Goal: Task Accomplishment & Management: Use online tool/utility

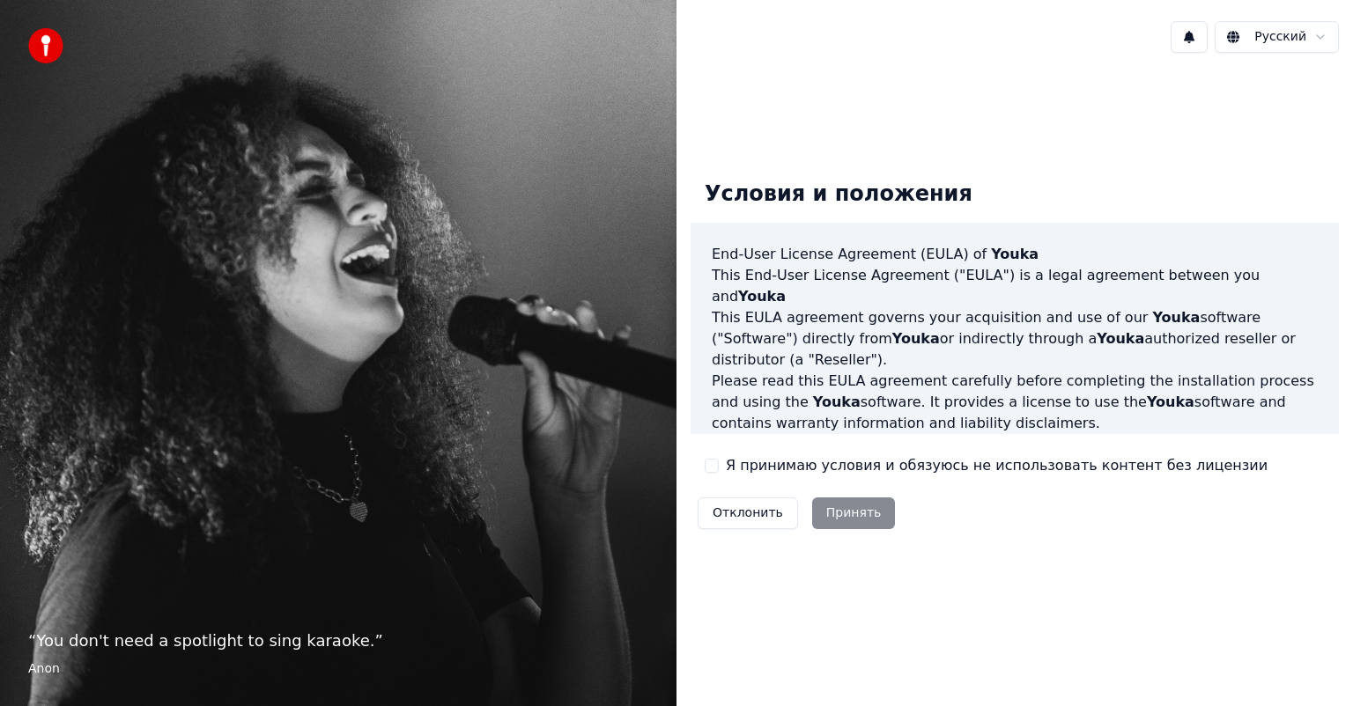
click at [729, 461] on label "Я принимаю условия и обязуюсь не использовать контент без лицензии" at bounding box center [997, 465] width 542 height 21
click at [719, 461] on button "Я принимаю условия и обязуюсь не использовать контент без лицензии" at bounding box center [711, 466] width 14 height 14
click at [845, 516] on button "Принять" at bounding box center [854, 514] width 84 height 32
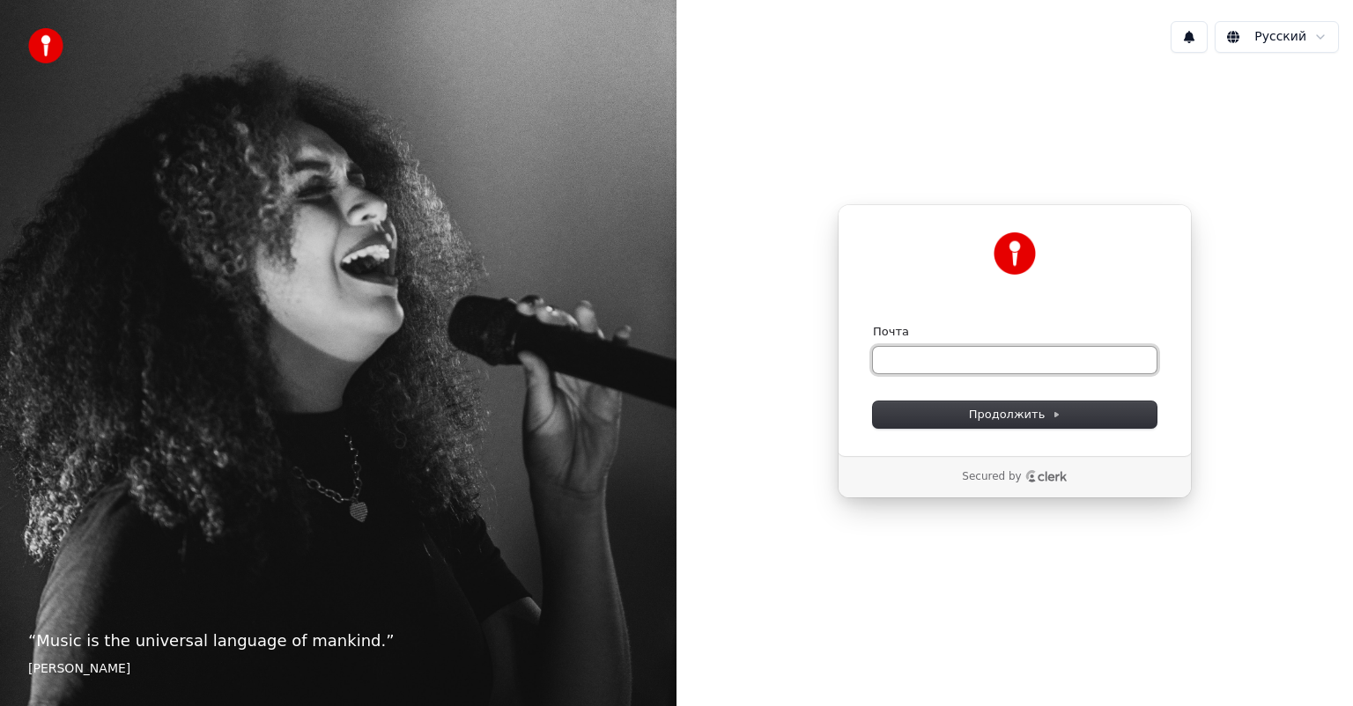
click at [890, 351] on input "Почта" at bounding box center [1015, 360] width 284 height 26
click at [926, 414] on button "Продолжить" at bounding box center [1015, 415] width 284 height 26
type input "**********"
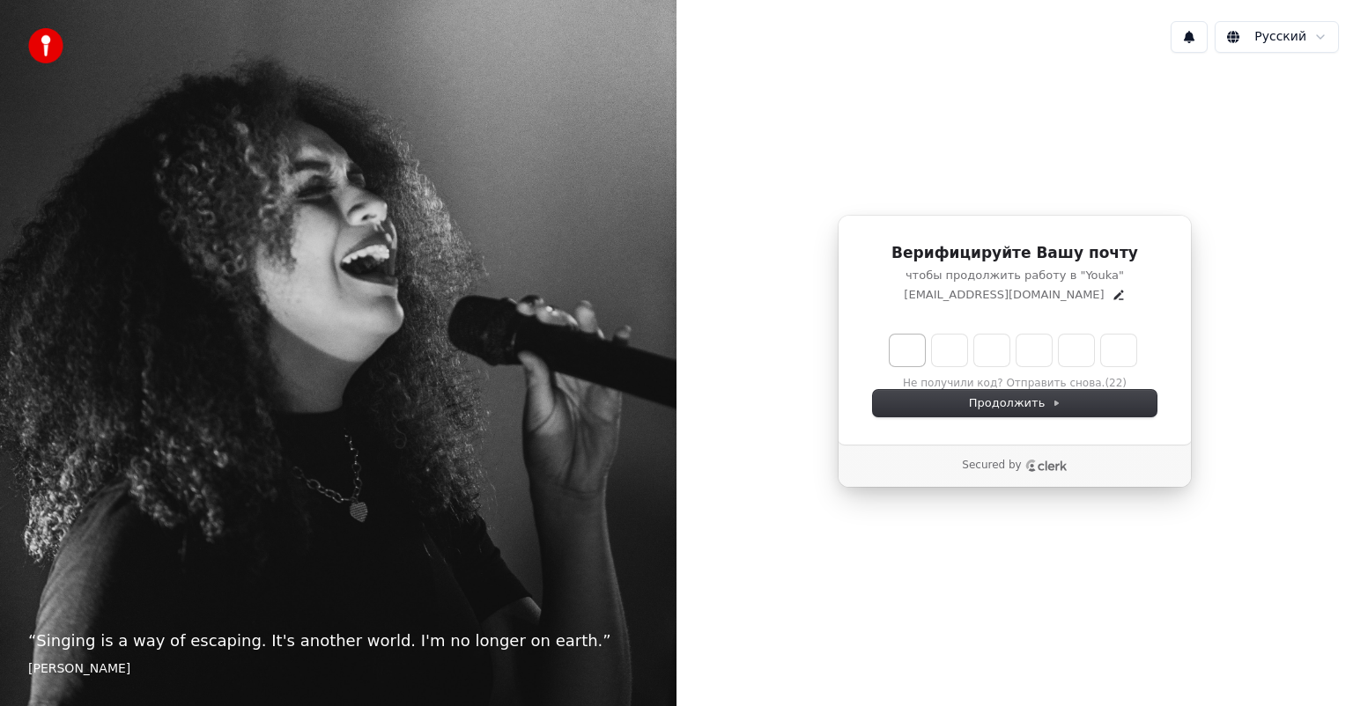
type input "*"
type input "**"
type input "*"
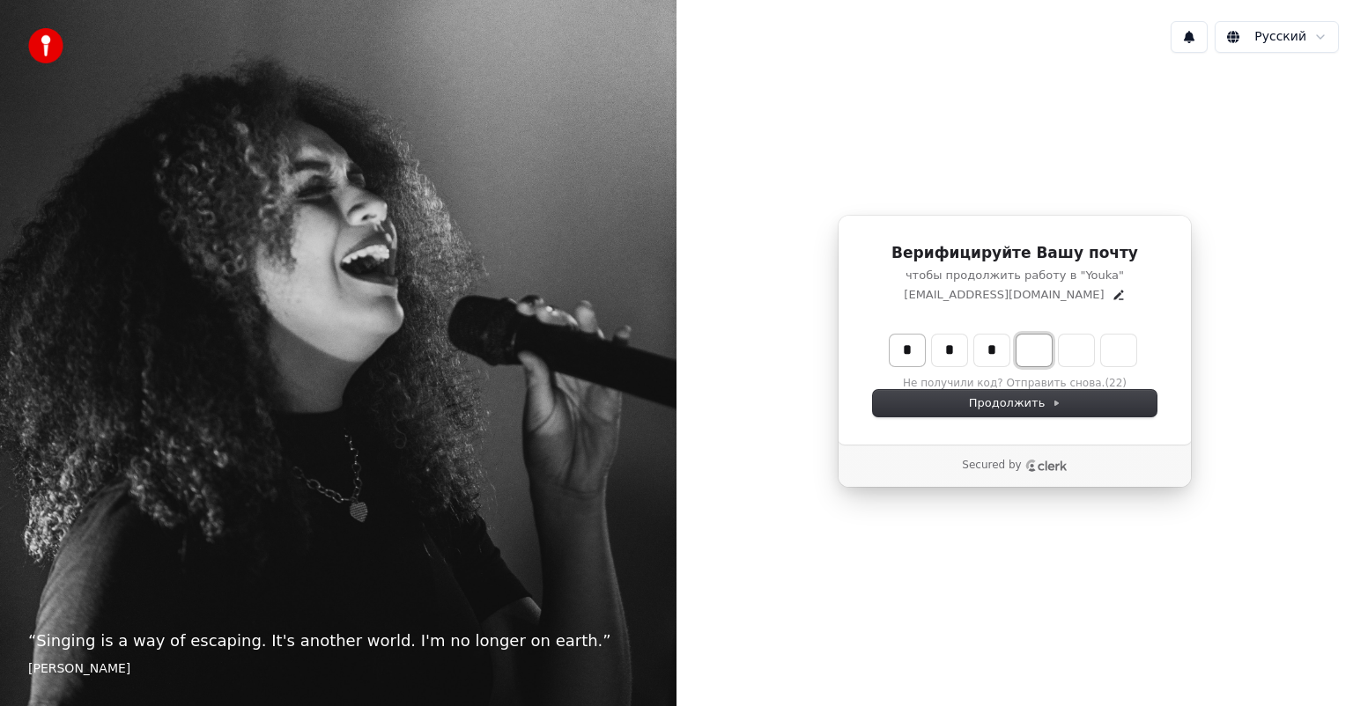
type input "***"
type input "*"
type input "****"
type input "*"
type input "******"
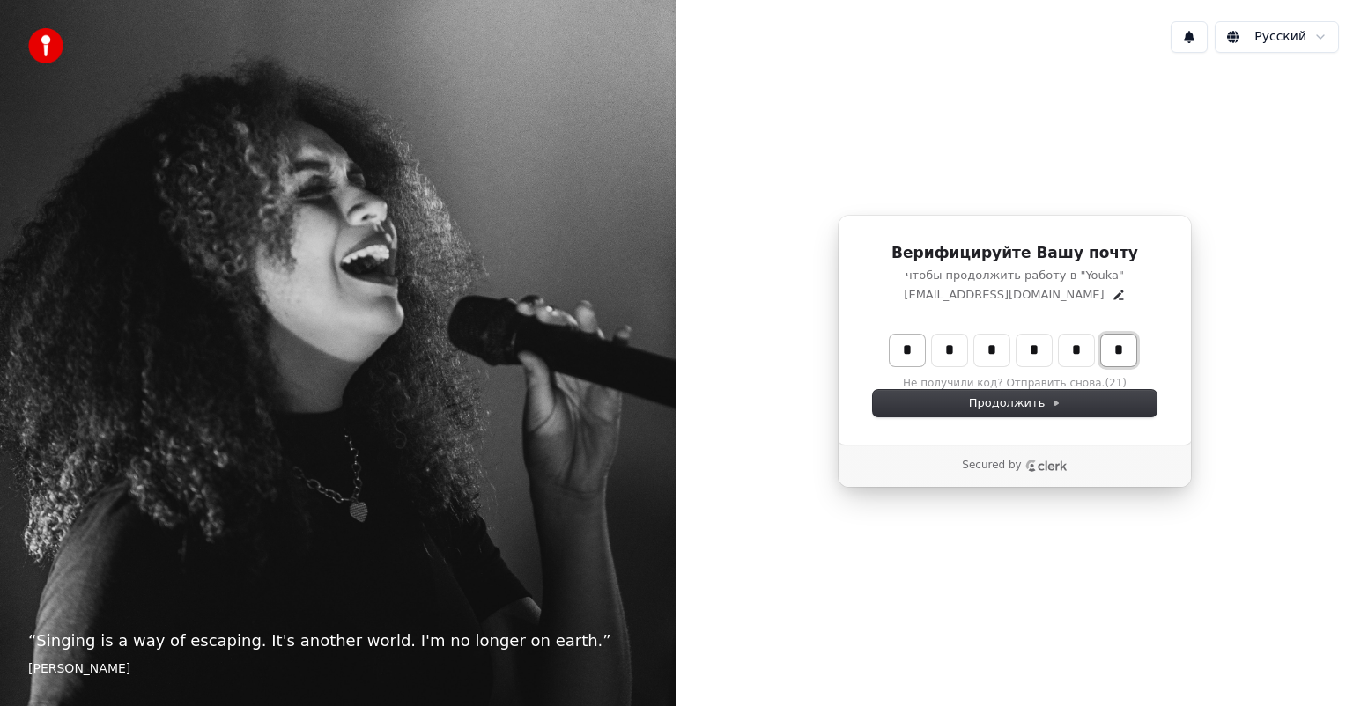
type input "*"
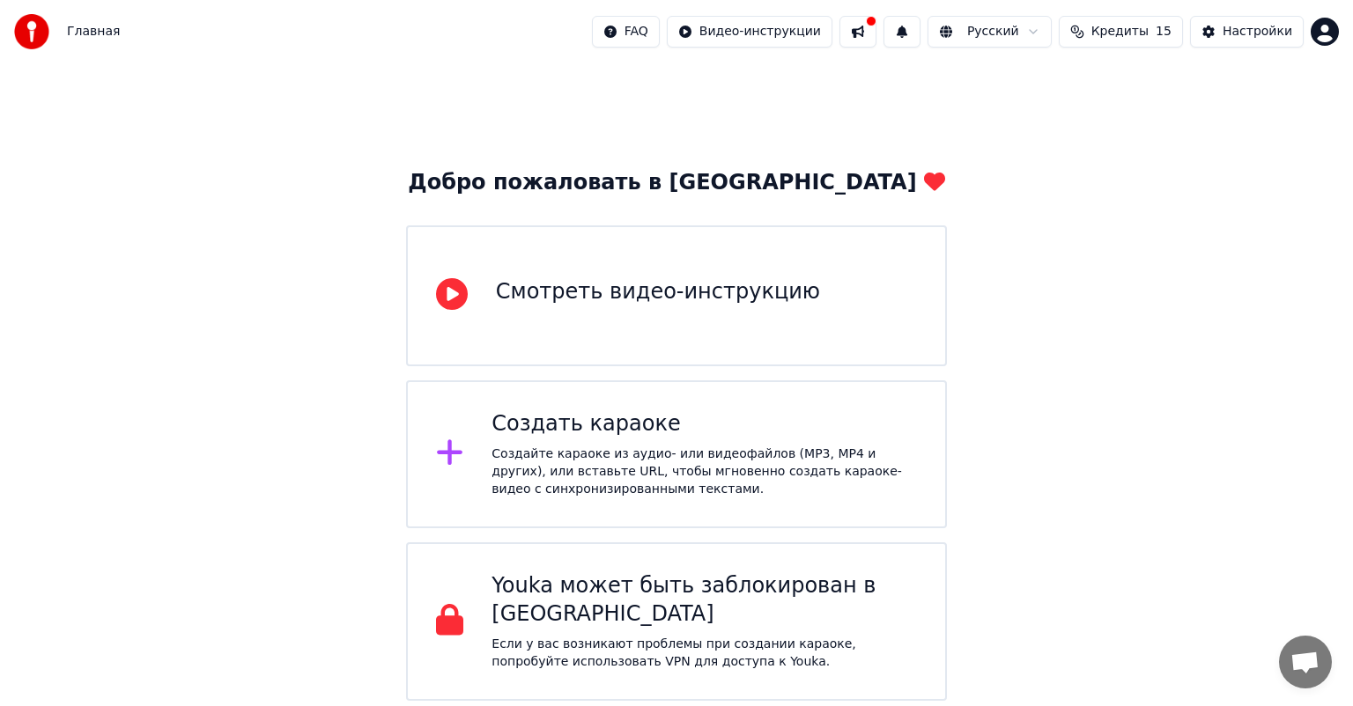
click at [657, 440] on div "Создать караоке Создайте караоке из аудио- или видеофайлов (MP3, MP4 и других),…" at bounding box center [703, 454] width 425 height 88
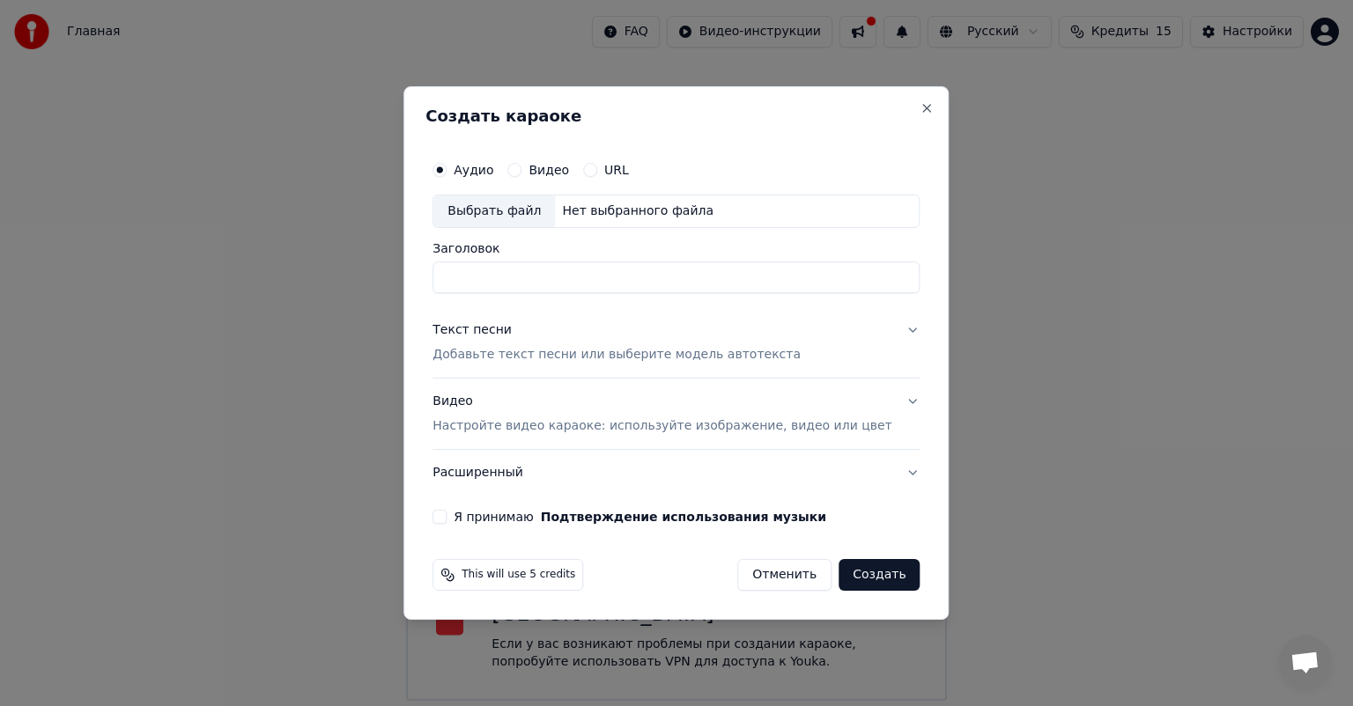
click at [569, 173] on label "Видео" at bounding box center [548, 170] width 41 height 12
click at [521, 173] on button "Видео" at bounding box center [514, 170] width 14 height 14
click at [530, 214] on div "Выбрать файл" at bounding box center [494, 211] width 122 height 32
type input "**********"
click at [534, 355] on p "Добавьте текст песни или выберите модель автотекста" at bounding box center [616, 355] width 368 height 18
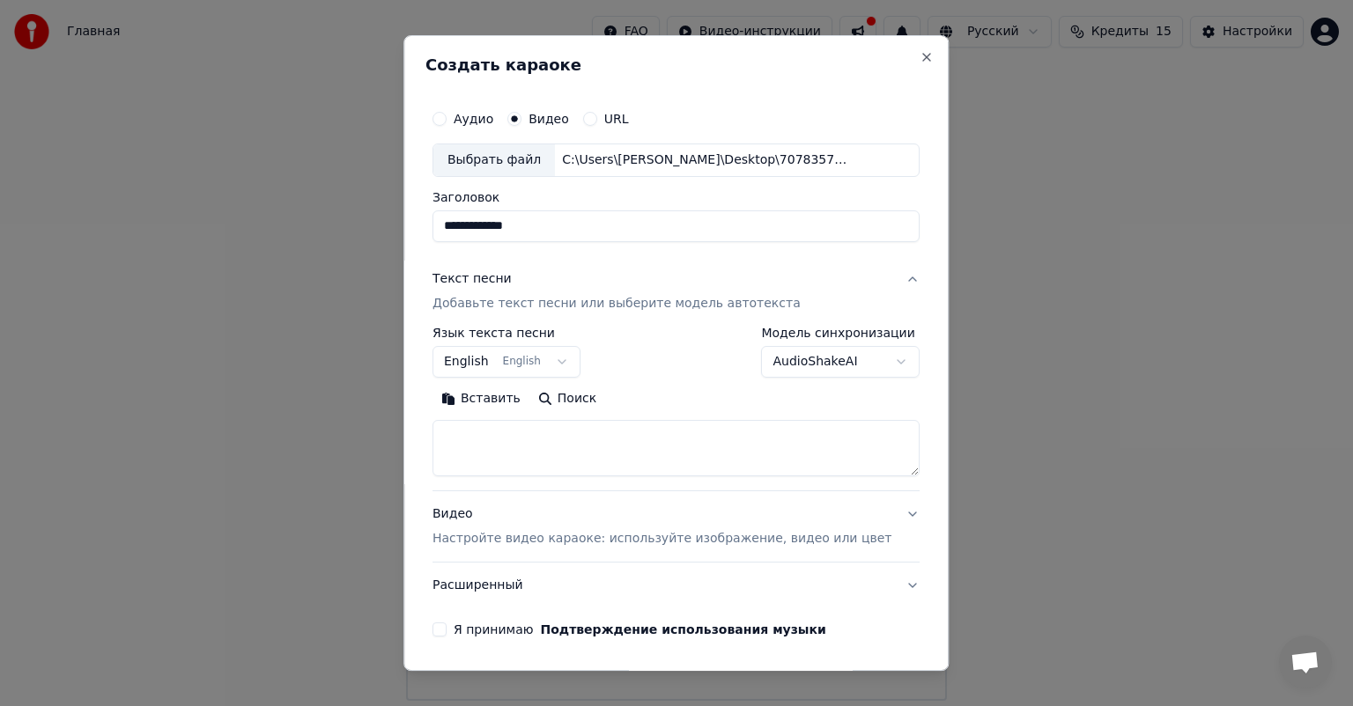
click at [521, 363] on button "English English" at bounding box center [506, 362] width 148 height 32
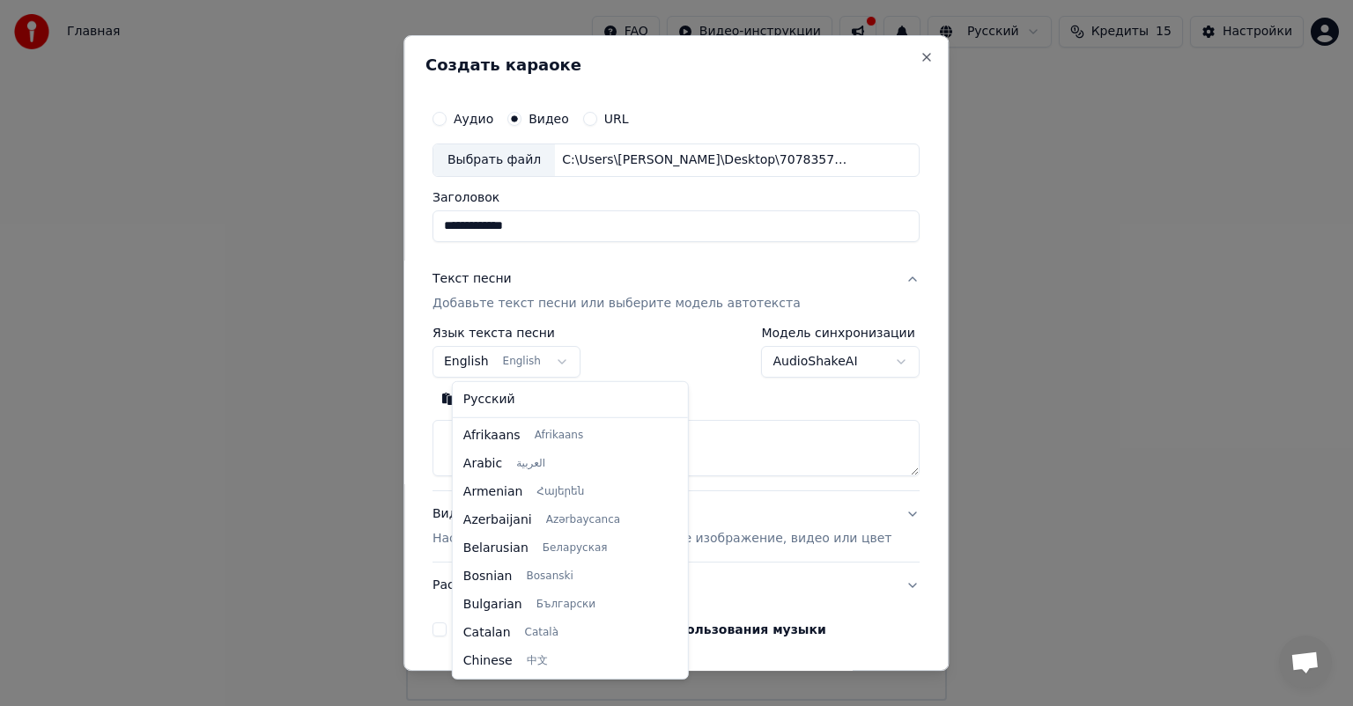
scroll to position [141, 0]
select select "**"
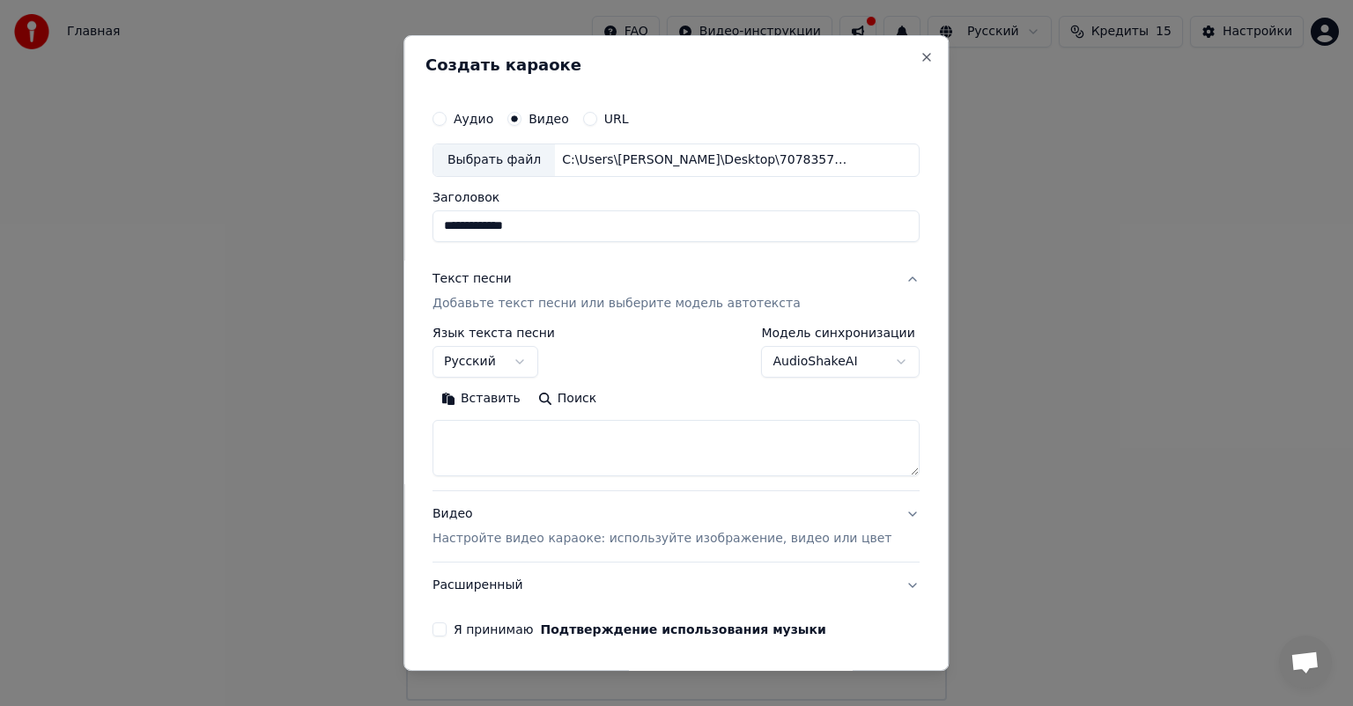
click at [534, 440] on textarea at bounding box center [675, 448] width 487 height 56
paste textarea "**********"
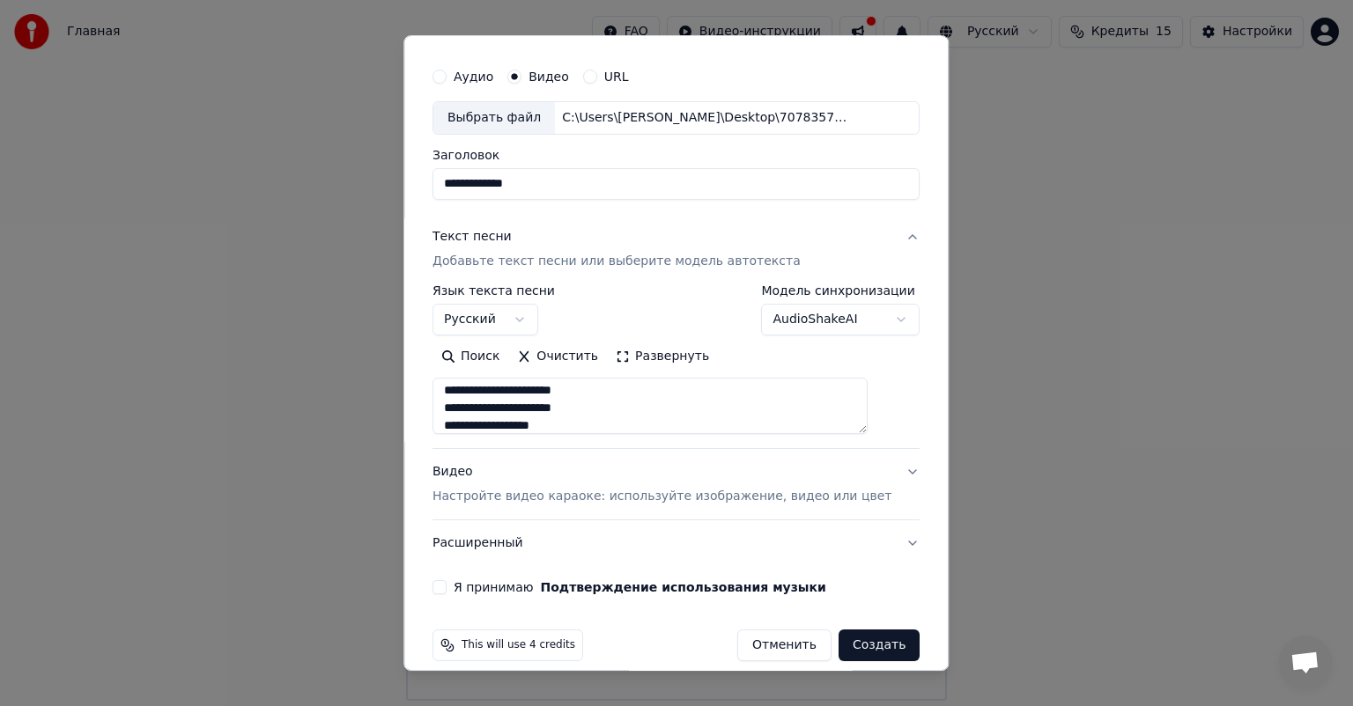
scroll to position [60, 0]
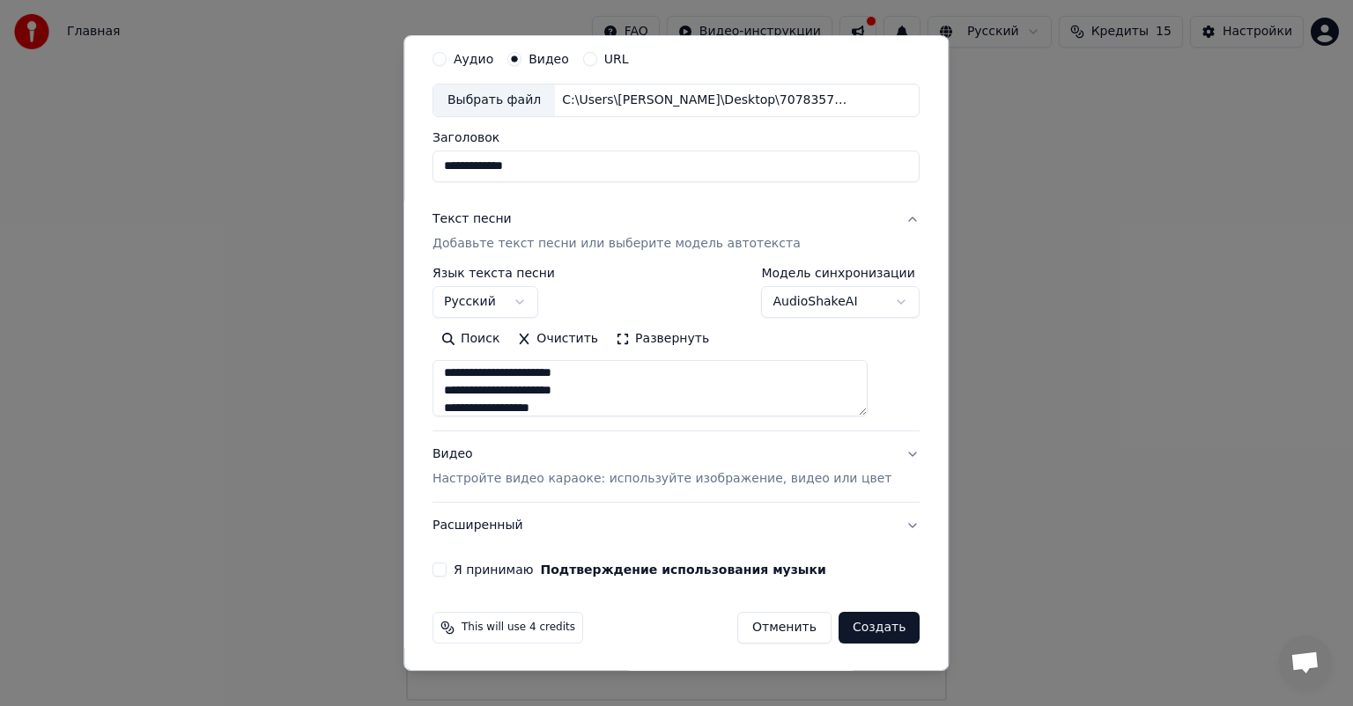
type textarea "**********"
click at [520, 478] on p "Настройте видео караоке: используйте изображение, видео или цвет" at bounding box center [661, 479] width 459 height 18
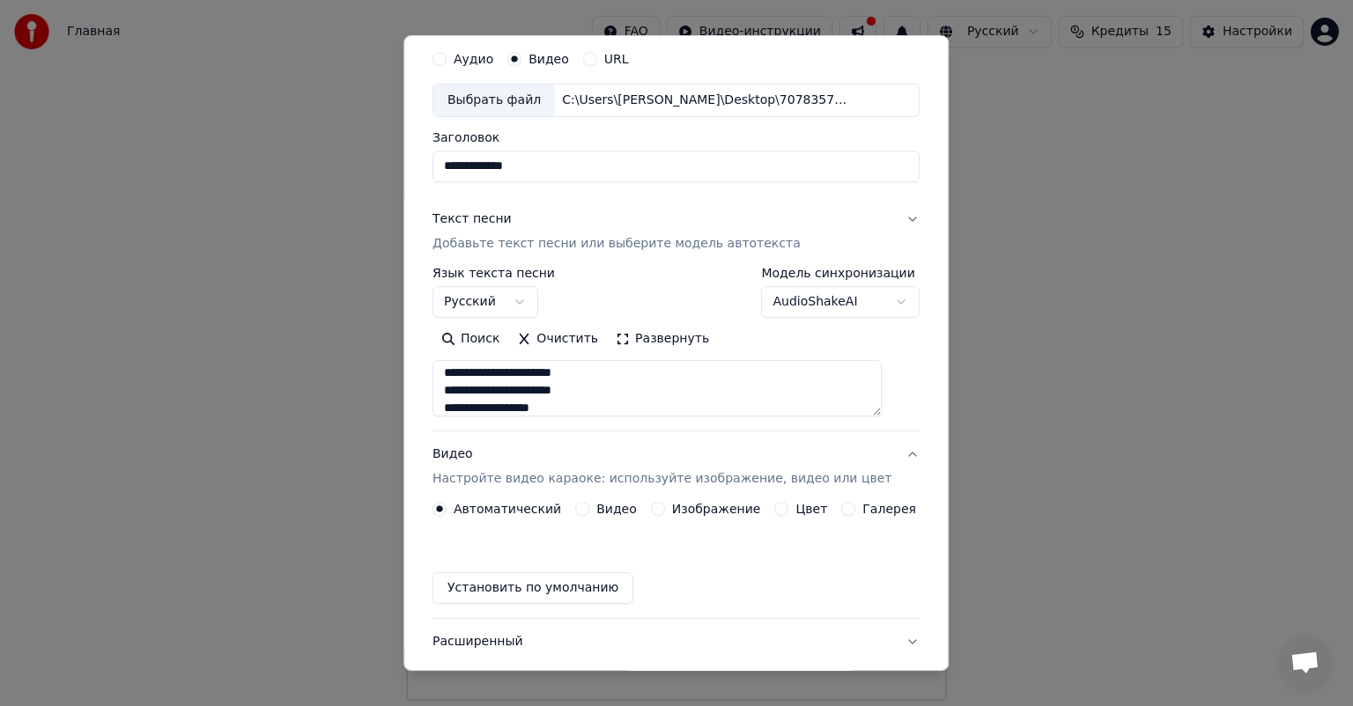
scroll to position [13, 0]
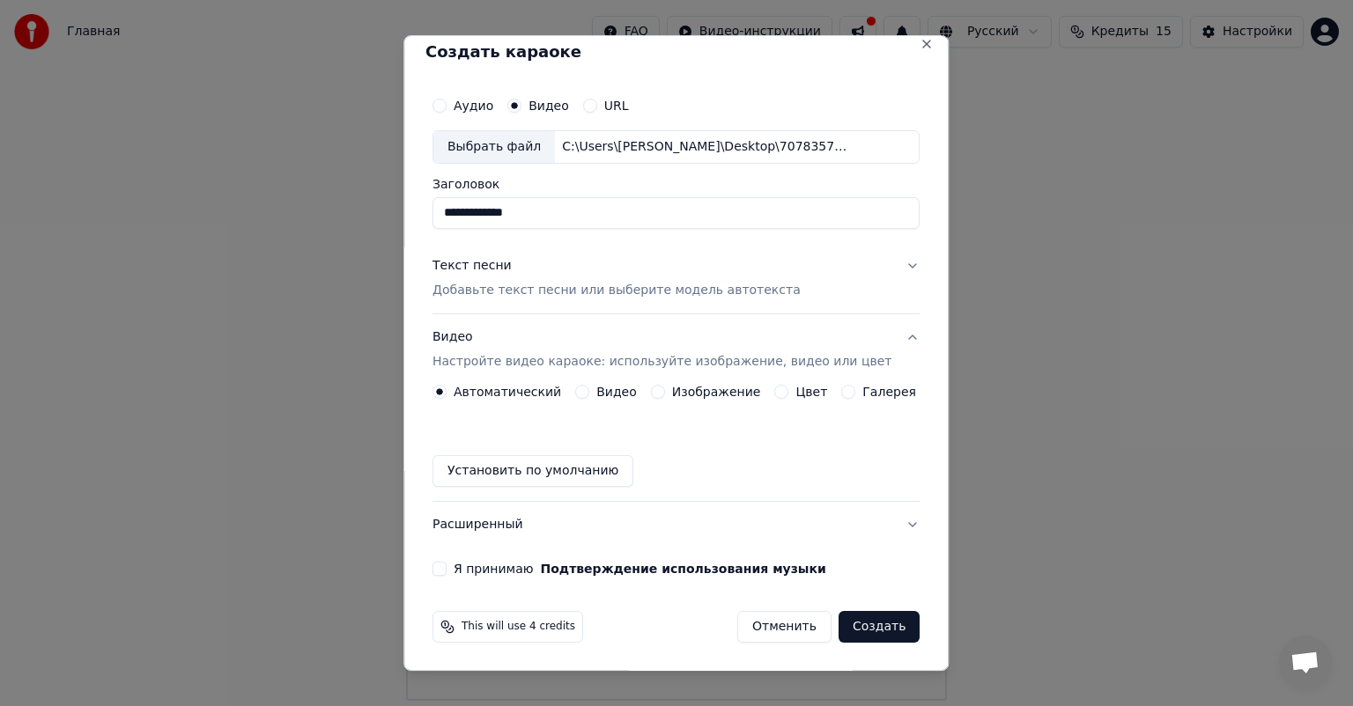
click at [586, 392] on button "Видео" at bounding box center [582, 392] width 14 height 14
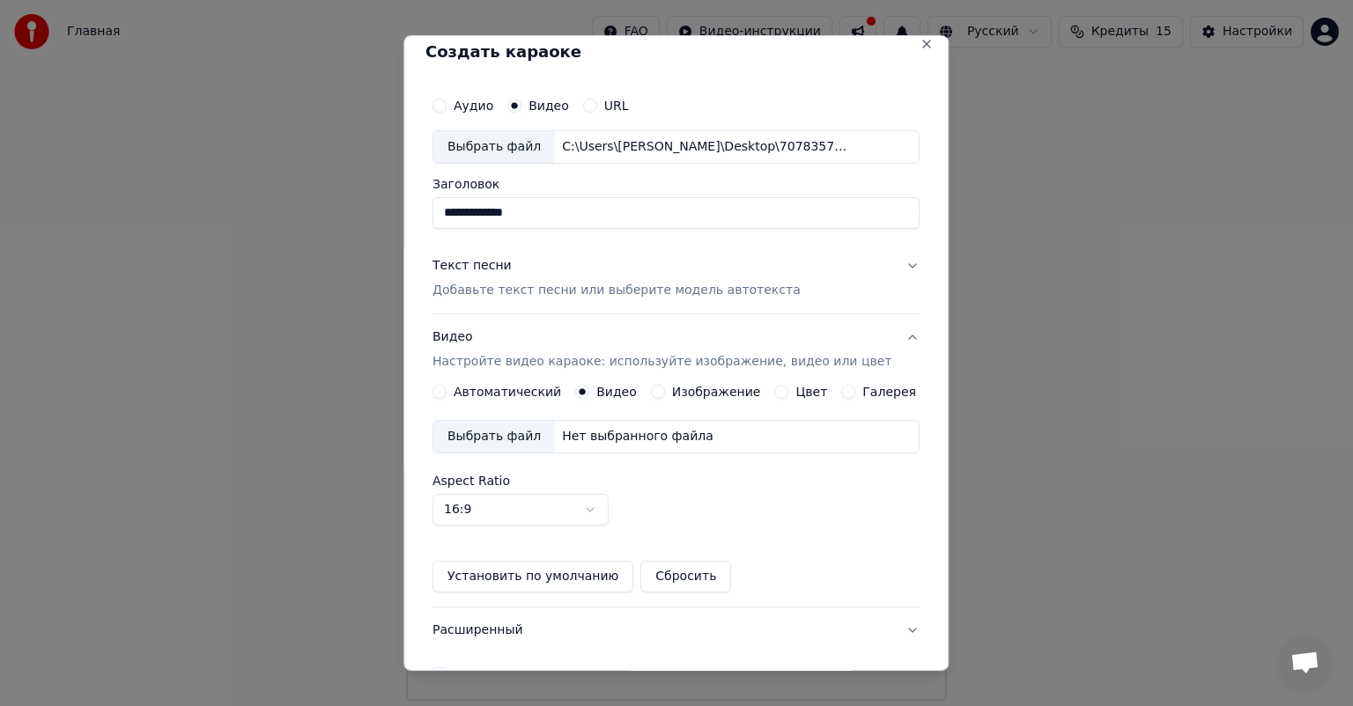
click at [491, 431] on div "Выбрать файл" at bounding box center [494, 437] width 122 height 32
click at [605, 515] on body "**********" at bounding box center [676, 350] width 1353 height 701
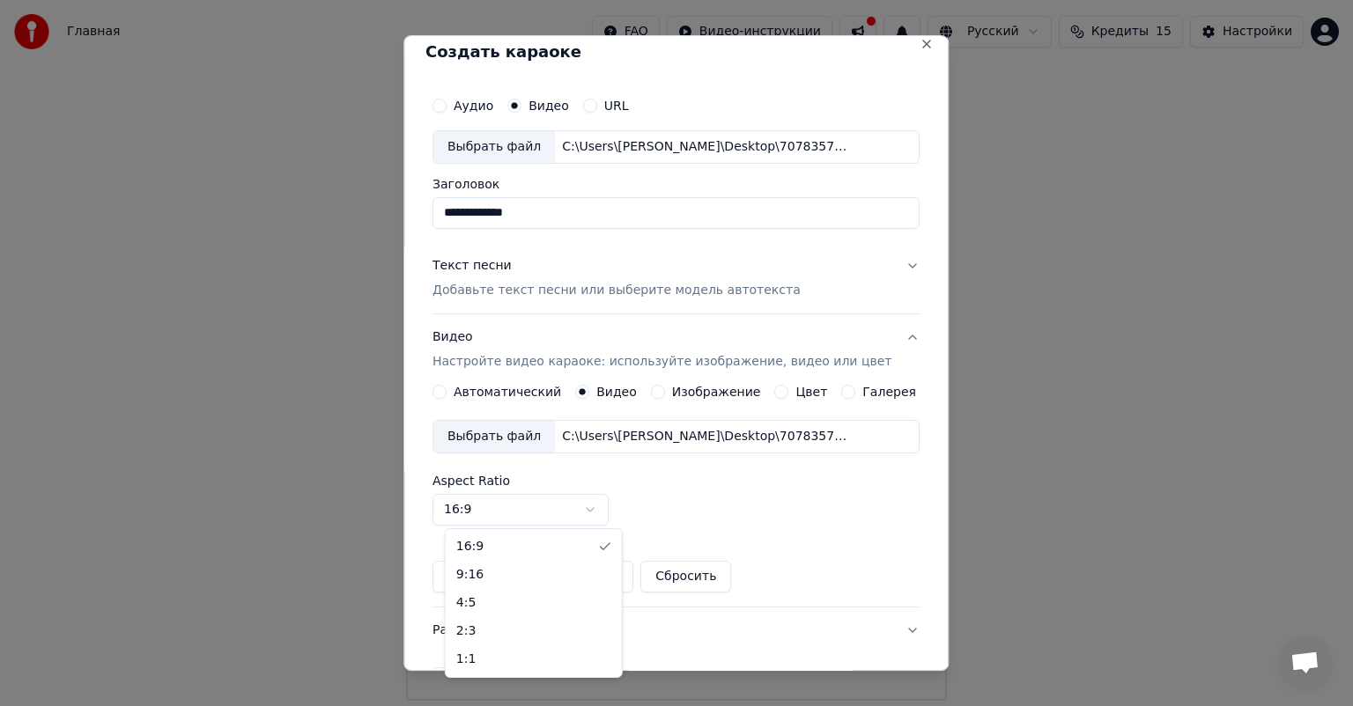
click at [605, 515] on body "**********" at bounding box center [676, 350] width 1353 height 701
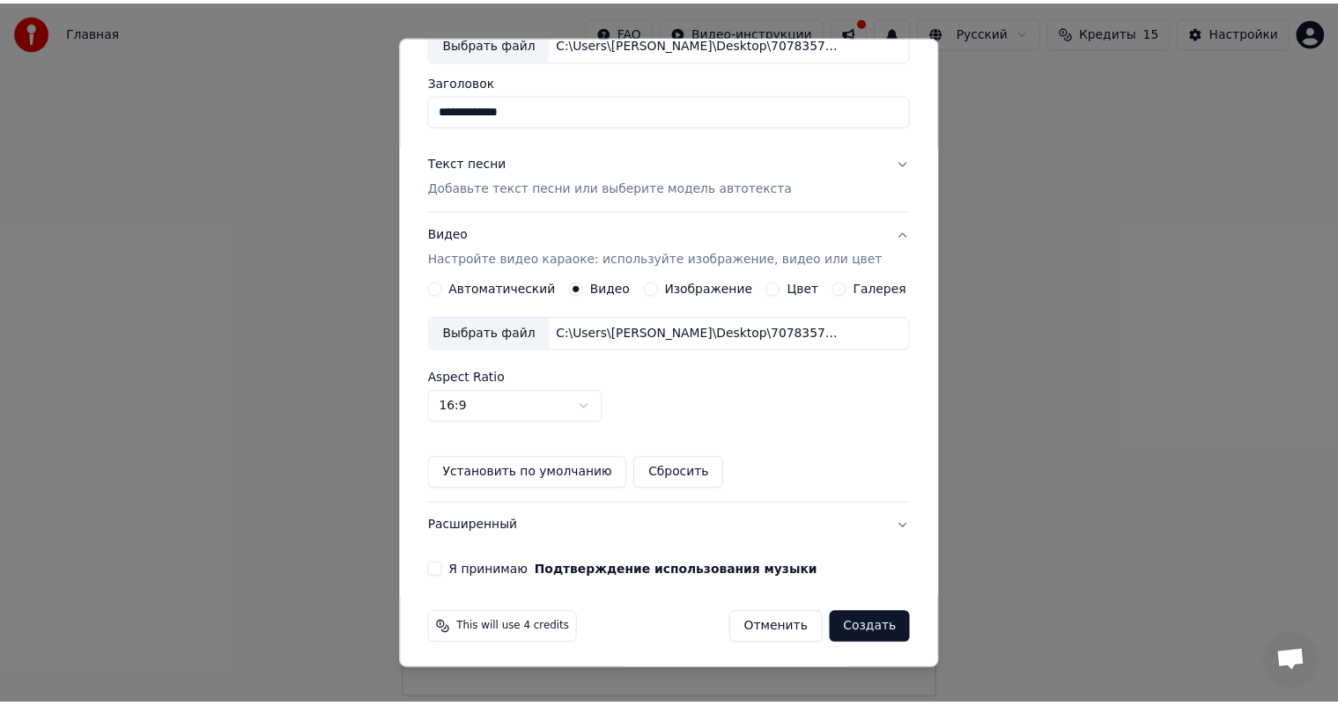
scroll to position [118, 0]
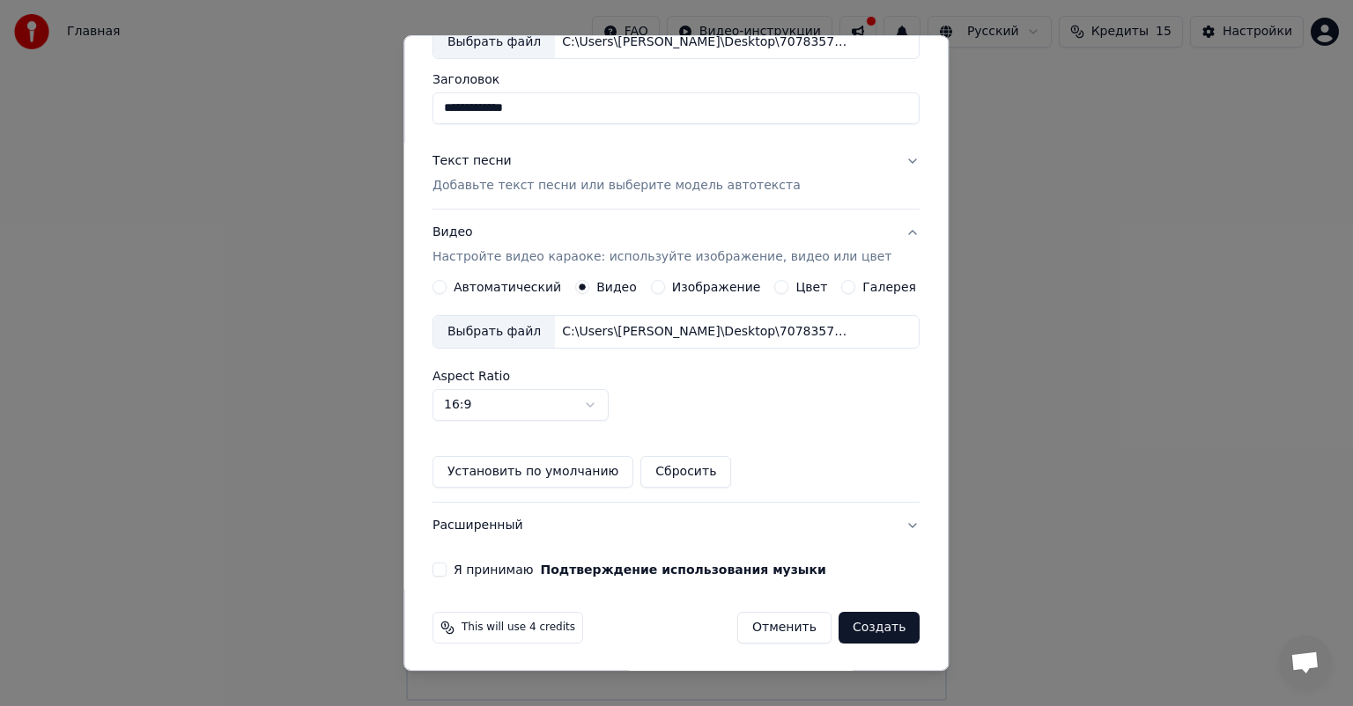
click at [446, 570] on button "Я принимаю Подтверждение использования музыки" at bounding box center [439, 570] width 14 height 14
click at [849, 630] on button "Создать" at bounding box center [878, 628] width 81 height 32
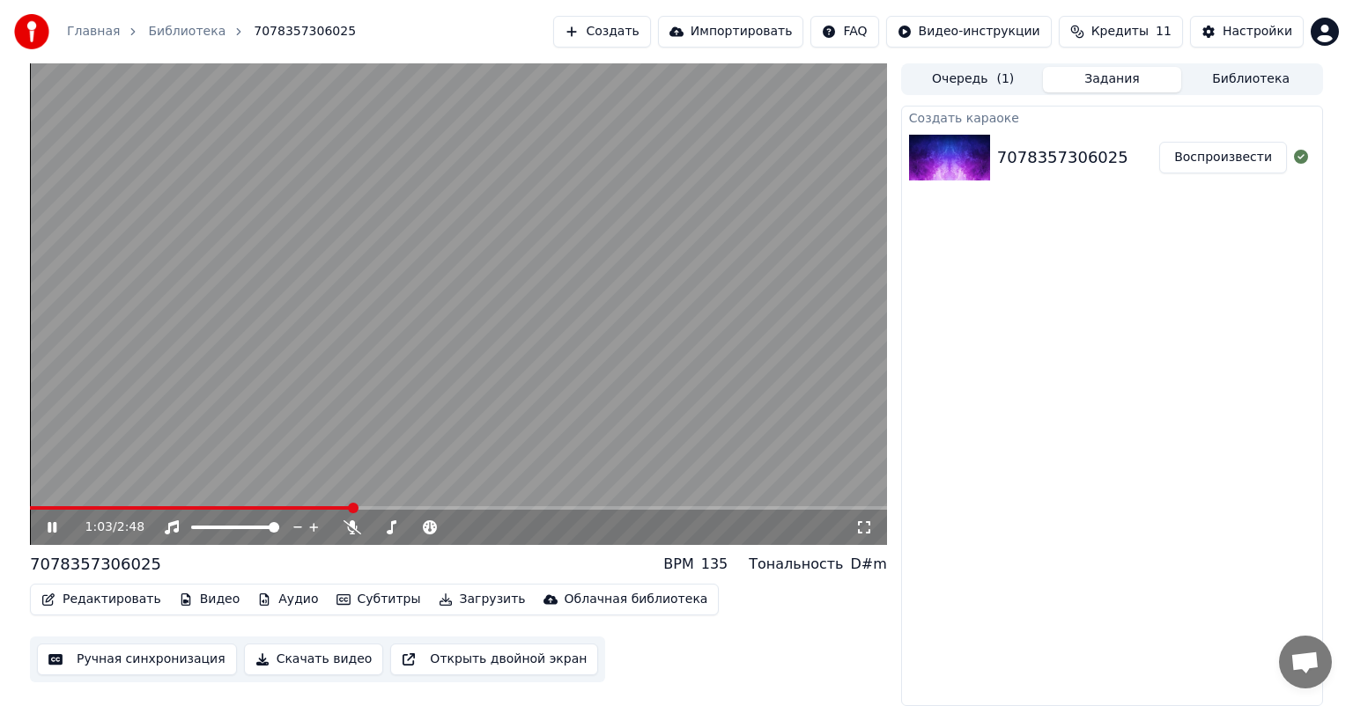
click at [195, 601] on button "Видео" at bounding box center [210, 599] width 76 height 25
click at [59, 567] on div "7078357306025" at bounding box center [95, 564] width 131 height 25
click at [109, 602] on button "Редактировать" at bounding box center [101, 599] width 134 height 25
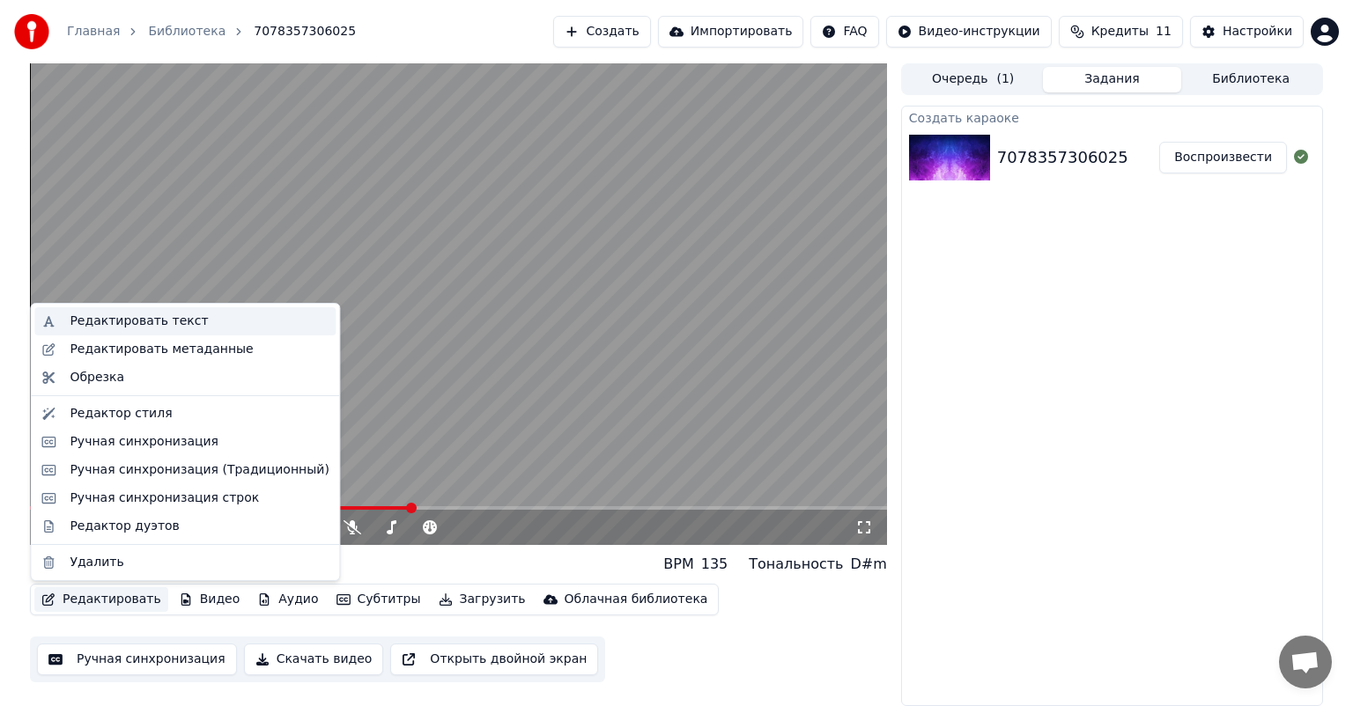
click at [108, 328] on div "Редактировать текст" at bounding box center [139, 322] width 138 height 18
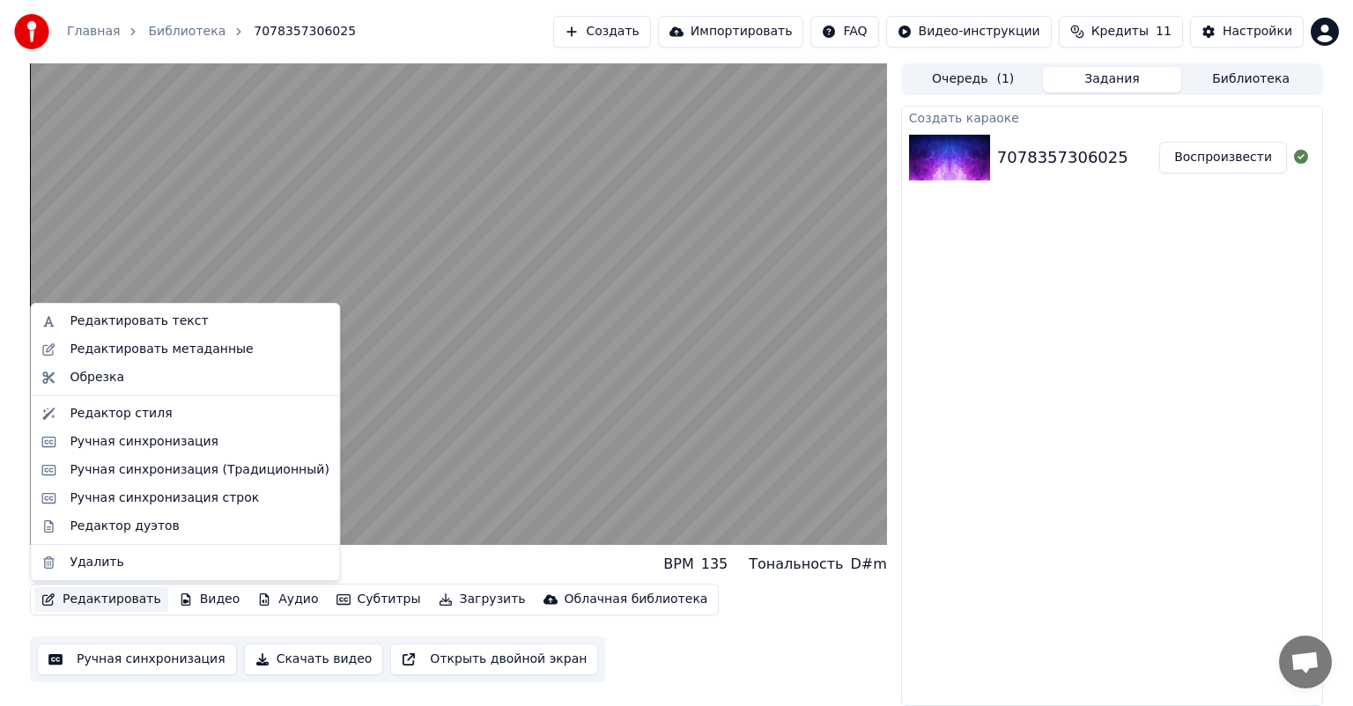
click at [86, 601] on button "Редактировать" at bounding box center [101, 599] width 134 height 25
click at [95, 353] on div "Редактировать метаданные" at bounding box center [161, 350] width 183 height 18
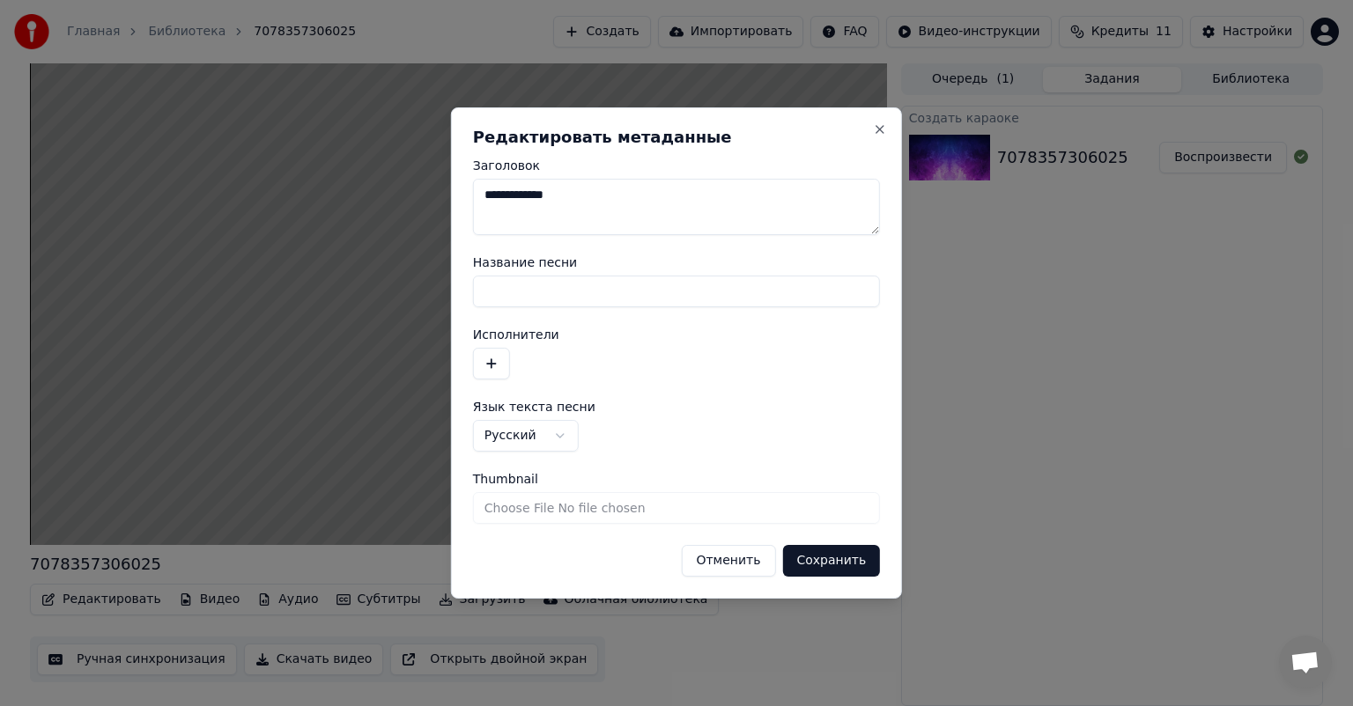
drag, startPoint x: 581, startPoint y: 197, endPoint x: 465, endPoint y: 195, distance: 116.3
click at [465, 195] on div "**********" at bounding box center [676, 352] width 451 height 491
type textarea "*"
type textarea "**********"
click at [847, 560] on button "Сохранить" at bounding box center [831, 561] width 98 height 32
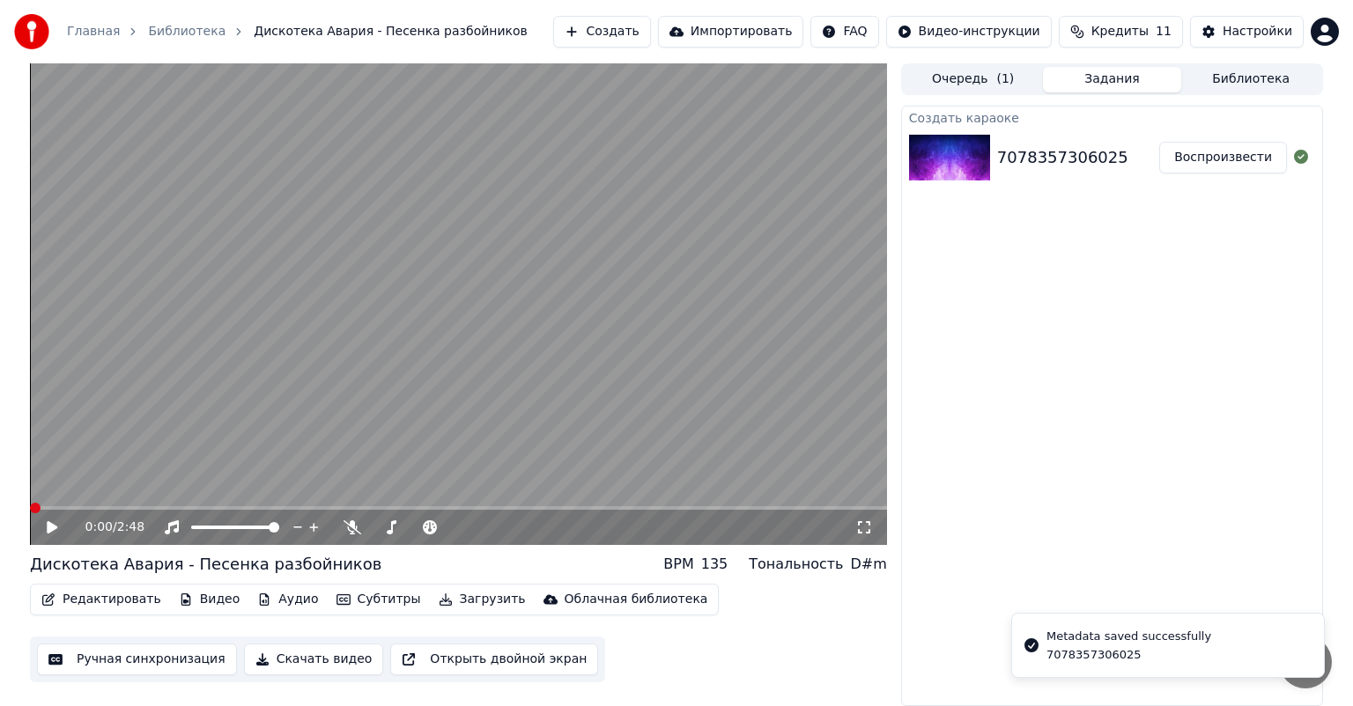
click at [46, 520] on icon at bounding box center [64, 527] width 41 height 14
click at [30, 513] on span at bounding box center [35, 508] width 11 height 11
click at [92, 509] on span at bounding box center [458, 508] width 857 height 4
click at [92, 607] on button "Редактировать" at bounding box center [101, 599] width 134 height 25
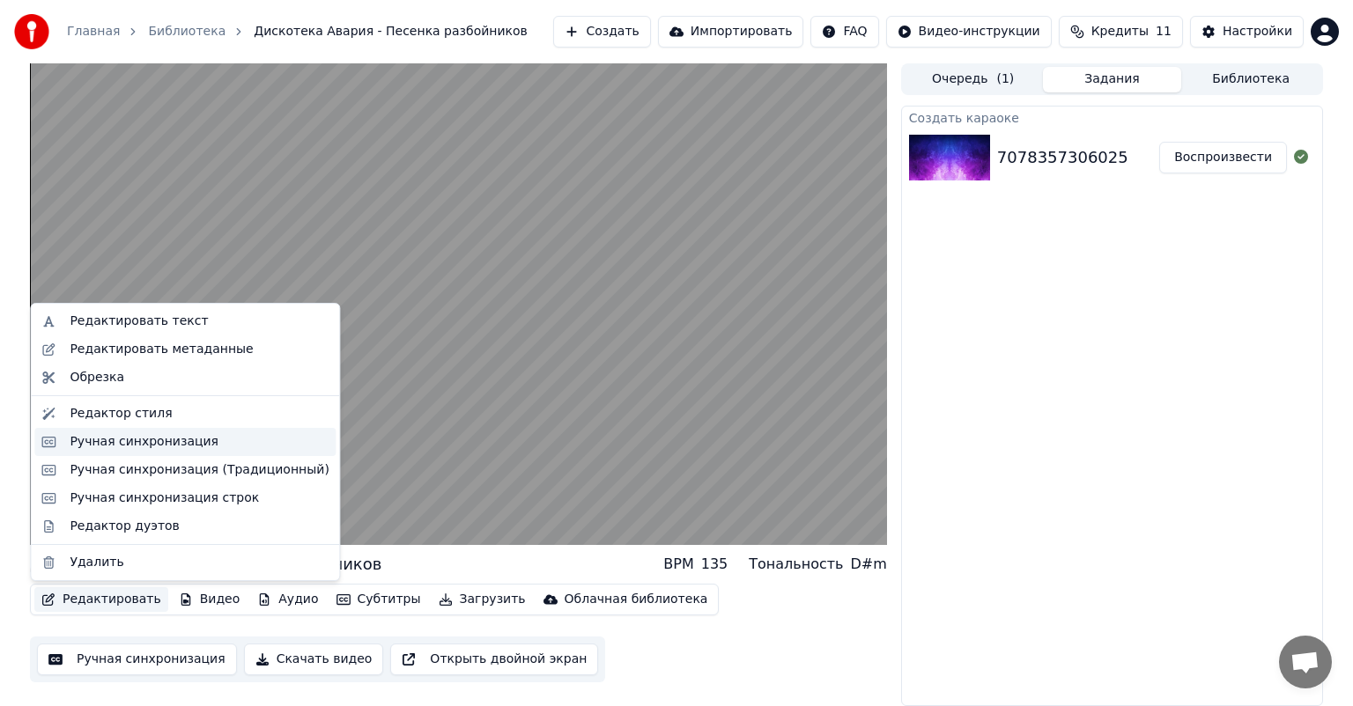
click at [106, 448] on div "Ручная синхронизация" at bounding box center [144, 442] width 149 height 18
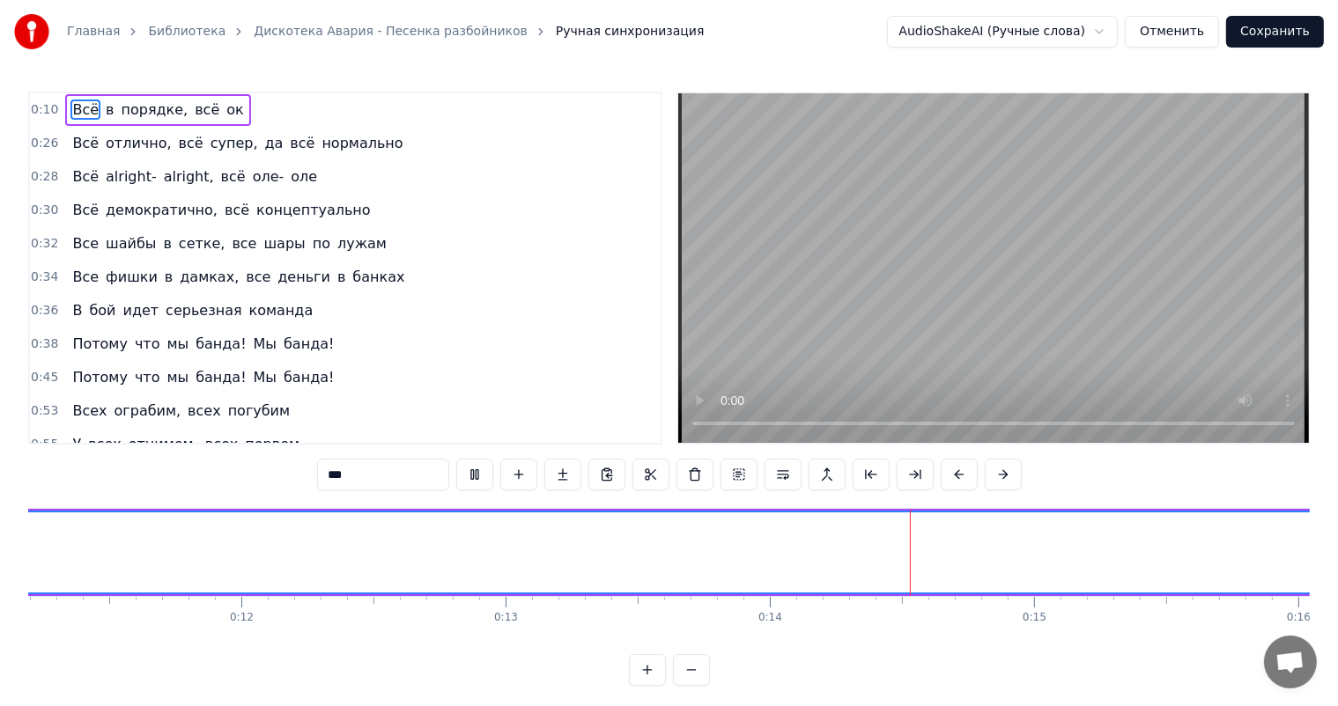
scroll to position [0, 3033]
click at [65, 113] on div "Всё в порядке, всё ок" at bounding box center [157, 110] width 185 height 32
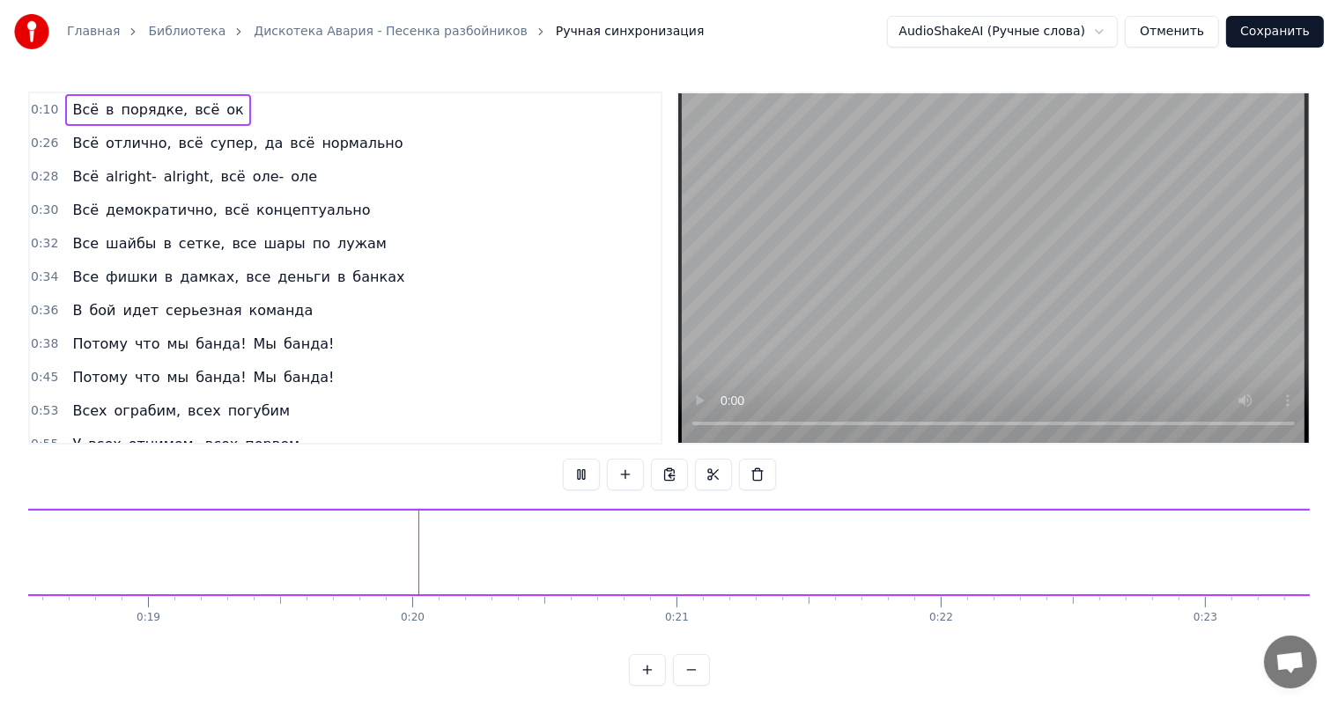
drag, startPoint x: 85, startPoint y: 110, endPoint x: 60, endPoint y: 113, distance: 24.8
click at [65, 113] on div "Всё в порядке, всё ок" at bounding box center [157, 110] width 185 height 32
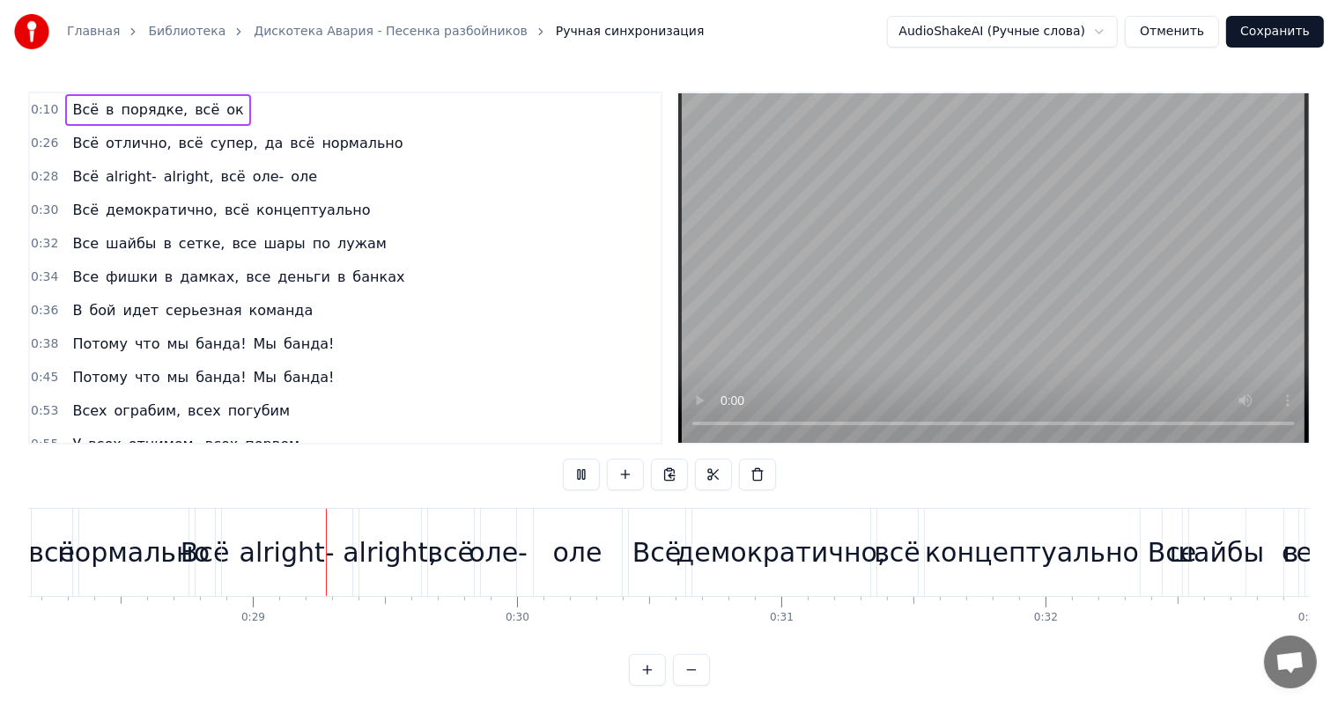
scroll to position [0, 7446]
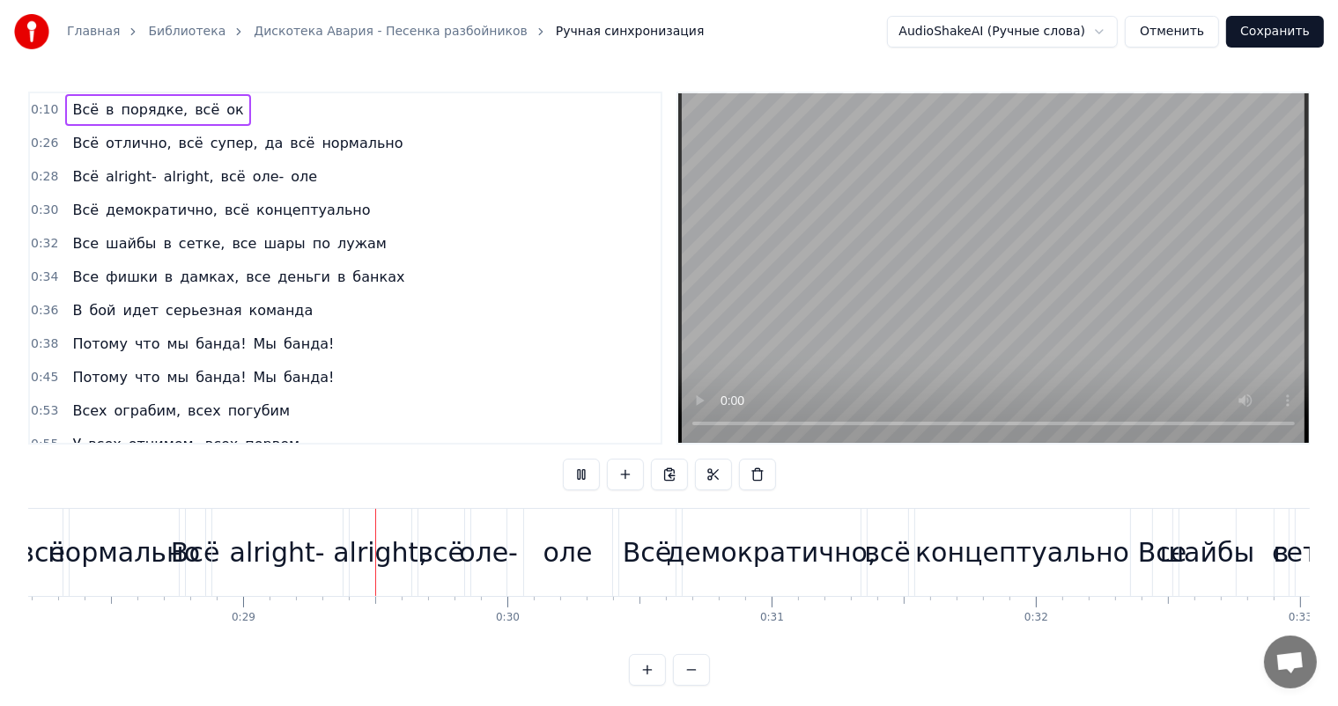
click at [1180, 42] on button "Отменить" at bounding box center [1171, 32] width 94 height 32
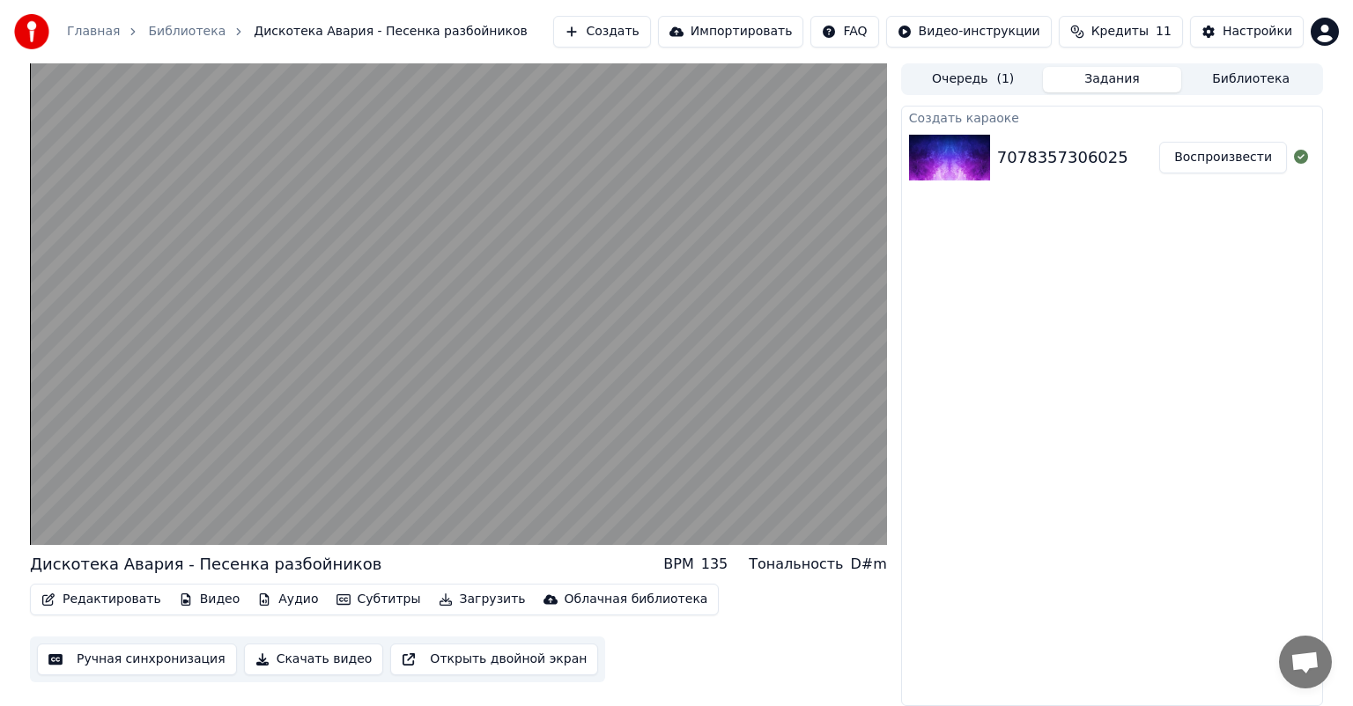
click at [112, 658] on button "Ручная синхронизация" at bounding box center [137, 660] width 200 height 32
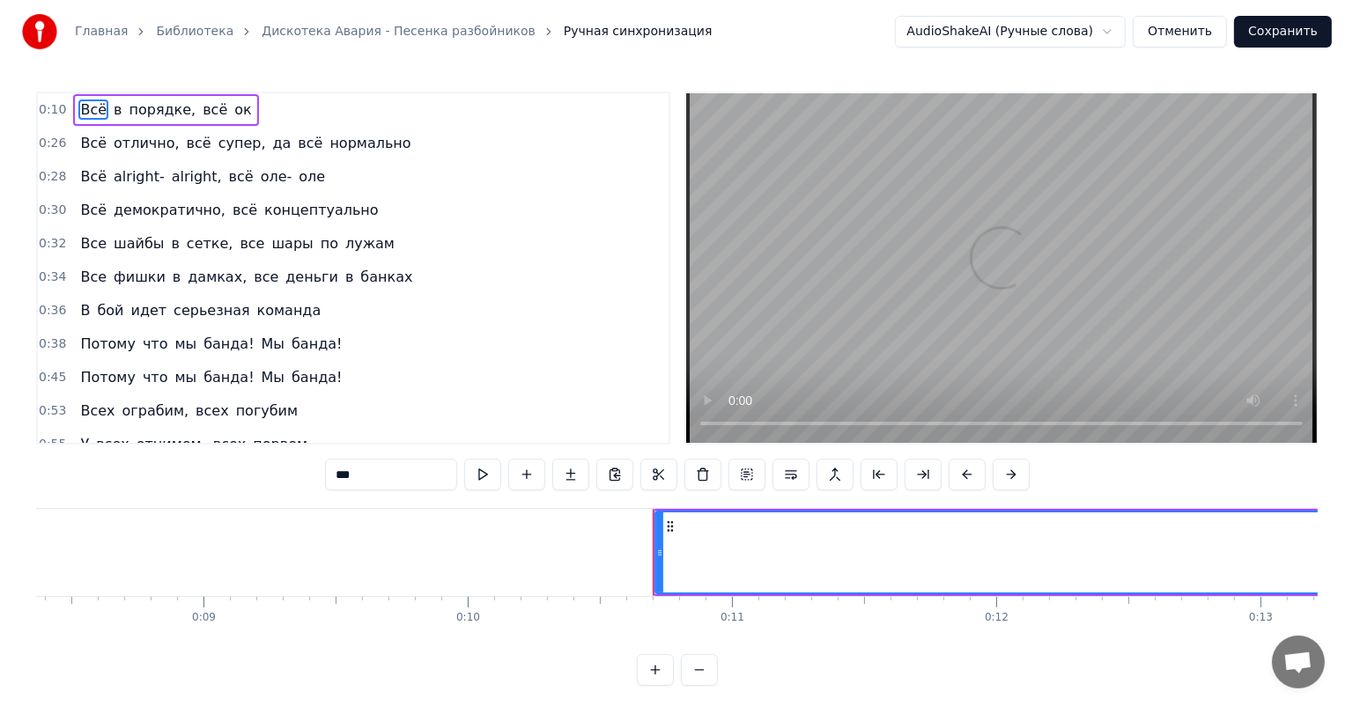
scroll to position [0, 2738]
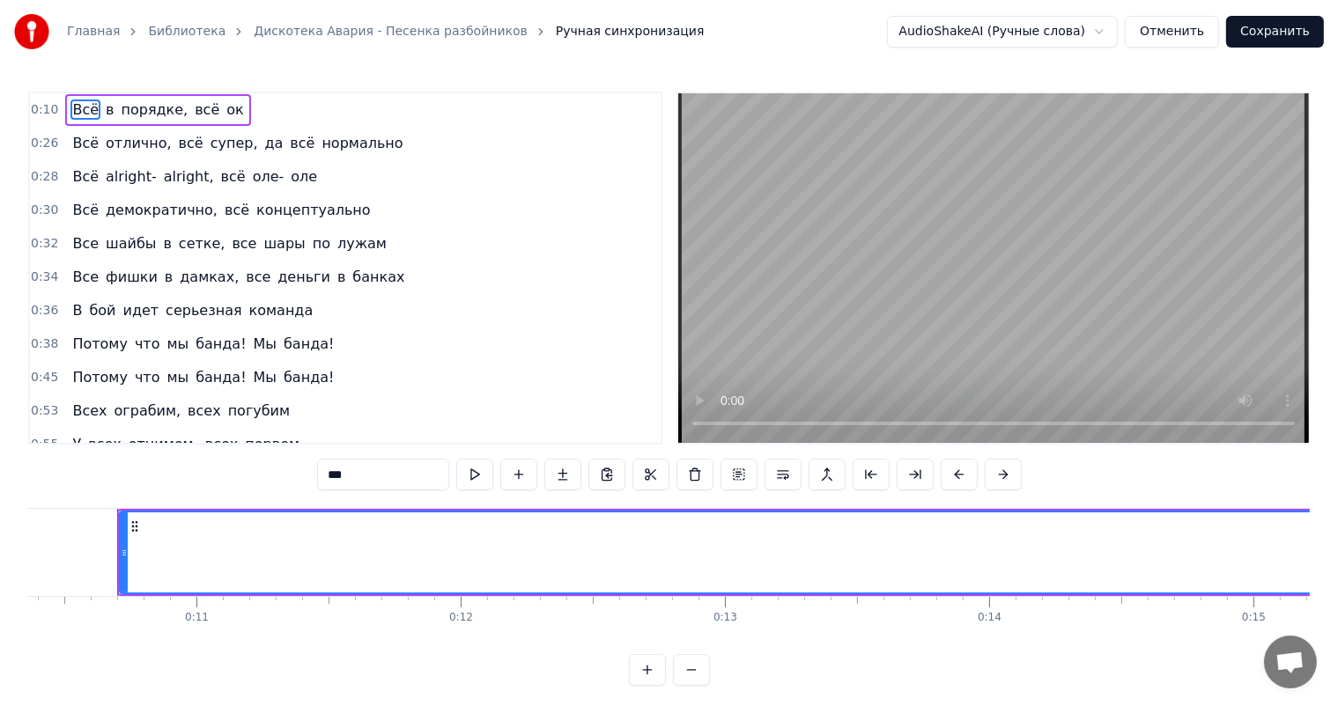
click at [1189, 27] on button "Отменить" at bounding box center [1171, 32] width 94 height 32
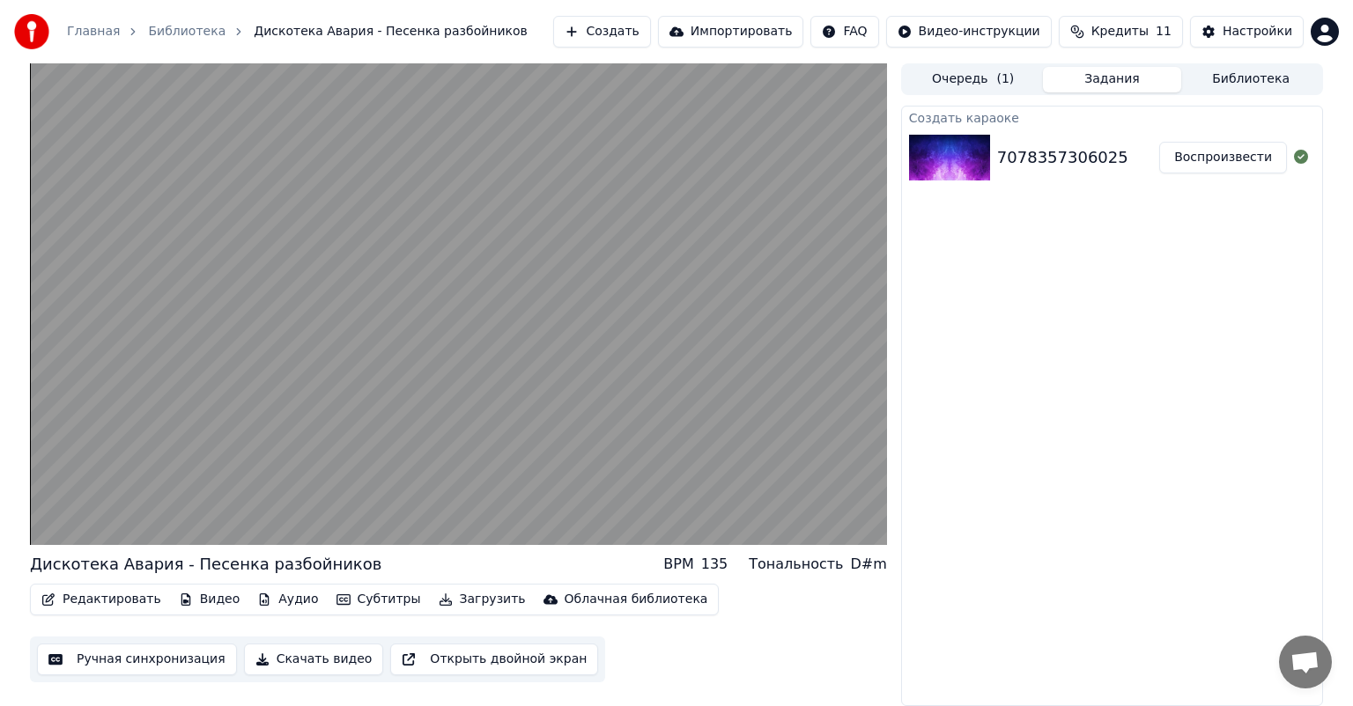
click at [350, 602] on button "Субтитры" at bounding box center [378, 599] width 99 height 25
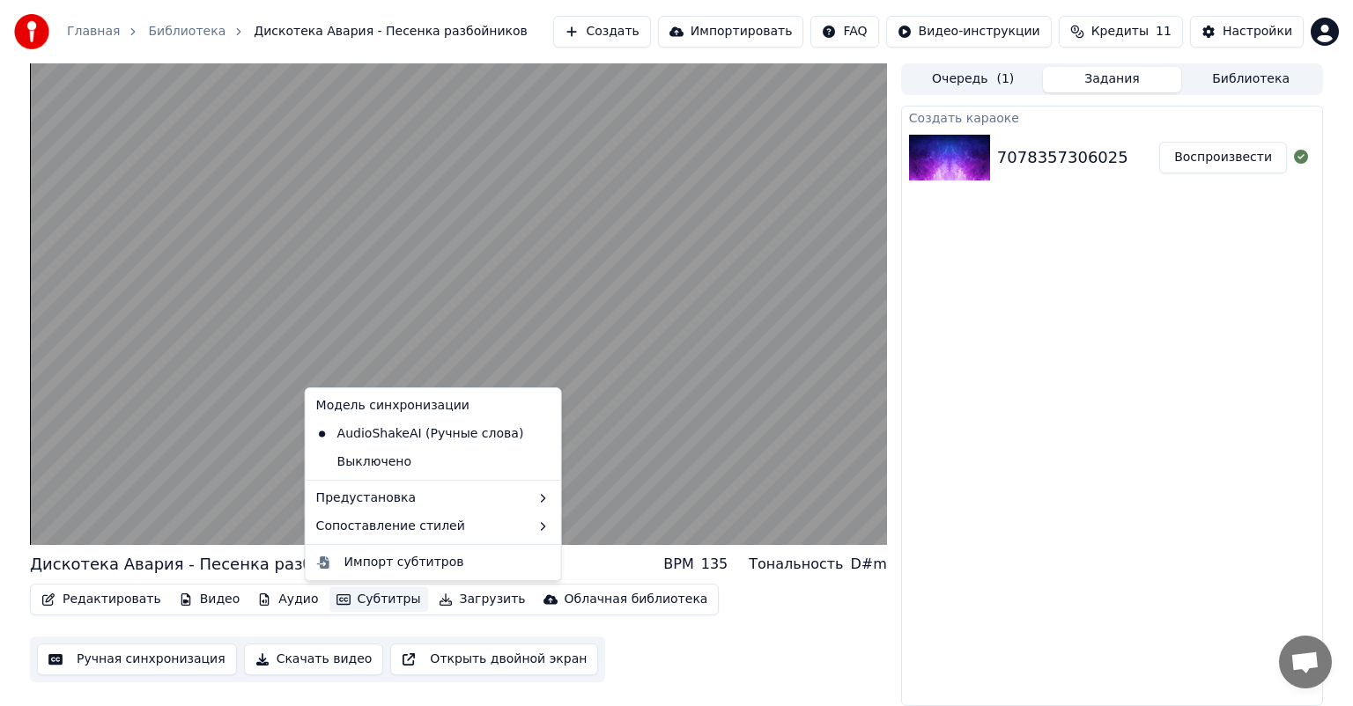
click at [350, 602] on button "Субтитры" at bounding box center [378, 599] width 99 height 25
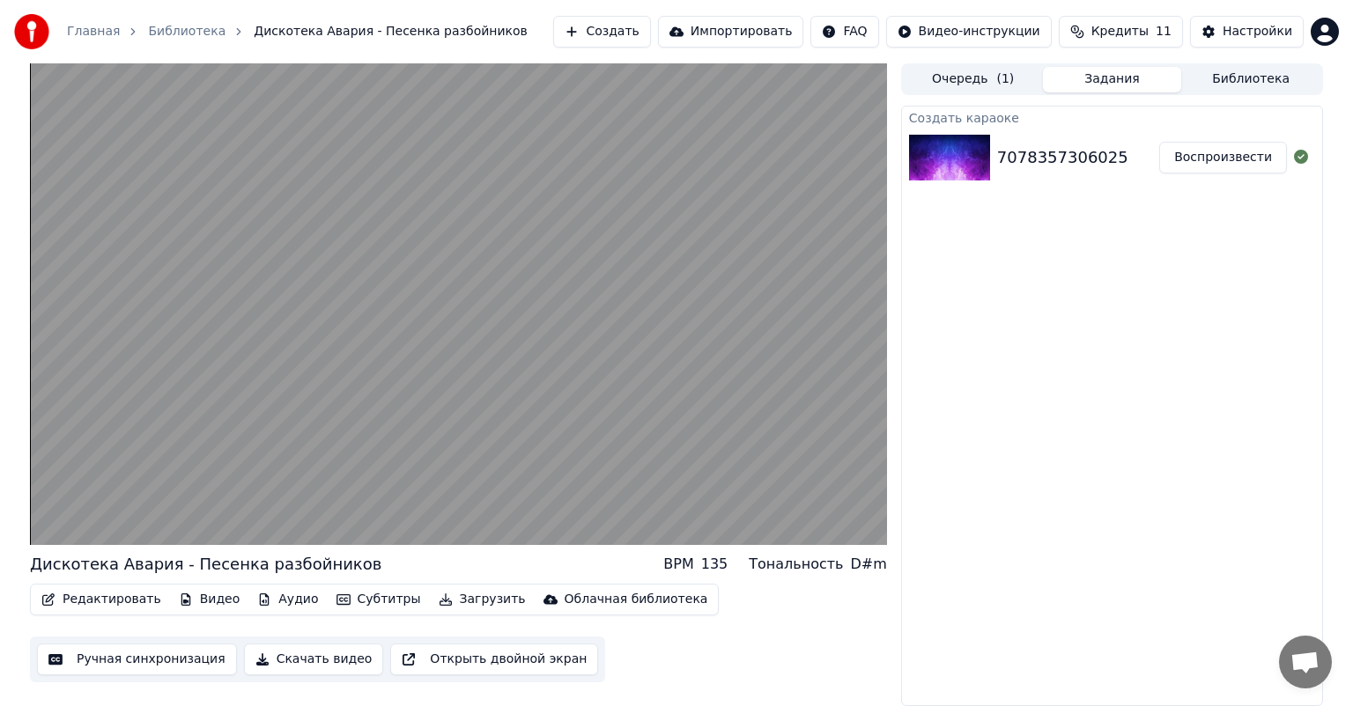
click at [73, 604] on button "Редактировать" at bounding box center [101, 599] width 134 height 25
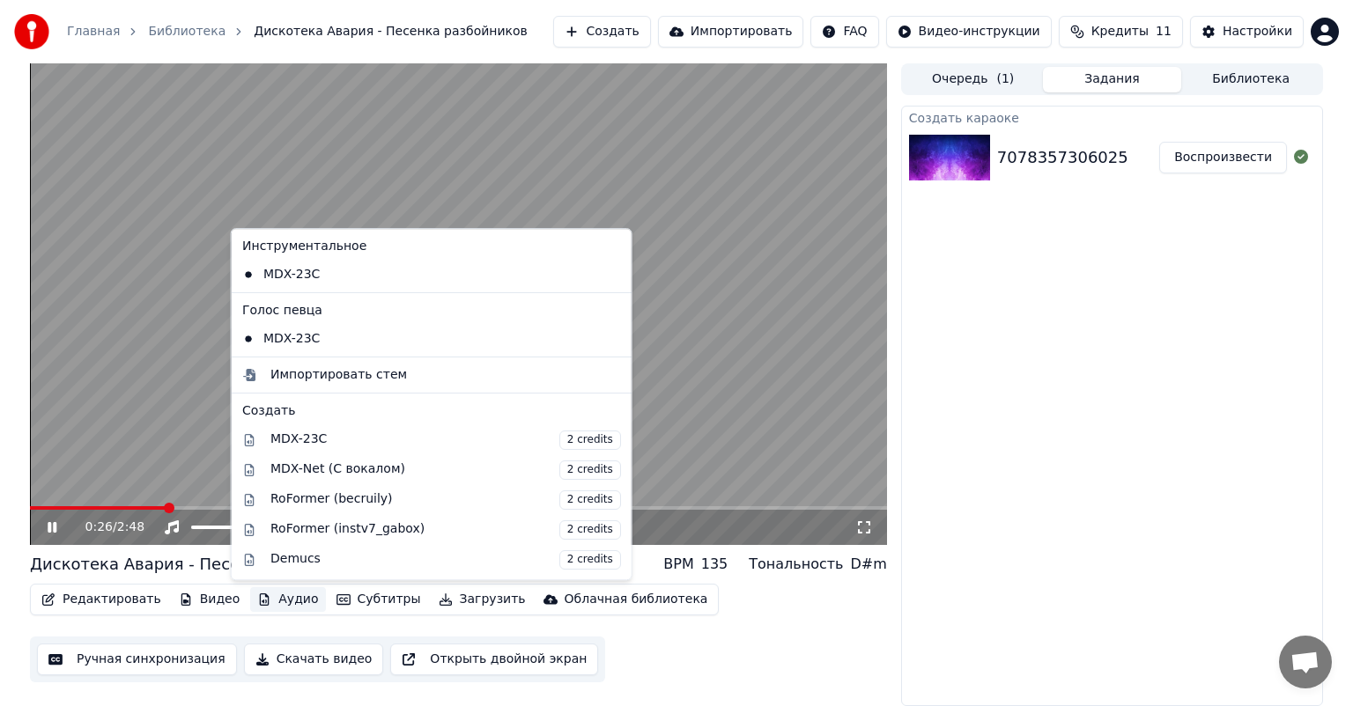
click at [18, 608] on div "0:26 / 2:48 Дискотека Авария - Песенка разбойников BPM 135 Тональность D#m Реда…" at bounding box center [676, 384] width 1321 height 643
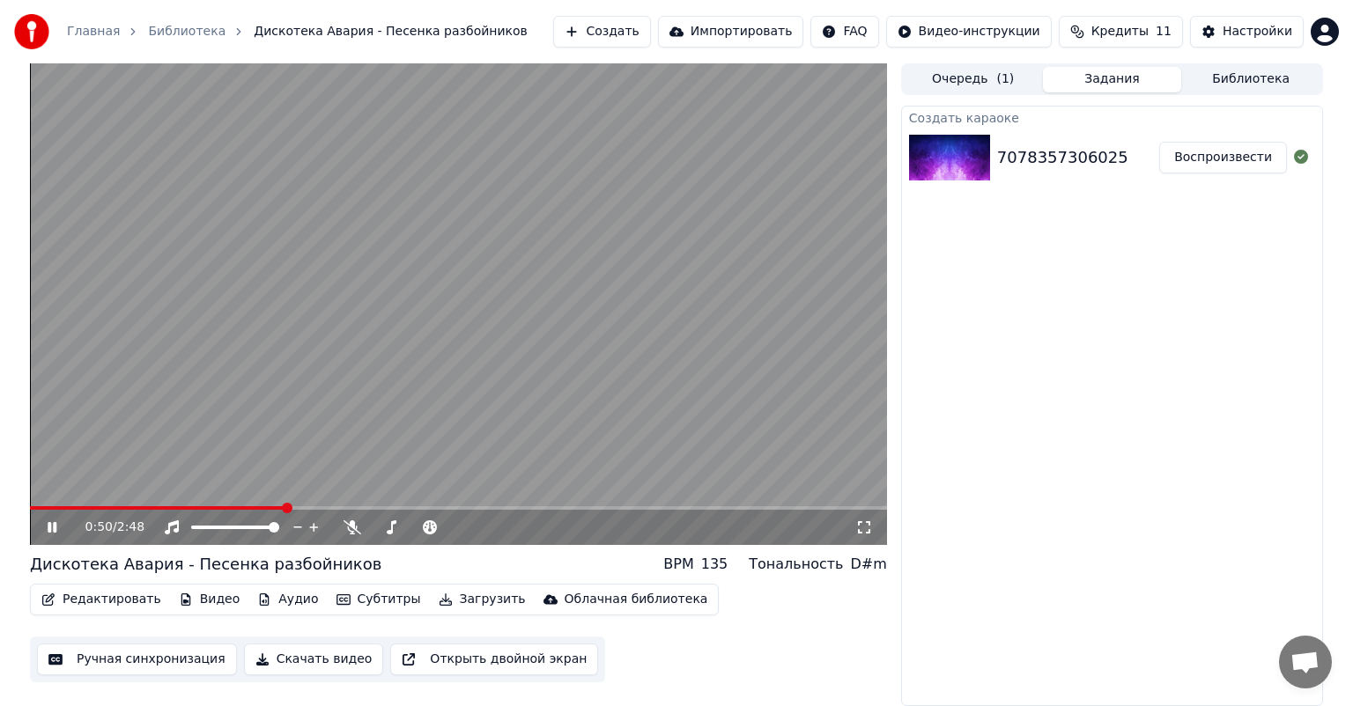
click at [102, 601] on button "Редактировать" at bounding box center [101, 599] width 134 height 25
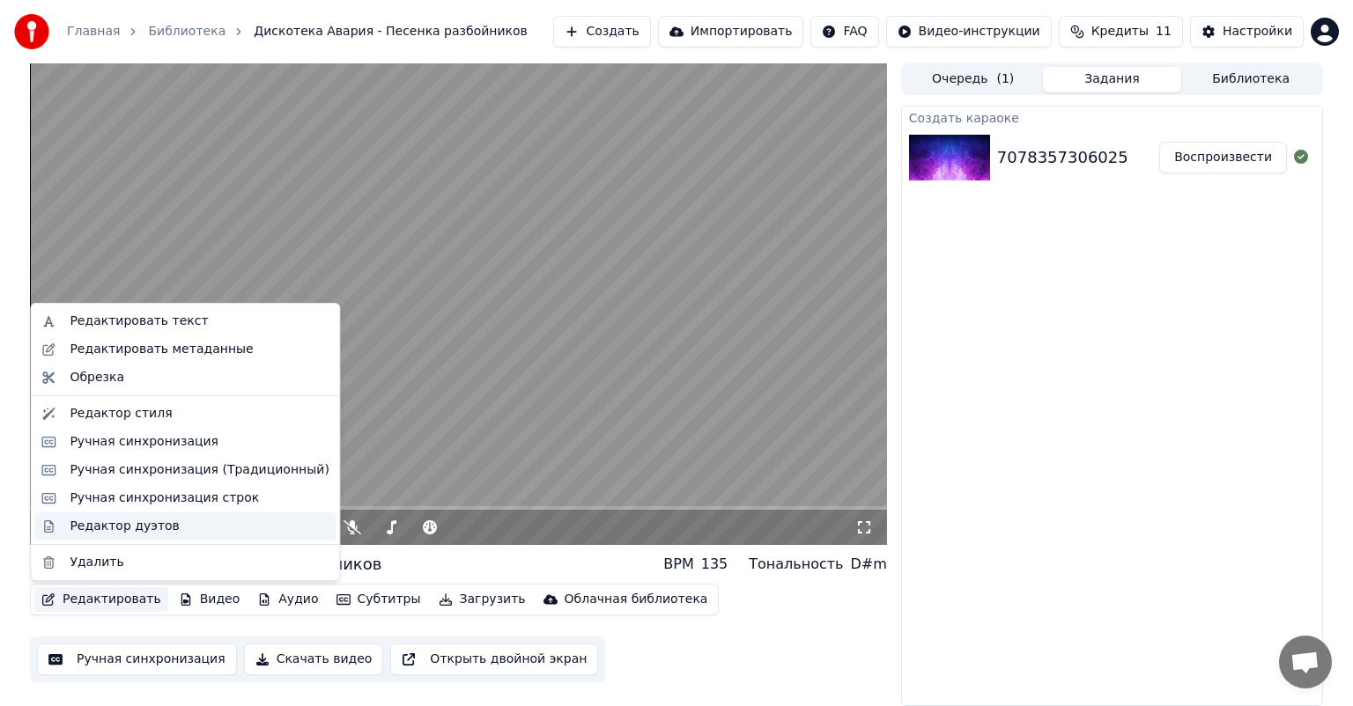
click at [103, 526] on div "Редактор дуэтов" at bounding box center [124, 527] width 109 height 18
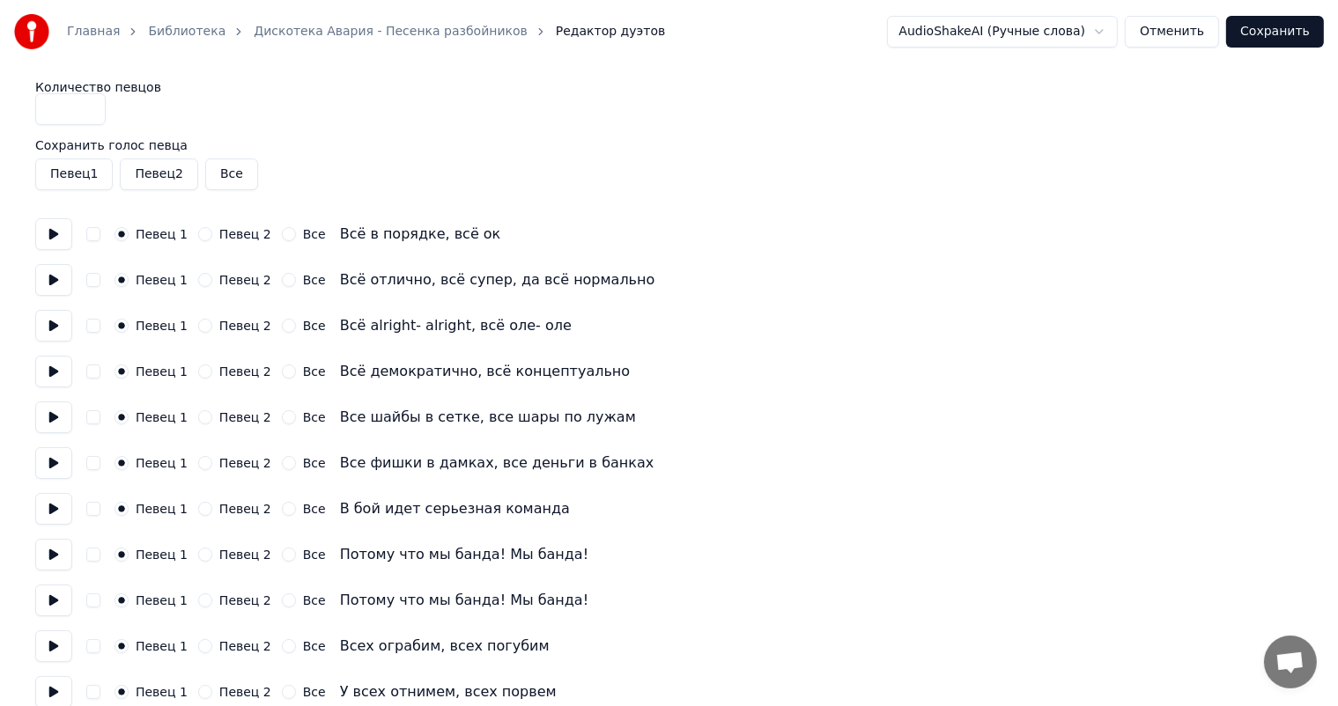
click at [1175, 33] on button "Отменить" at bounding box center [1171, 32] width 94 height 32
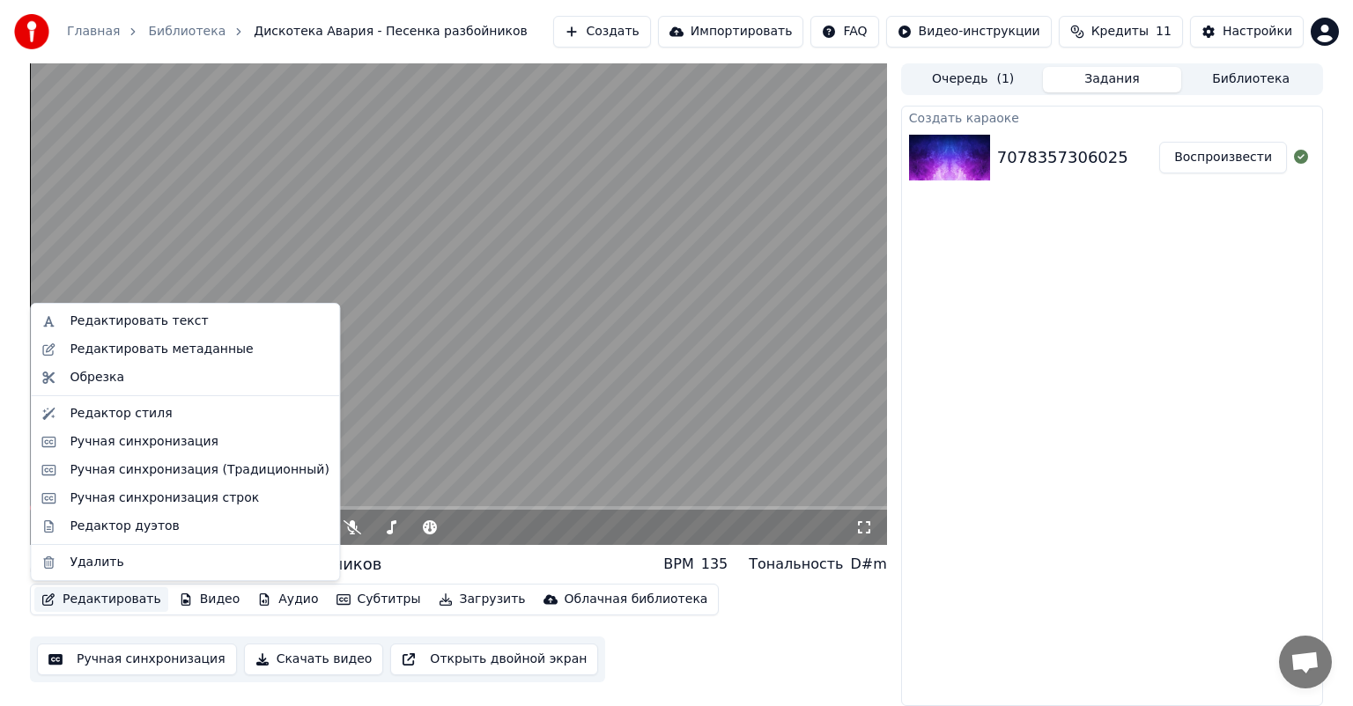
click at [97, 595] on button "Редактировать" at bounding box center [101, 599] width 134 height 25
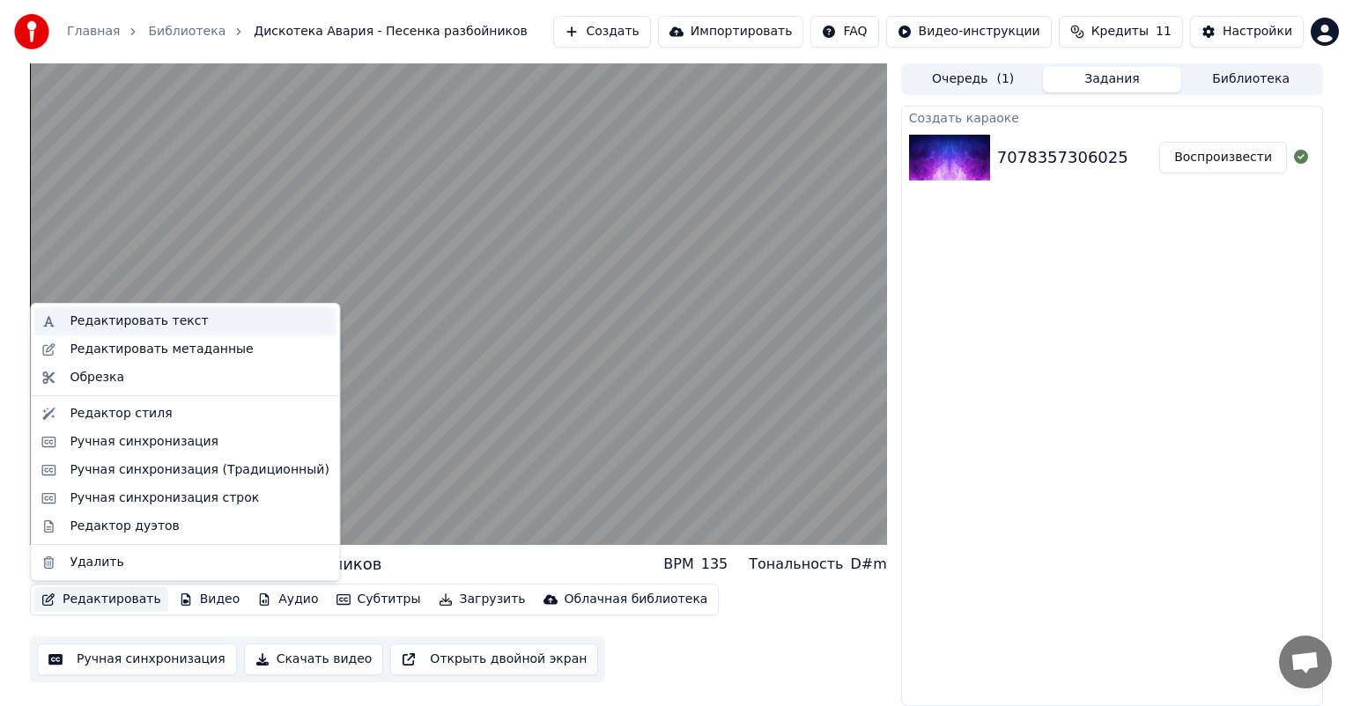
click at [106, 323] on div "Редактировать текст" at bounding box center [139, 322] width 138 height 18
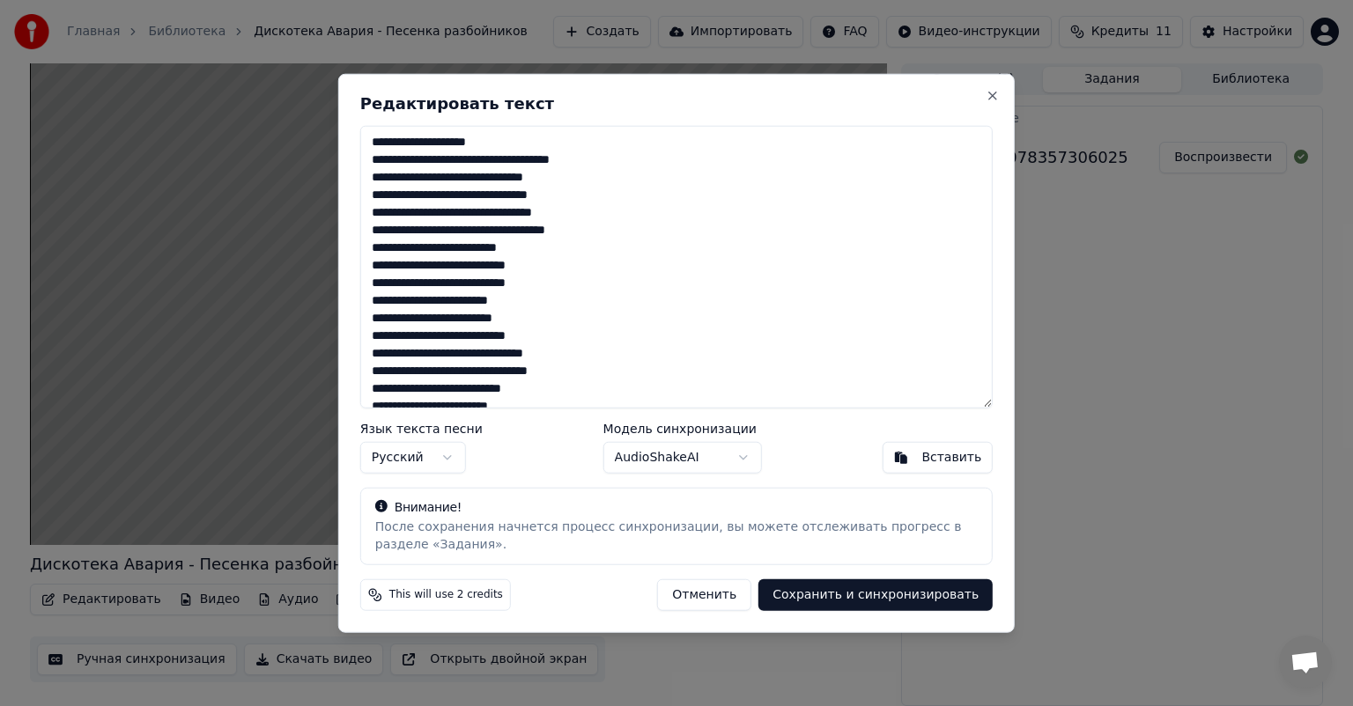
click at [736, 451] on body "Главная Библиотека Дискотека Авария - Песенка разбойников Создать Импортировать…" at bounding box center [676, 353] width 1353 height 706
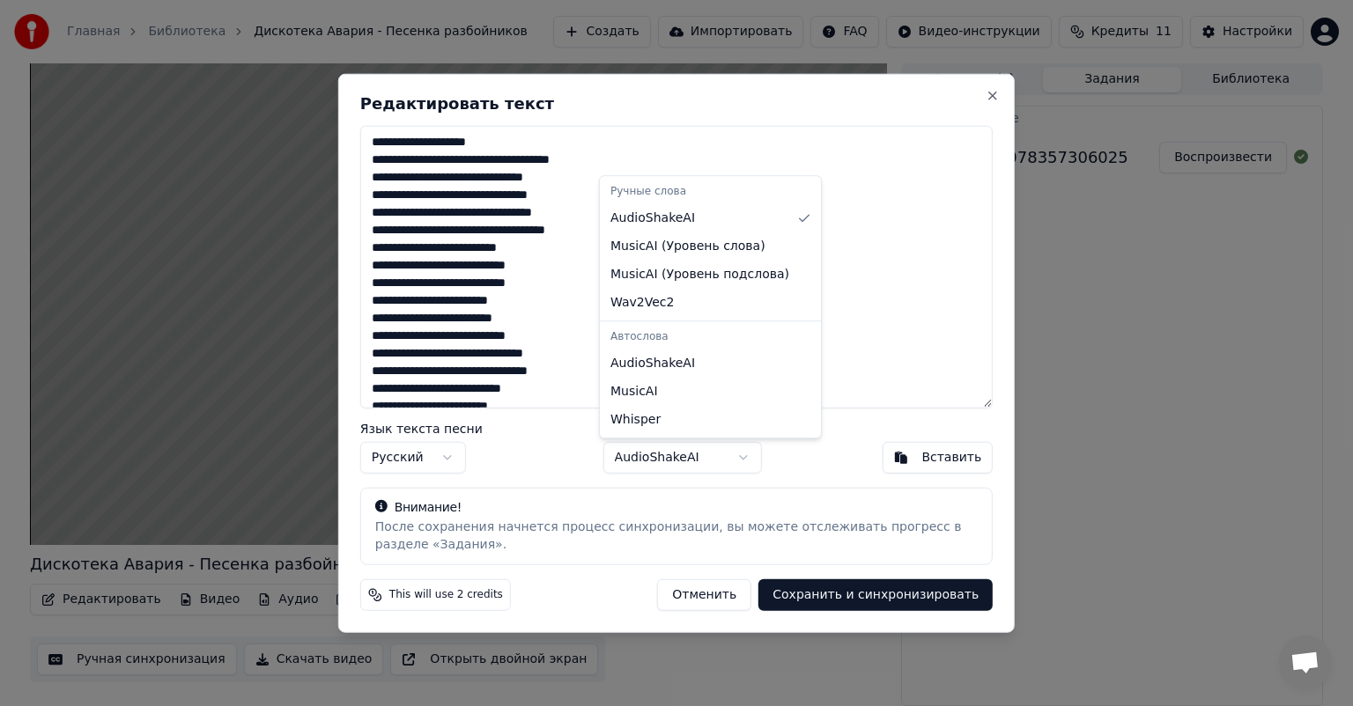
click at [736, 451] on body "Главная Библиотека Дискотека Авария - Песенка разбойников Создать Импортировать…" at bounding box center [676, 353] width 1353 height 706
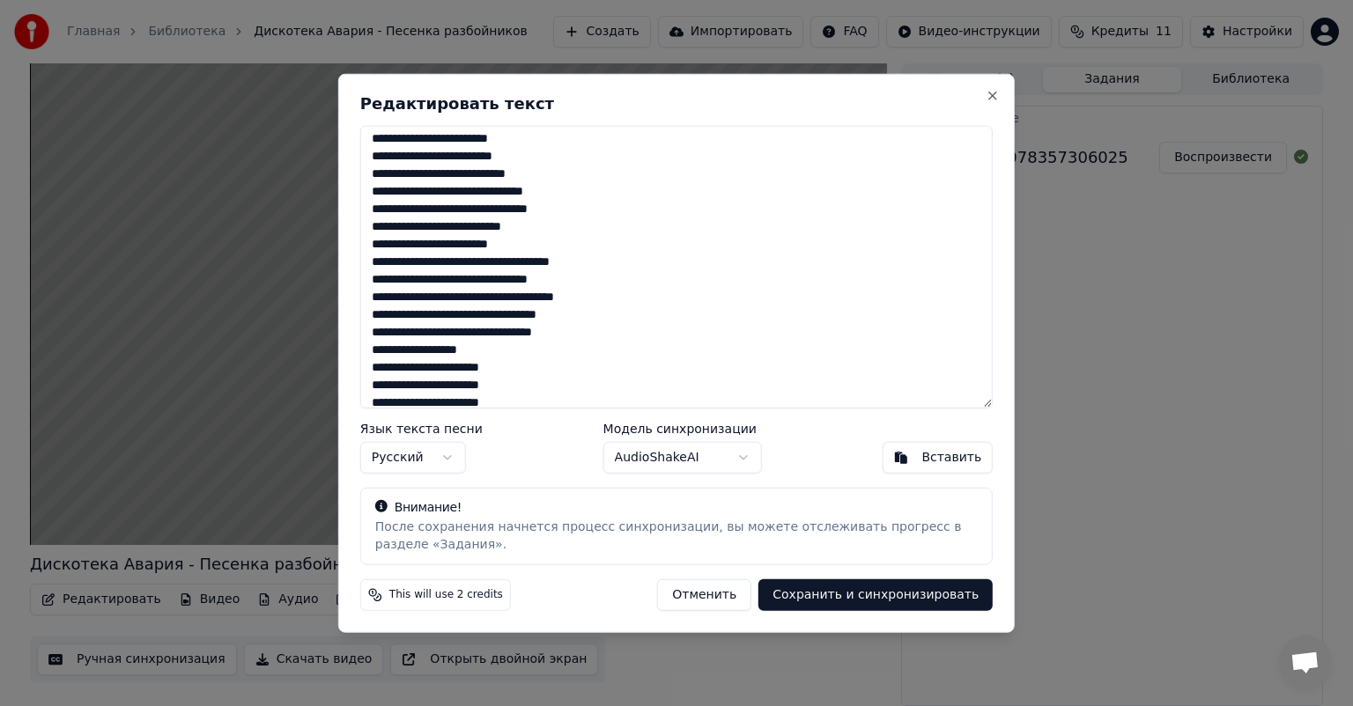
scroll to position [190, 0]
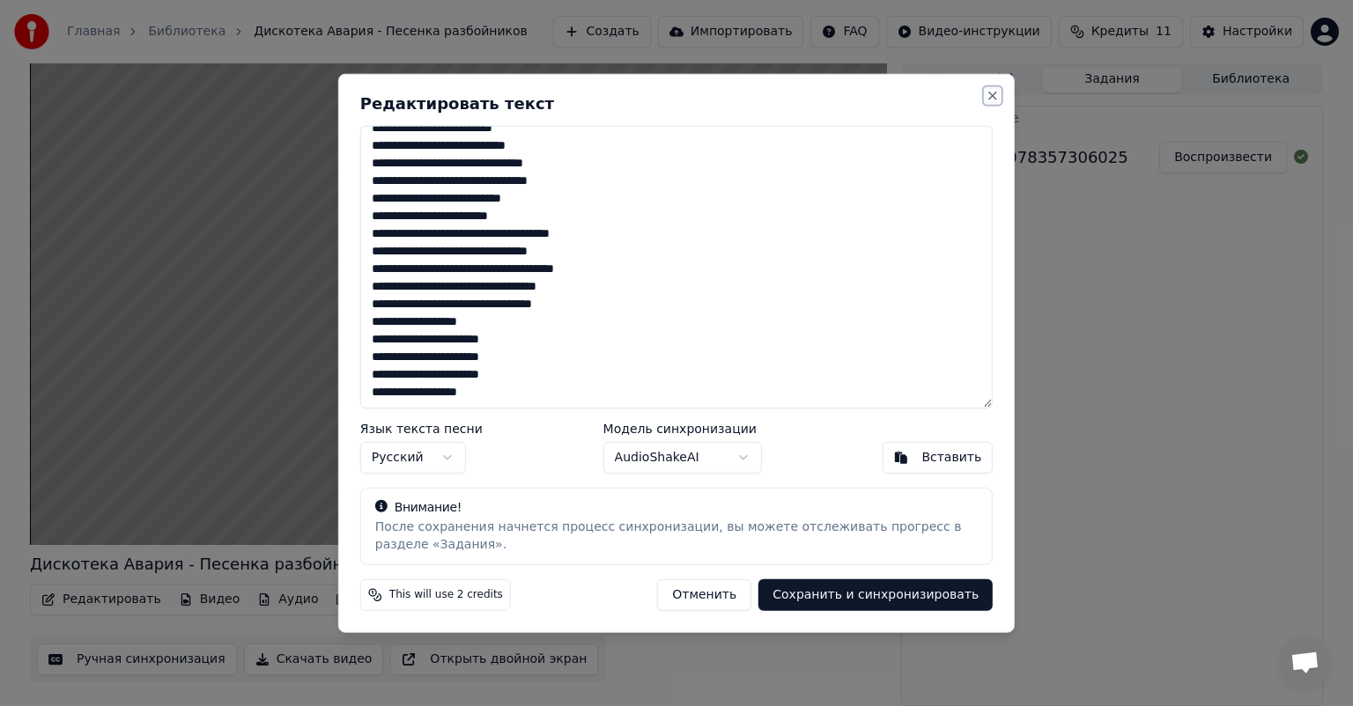
click at [993, 95] on button "Close" at bounding box center [992, 96] width 14 height 14
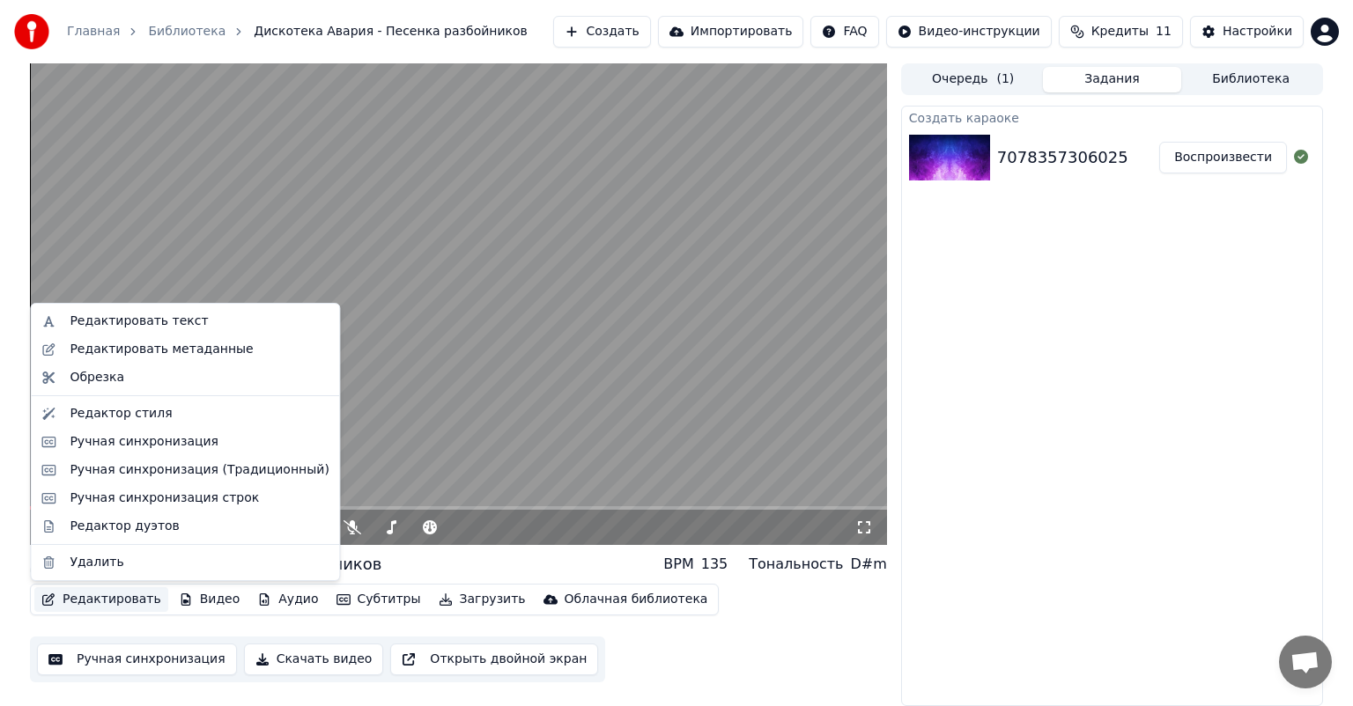
click at [92, 601] on button "Редактировать" at bounding box center [101, 599] width 134 height 25
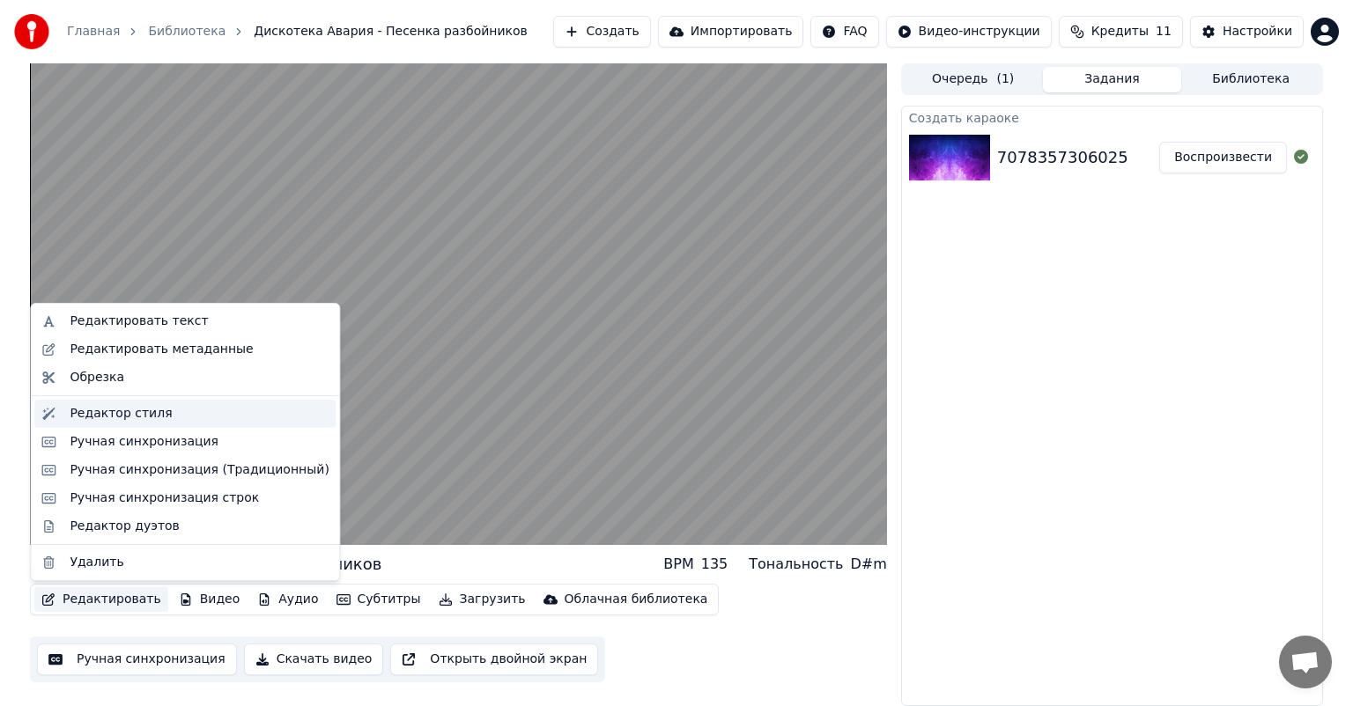
click at [100, 416] on div "Редактор стиля" at bounding box center [121, 414] width 102 height 18
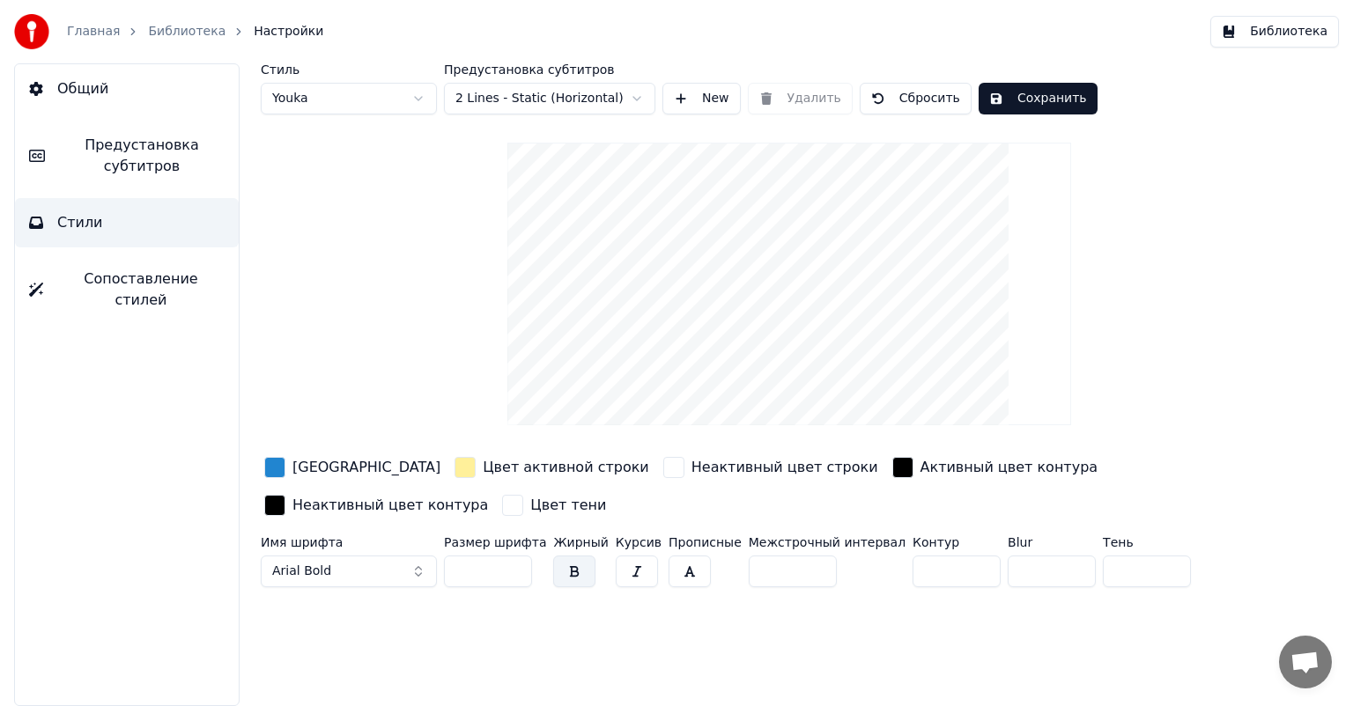
click at [663, 473] on div "button" at bounding box center [673, 467] width 21 height 21
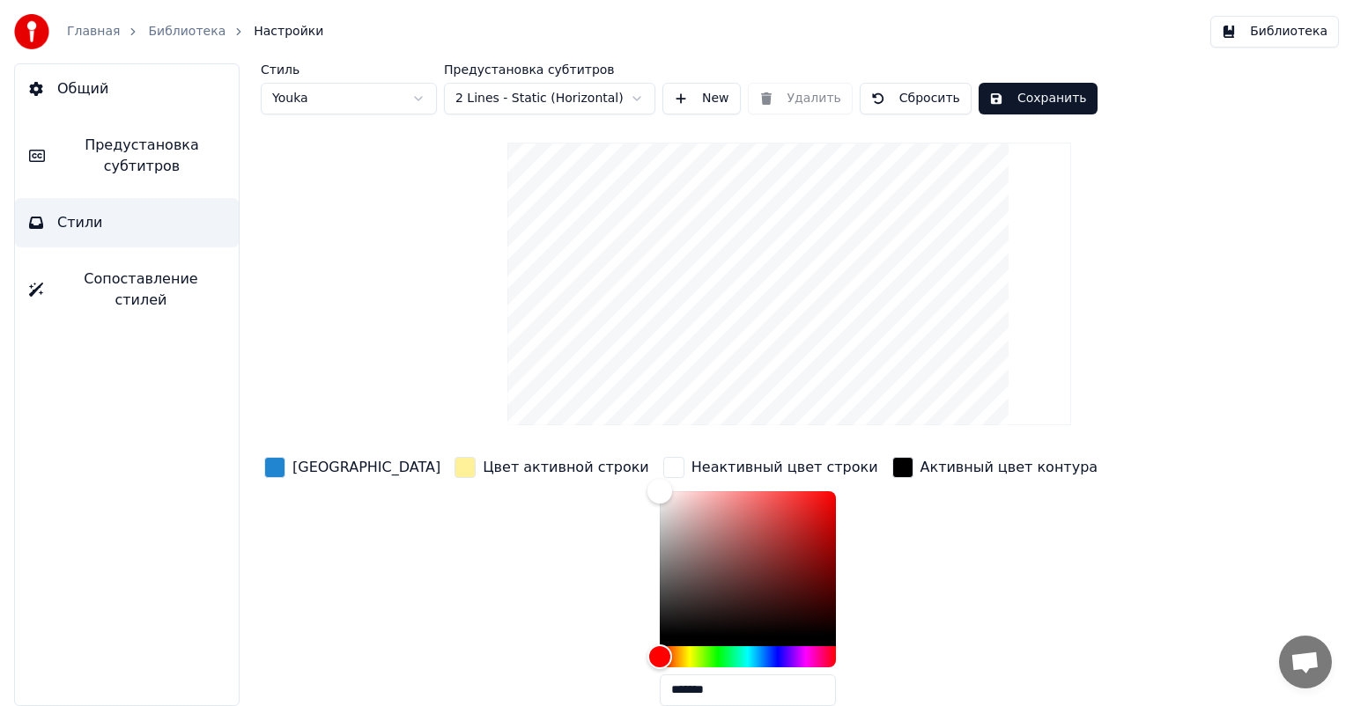
click at [451, 468] on div "Цвет активной строки" at bounding box center [552, 467] width 202 height 28
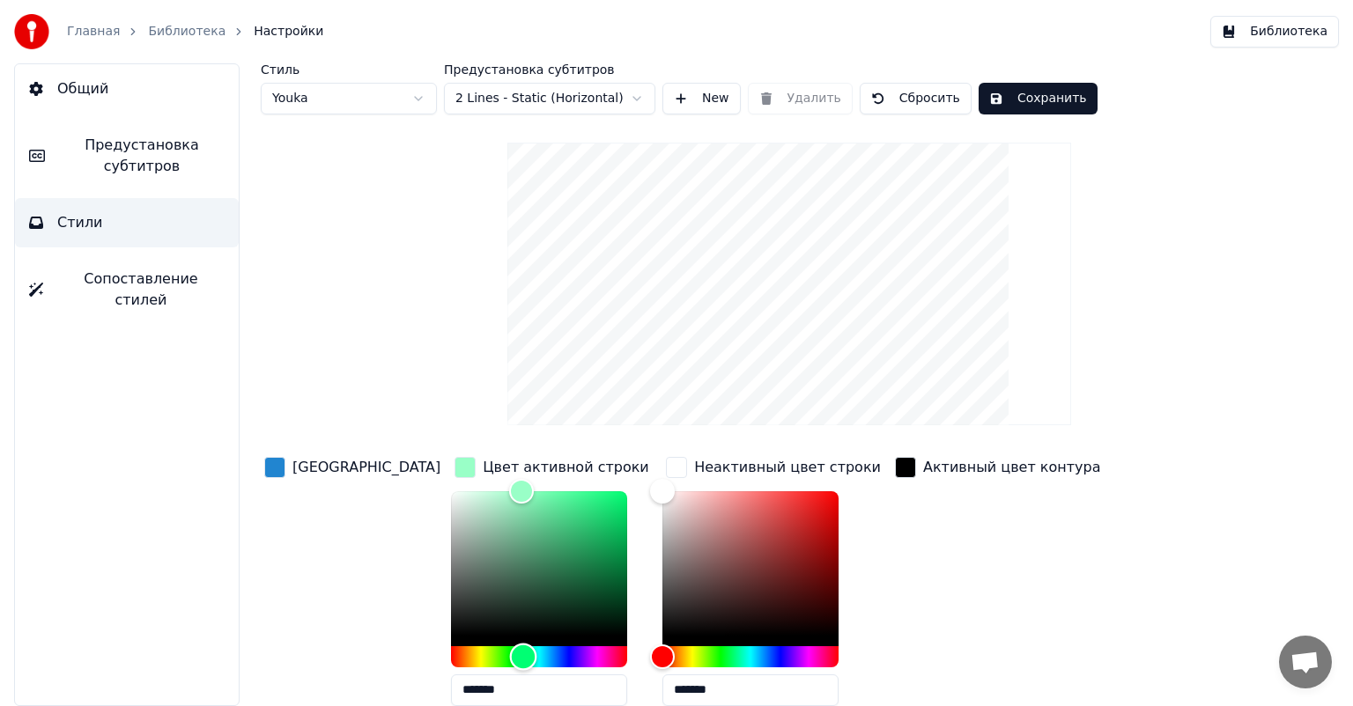
drag, startPoint x: 414, startPoint y: 655, endPoint x: 461, endPoint y: 649, distance: 47.9
click at [509, 649] on div "Hue" at bounding box center [522, 656] width 27 height 27
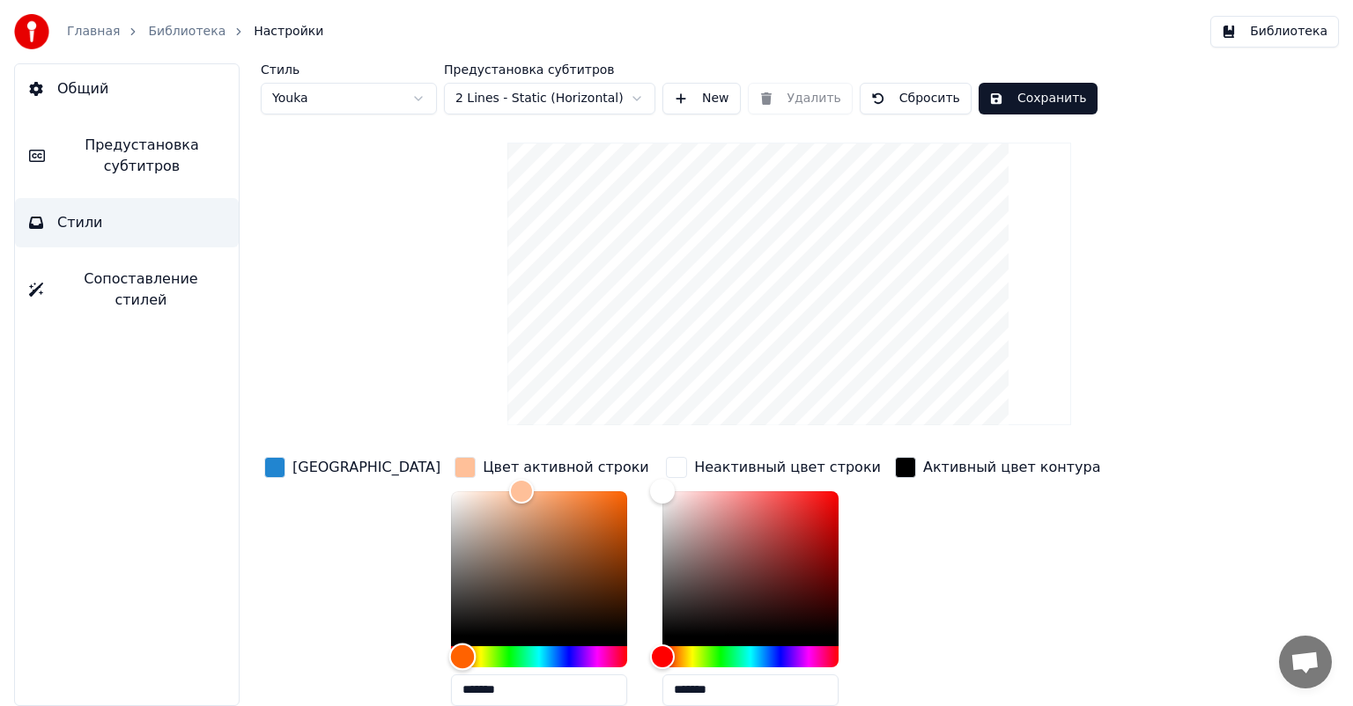
drag, startPoint x: 468, startPoint y: 655, endPoint x: 401, endPoint y: 652, distance: 67.9
click at [448, 652] on div "Hue" at bounding box center [461, 656] width 27 height 27
type input "*******"
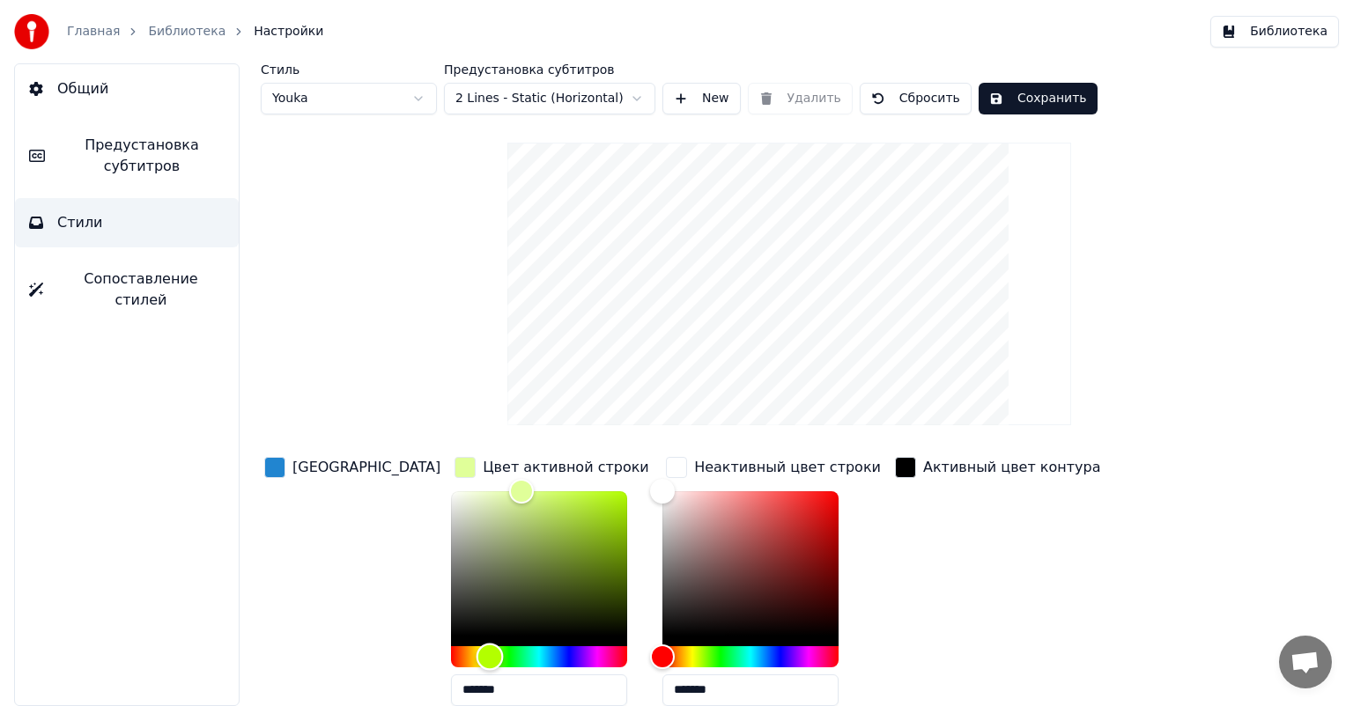
drag, startPoint x: 401, startPoint y: 652, endPoint x: 428, endPoint y: 647, distance: 27.8
click at [476, 647] on div "Hue" at bounding box center [489, 656] width 27 height 27
click at [270, 472] on div "button" at bounding box center [274, 467] width 21 height 21
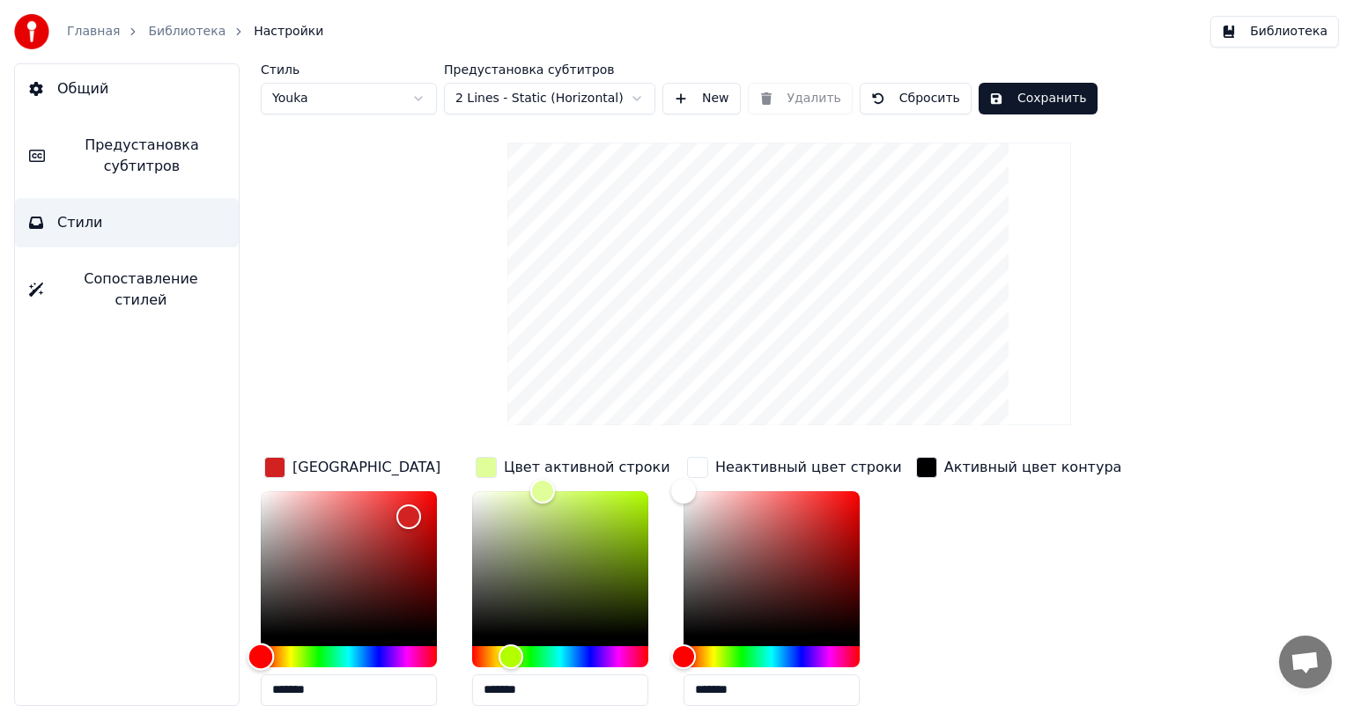
type input "*******"
drag, startPoint x: 365, startPoint y: 654, endPoint x: 245, endPoint y: 653, distance: 120.6
click at [246, 653] on div "Стиль Youka Предустановка субтитров 2 Lines - Static (Horizontal) New Удалить С…" at bounding box center [788, 384] width 1127 height 643
click at [549, 592] on div "Color" at bounding box center [560, 563] width 176 height 144
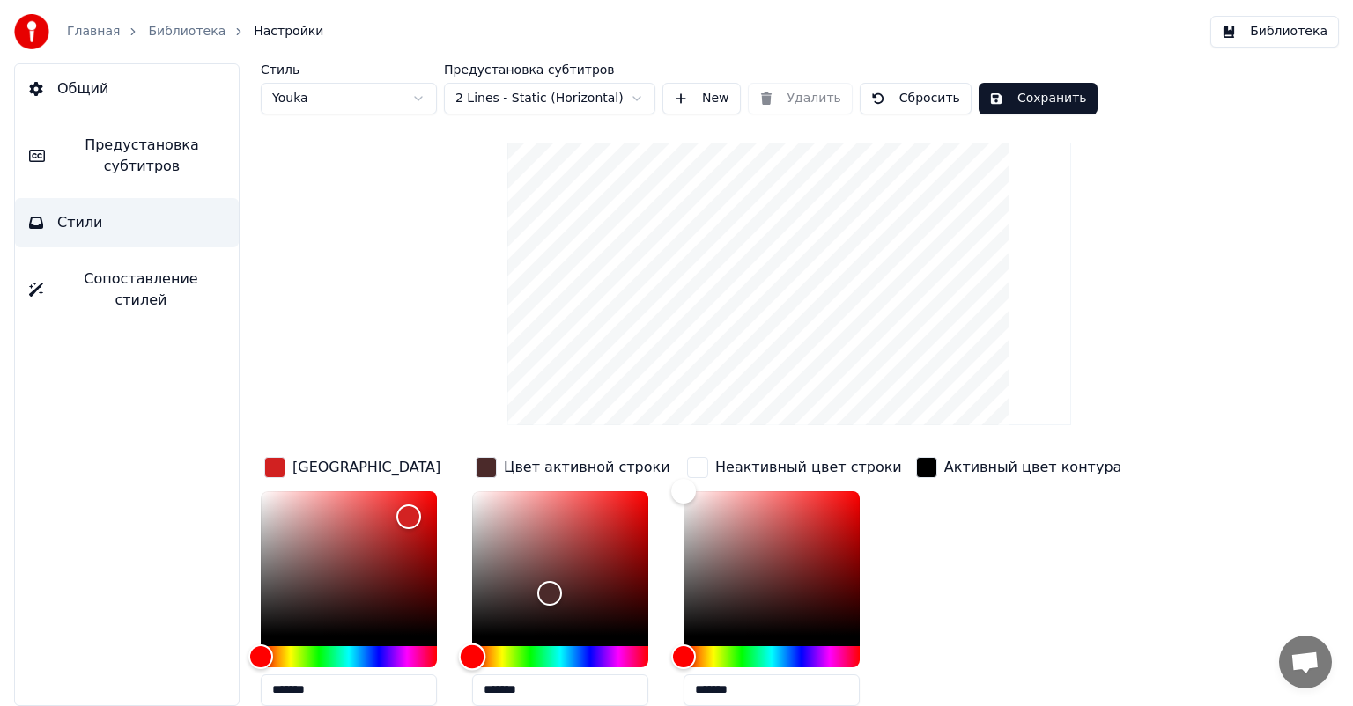
drag, startPoint x: 508, startPoint y: 653, endPoint x: 464, endPoint y: 655, distance: 44.1
click at [464, 655] on div "Hue" at bounding box center [472, 656] width 27 height 27
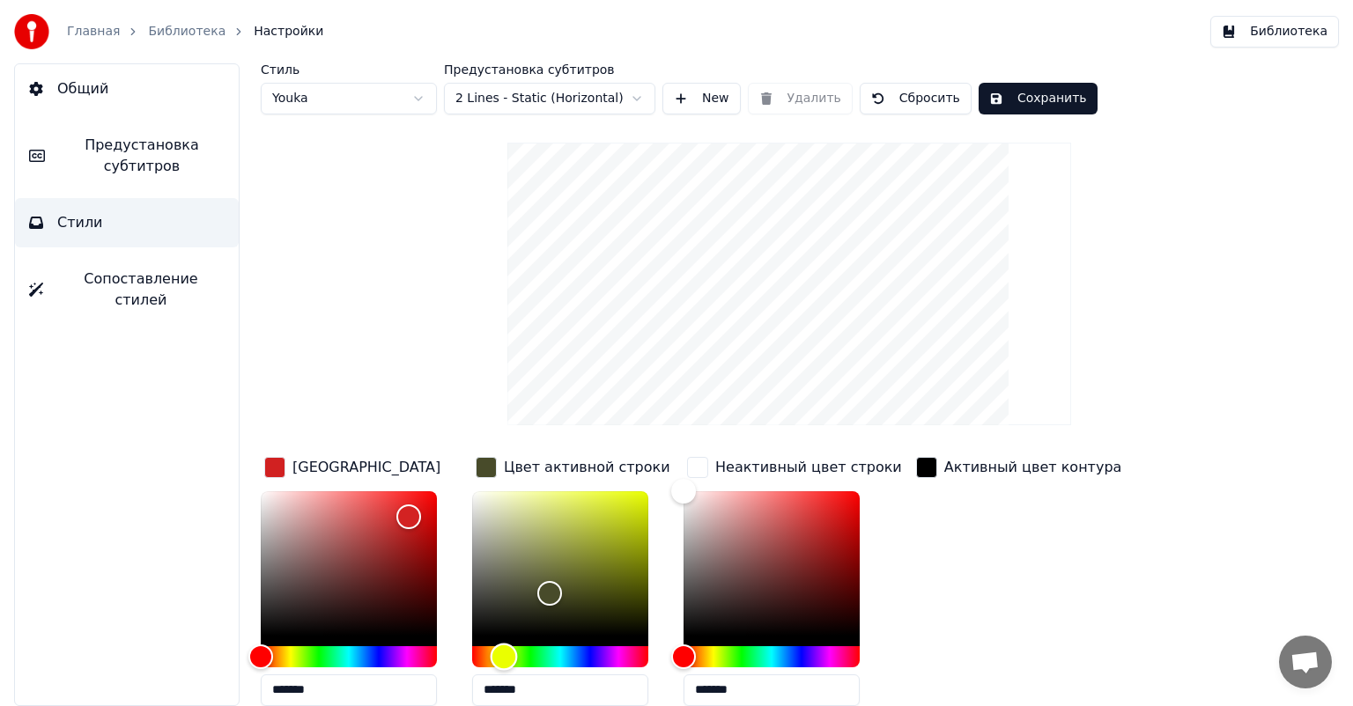
drag, startPoint x: 467, startPoint y: 658, endPoint x: 504, endPoint y: 652, distance: 37.4
click at [504, 652] on div "Hue" at bounding box center [503, 656] width 27 height 27
type input "*******"
click at [502, 655] on div "Hue" at bounding box center [502, 656] width 27 height 27
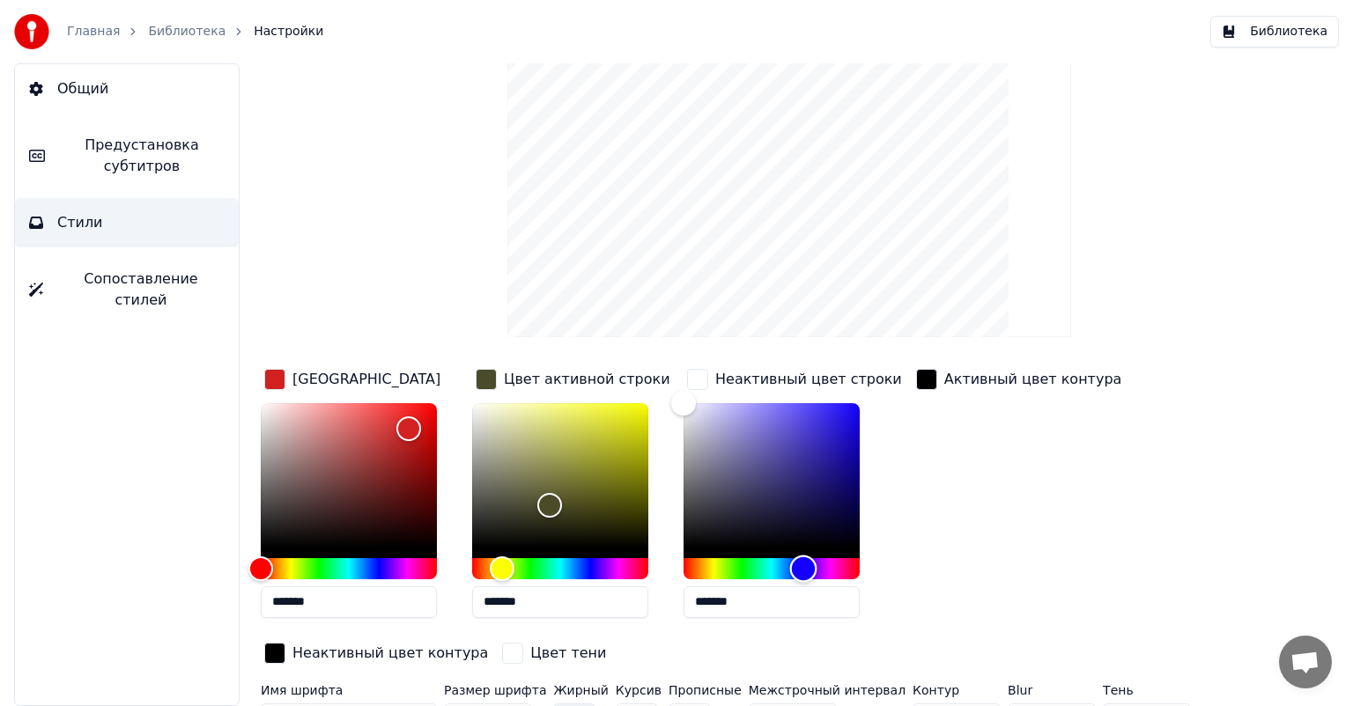
drag, startPoint x: 683, startPoint y: 564, endPoint x: 803, endPoint y: 564, distance: 119.8
click at [803, 564] on div "Hue" at bounding box center [803, 568] width 27 height 27
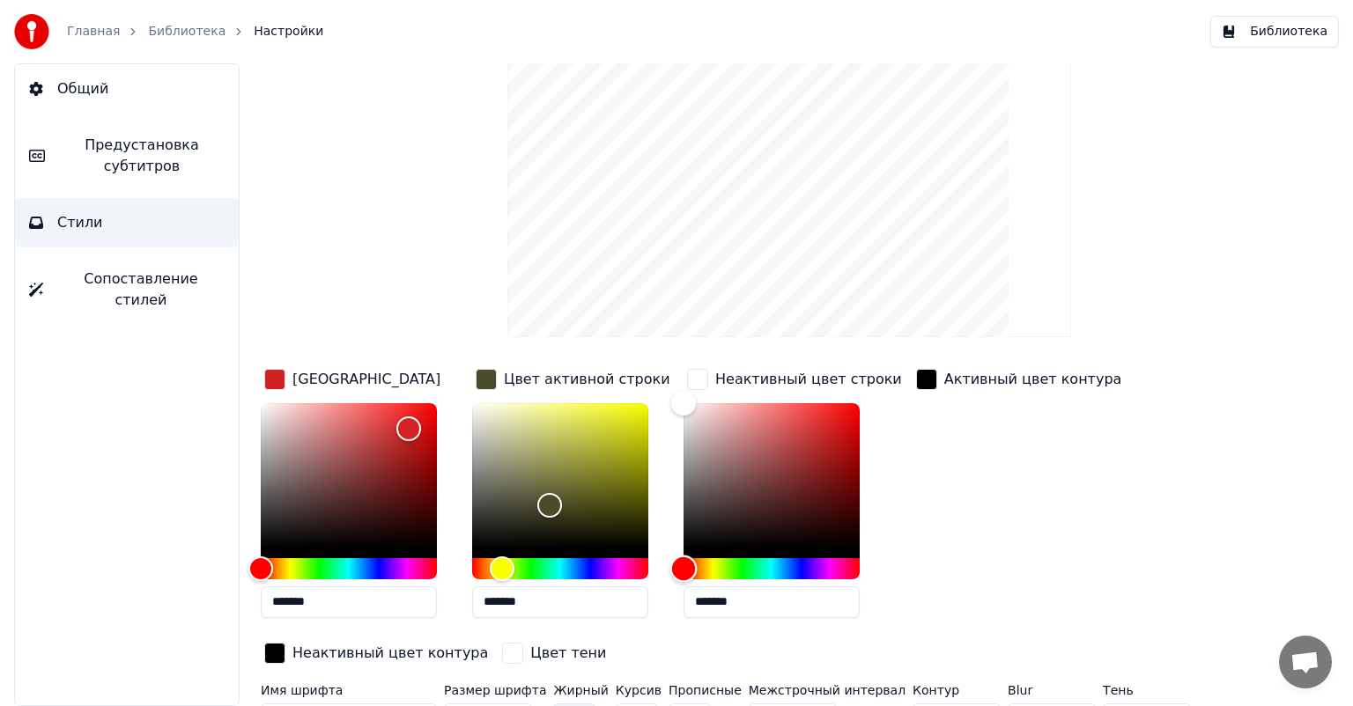
drag, startPoint x: 803, startPoint y: 574, endPoint x: 594, endPoint y: 599, distance: 210.1
click at [594, 599] on div "Цвет заливки ******* Цвет активной строки ******* Неактивный цвет строки ******…" at bounding box center [734, 517] width 947 height 305
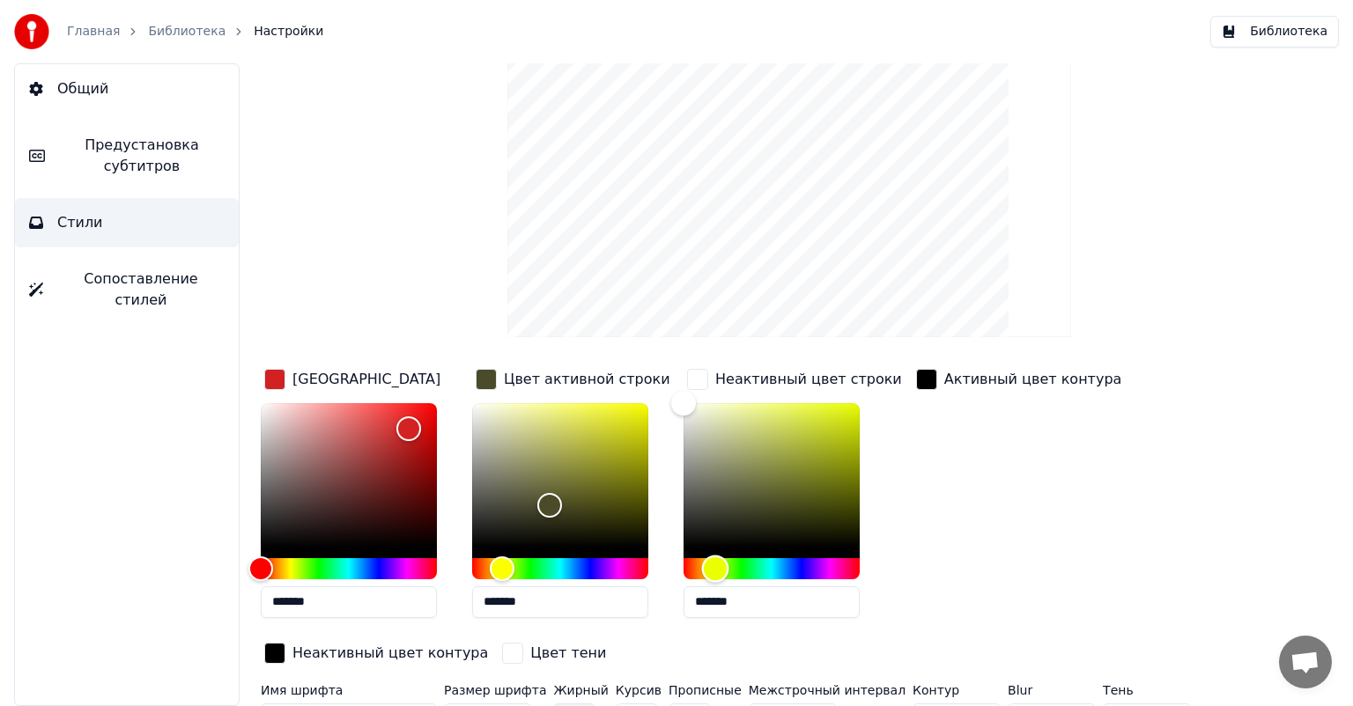
drag, startPoint x: 680, startPoint y: 564, endPoint x: 713, endPoint y: 565, distance: 33.5
click at [715, 565] on div "Hue" at bounding box center [715, 568] width 27 height 27
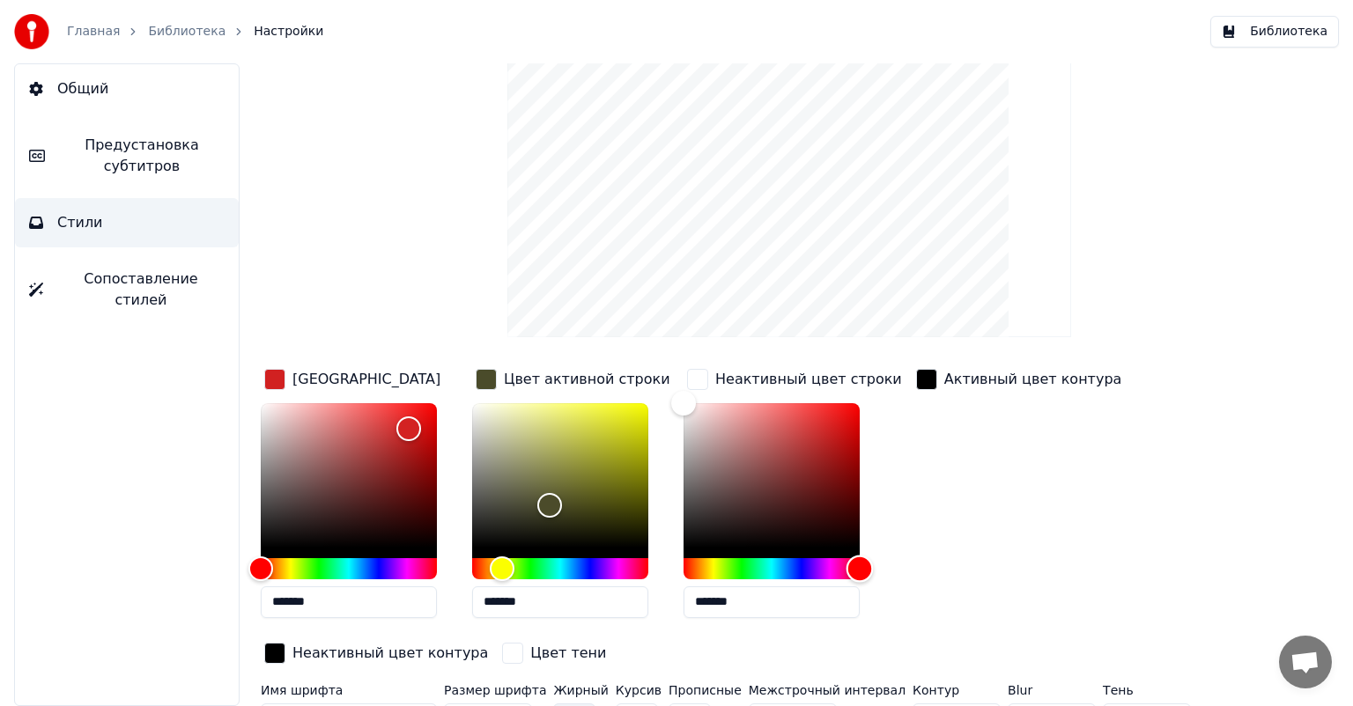
drag, startPoint x: 711, startPoint y: 565, endPoint x: 883, endPoint y: 565, distance: 171.7
click at [883, 565] on div "*******" at bounding box center [794, 514] width 222 height 222
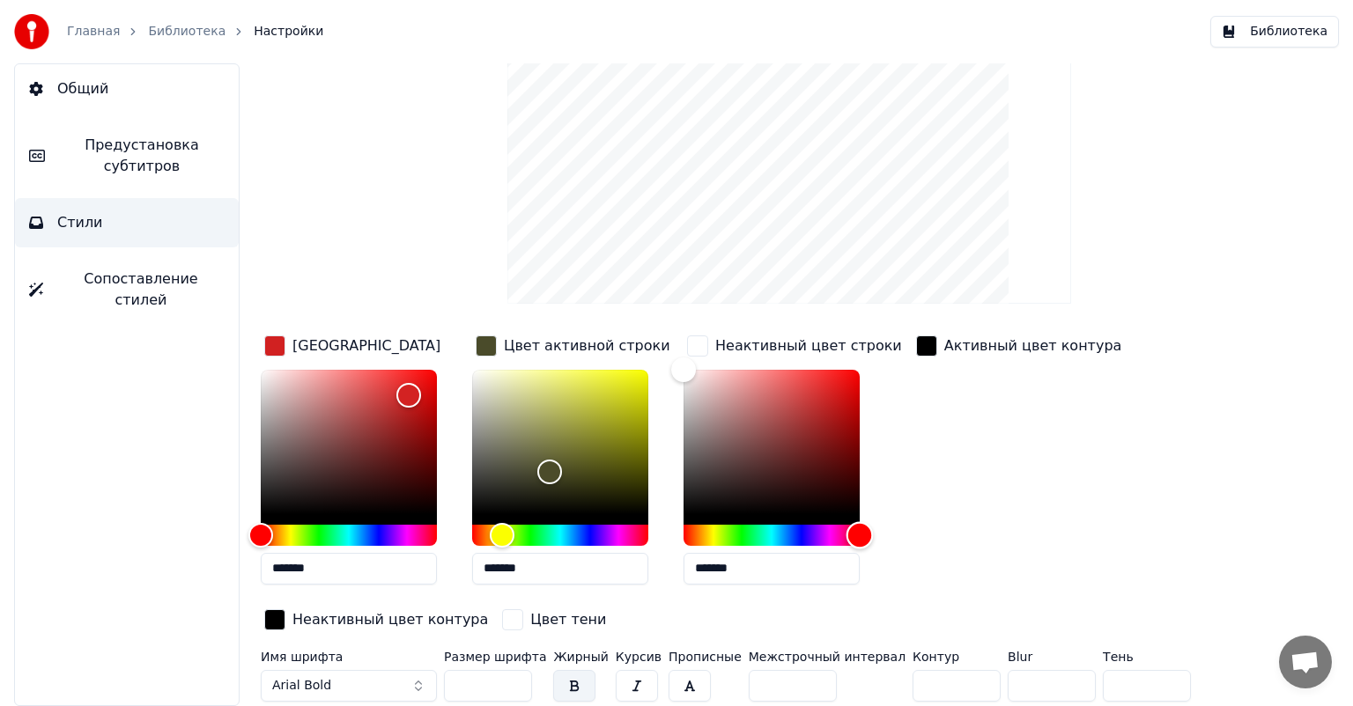
scroll to position [0, 0]
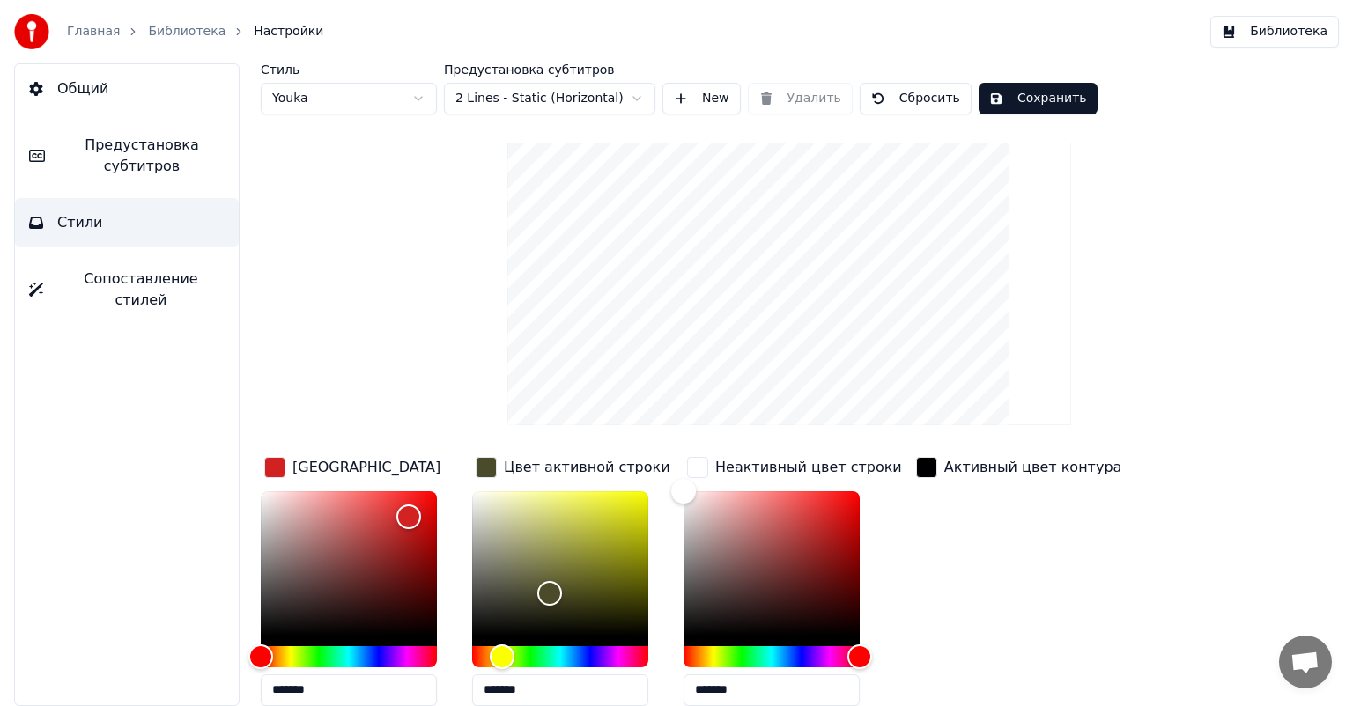
click at [1011, 98] on button "Сохранить" at bounding box center [1037, 99] width 119 height 32
click at [990, 93] on button "Готово" at bounding box center [1025, 99] width 94 height 32
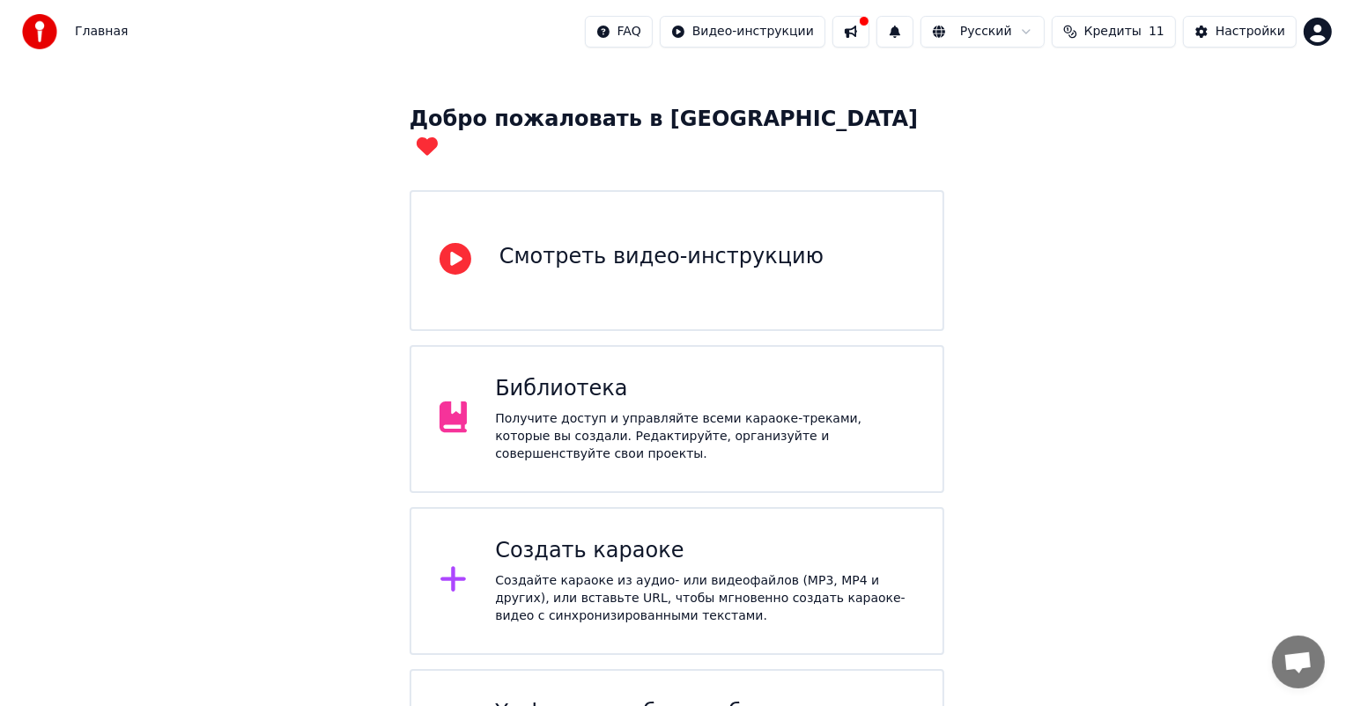
scroll to position [131, 0]
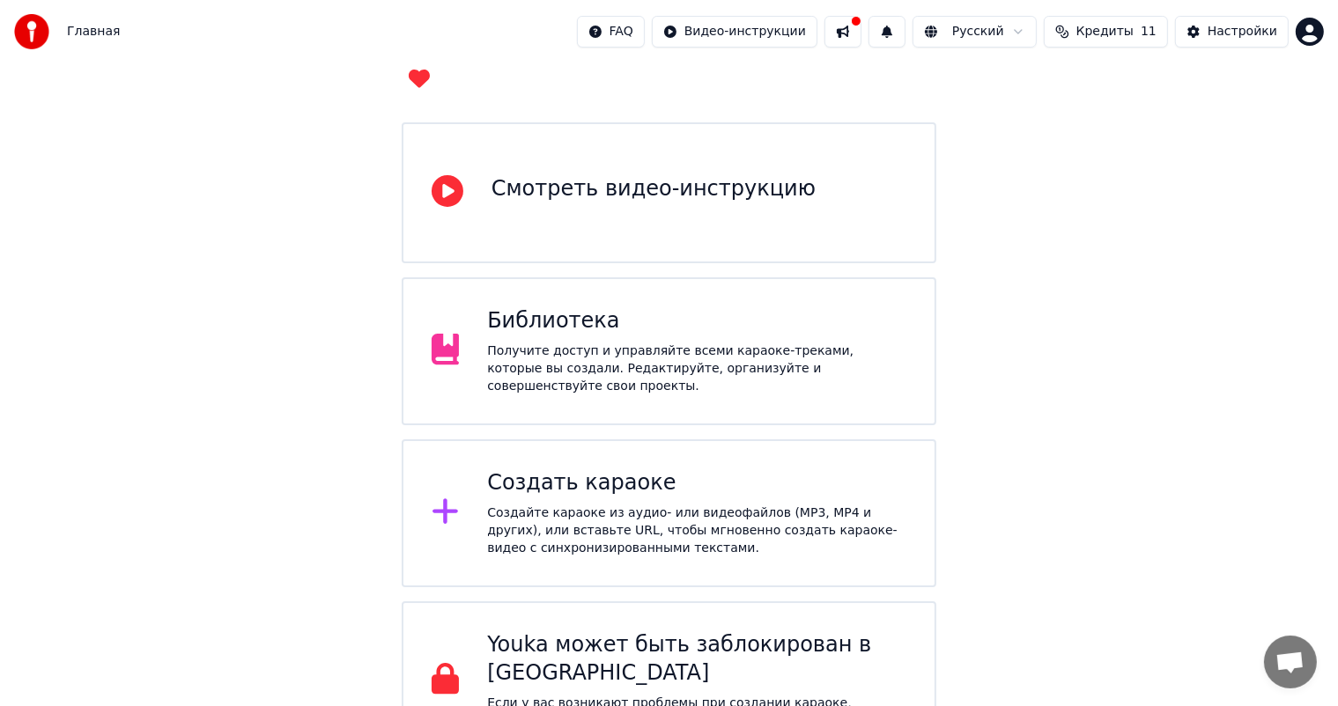
click at [586, 505] on div "Создайте караоке из аудио- или видеофайлов (MP3, MP4 и других), или вставьте UR…" at bounding box center [696, 531] width 419 height 53
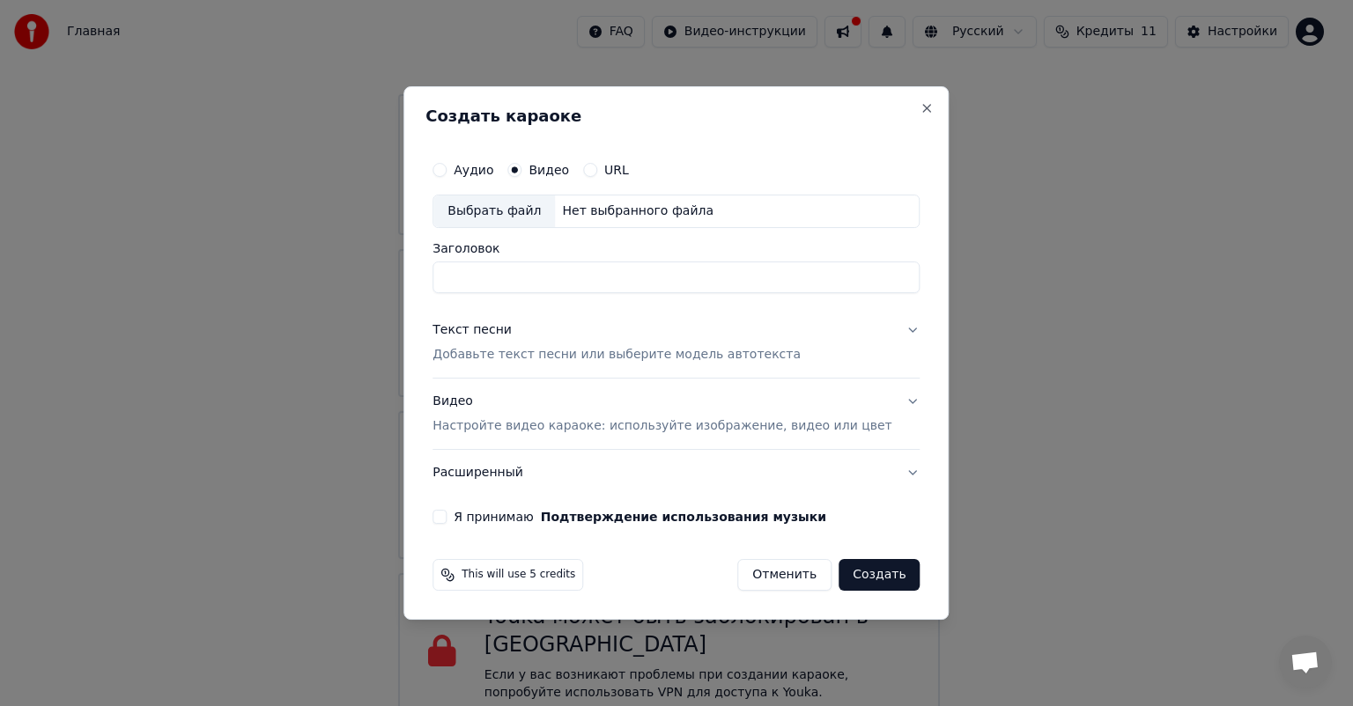
click at [544, 278] on input "Заголовок" at bounding box center [675, 278] width 487 height 32
type input "**********"
click at [592, 358] on p "Добавьте текст песни или выберите модель автотекста" at bounding box center [616, 355] width 368 height 18
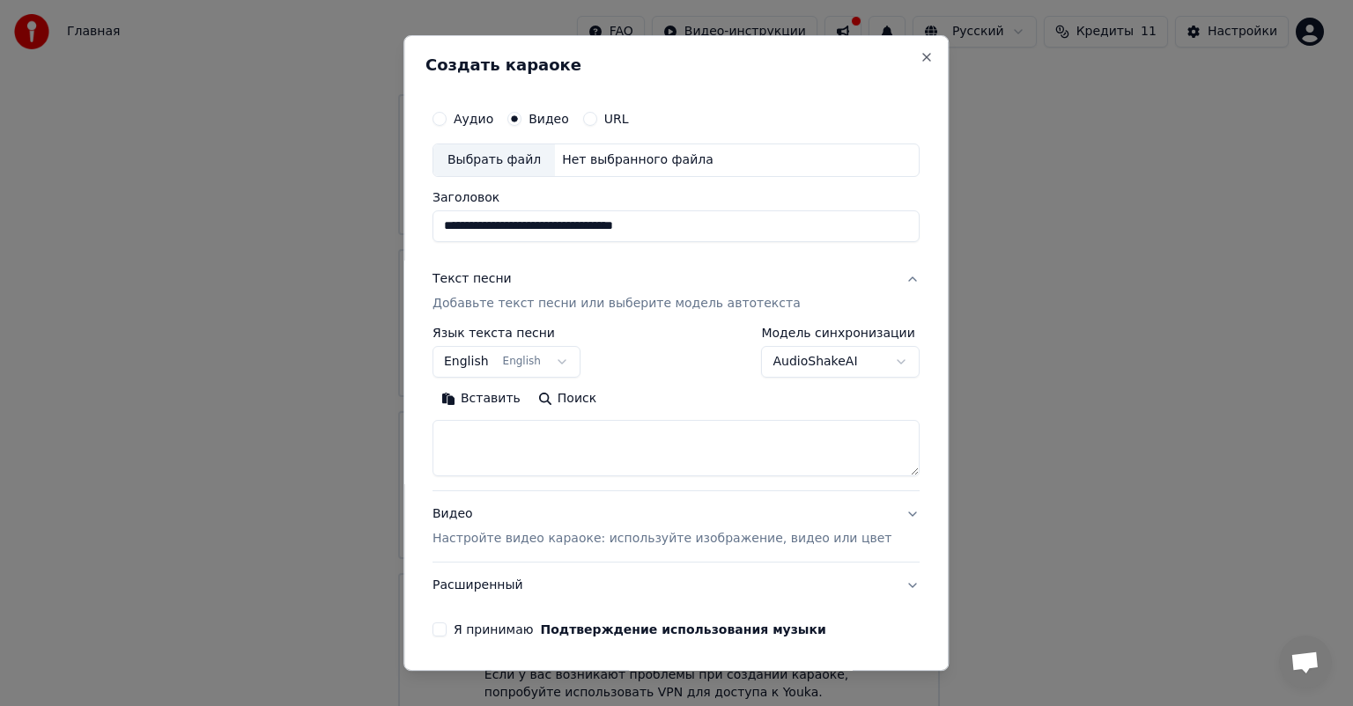
click at [544, 363] on button "English English" at bounding box center [506, 362] width 148 height 32
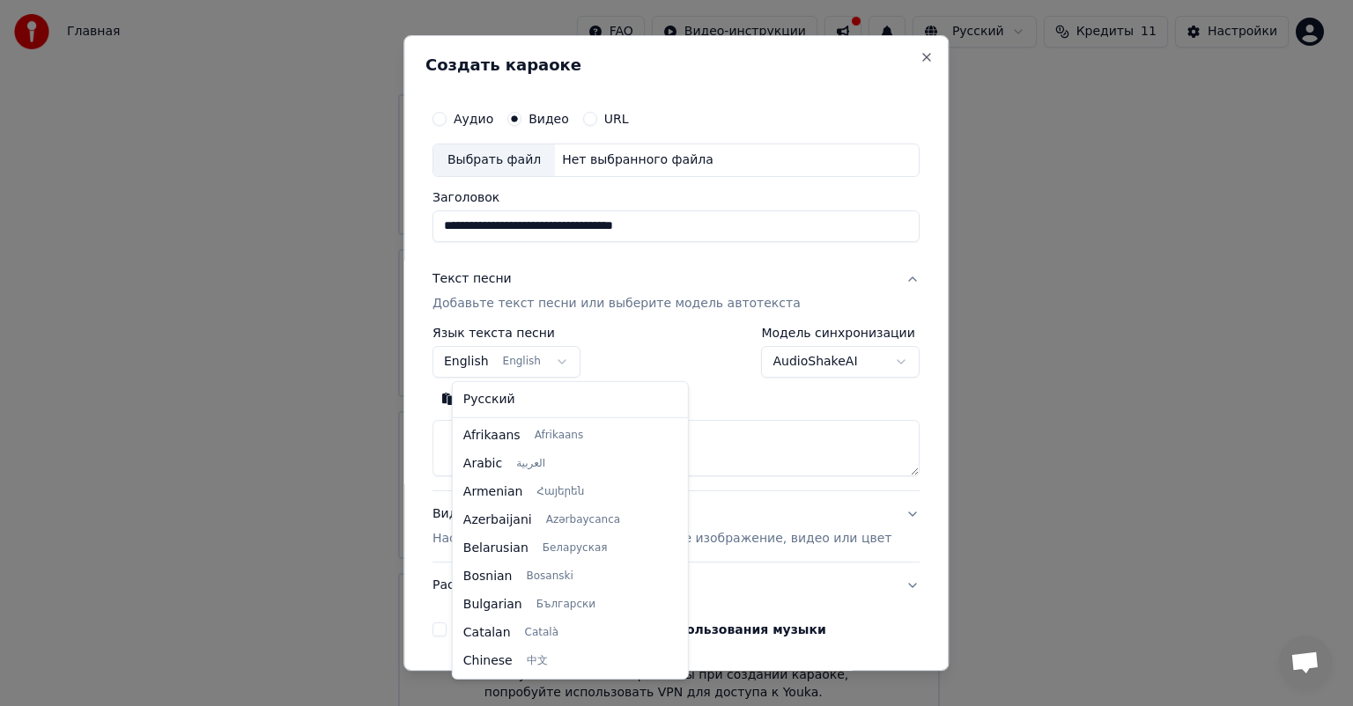
scroll to position [141, 0]
select select "**"
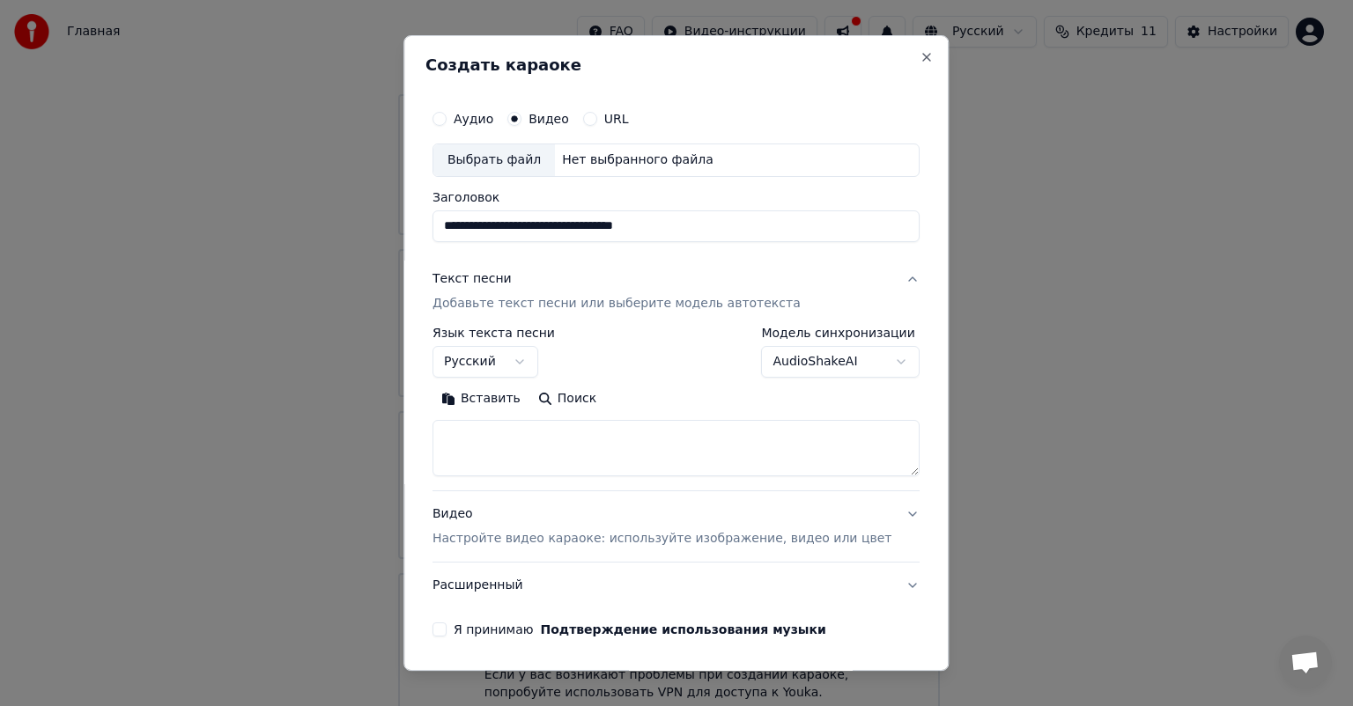
click at [511, 440] on textarea at bounding box center [675, 448] width 487 height 56
paste textarea "**********"
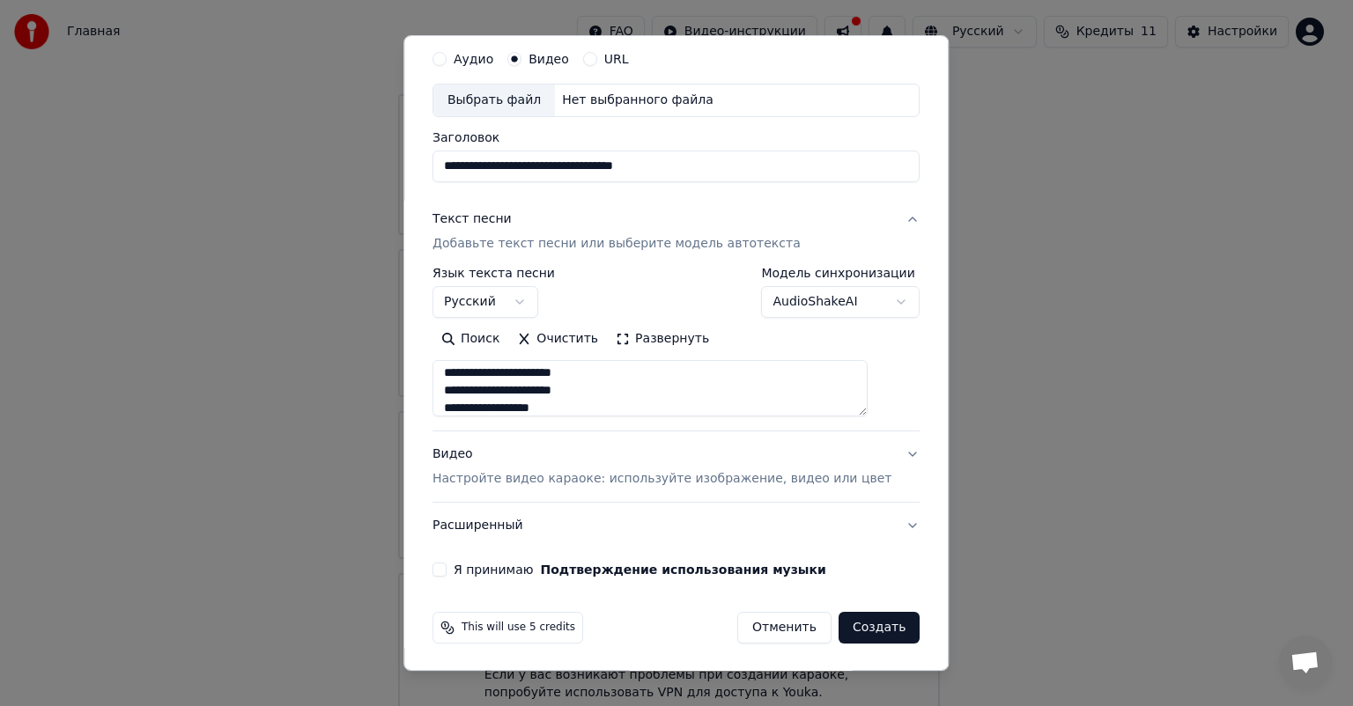
type textarea "**********"
click at [540, 474] on p "Настройте видео караоке: используйте изображение, видео или цвет" at bounding box center [661, 479] width 459 height 18
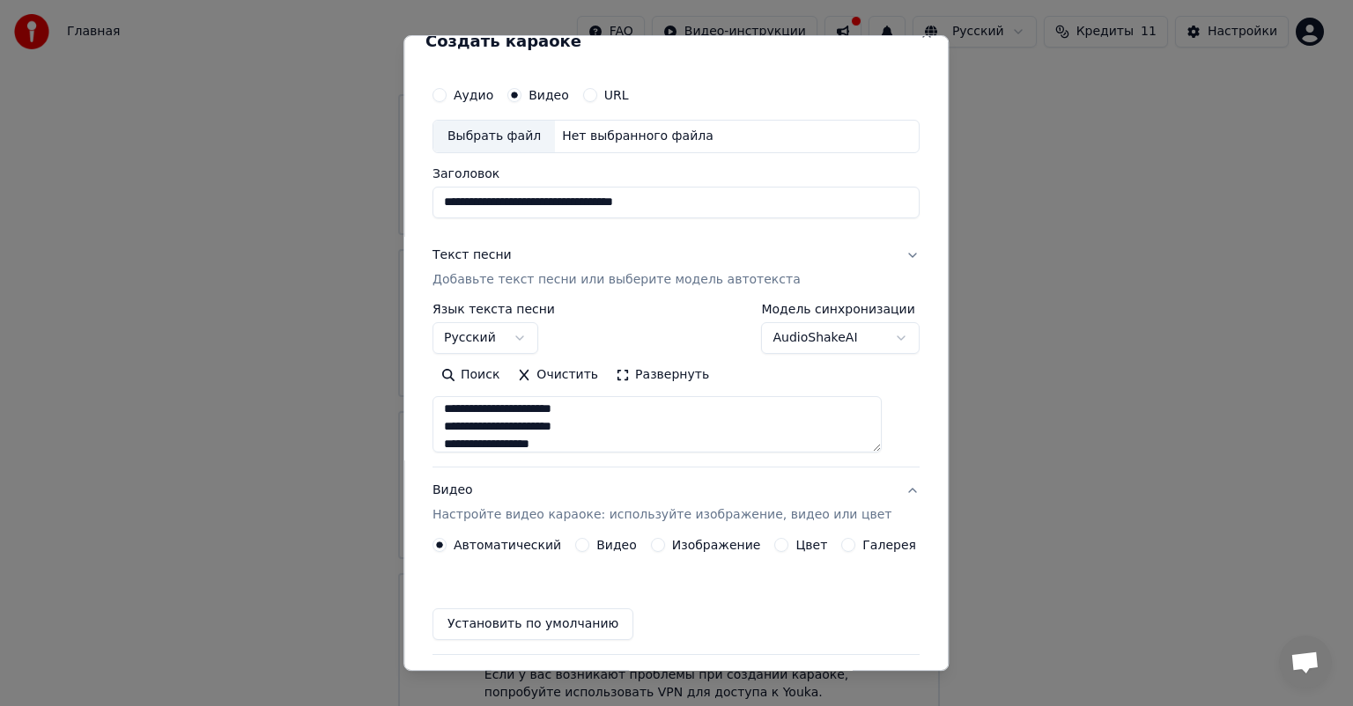
scroll to position [13, 0]
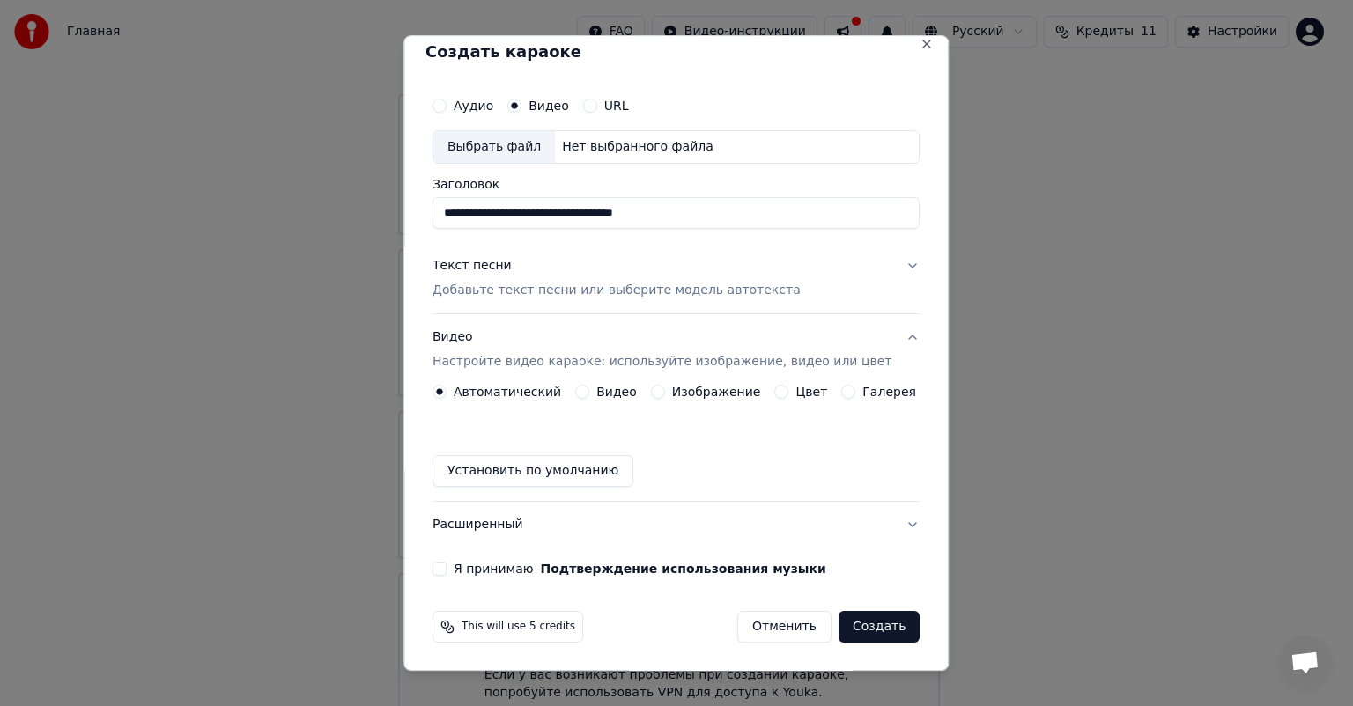
click at [590, 394] on div "Видео" at bounding box center [606, 392] width 62 height 14
click at [581, 394] on button "Видео" at bounding box center [582, 392] width 14 height 14
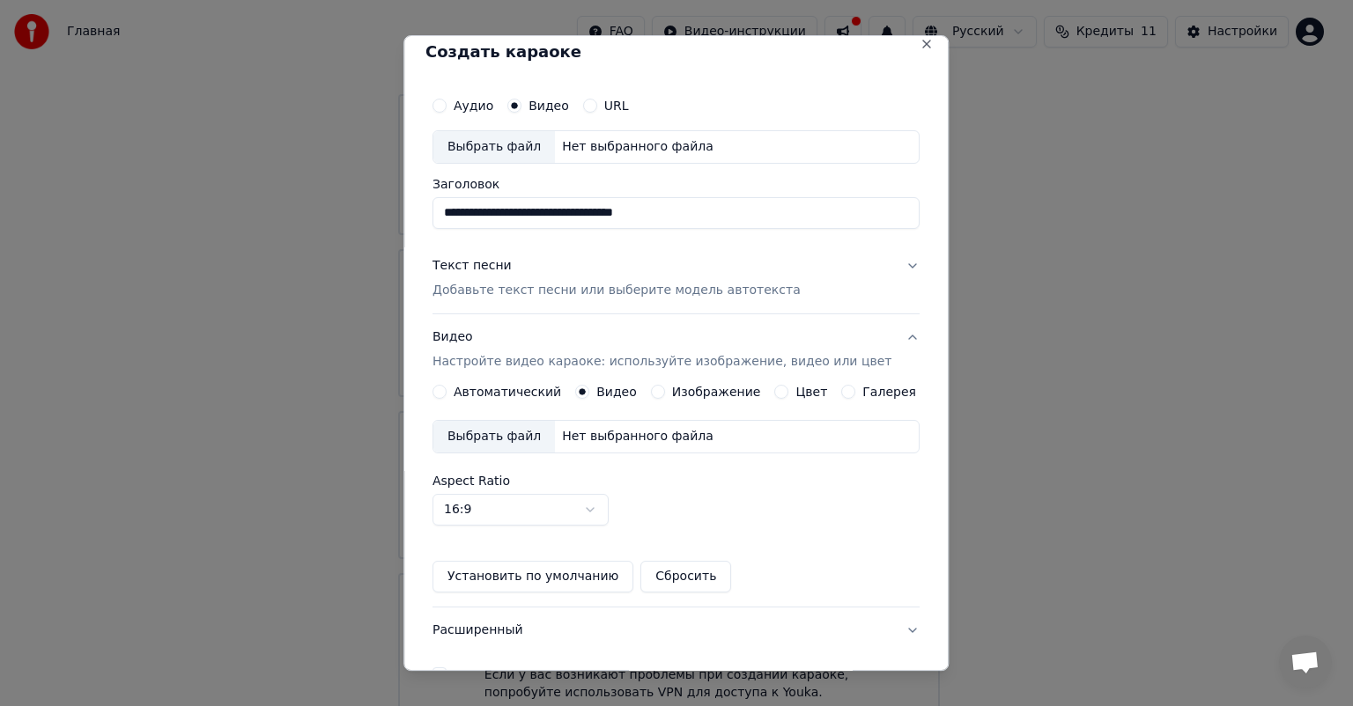
click at [483, 433] on div "Выбрать файл" at bounding box center [494, 437] width 122 height 32
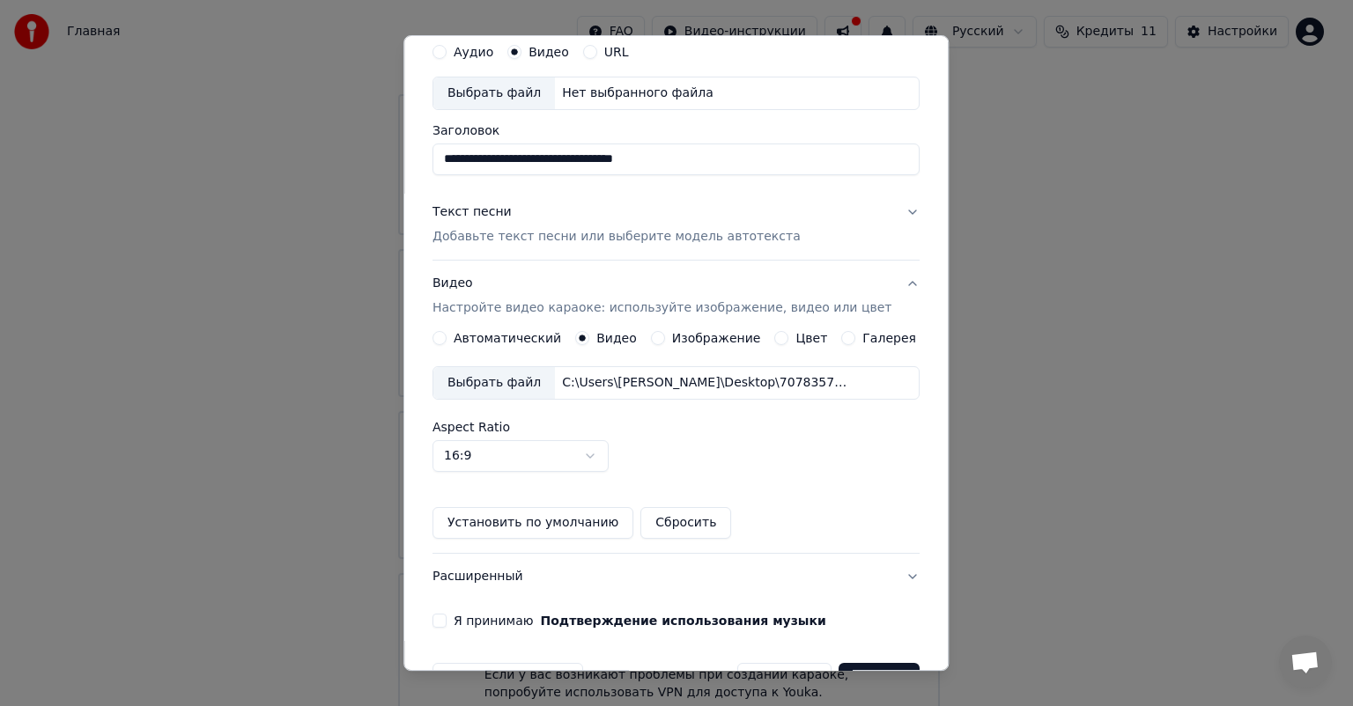
scroll to position [118, 0]
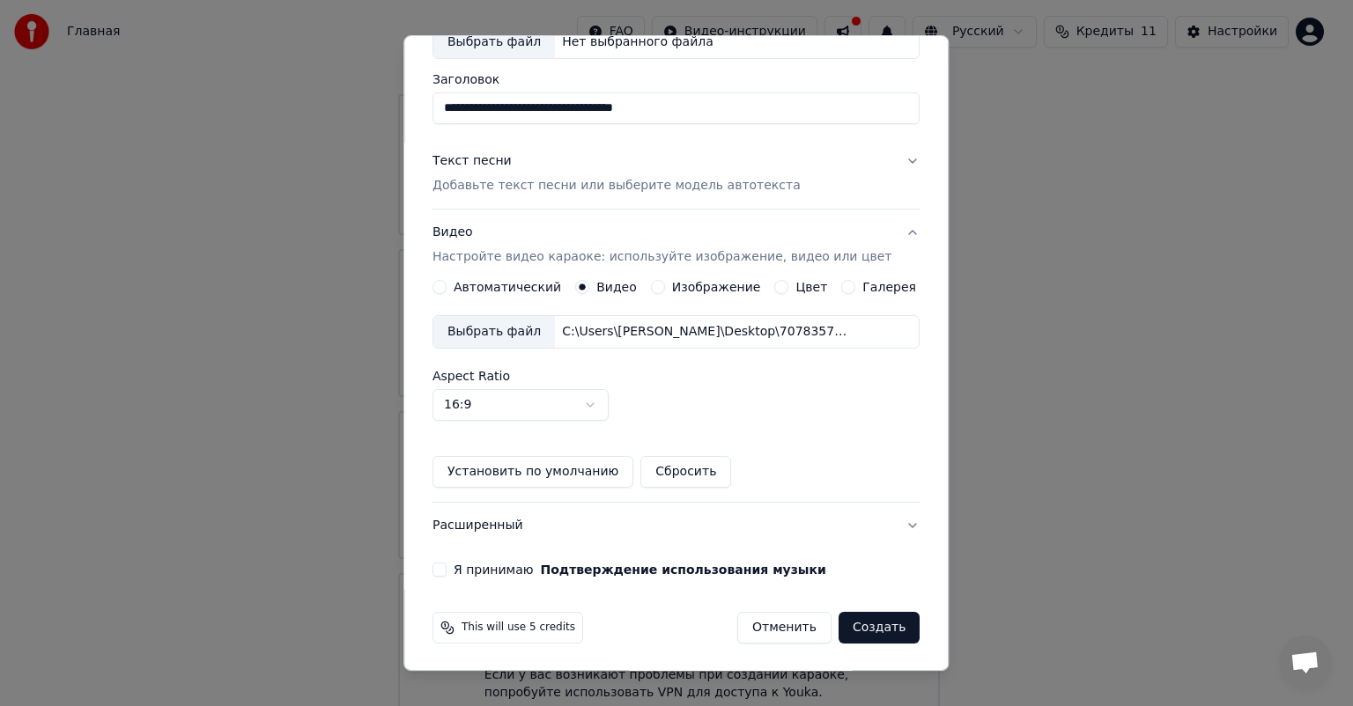
click at [446, 567] on button "Я принимаю Подтверждение использования музыки" at bounding box center [439, 570] width 14 height 14
click at [877, 623] on button "Создать" at bounding box center [878, 628] width 81 height 32
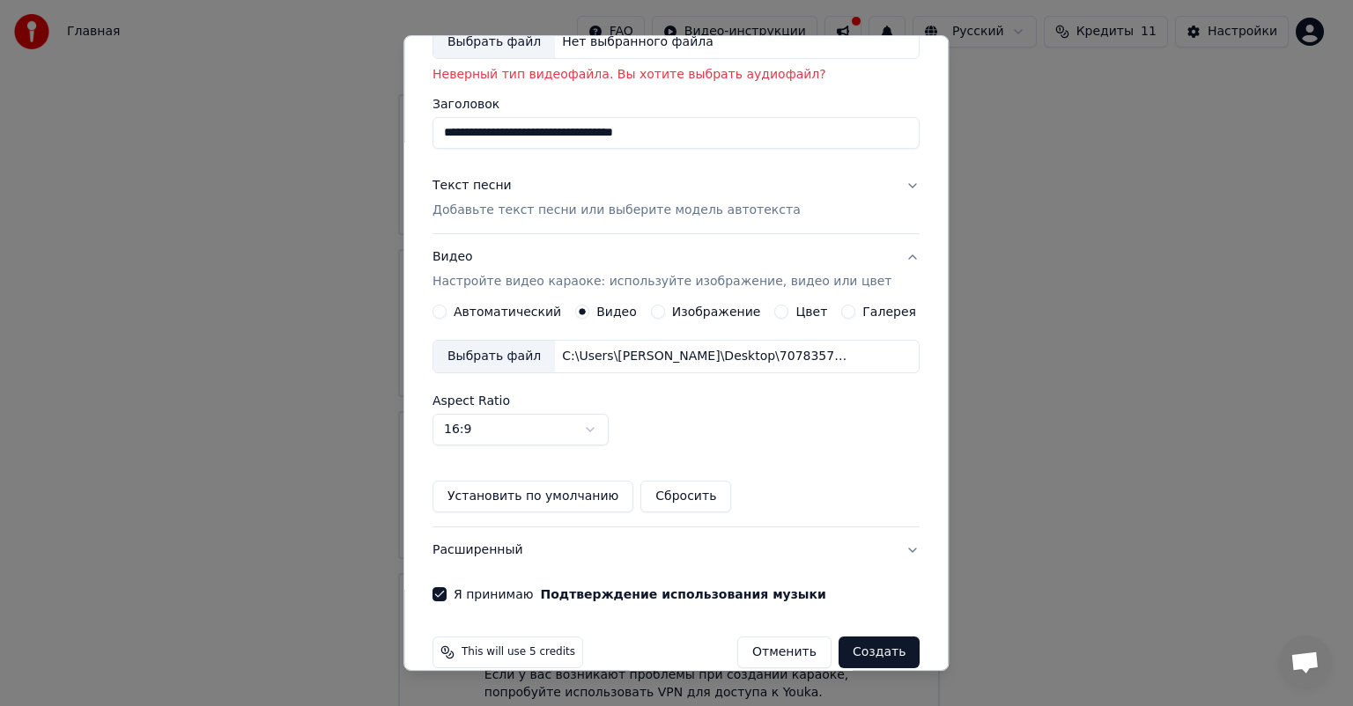
click at [870, 645] on button "Создать" at bounding box center [878, 653] width 81 height 32
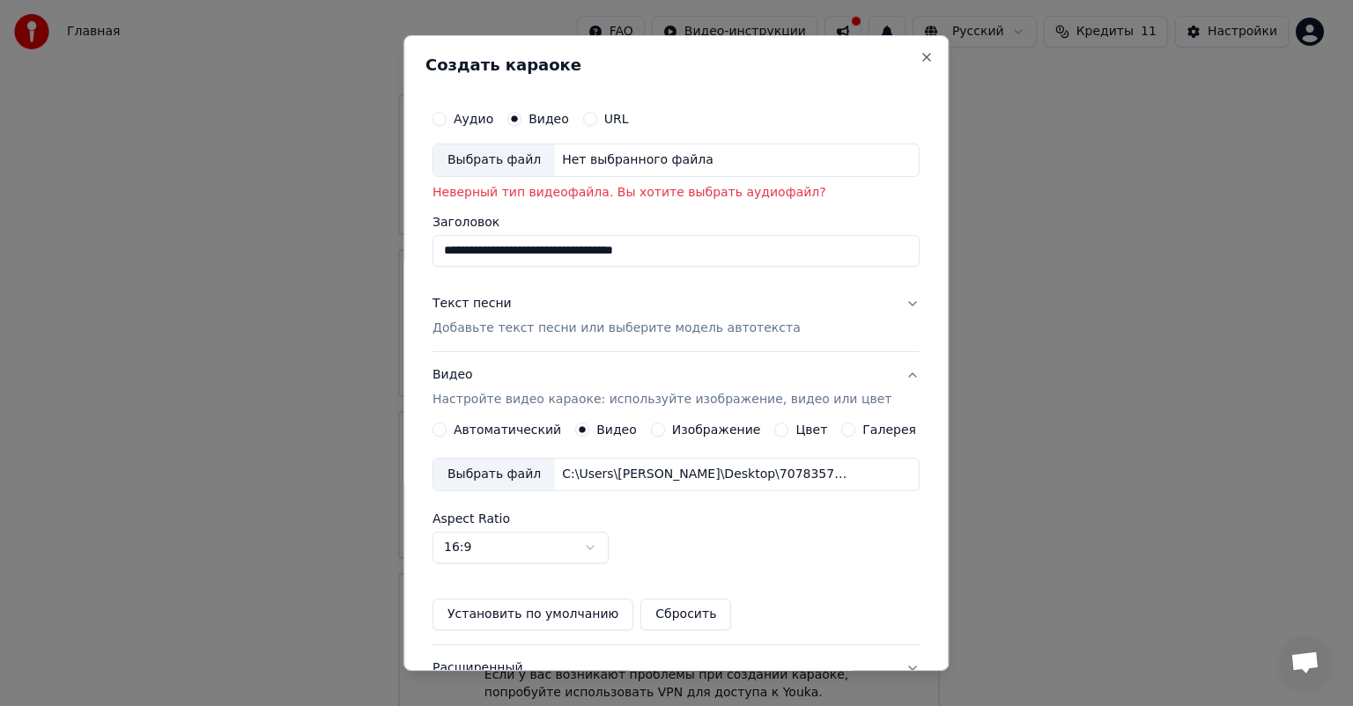
click at [514, 169] on div "Выбрать файл" at bounding box center [494, 160] width 122 height 32
type input "**********"
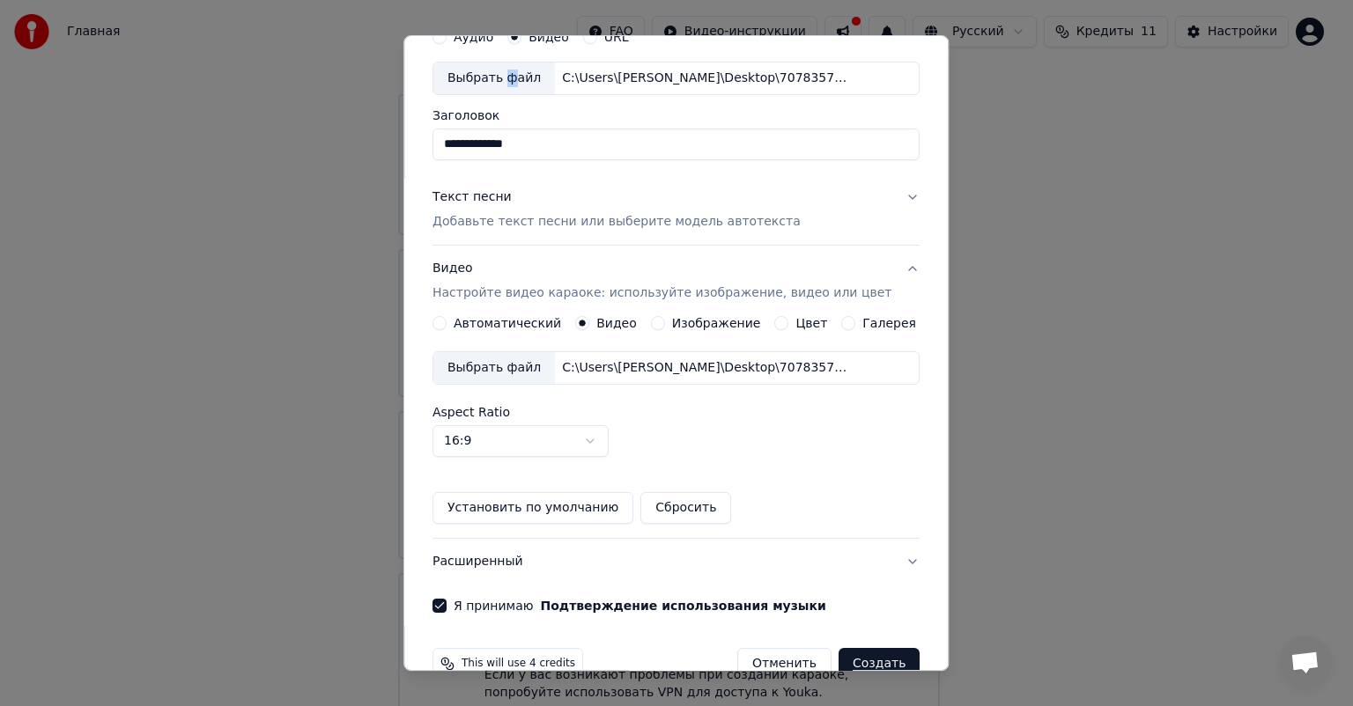
scroll to position [118, 0]
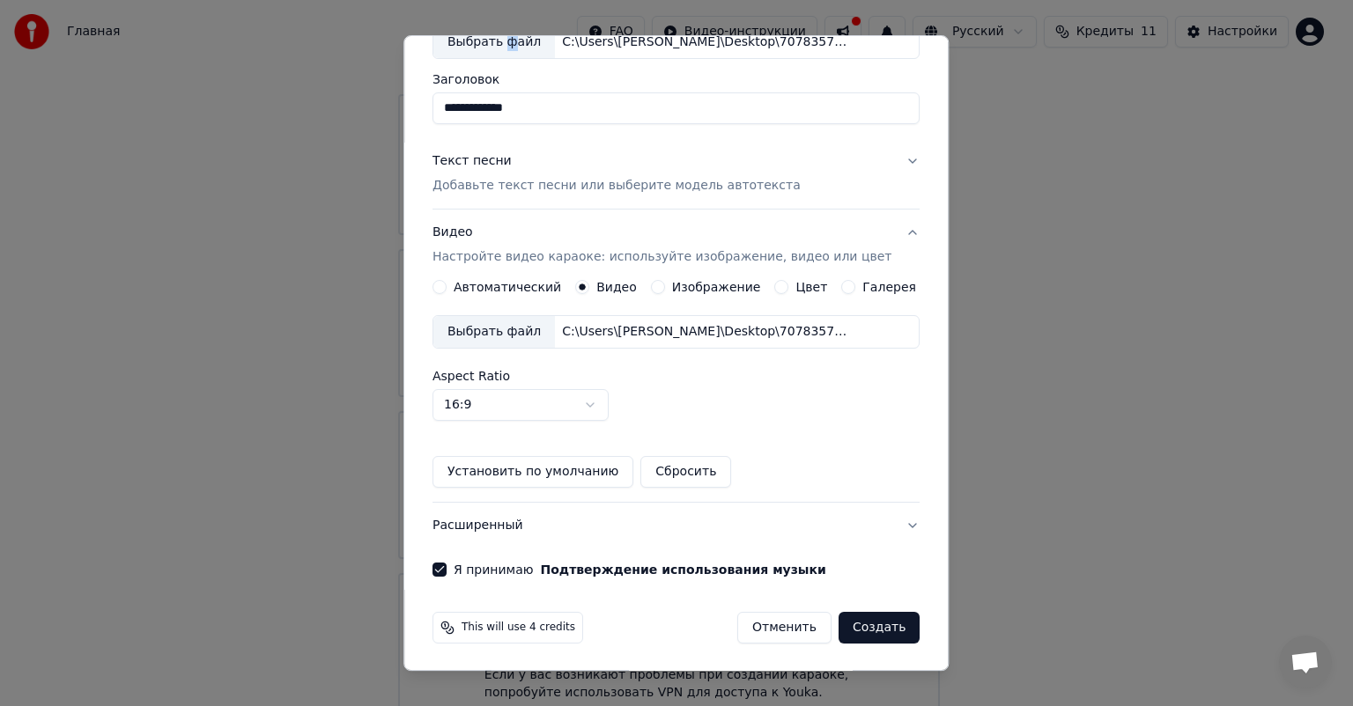
click at [839, 625] on button "Создать" at bounding box center [878, 628] width 81 height 32
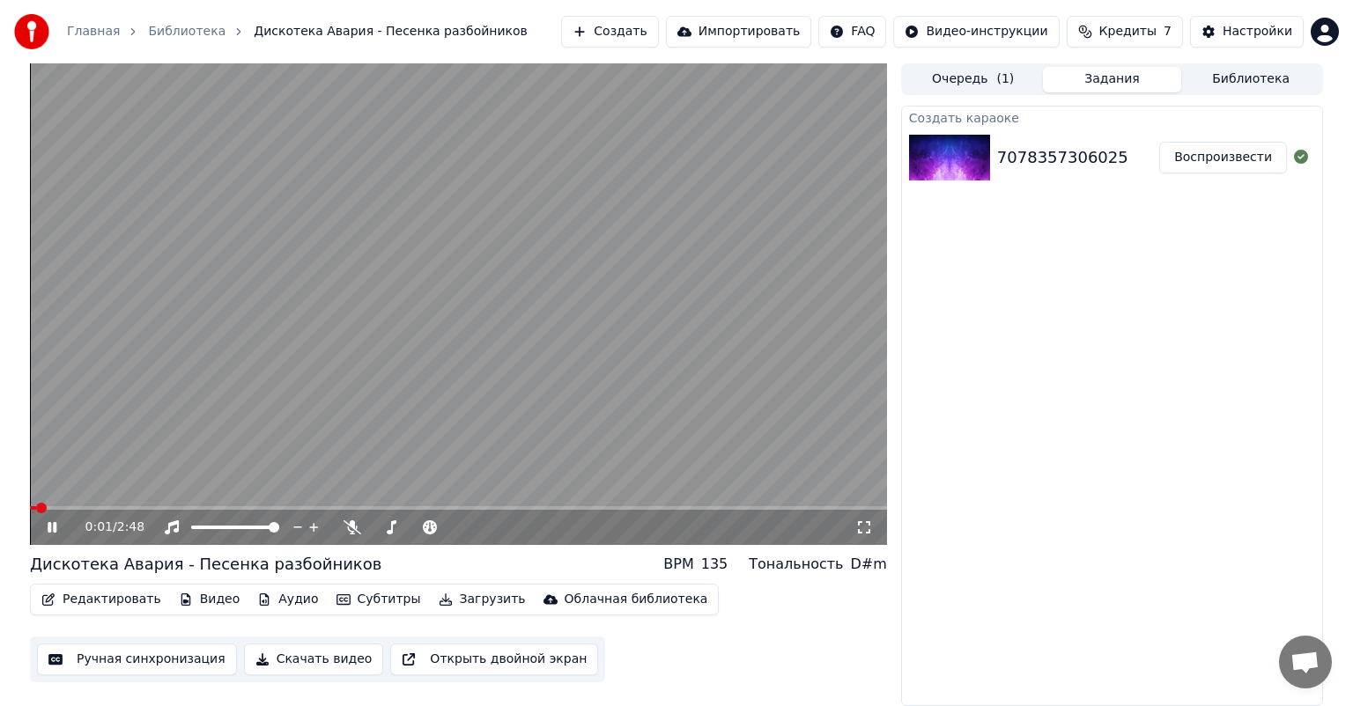
click at [61, 507] on span at bounding box center [458, 508] width 857 height 4
click at [30, 513] on span at bounding box center [35, 508] width 11 height 11
click at [126, 507] on span at bounding box center [458, 508] width 857 height 4
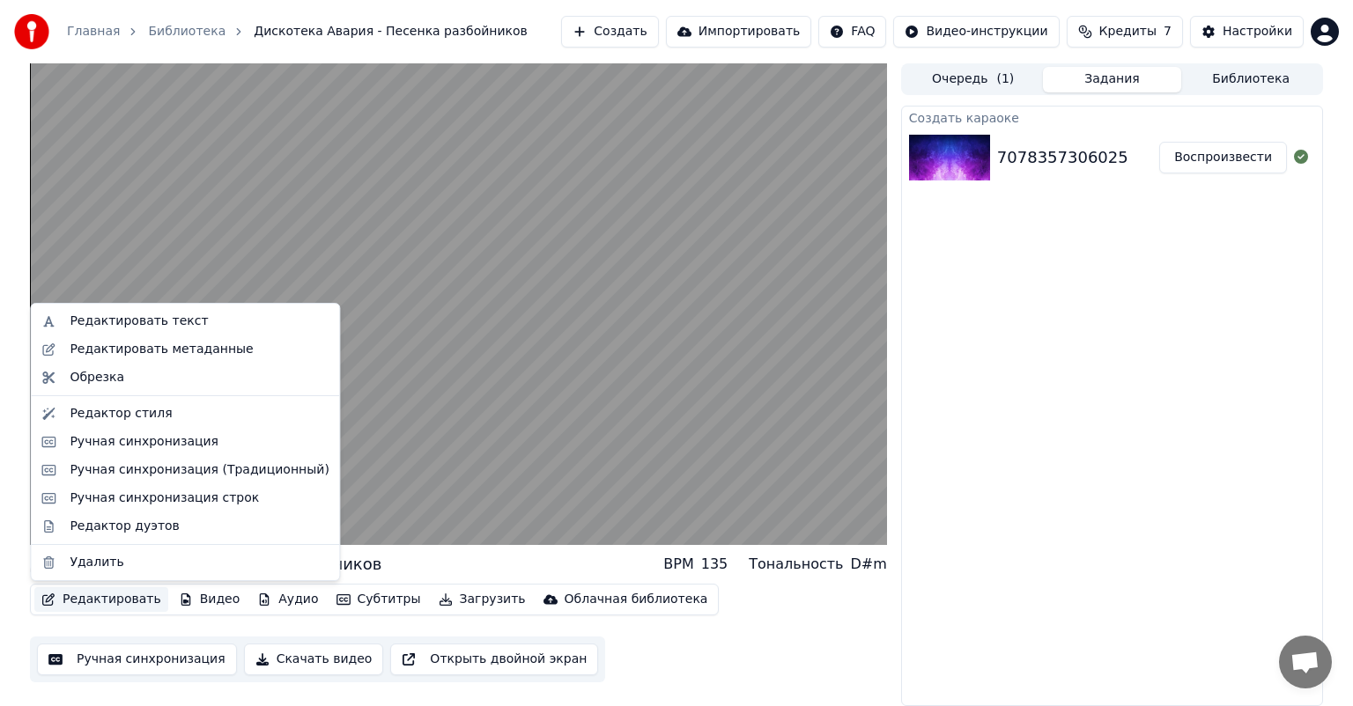
click at [84, 602] on button "Редактировать" at bounding box center [101, 599] width 134 height 25
click at [107, 412] on div "Редактор стиля" at bounding box center [121, 414] width 102 height 18
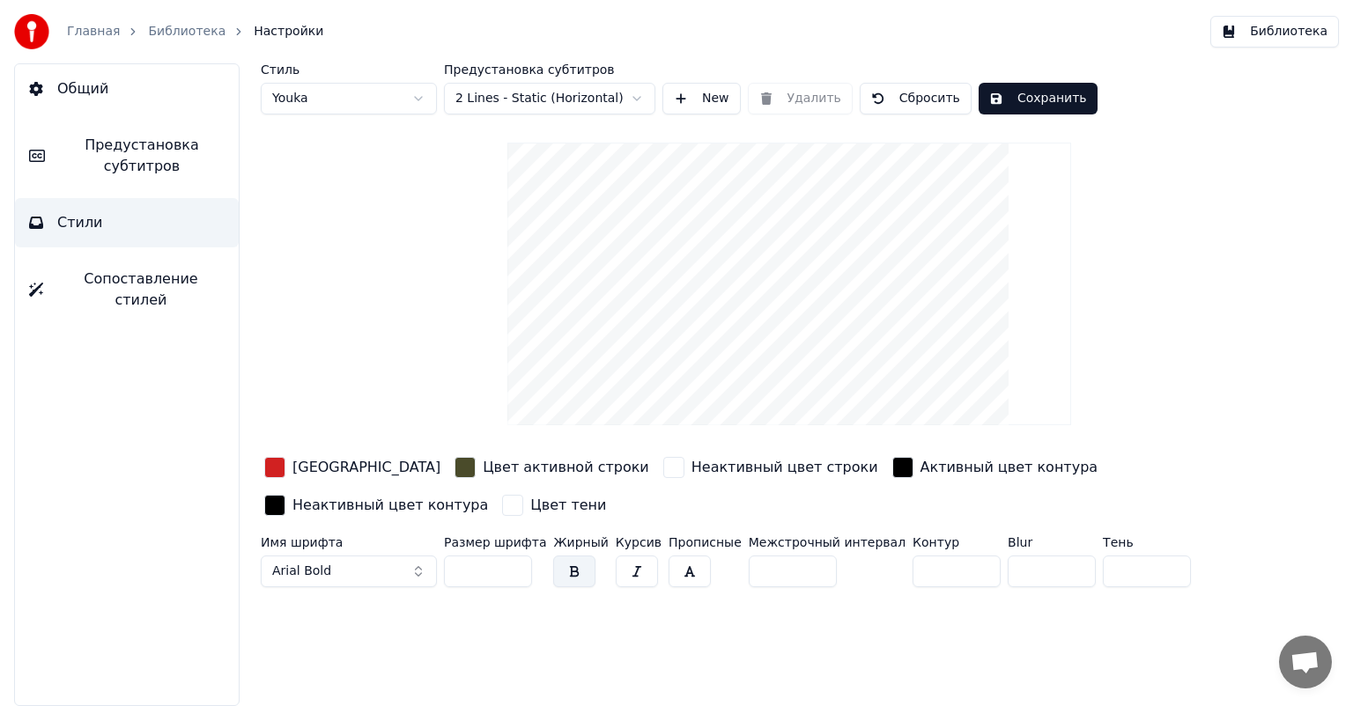
click at [454, 468] on div "button" at bounding box center [464, 467] width 21 height 21
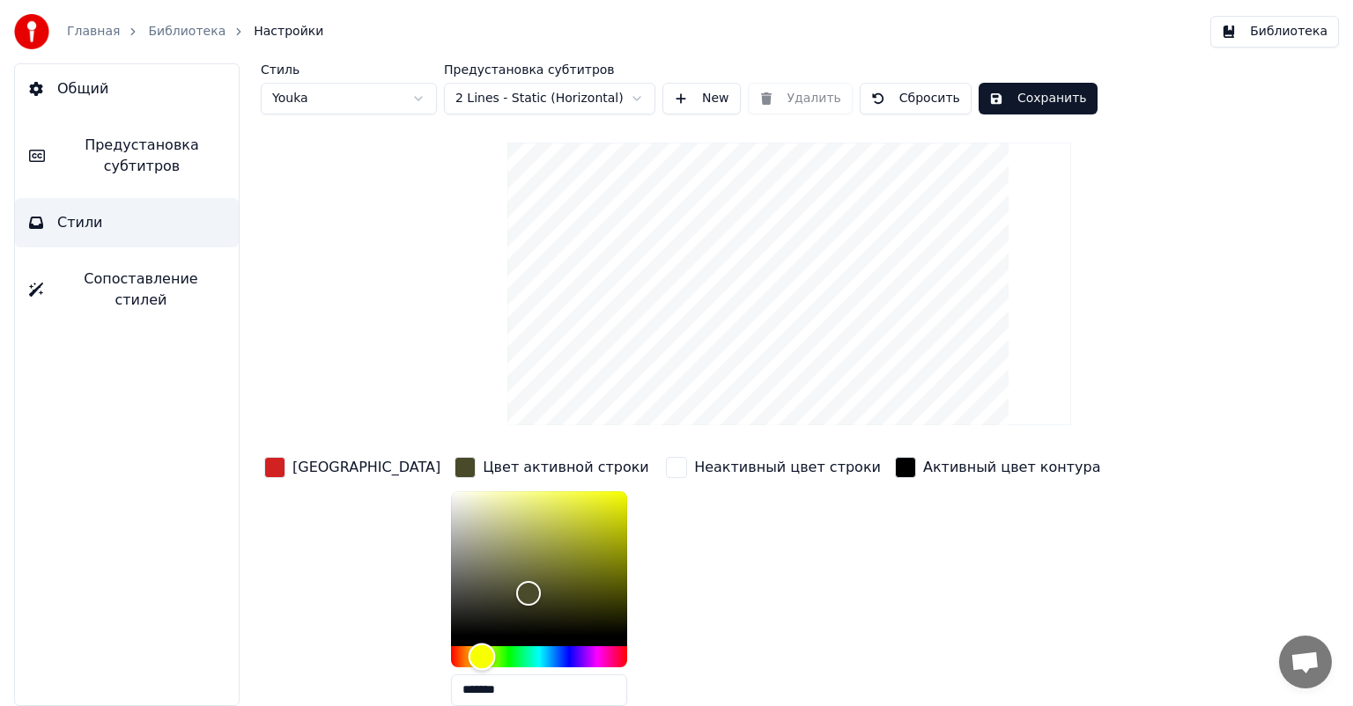
type input "*******"
click at [467, 652] on div "Hue" at bounding box center [480, 656] width 27 height 27
click at [284, 468] on div "button" at bounding box center [274, 467] width 21 height 21
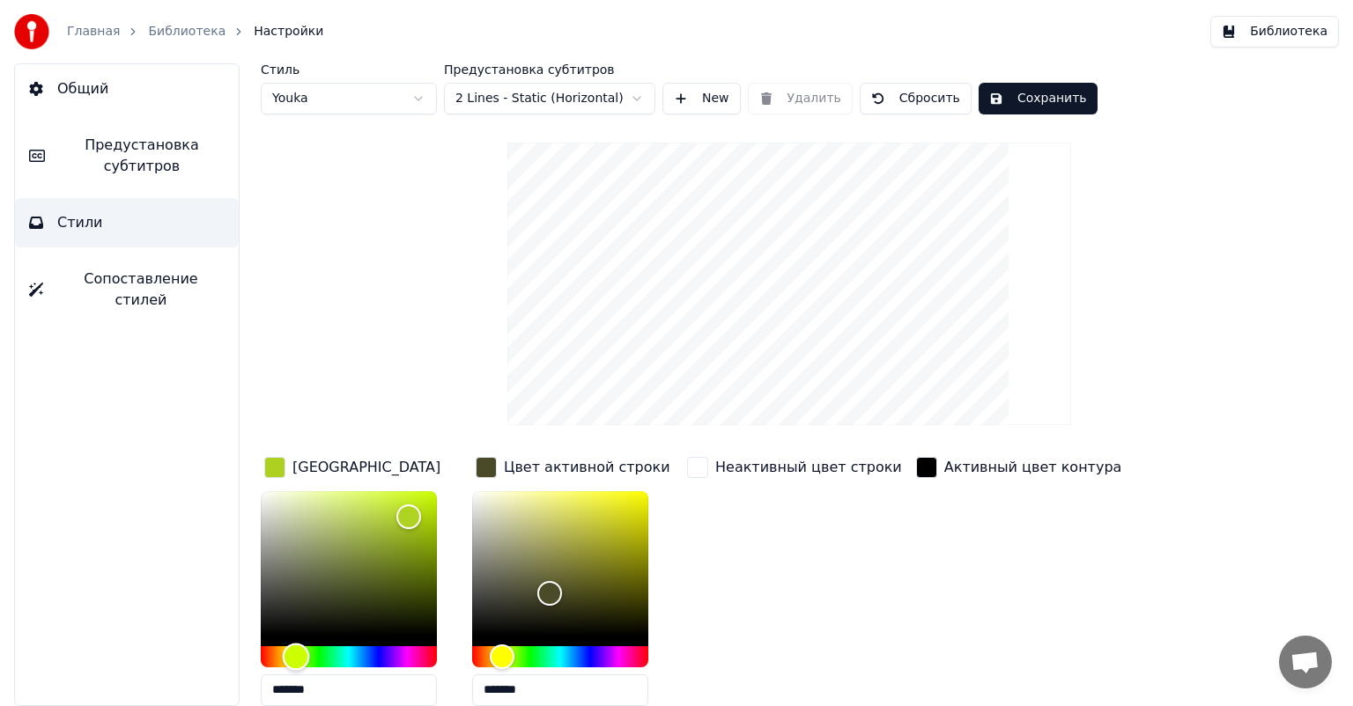
drag, startPoint x: 261, startPoint y: 648, endPoint x: 296, endPoint y: 648, distance: 35.2
click at [296, 648] on div "Hue" at bounding box center [296, 656] width 27 height 27
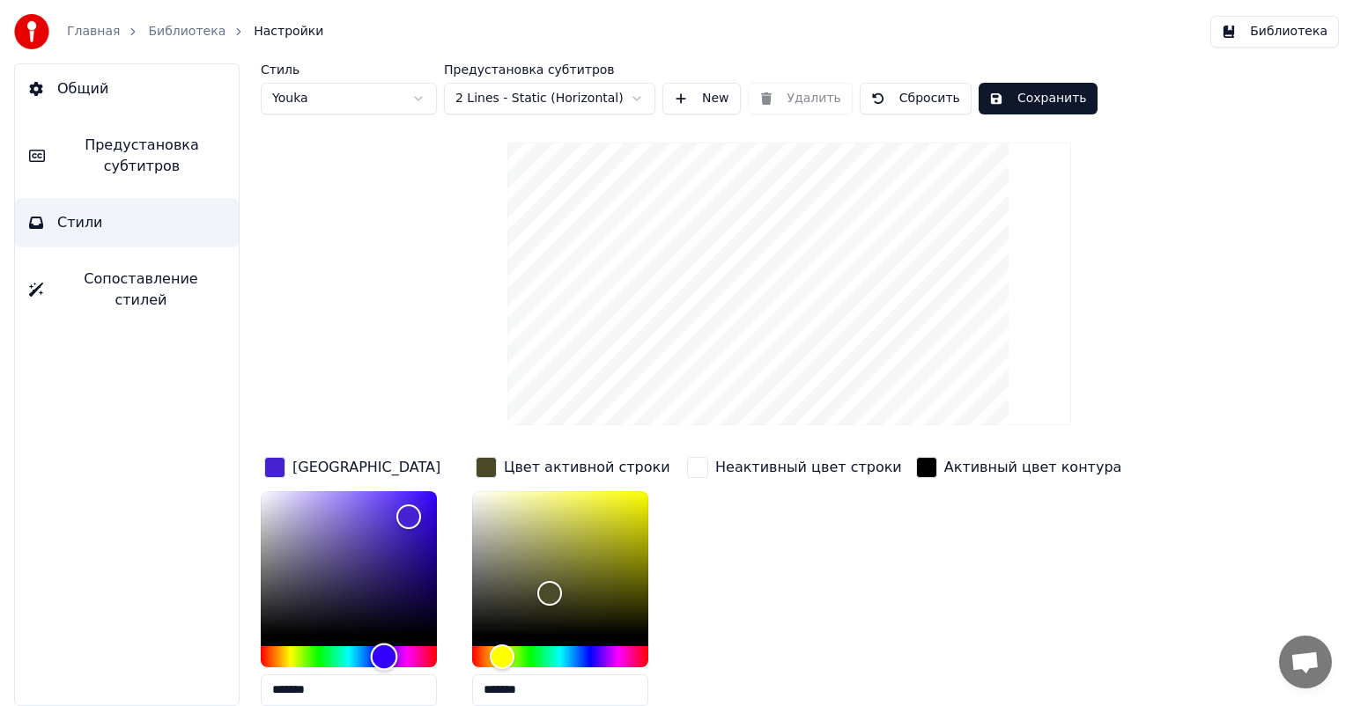
drag, startPoint x: 296, startPoint y: 658, endPoint x: 384, endPoint y: 654, distance: 88.1
click at [384, 654] on div "Hue" at bounding box center [384, 656] width 27 height 27
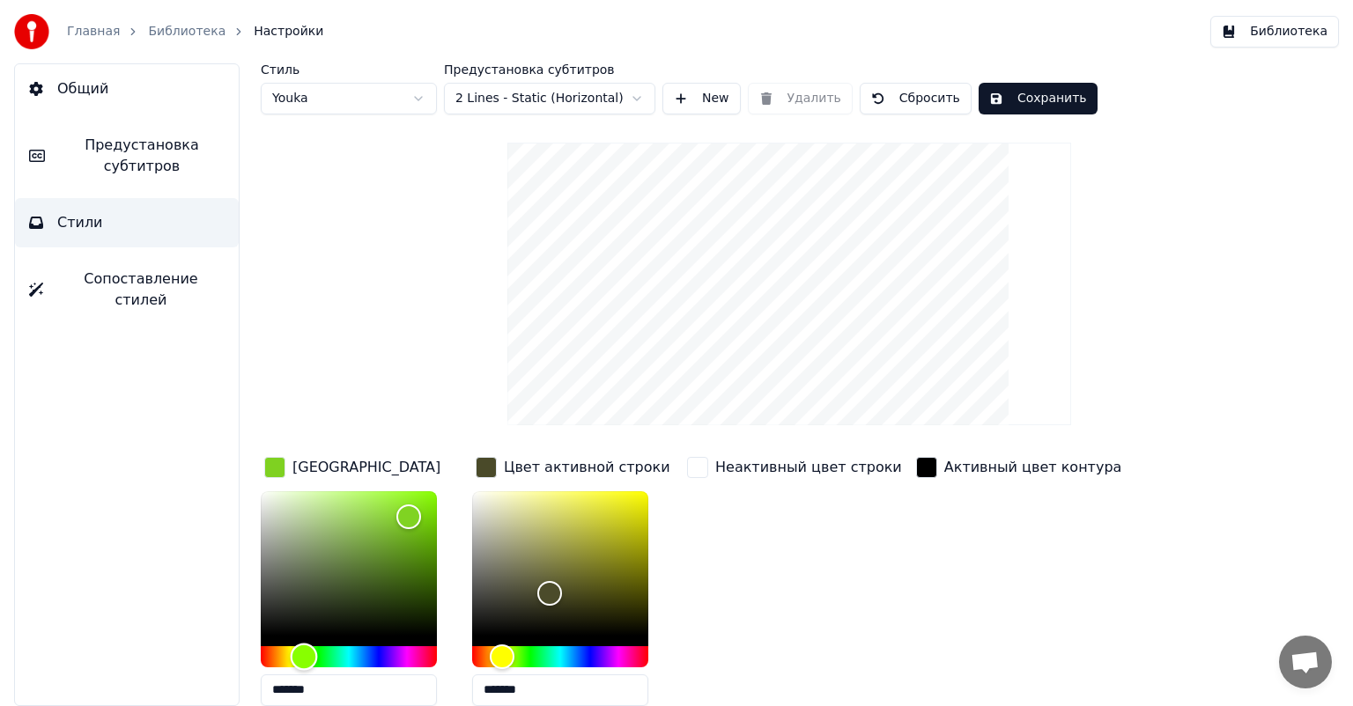
type input "*******"
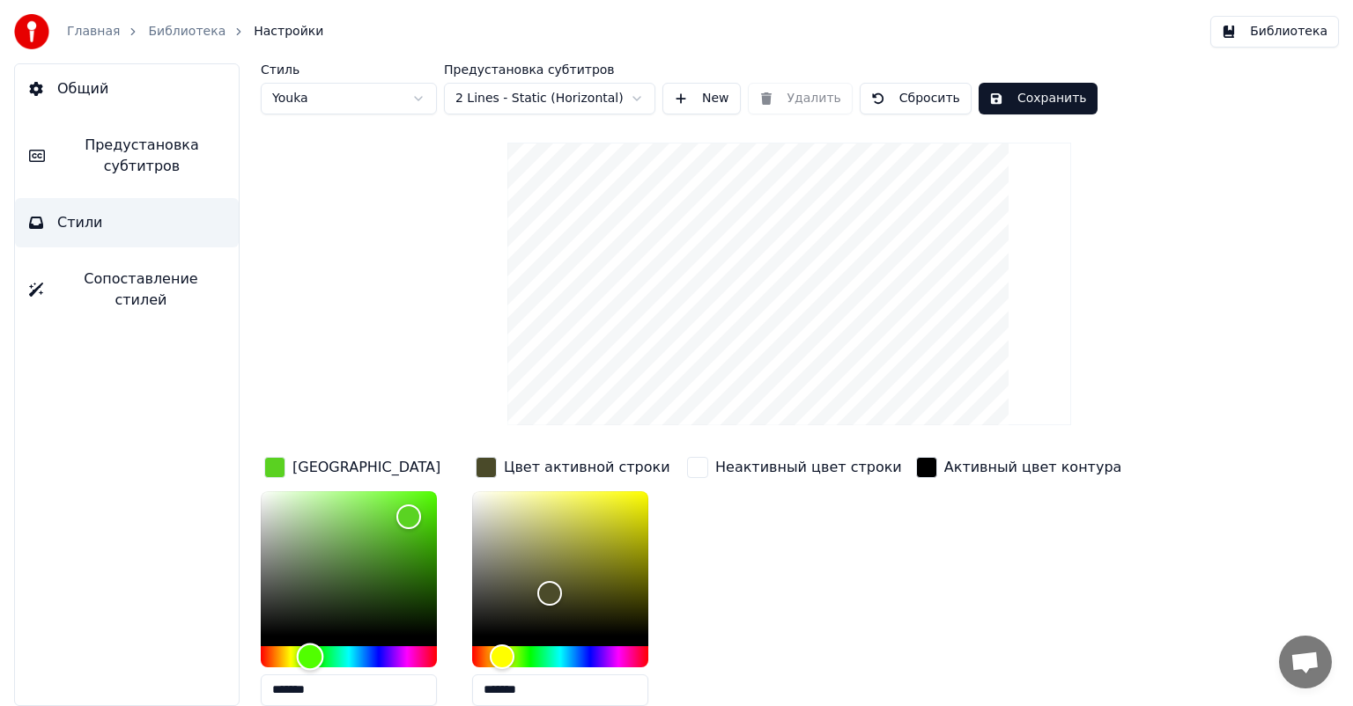
drag, startPoint x: 384, startPoint y: 654, endPoint x: 310, endPoint y: 659, distance: 74.1
click at [310, 659] on div "Hue" at bounding box center [310, 656] width 27 height 27
click at [916, 467] on div "button" at bounding box center [926, 467] width 21 height 21
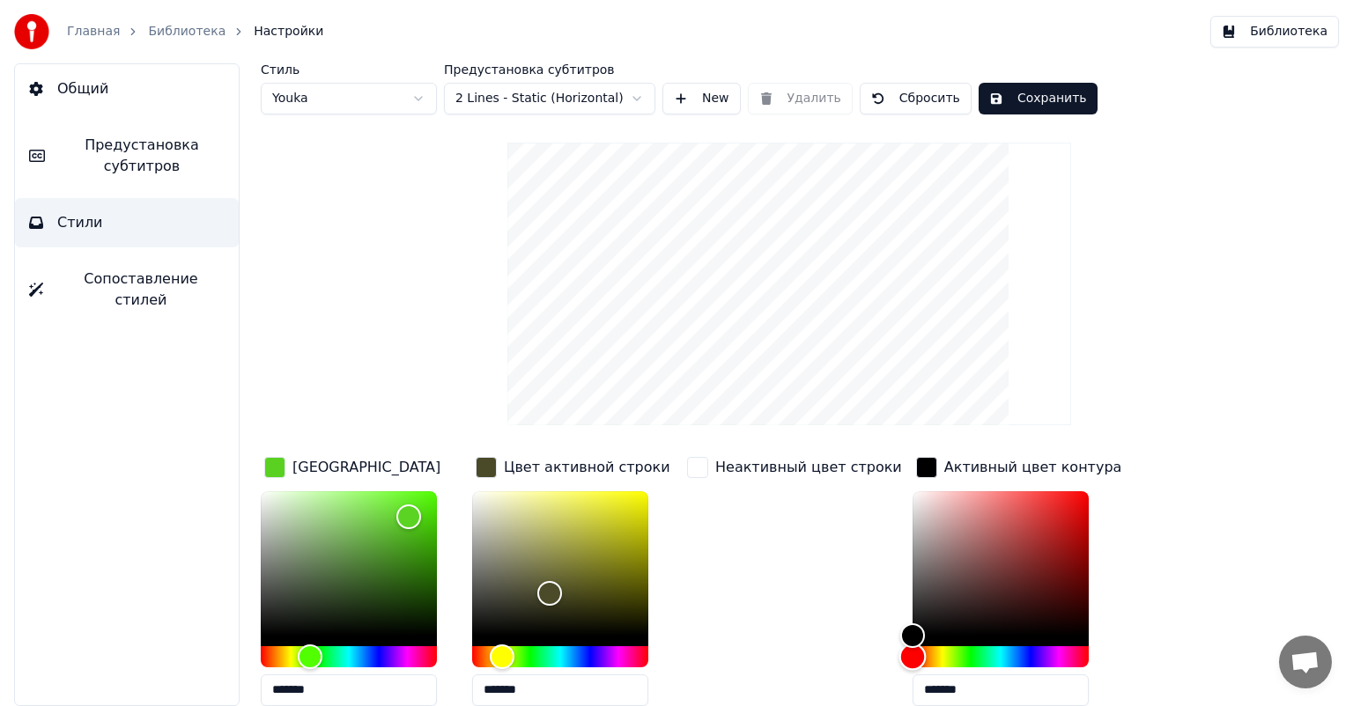
drag, startPoint x: 888, startPoint y: 655, endPoint x: 866, endPoint y: 655, distance: 21.1
click at [866, 656] on div "Цвет заливки ******* Цвет активной строки ******* Неактивный цвет строки Активн…" at bounding box center [734, 605] width 947 height 305
drag, startPoint x: 886, startPoint y: 641, endPoint x: 979, endPoint y: 624, distance: 94.8
click at [992, 624] on div "Color" at bounding box center [1005, 625] width 27 height 27
drag, startPoint x: 978, startPoint y: 625, endPoint x: 916, endPoint y: 628, distance: 62.6
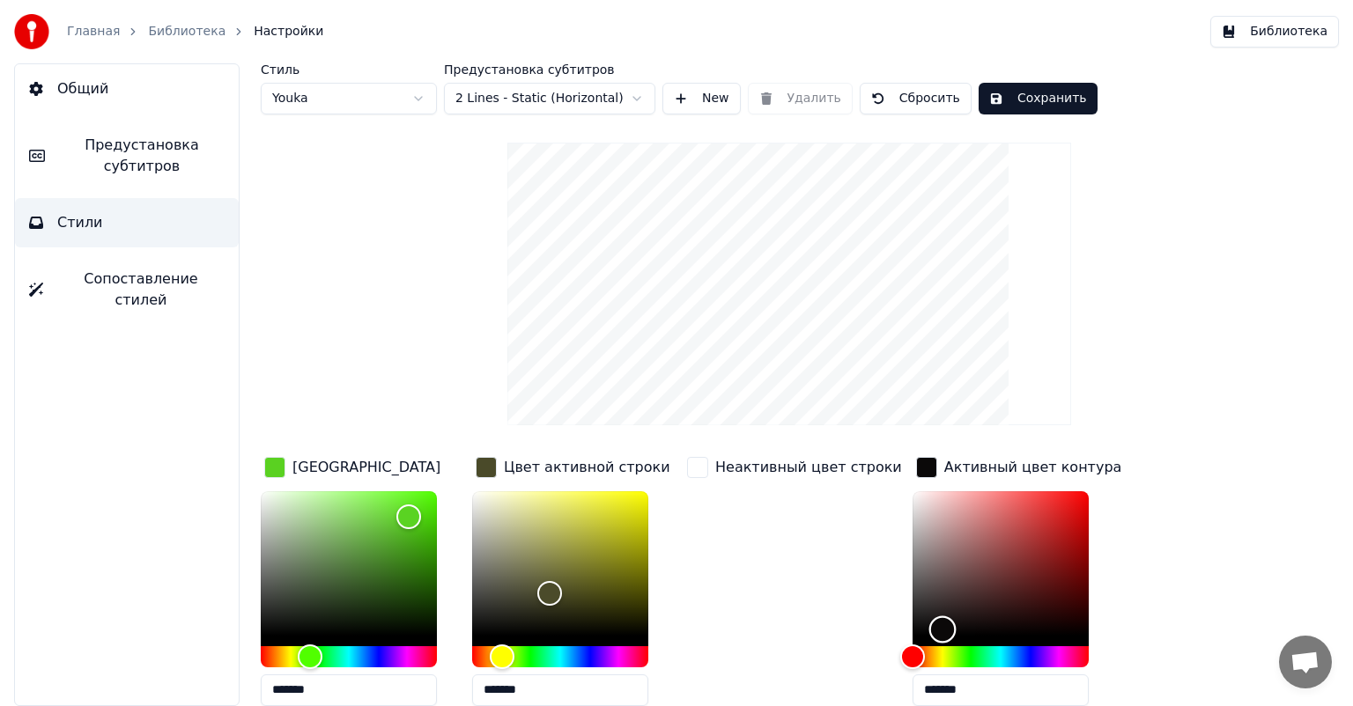
click at [929, 628] on div "Color" at bounding box center [942, 629] width 27 height 27
type input "*******"
drag, startPoint x: 912, startPoint y: 635, endPoint x: 830, endPoint y: 652, distance: 83.8
click at [830, 652] on div "Цвет заливки ******* Цвет активной строки ******* Неактивный цвет строки Активн…" at bounding box center [734, 605] width 947 height 305
click at [1006, 106] on button "Сохранить" at bounding box center [1037, 99] width 119 height 32
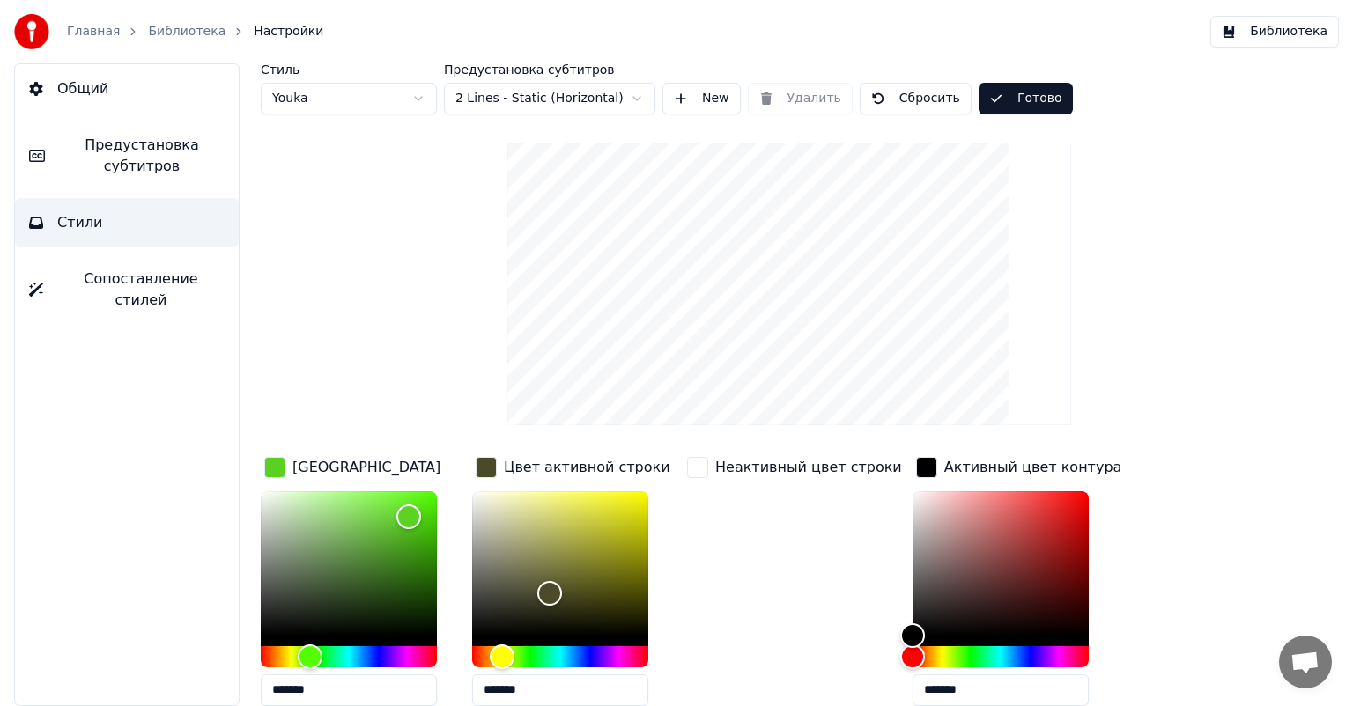
click at [983, 104] on button "Готово" at bounding box center [1025, 99] width 94 height 32
click at [1021, 99] on button "Сохранить" at bounding box center [1037, 99] width 119 height 32
click at [148, 169] on span "Предустановка субтитров" at bounding box center [142, 156] width 166 height 42
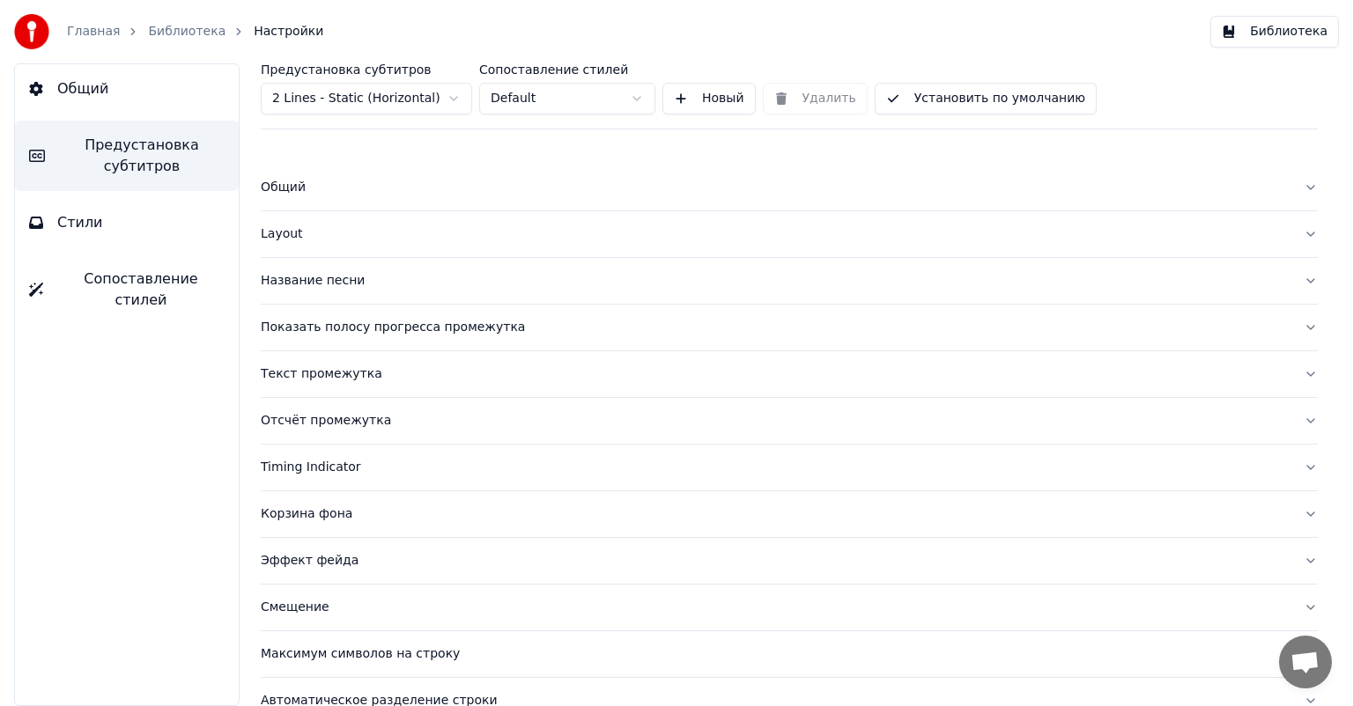
click at [92, 88] on span "Общий" at bounding box center [82, 88] width 51 height 21
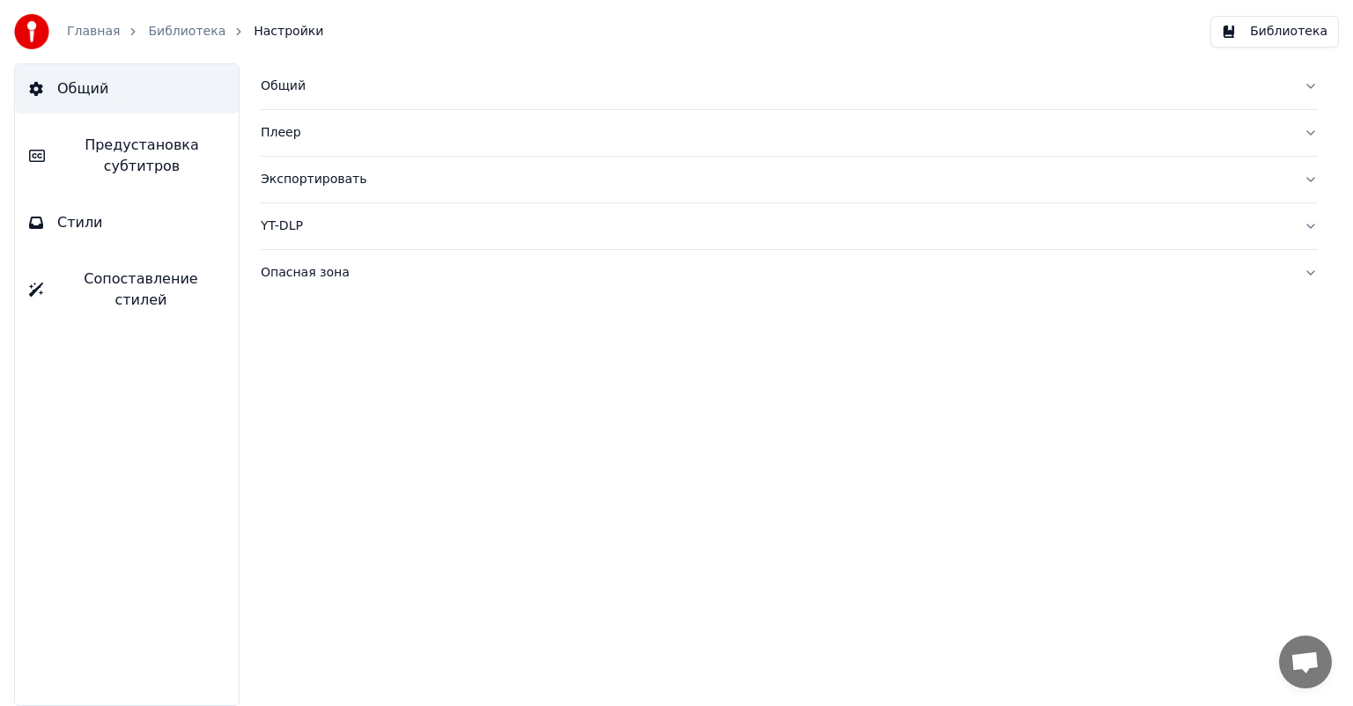
click at [85, 35] on link "Главная" at bounding box center [93, 32] width 53 height 18
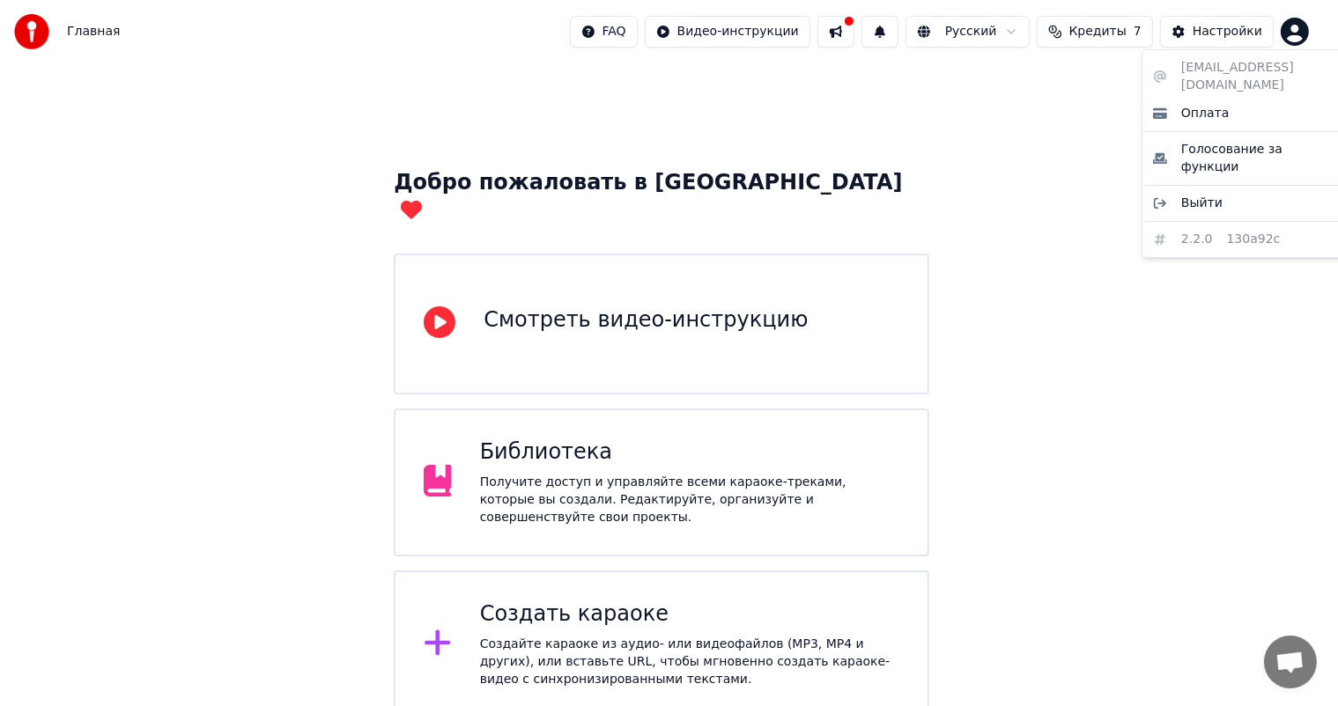
click at [1323, 41] on html "Главная FAQ Видео-инструкции Русский Кредиты 7 Настройки Добро пожаловать в You…" at bounding box center [669, 445] width 1338 height 891
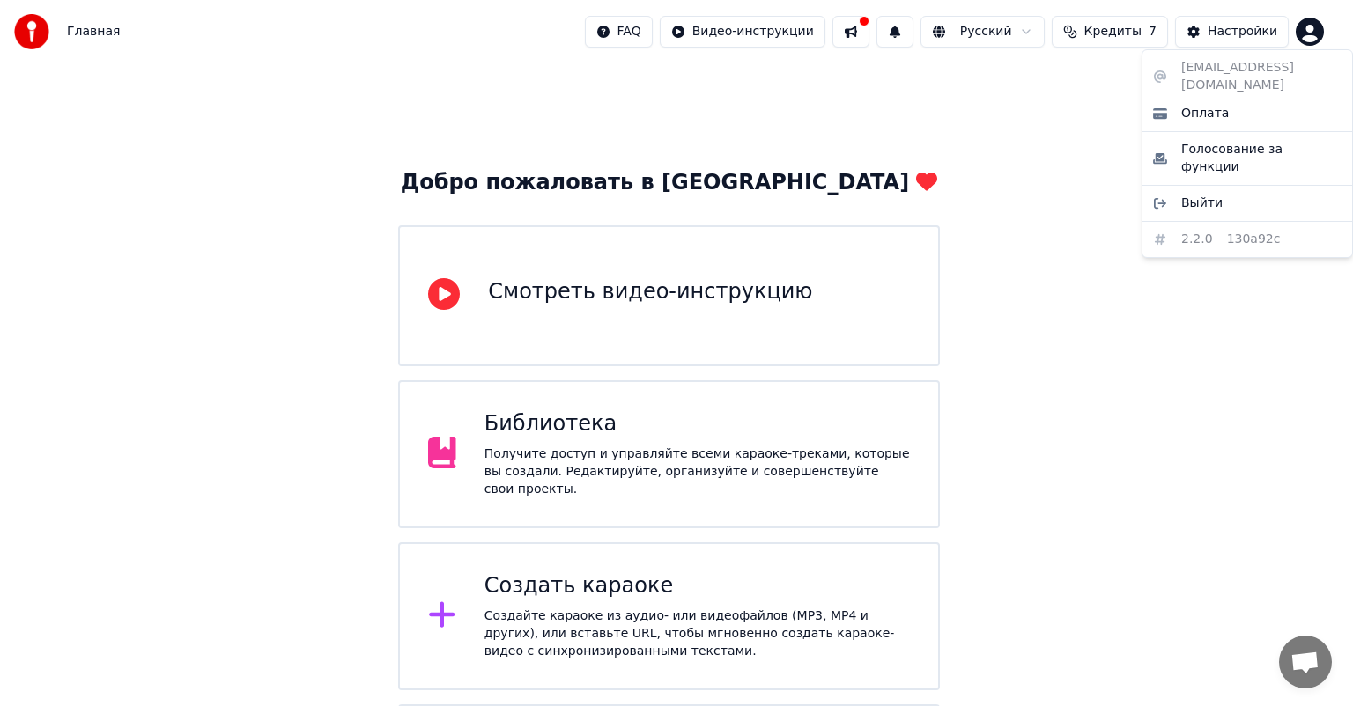
click at [1042, 107] on html "Главная FAQ Видео-инструкции Русский Кредиты 7 Настройки Добро пожаловать в You…" at bounding box center [676, 431] width 1353 height 863
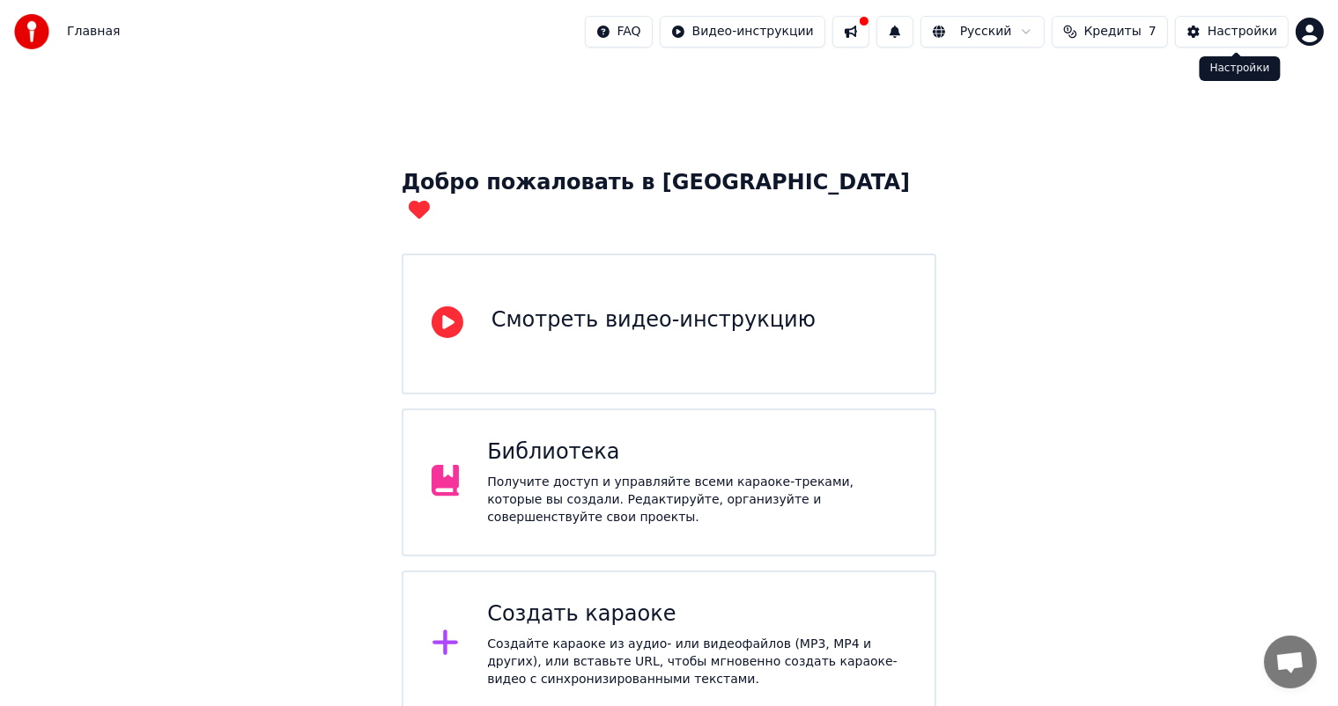
click at [1228, 28] on div "Настройки" at bounding box center [1242, 32] width 70 height 18
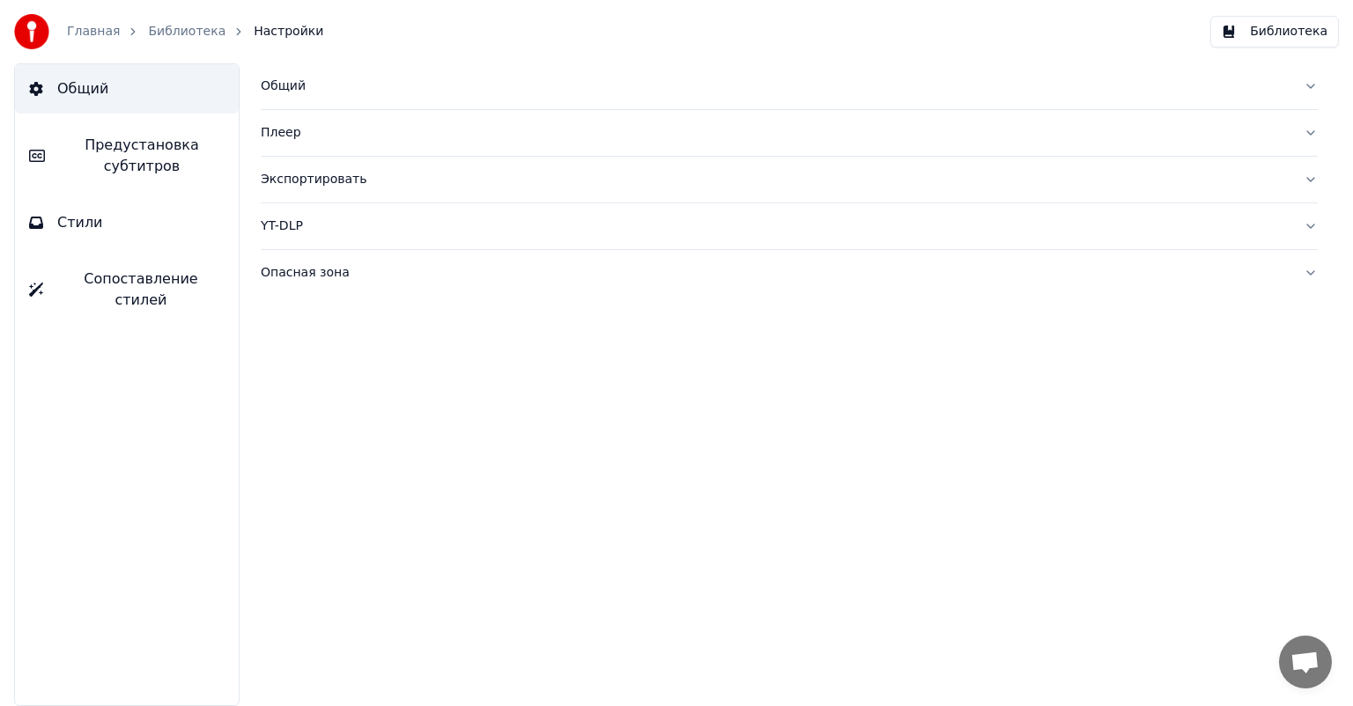
click at [166, 33] on link "Библиотека" at bounding box center [186, 32] width 77 height 18
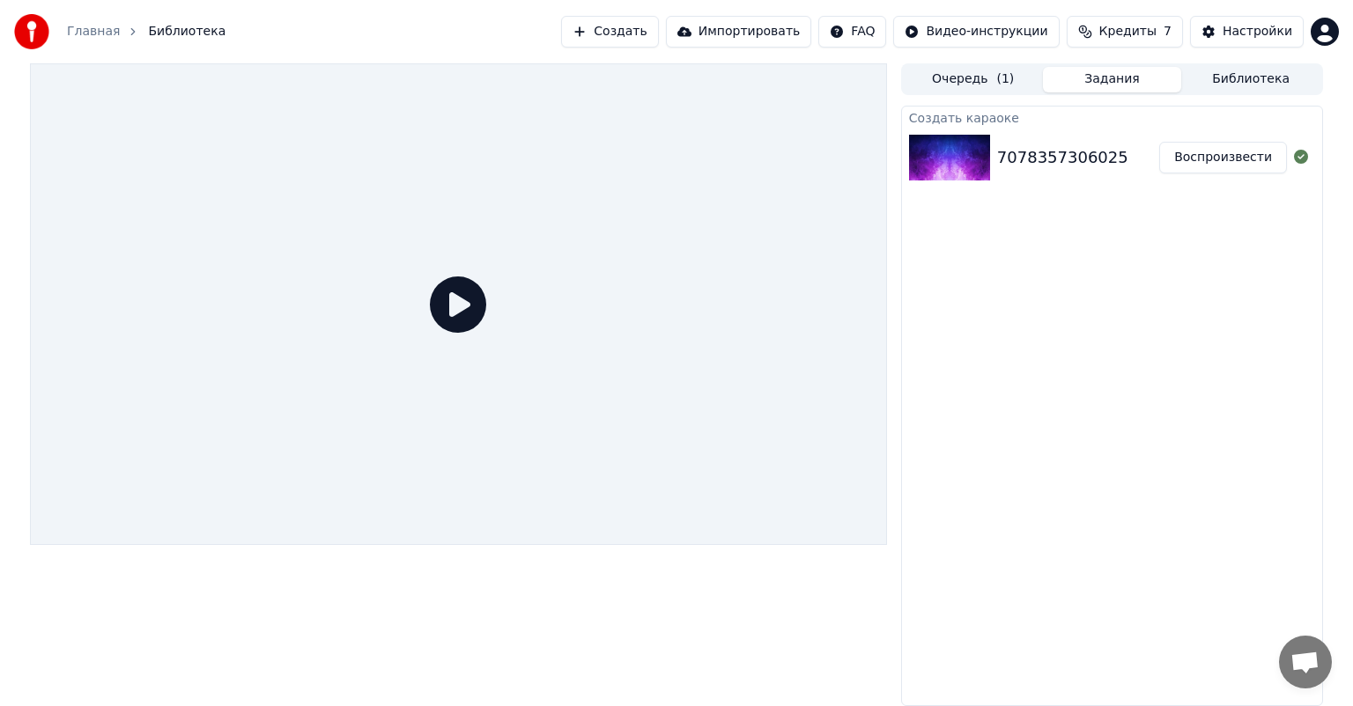
click at [455, 306] on icon at bounding box center [458, 304] width 56 height 56
click at [453, 296] on icon at bounding box center [458, 304] width 56 height 56
drag, startPoint x: 1201, startPoint y: 141, endPoint x: 1205, endPoint y: 159, distance: 18.8
click at [1202, 142] on button "Воспроизвести" at bounding box center [1223, 158] width 128 height 32
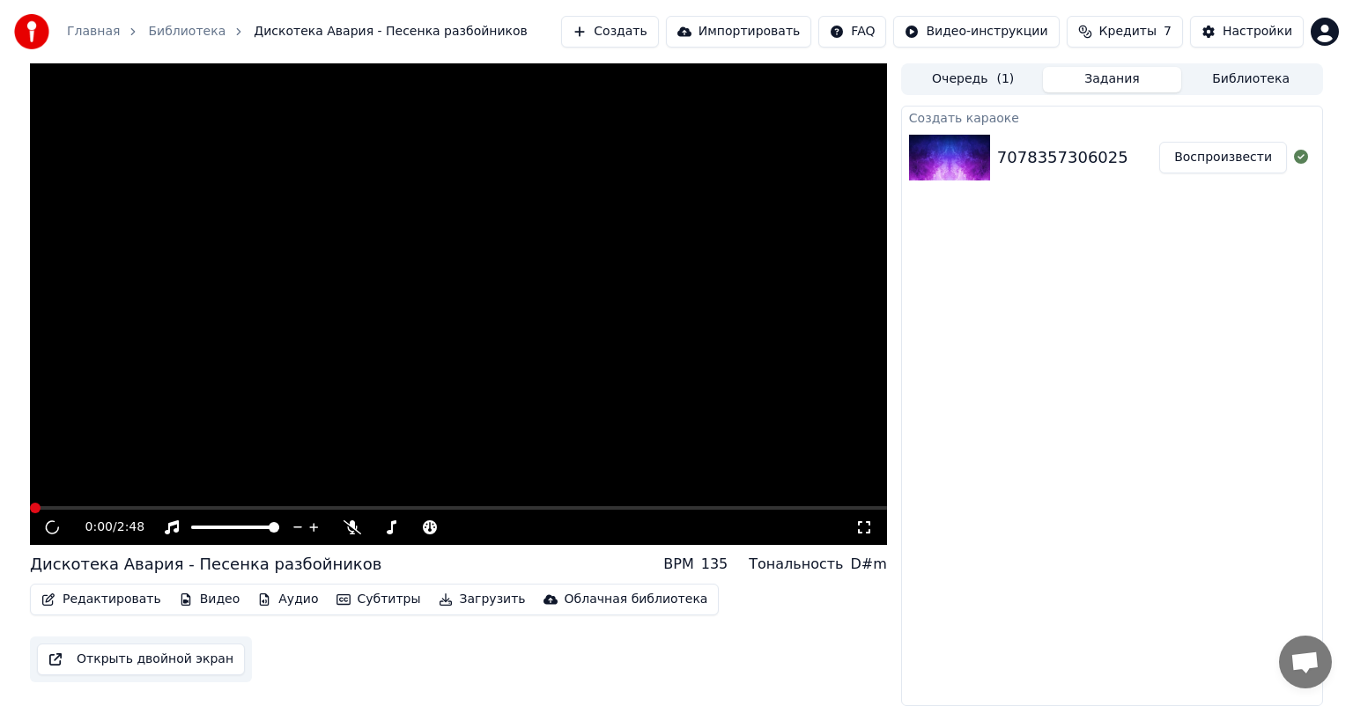
click at [1205, 163] on button "Воспроизвести" at bounding box center [1223, 158] width 128 height 32
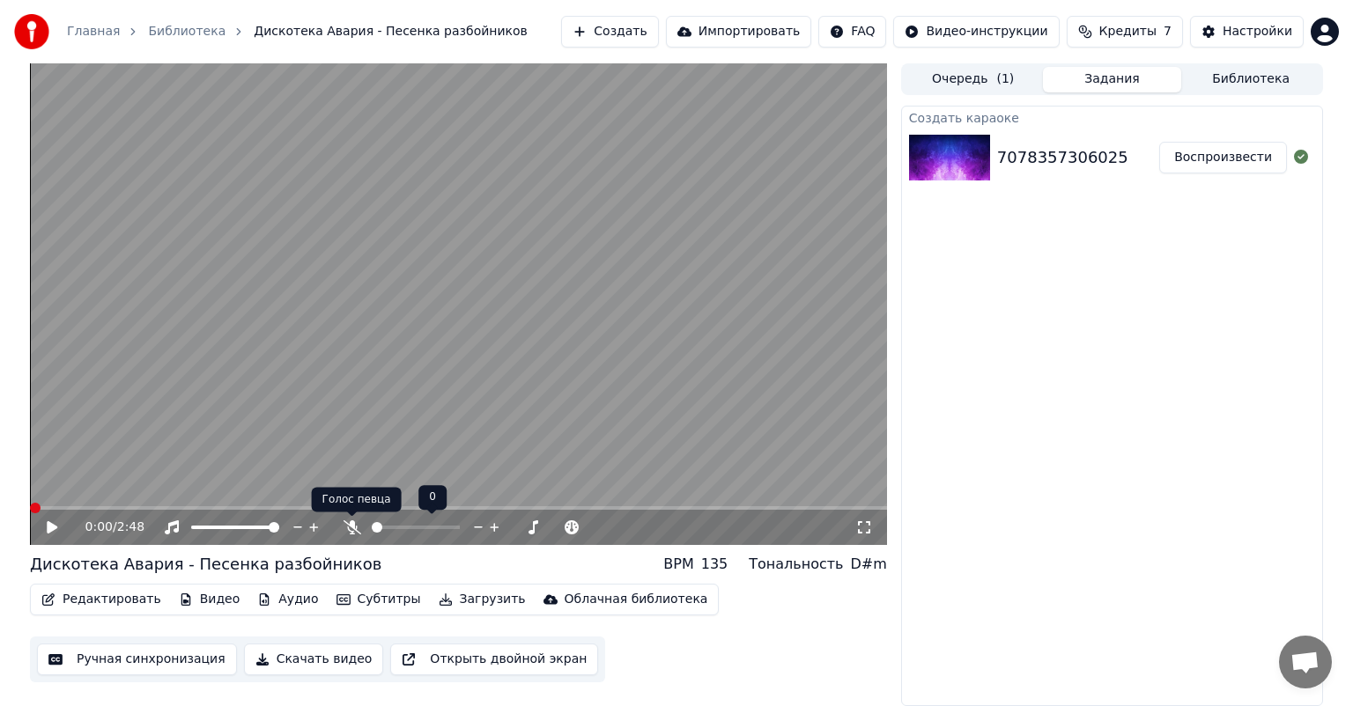
click at [349, 523] on icon at bounding box center [352, 527] width 18 height 14
click at [53, 527] on icon at bounding box center [52, 527] width 11 height 12
click at [99, 507] on span at bounding box center [458, 508] width 857 height 4
click at [151, 507] on span at bounding box center [458, 508] width 857 height 4
click at [70, 31] on link "Главная" at bounding box center [93, 32] width 53 height 18
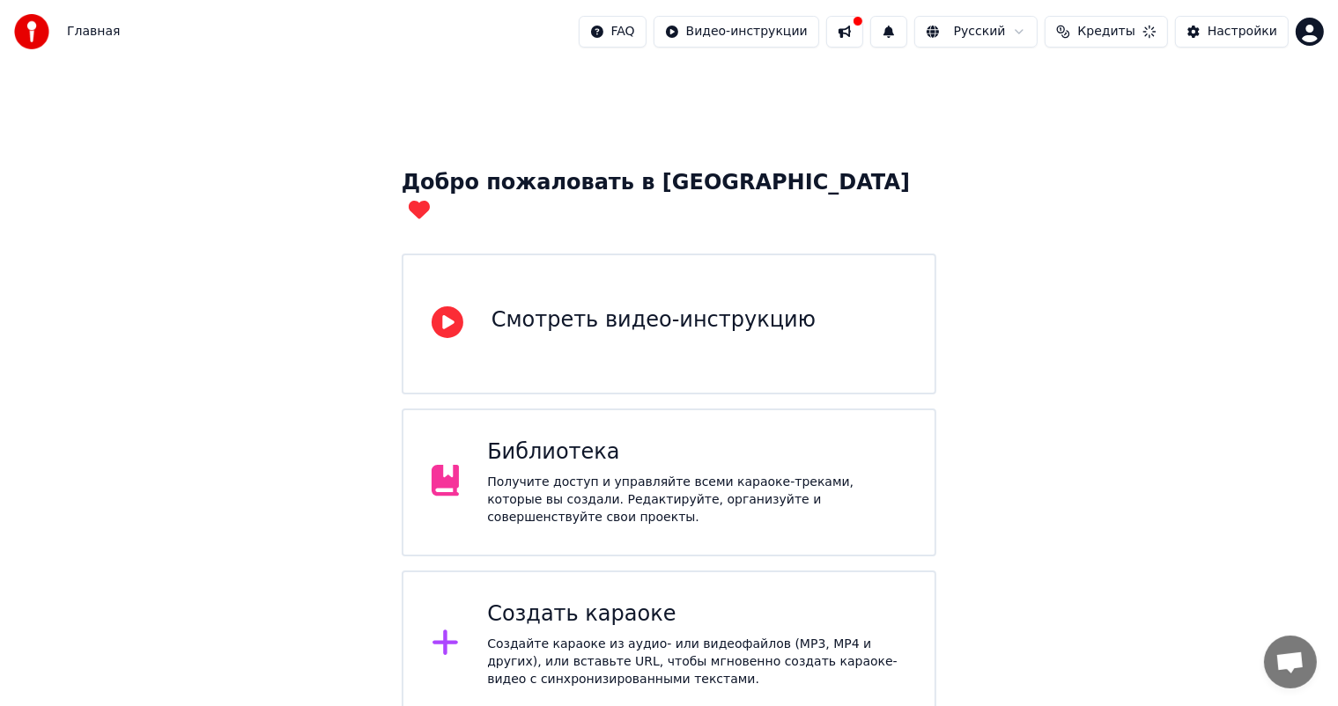
click at [505, 636] on div "Создайте караоке из аудио- или видеофайлов (MP3, MP4 и других), или вставьте UR…" at bounding box center [696, 662] width 419 height 53
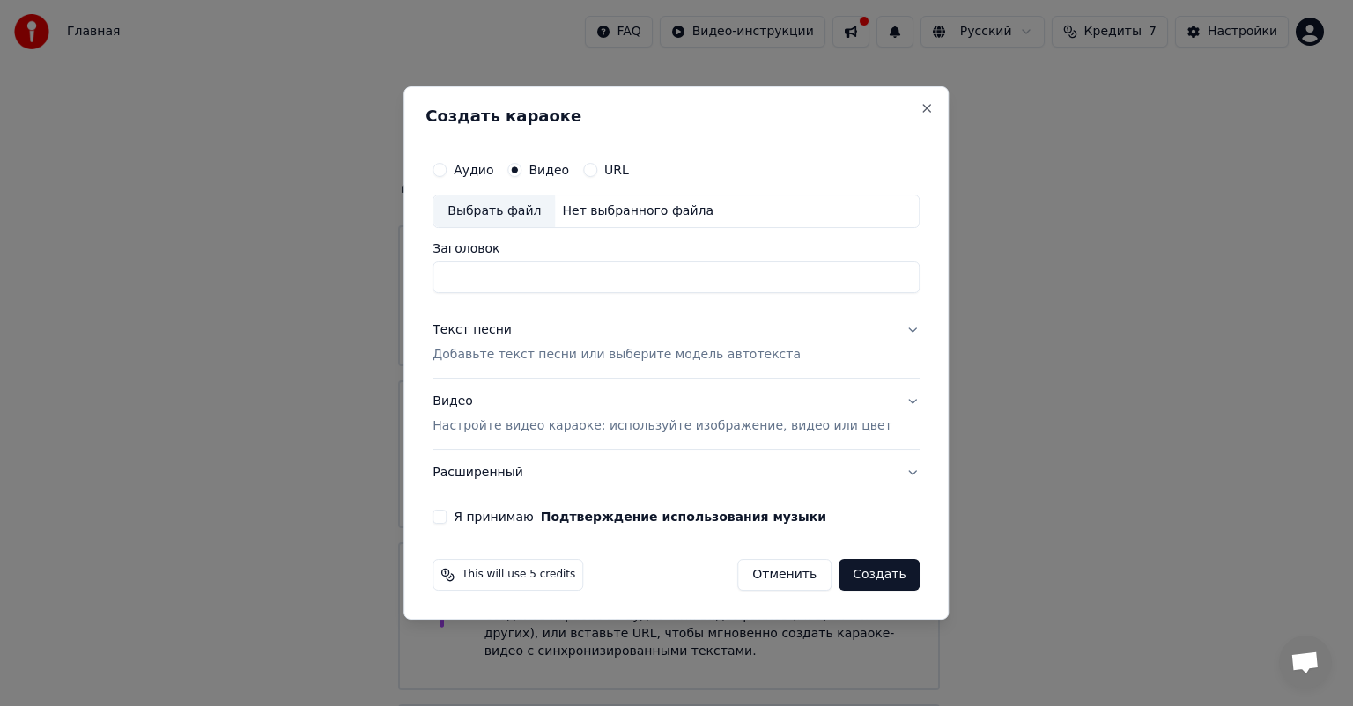
click at [525, 215] on div "Выбрать файл" at bounding box center [494, 211] width 122 height 32
drag, startPoint x: 534, startPoint y: 278, endPoint x: 391, endPoint y: 285, distance: 142.8
click at [395, 285] on body "Главная FAQ Видео-инструкции Русский Кредиты 7 Настройки Добро пожаловать в You…" at bounding box center [669, 431] width 1338 height 863
click at [586, 283] on input "**********" at bounding box center [675, 278] width 487 height 32
type input "**********"
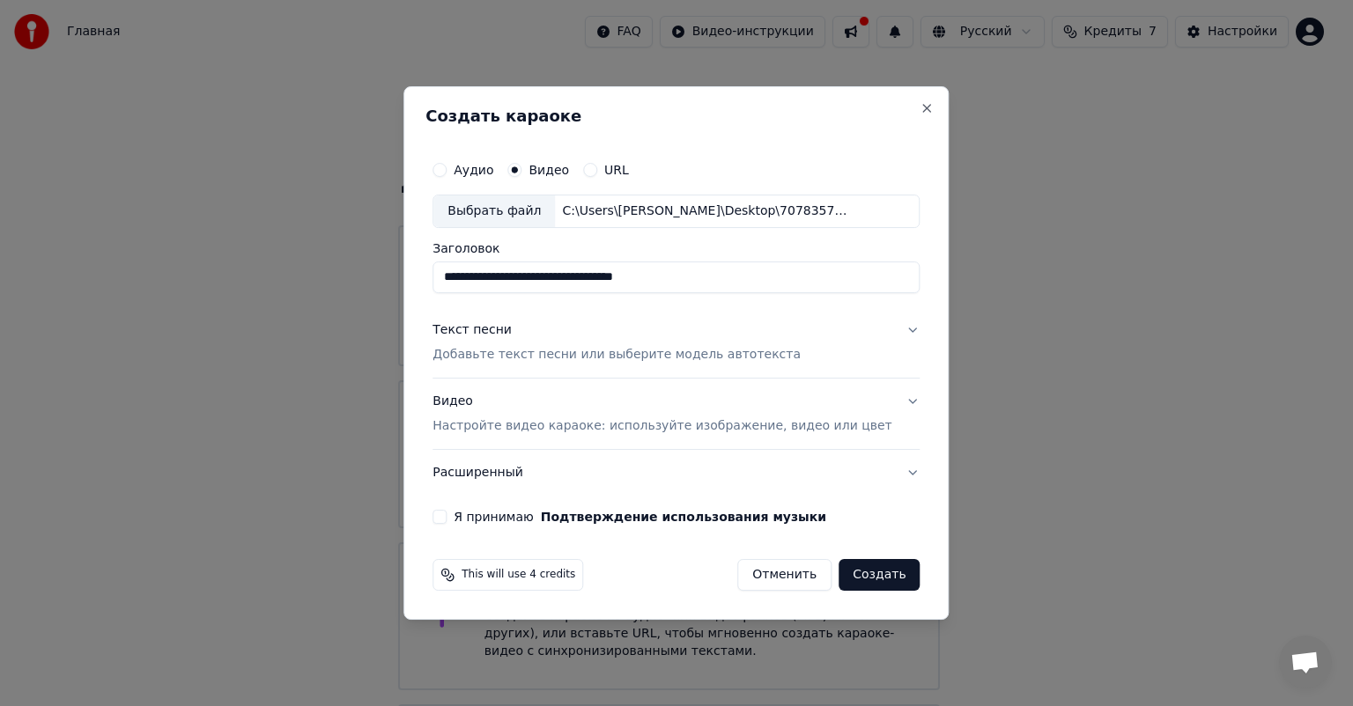
click at [483, 328] on div "Текст песни" at bounding box center [471, 330] width 79 height 18
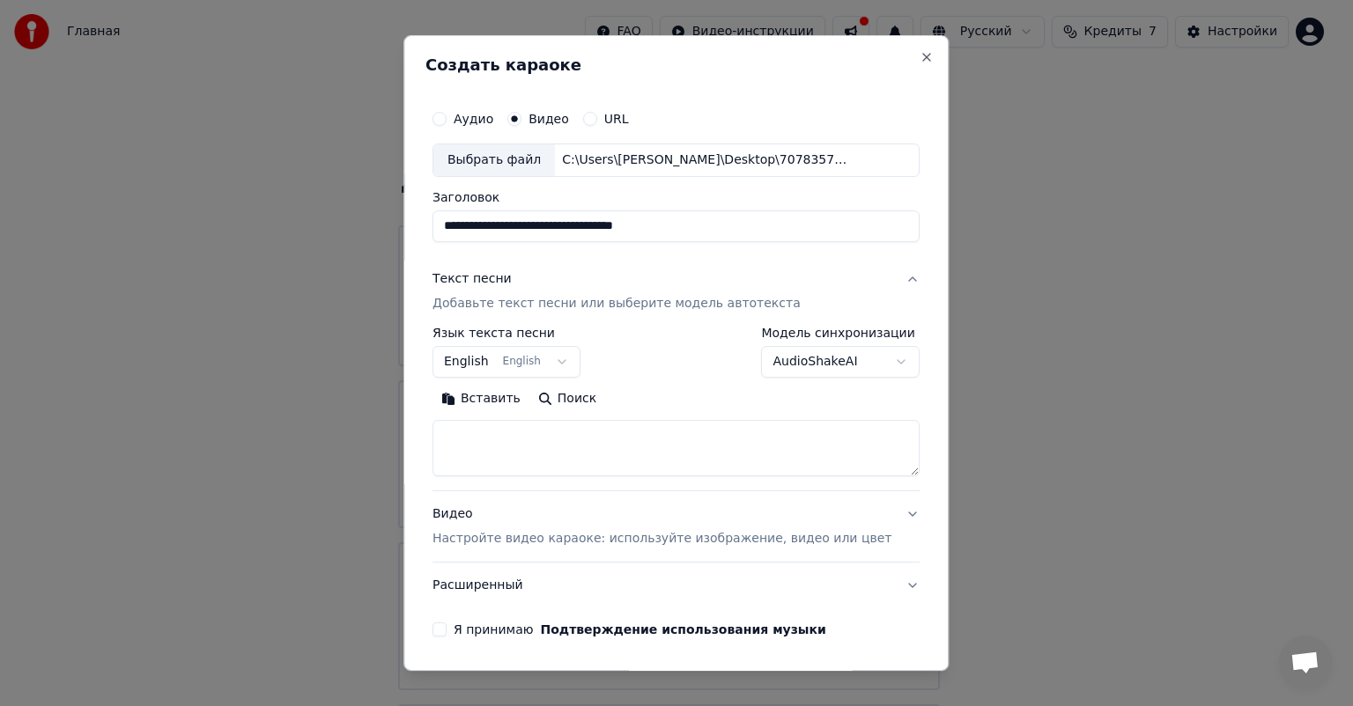
click at [512, 363] on button "English English" at bounding box center [506, 362] width 148 height 32
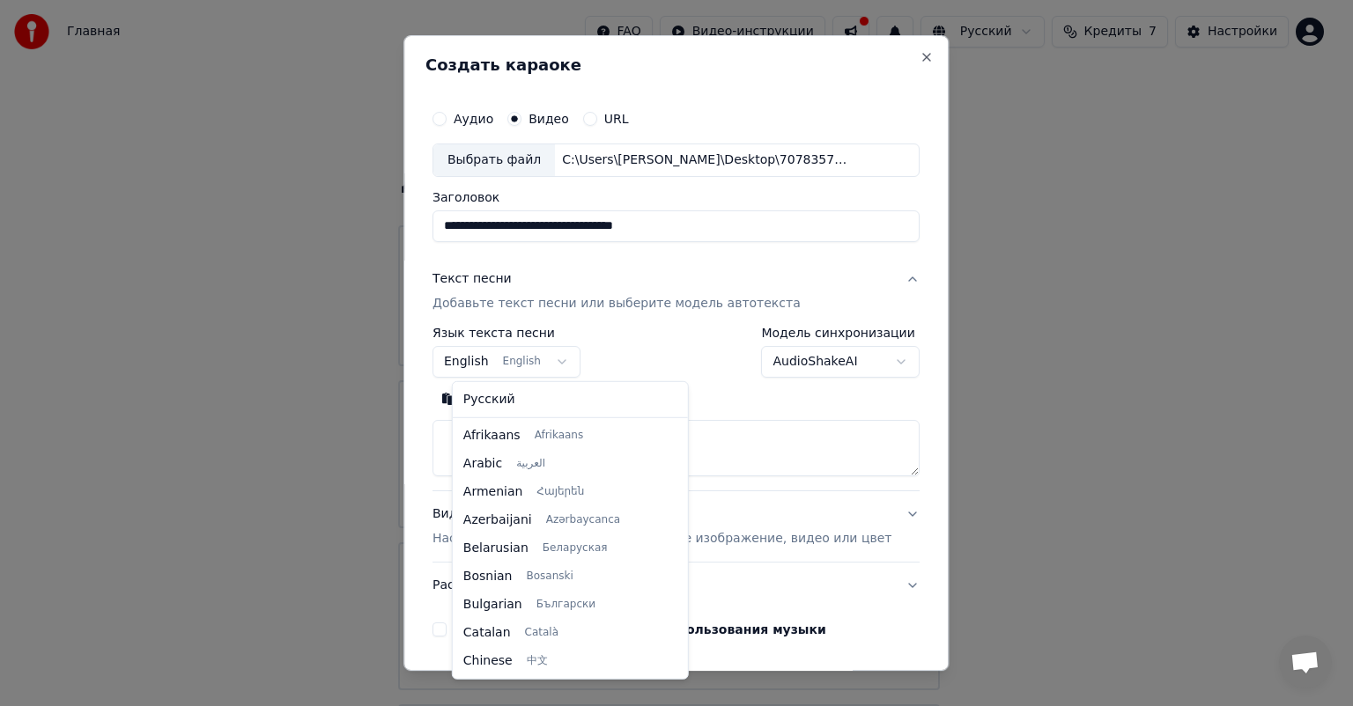
scroll to position [141, 0]
select select "**"
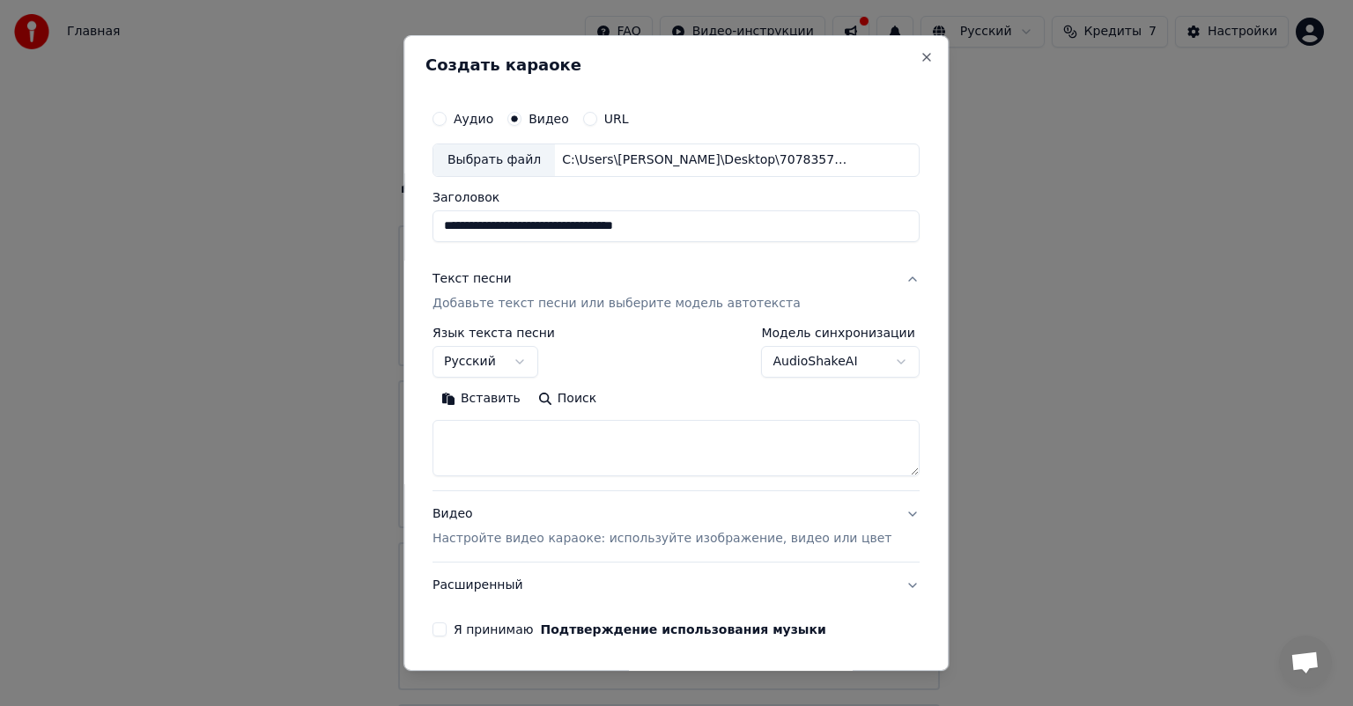
click at [518, 448] on textarea at bounding box center [675, 448] width 487 height 56
paste textarea "**********"
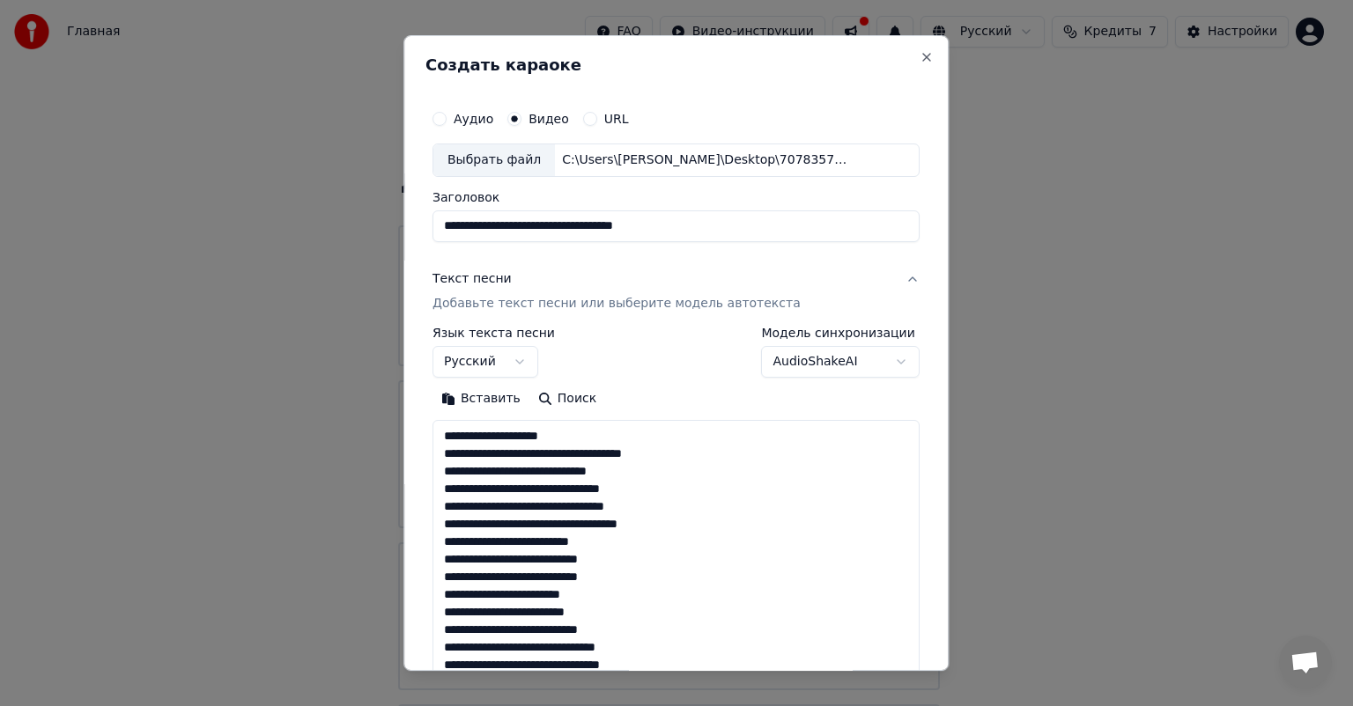
scroll to position [444, 0]
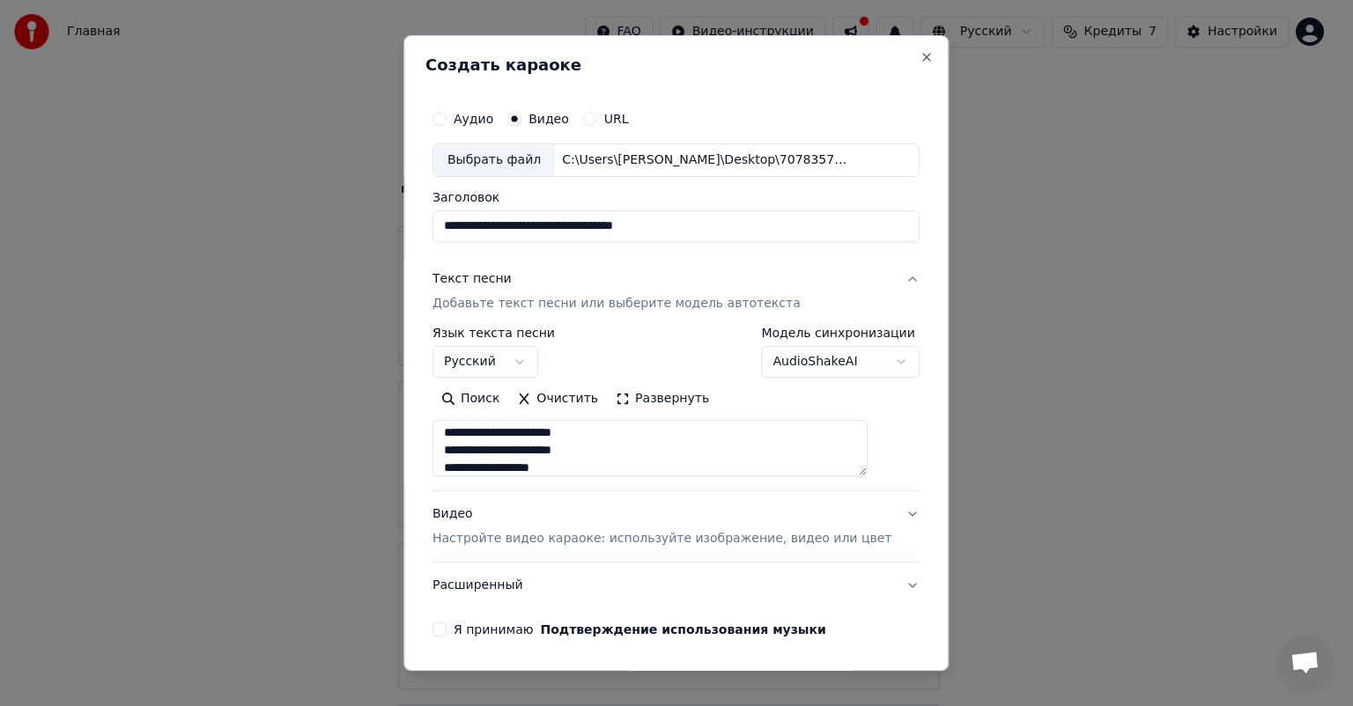
type textarea "**********"
click at [501, 539] on p "Настройте видео караоке: используйте изображение, видео или цвет" at bounding box center [661, 539] width 459 height 18
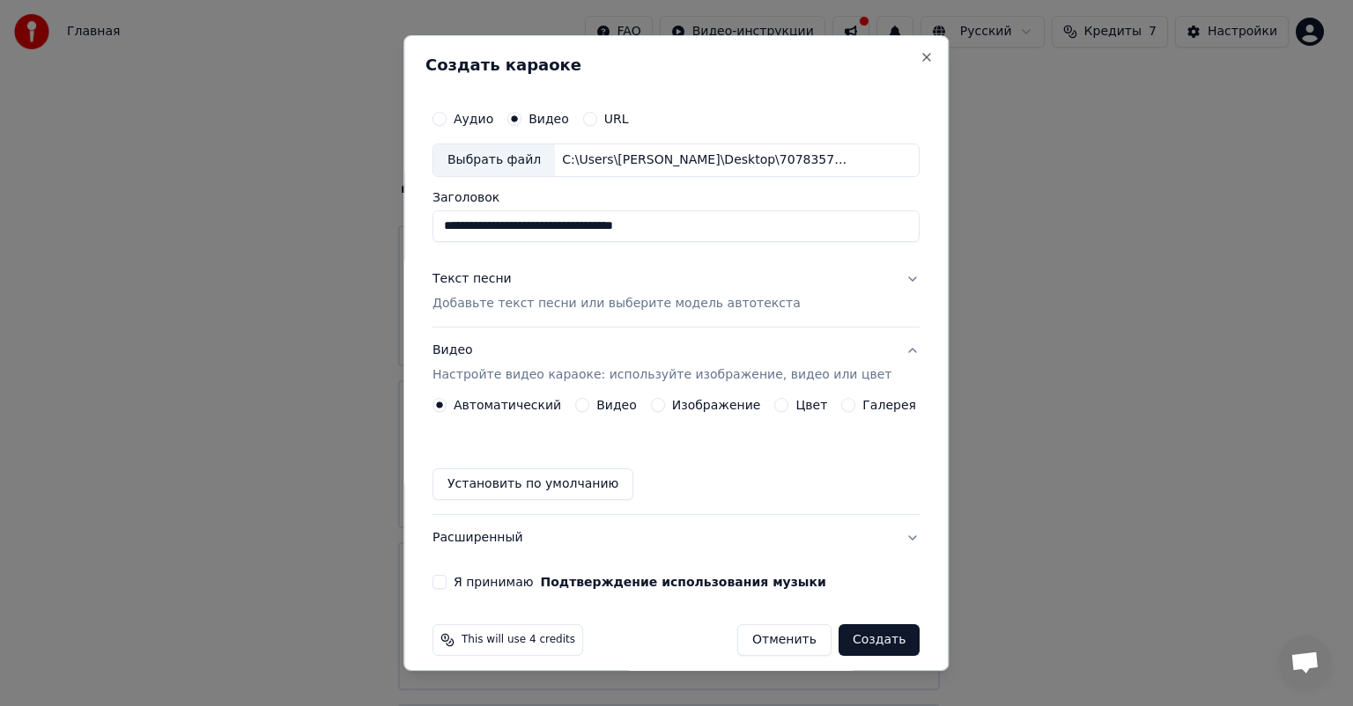
click at [586, 402] on button "Видео" at bounding box center [582, 405] width 14 height 14
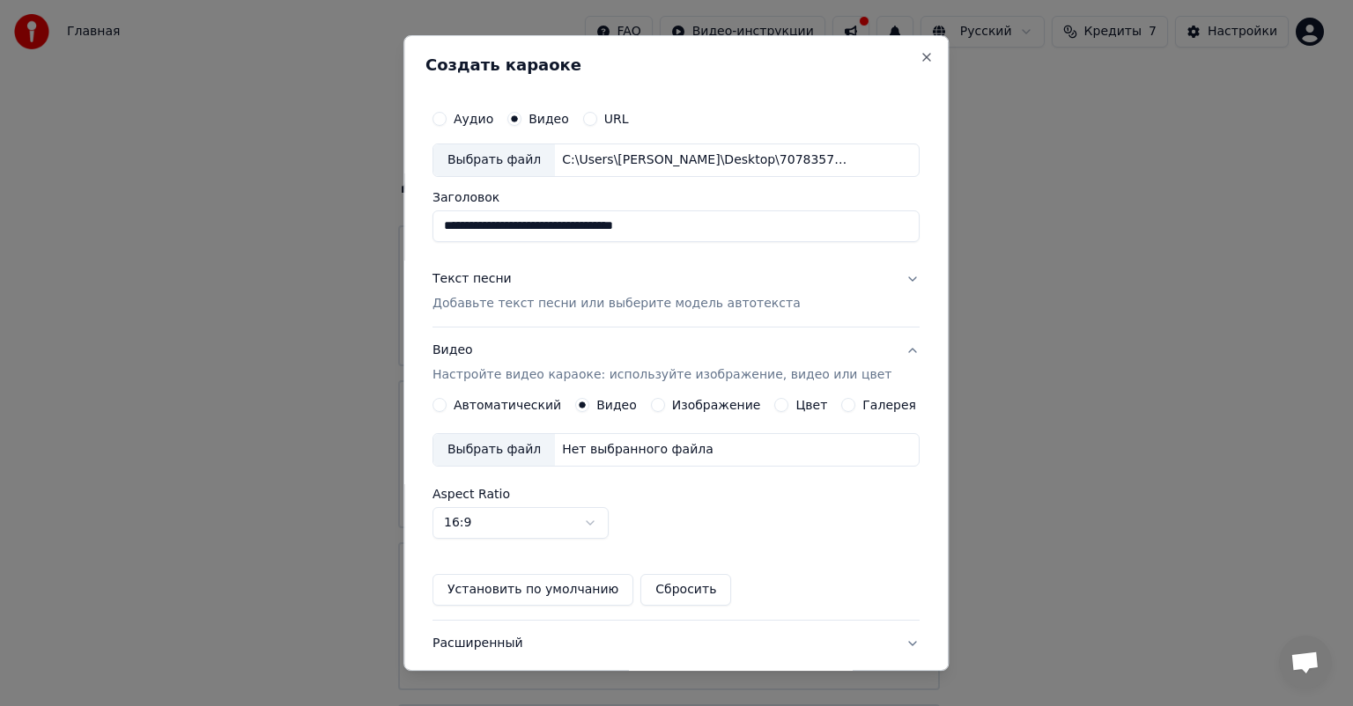
click at [476, 455] on div "Выбрать файл" at bounding box center [494, 450] width 122 height 32
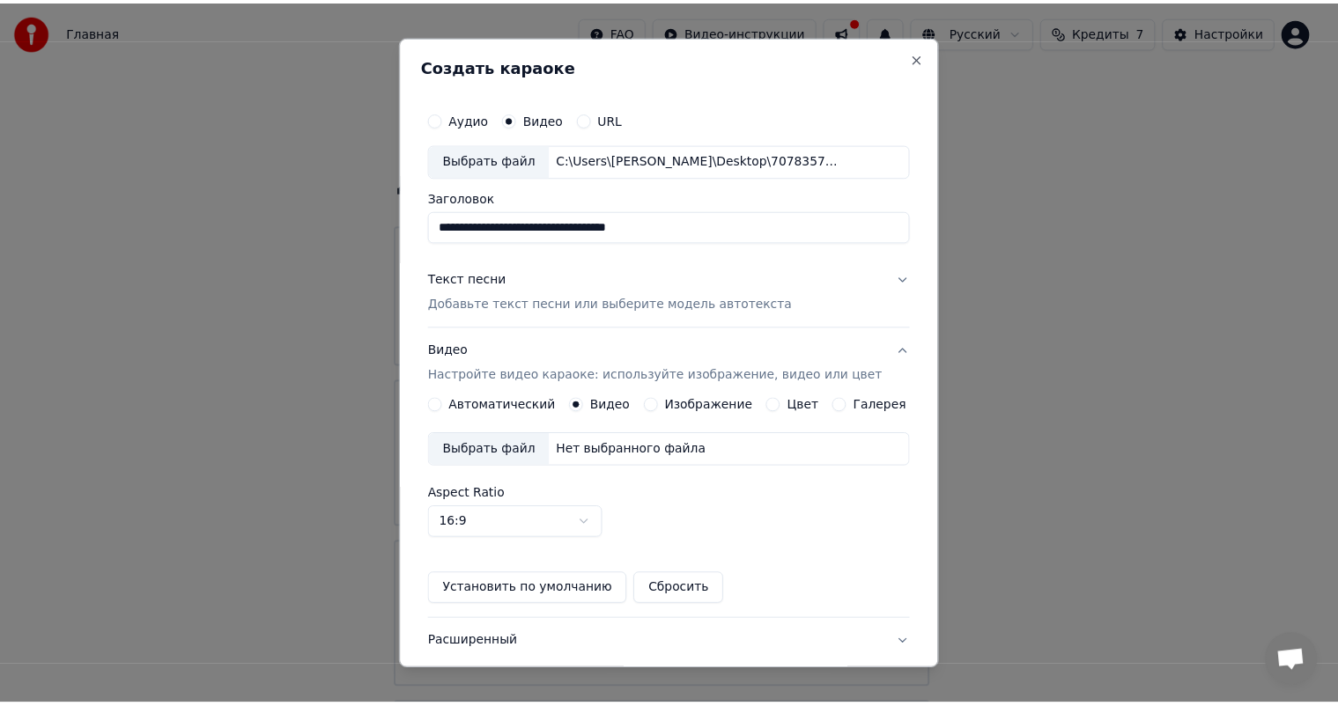
scroll to position [118, 0]
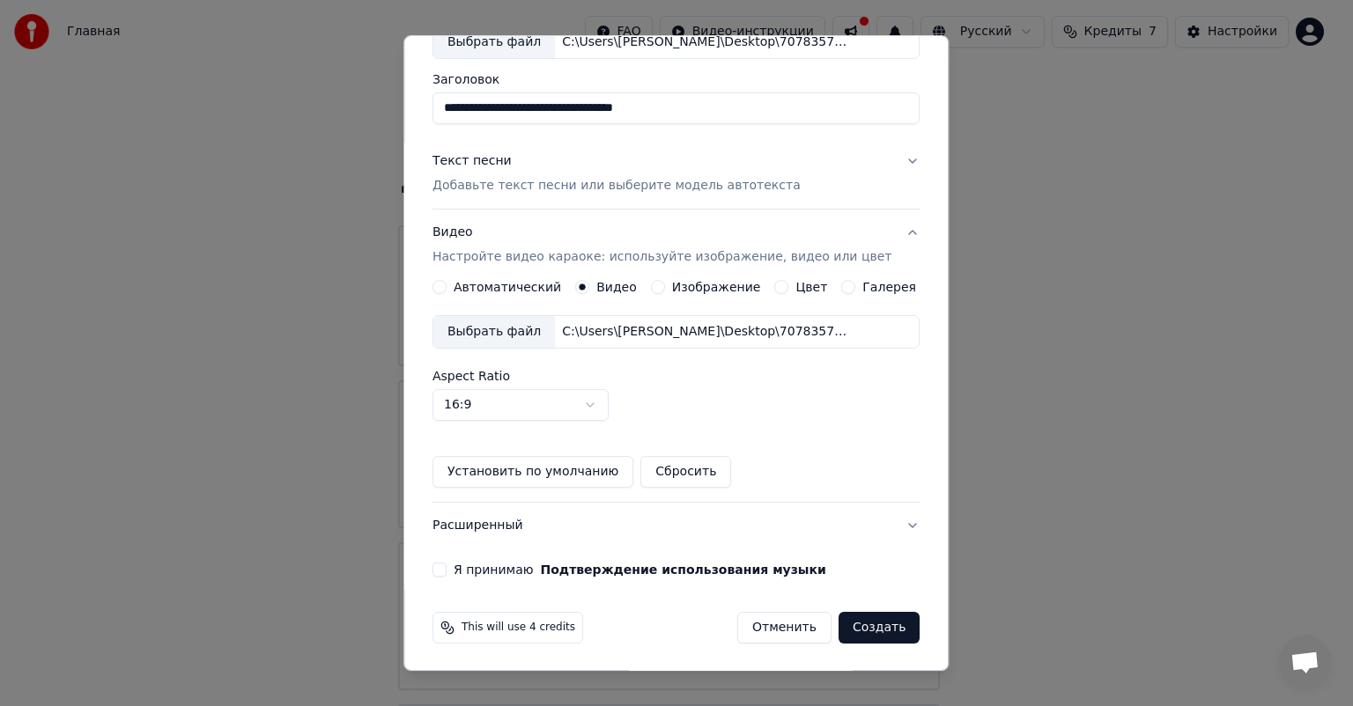
click at [857, 632] on button "Создать" at bounding box center [878, 628] width 81 height 32
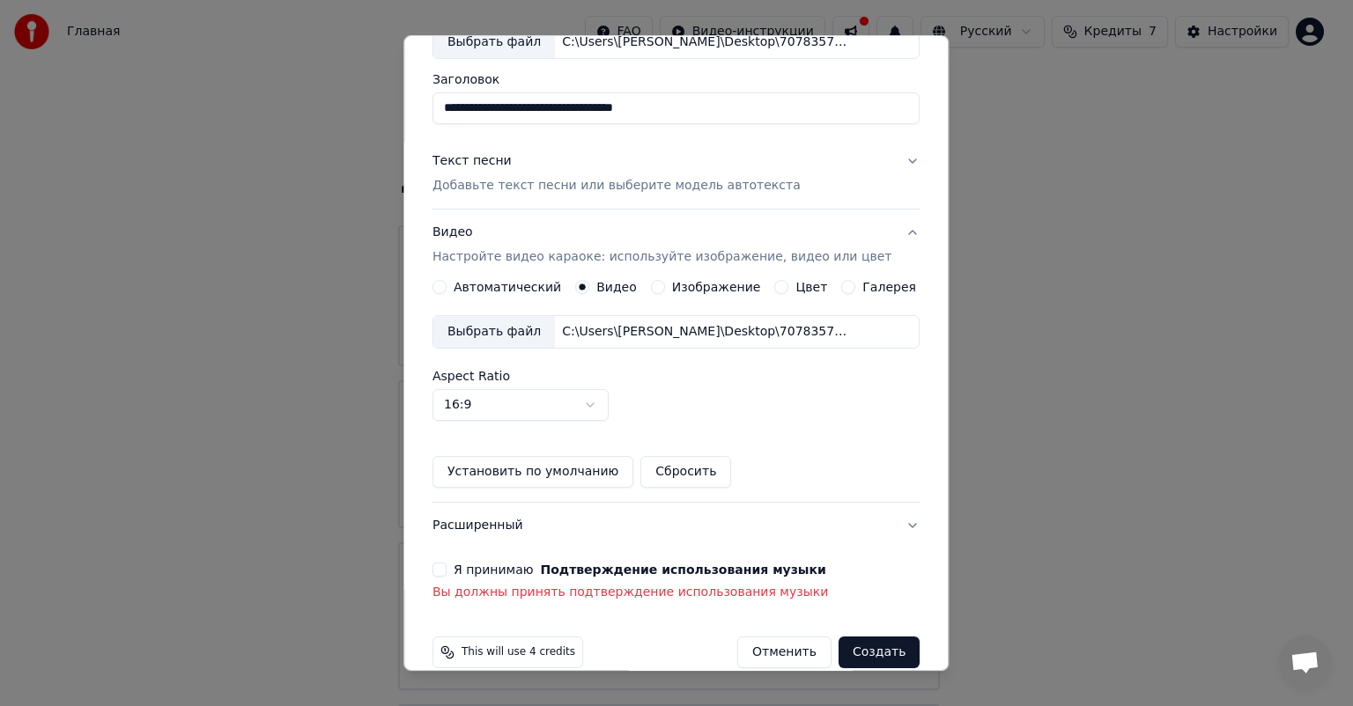
click at [446, 568] on button "Я принимаю Подтверждение использования музыки" at bounding box center [439, 570] width 14 height 14
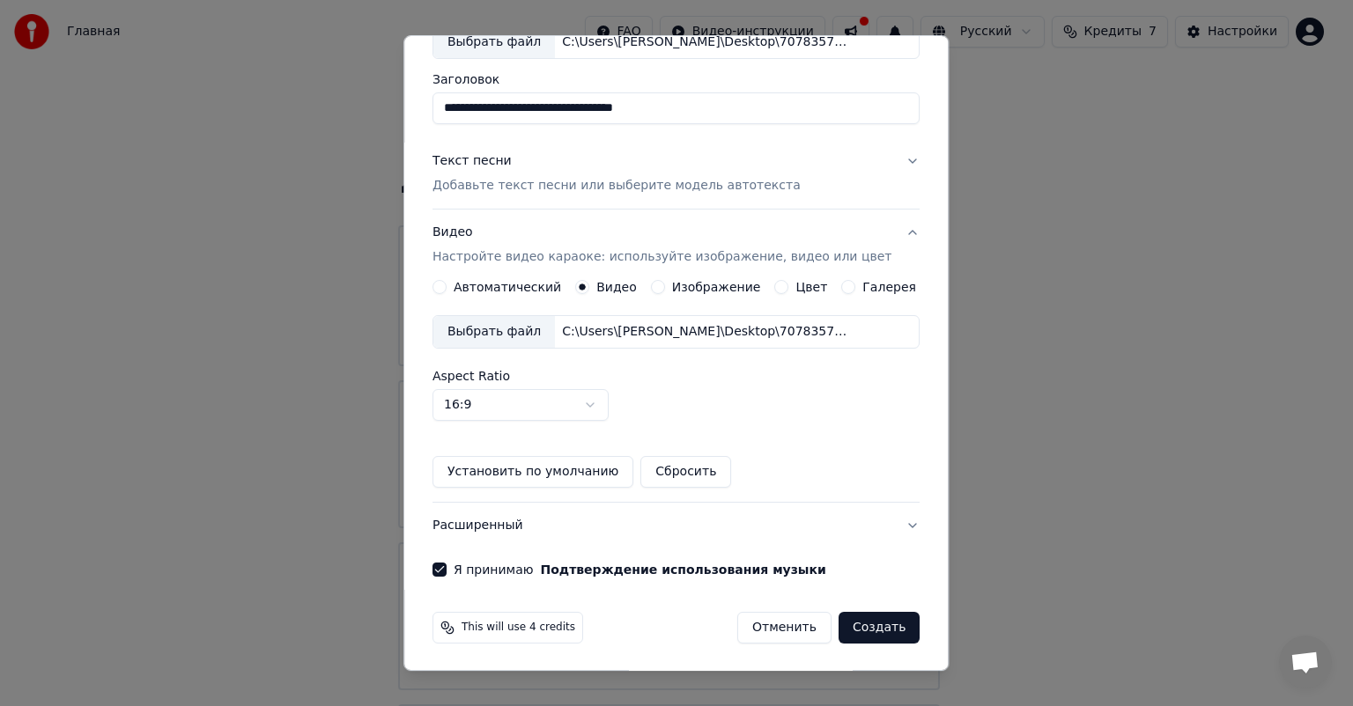
click at [844, 633] on button "Создать" at bounding box center [878, 628] width 81 height 32
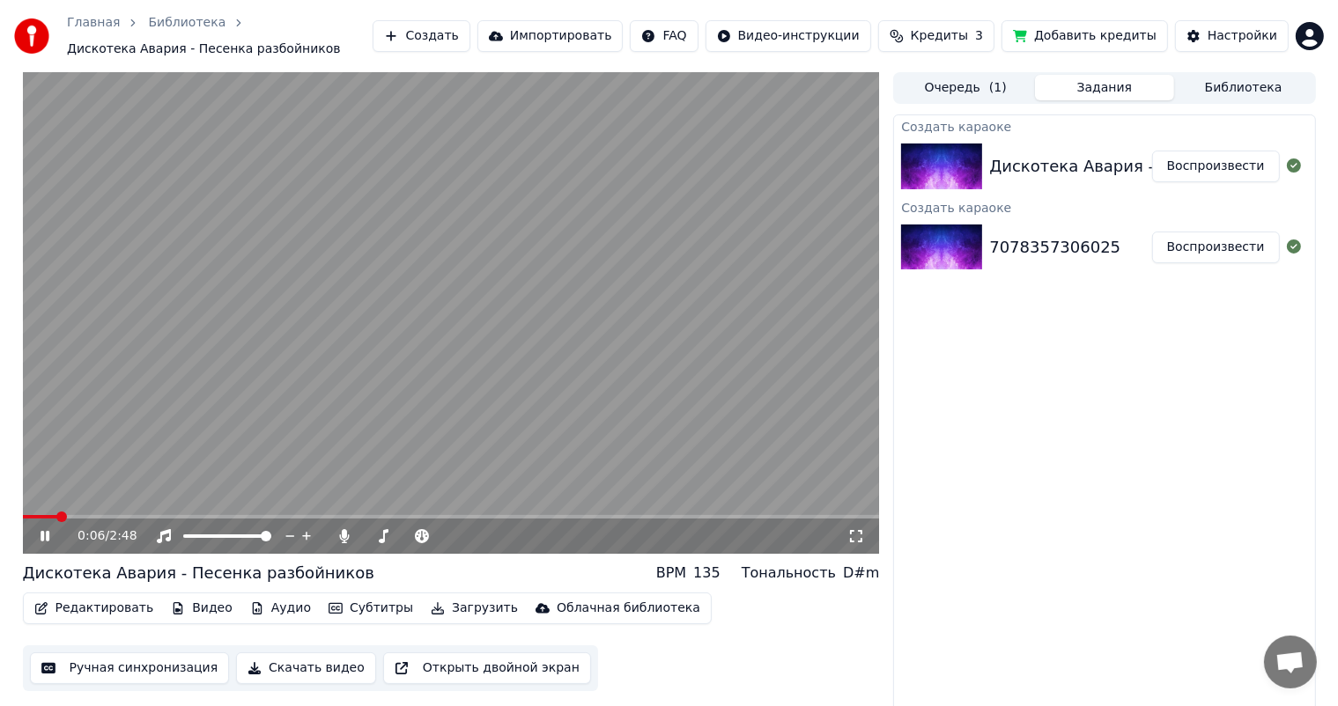
click at [102, 519] on div "0:06 / 2:48" at bounding box center [451, 536] width 857 height 35
click at [124, 513] on video at bounding box center [451, 313] width 857 height 482
click at [42, 540] on icon at bounding box center [45, 536] width 11 height 12
click at [46, 613] on icon "button" at bounding box center [41, 608] width 14 height 12
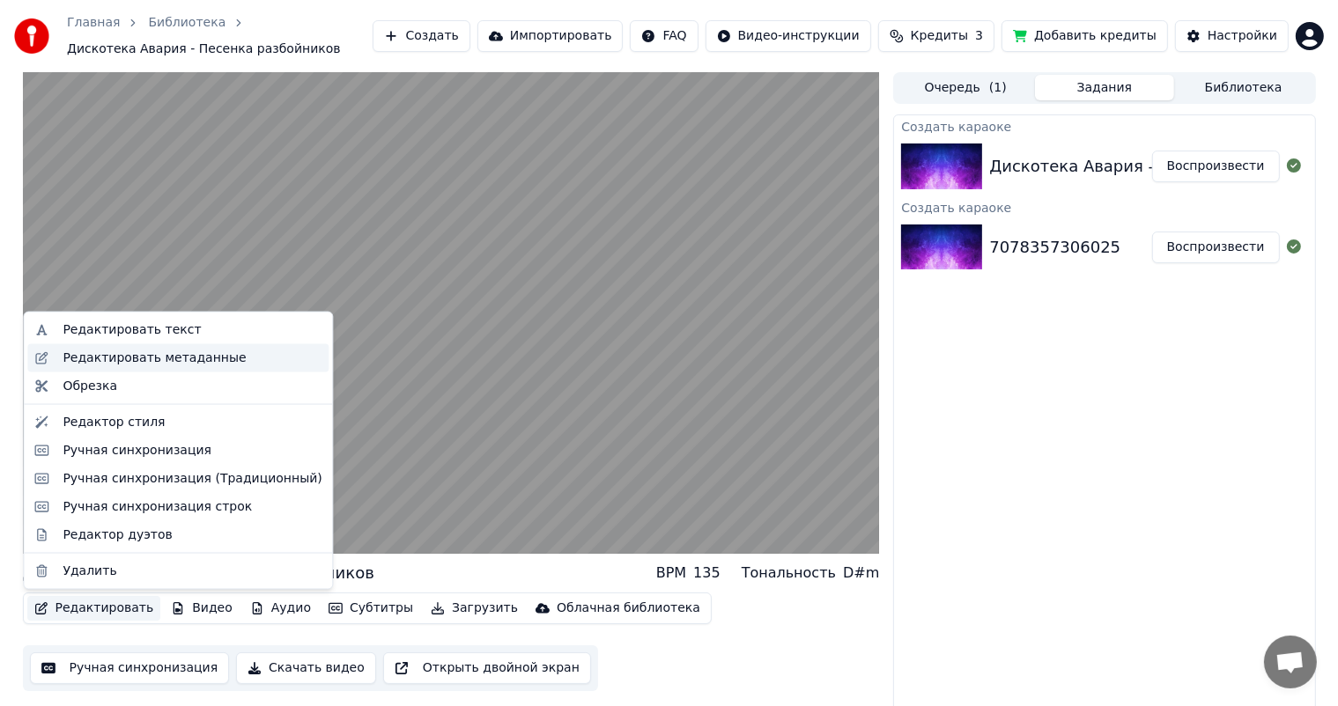
click at [76, 357] on div "Редактировать метаданные" at bounding box center [154, 359] width 183 height 18
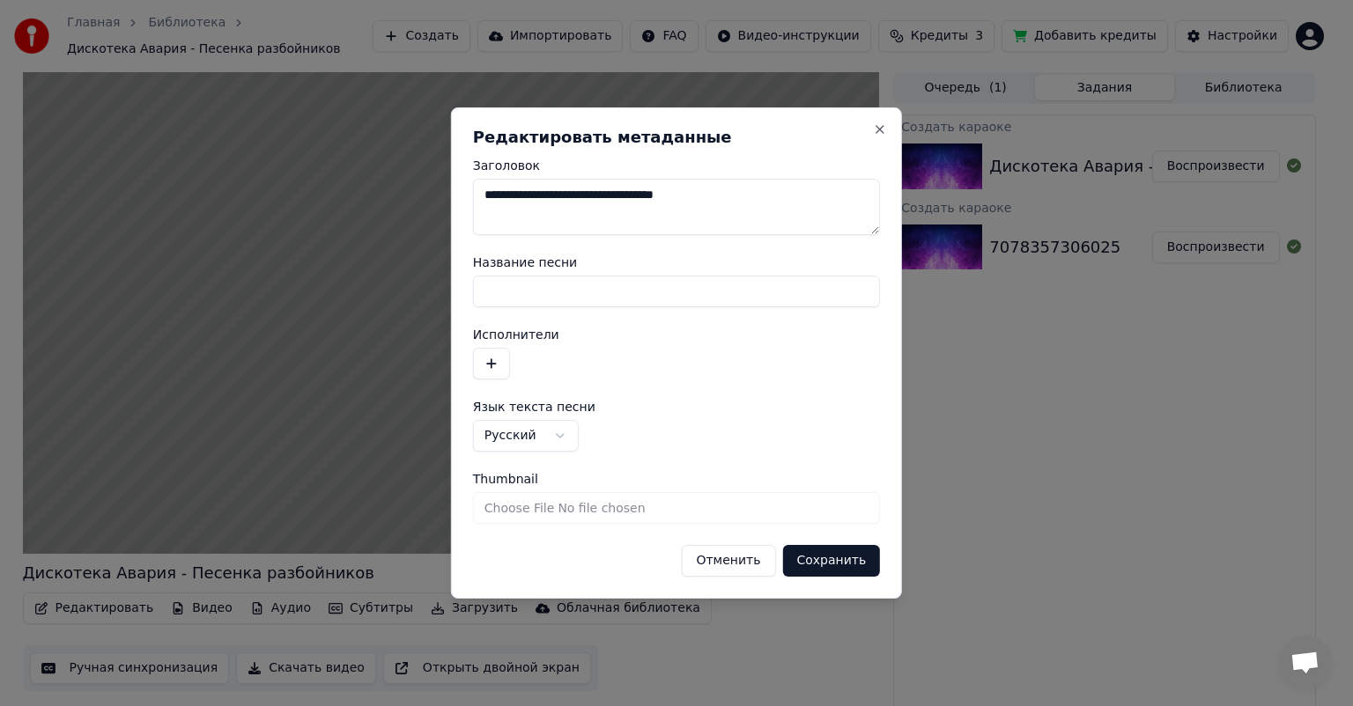
click at [733, 564] on button "Отменить" at bounding box center [728, 561] width 94 height 32
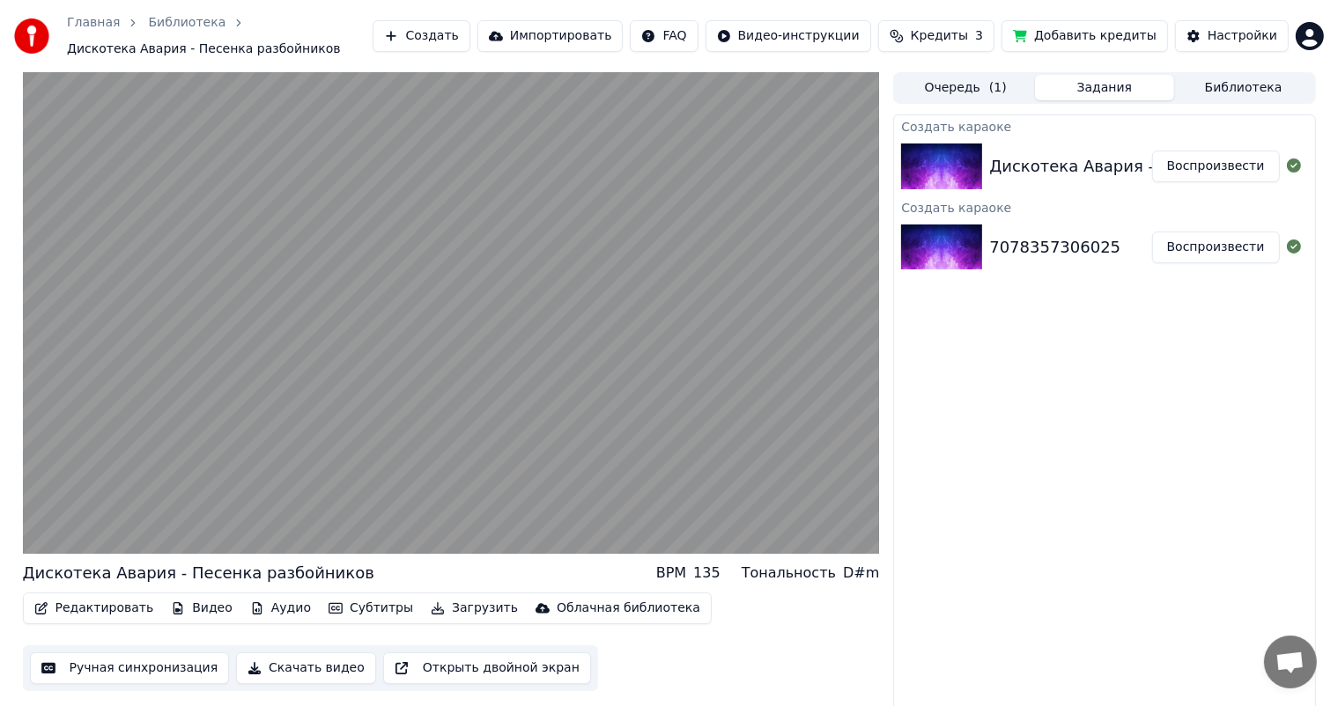
click at [64, 604] on button "Редактировать" at bounding box center [94, 608] width 134 height 25
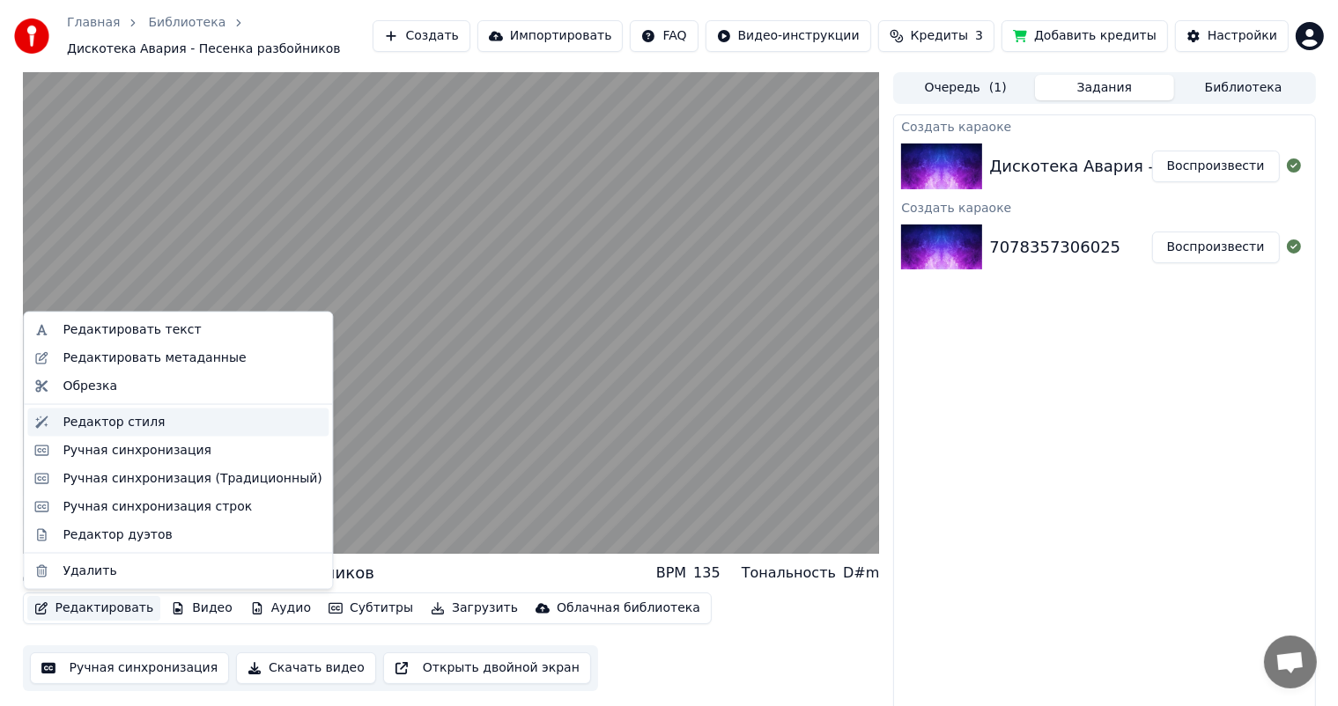
click at [76, 420] on div "Редактор стиля" at bounding box center [114, 423] width 102 height 18
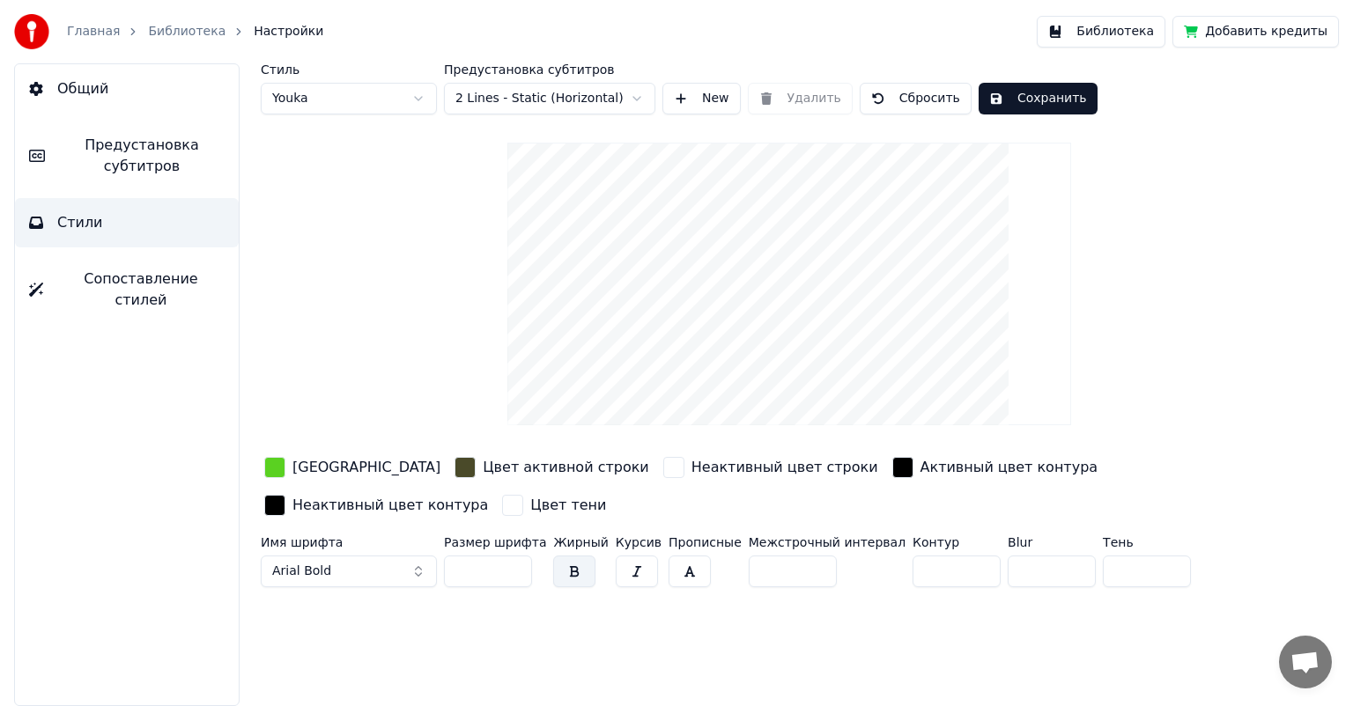
click at [306, 467] on div "[GEOGRAPHIC_DATA]" at bounding box center [366, 467] width 148 height 21
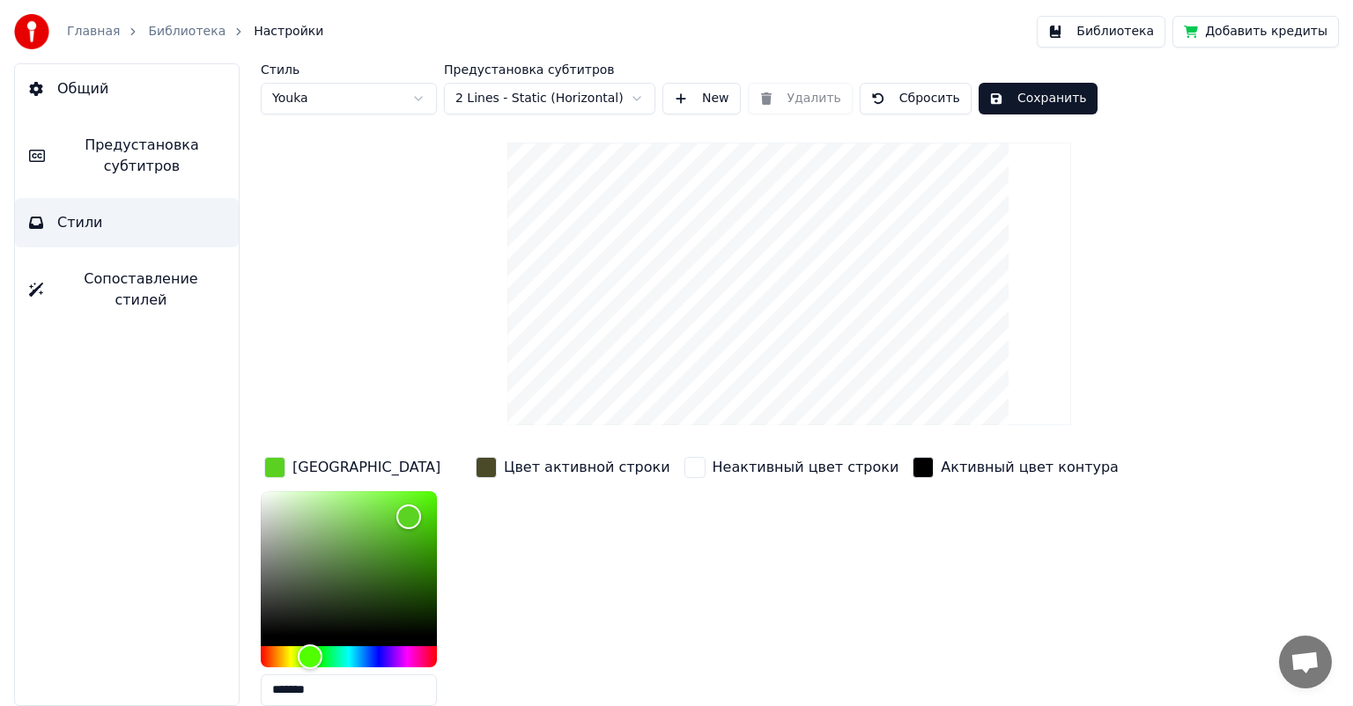
click at [562, 473] on div "Цвет активной строки" at bounding box center [587, 467] width 166 height 21
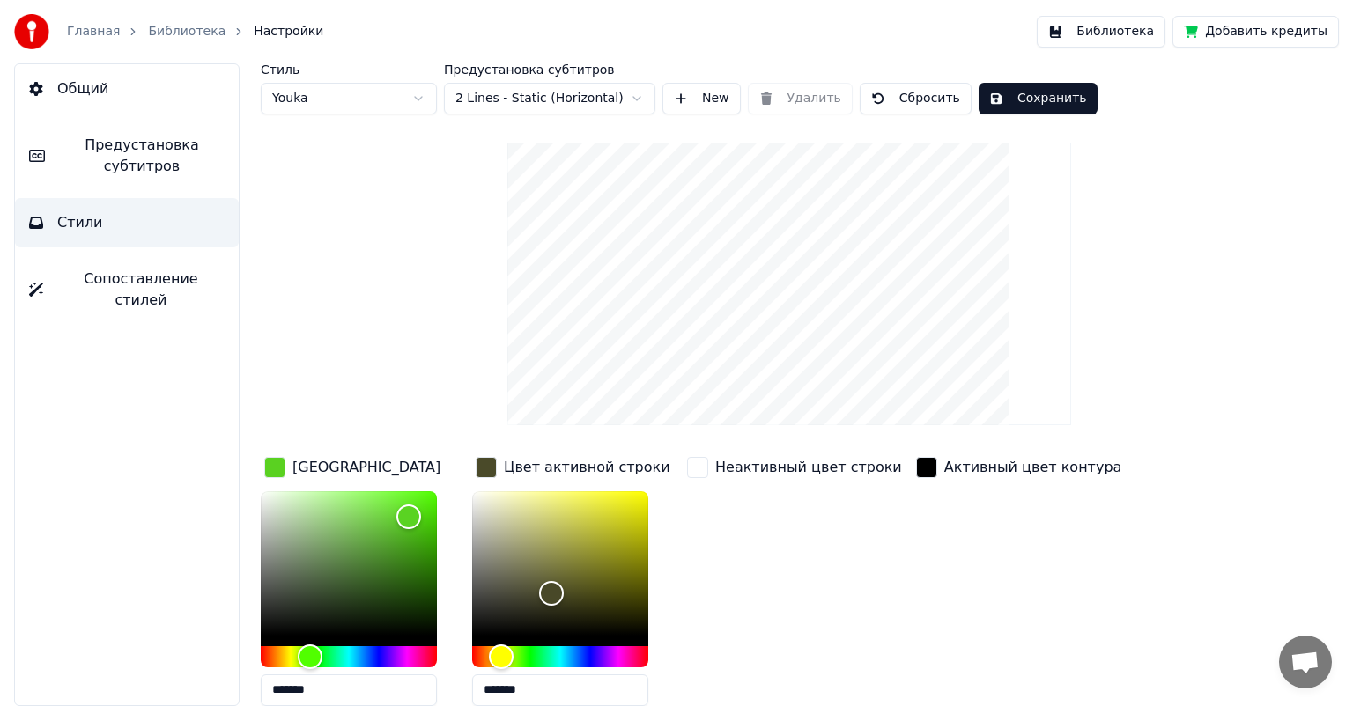
click at [782, 466] on div "Неактивный цвет строки" at bounding box center [808, 467] width 187 height 21
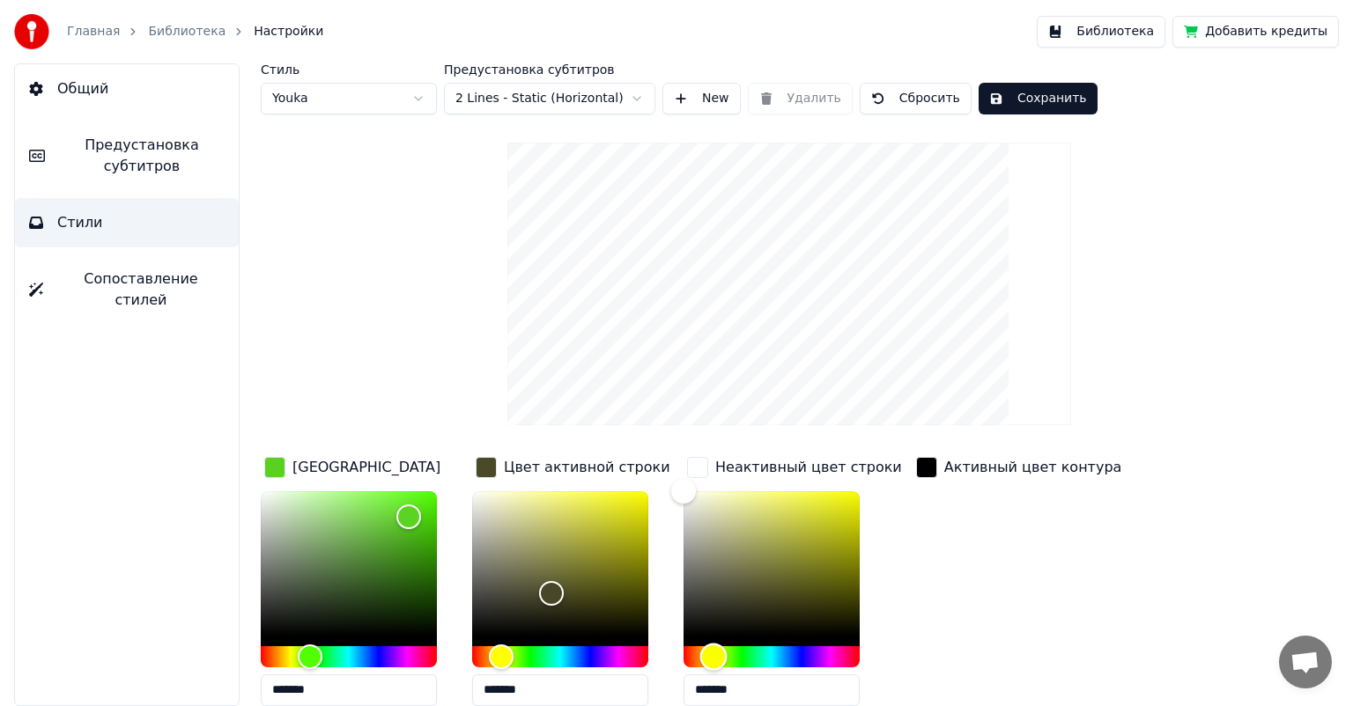
drag, startPoint x: 682, startPoint y: 659, endPoint x: 713, endPoint y: 656, distance: 30.9
click at [713, 656] on div "Hue" at bounding box center [713, 656] width 27 height 27
click at [951, 472] on div "Активный цвет контура" at bounding box center [1033, 467] width 178 height 21
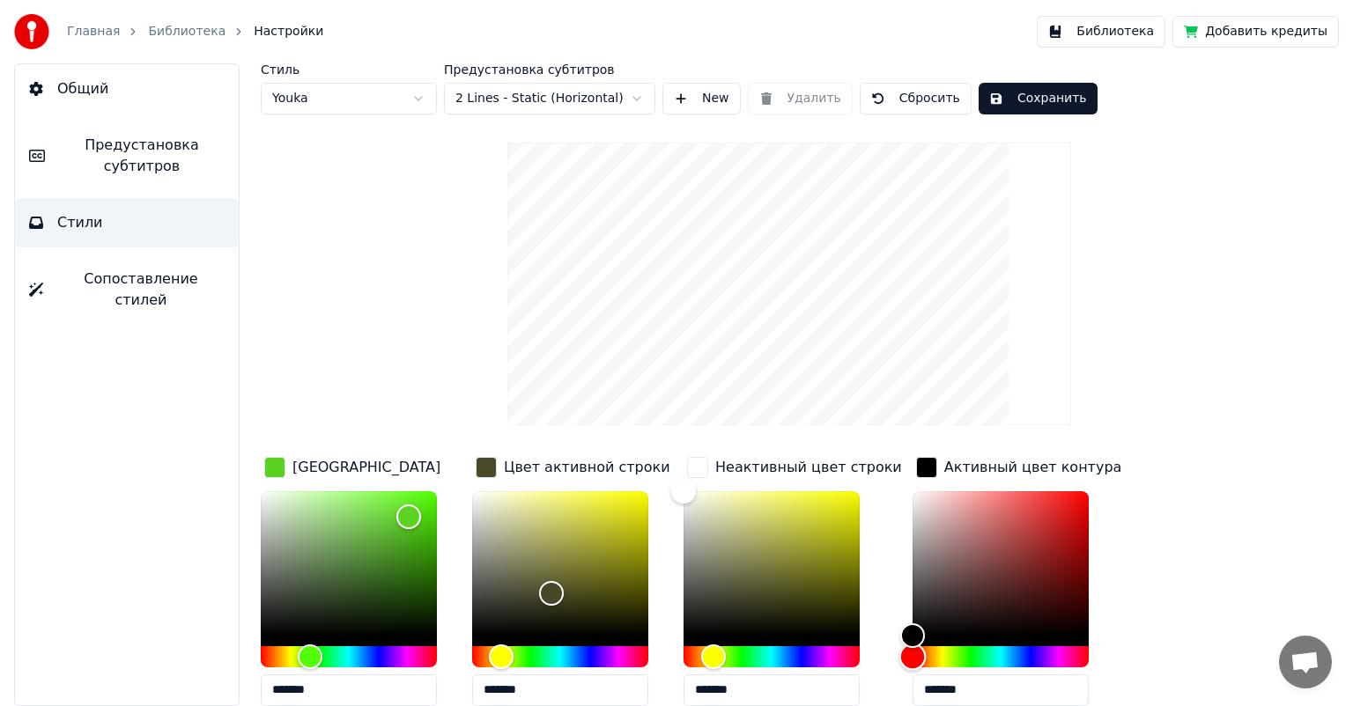
drag, startPoint x: 898, startPoint y: 659, endPoint x: 795, endPoint y: 676, distance: 104.5
click at [845, 666] on div "Цвет заливки ******* Цвет активной строки ******* Неактивный цвет строки ******…" at bounding box center [734, 605] width 947 height 305
click at [1014, 110] on button "Сохранить" at bounding box center [1037, 99] width 119 height 32
click at [257, 29] on span "Настройки" at bounding box center [289, 32] width 70 height 18
click at [180, 28] on link "Библиотека" at bounding box center [186, 32] width 77 height 18
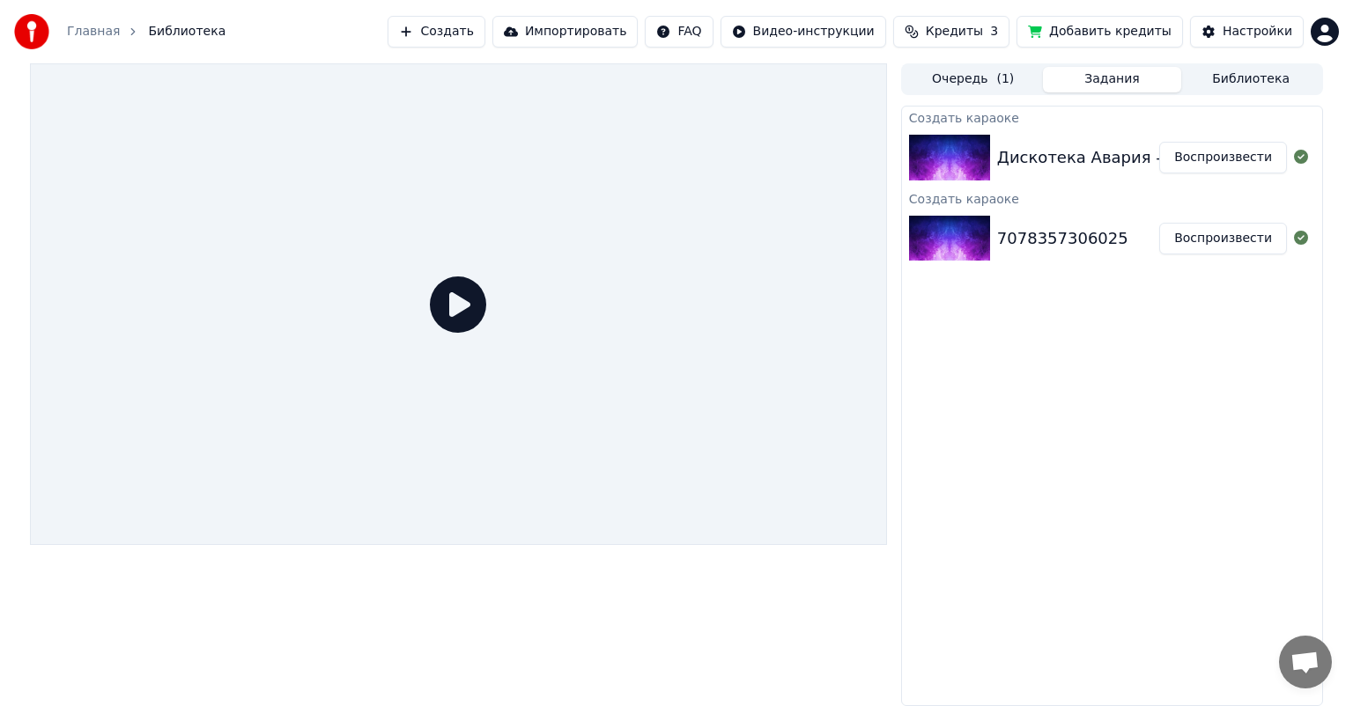
click at [947, 225] on img at bounding box center [949, 239] width 81 height 46
click at [1039, 246] on div "7078357306025" at bounding box center [1062, 238] width 131 height 25
click at [1230, 236] on button "Воспроизвести" at bounding box center [1223, 239] width 128 height 32
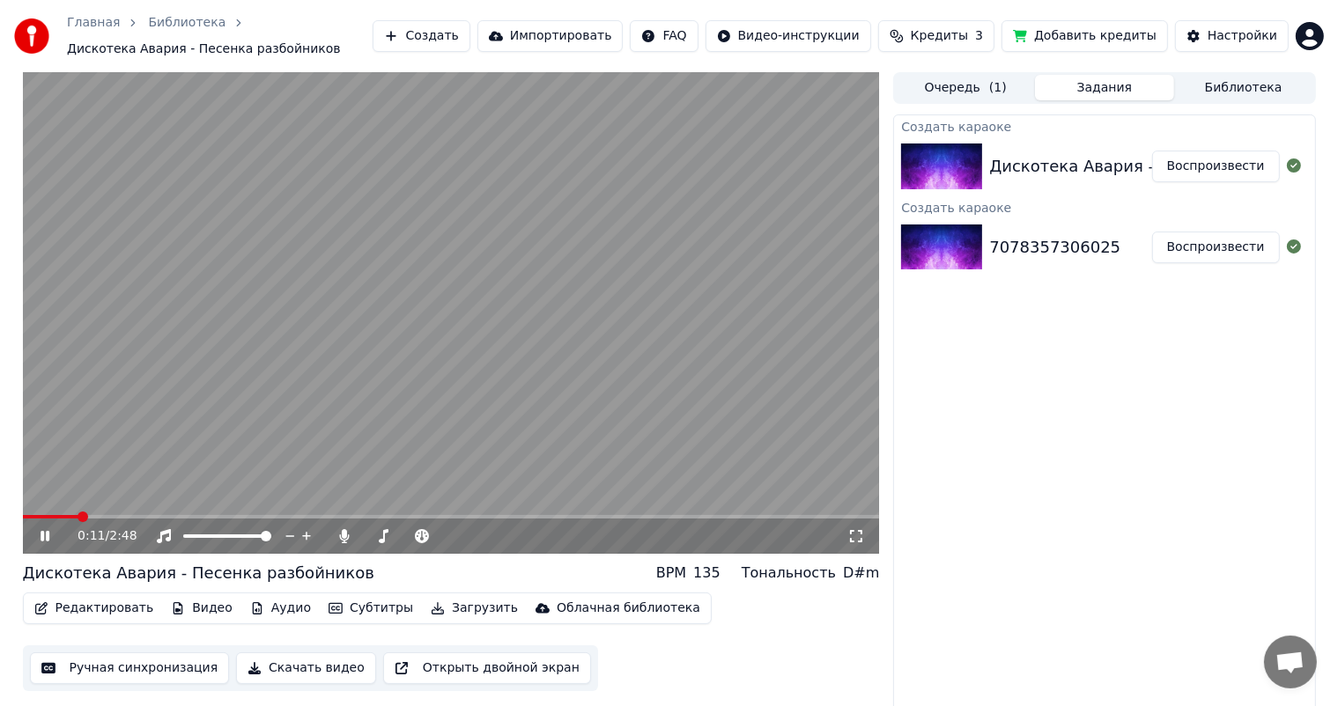
click at [78, 515] on span at bounding box center [451, 517] width 857 height 4
click at [136, 518] on span at bounding box center [451, 517] width 857 height 4
click at [194, 518] on span at bounding box center [451, 517] width 857 height 4
click at [1207, 173] on button "Воспроизвести" at bounding box center [1216, 167] width 128 height 32
click at [172, 515] on div "Инструментальное Инструментальное" at bounding box center [171, 508] width 128 height 25
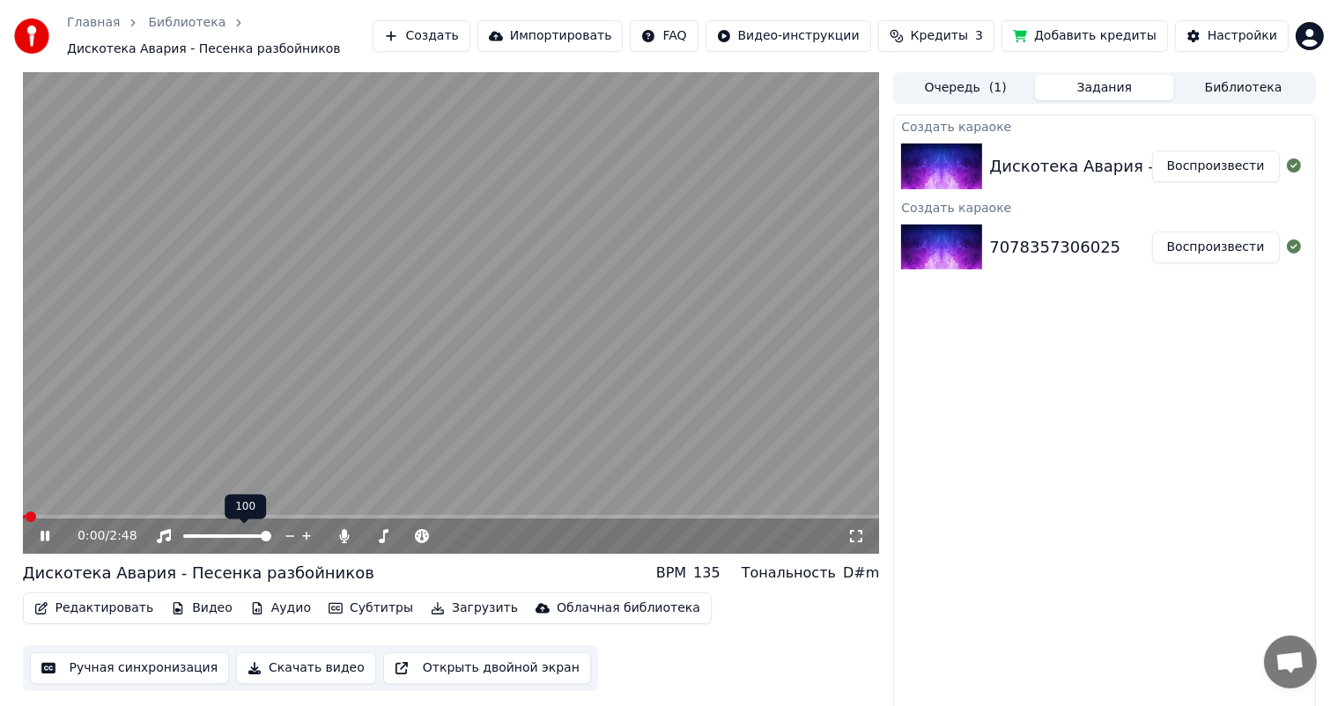
click at [208, 519] on div "0:00 / 2:48" at bounding box center [451, 536] width 857 height 35
click at [218, 514] on video at bounding box center [451, 313] width 857 height 482
drag, startPoint x: 46, startPoint y: 539, endPoint x: 119, endPoint y: 522, distance: 75.0
click at [46, 537] on icon at bounding box center [45, 536] width 11 height 12
click at [156, 516] on span at bounding box center [451, 517] width 857 height 4
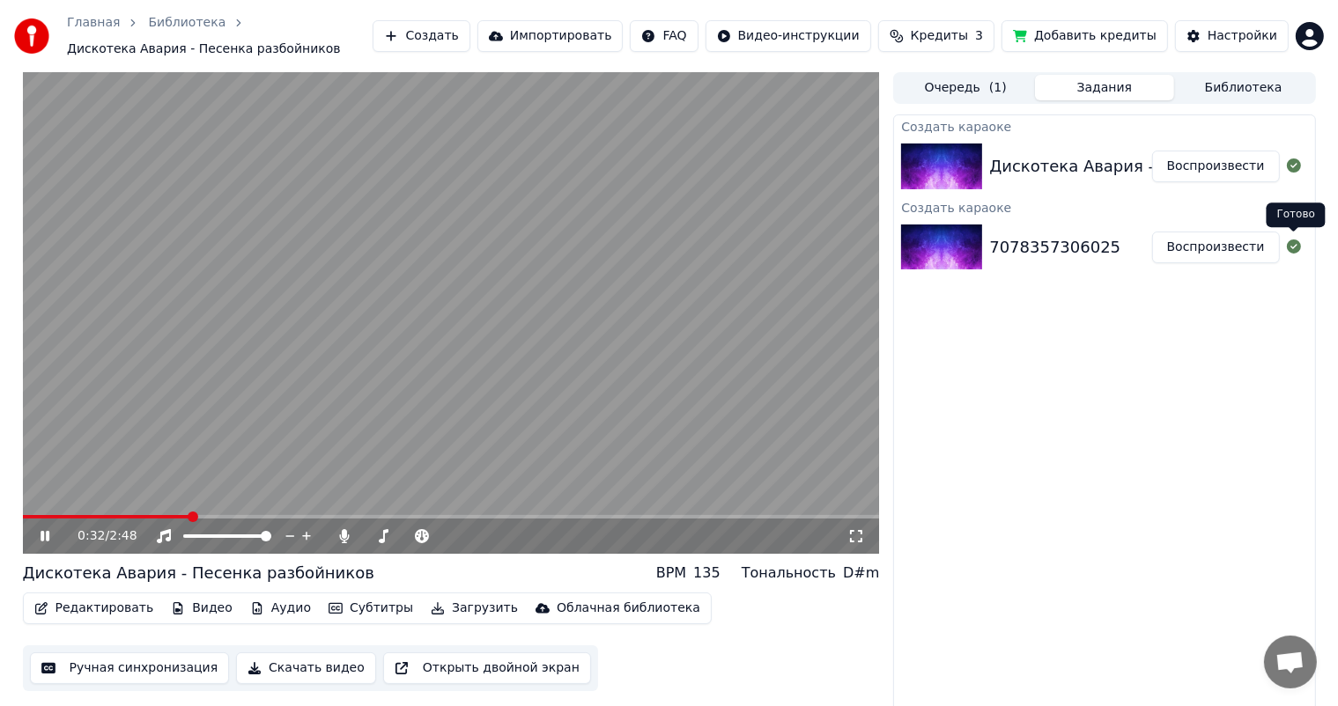
click at [1295, 249] on icon at bounding box center [1293, 247] width 14 height 14
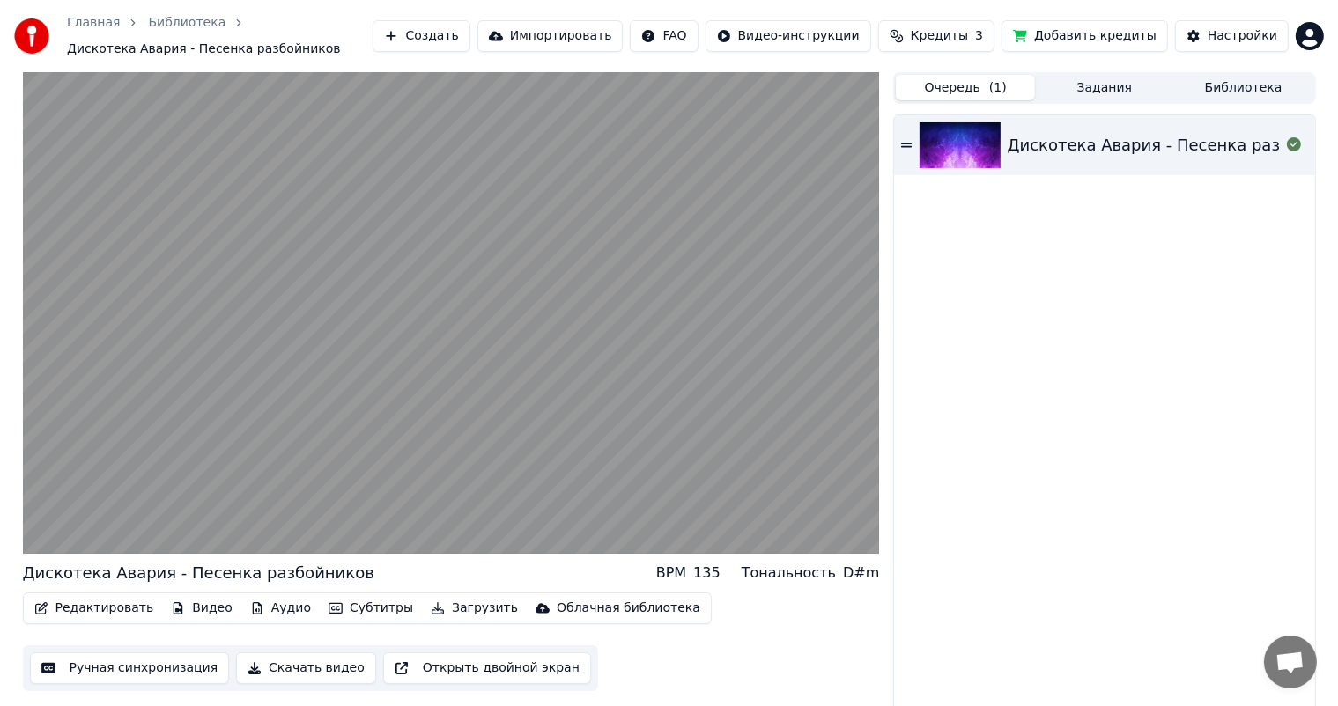
click at [968, 88] on button "Очередь ( 1 )" at bounding box center [965, 88] width 139 height 26
click at [982, 151] on img at bounding box center [959, 145] width 81 height 46
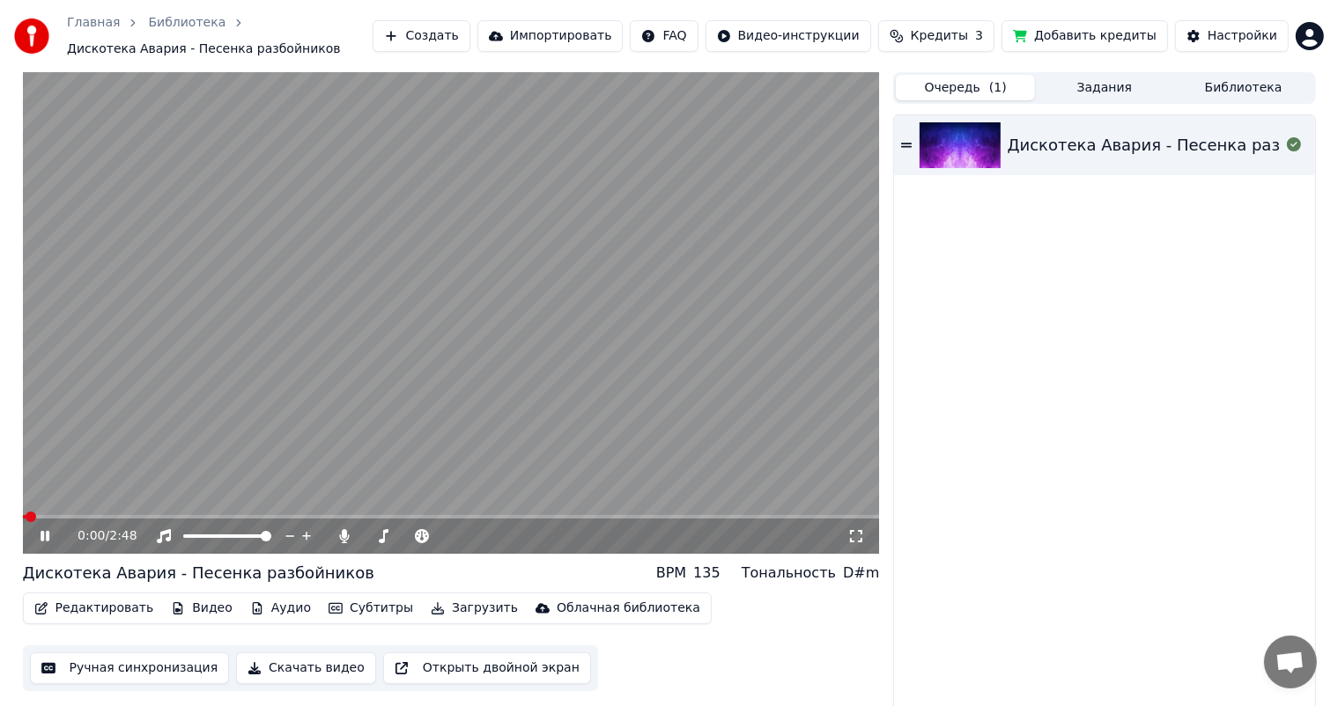
click at [83, 515] on span at bounding box center [451, 517] width 857 height 4
drag, startPoint x: 127, startPoint y: 514, endPoint x: 184, endPoint y: 505, distance: 58.1
click at [138, 512] on video at bounding box center [451, 313] width 857 height 482
drag, startPoint x: 39, startPoint y: 541, endPoint x: 90, endPoint y: 523, distance: 54.0
click at [41, 540] on icon at bounding box center [57, 536] width 41 height 14
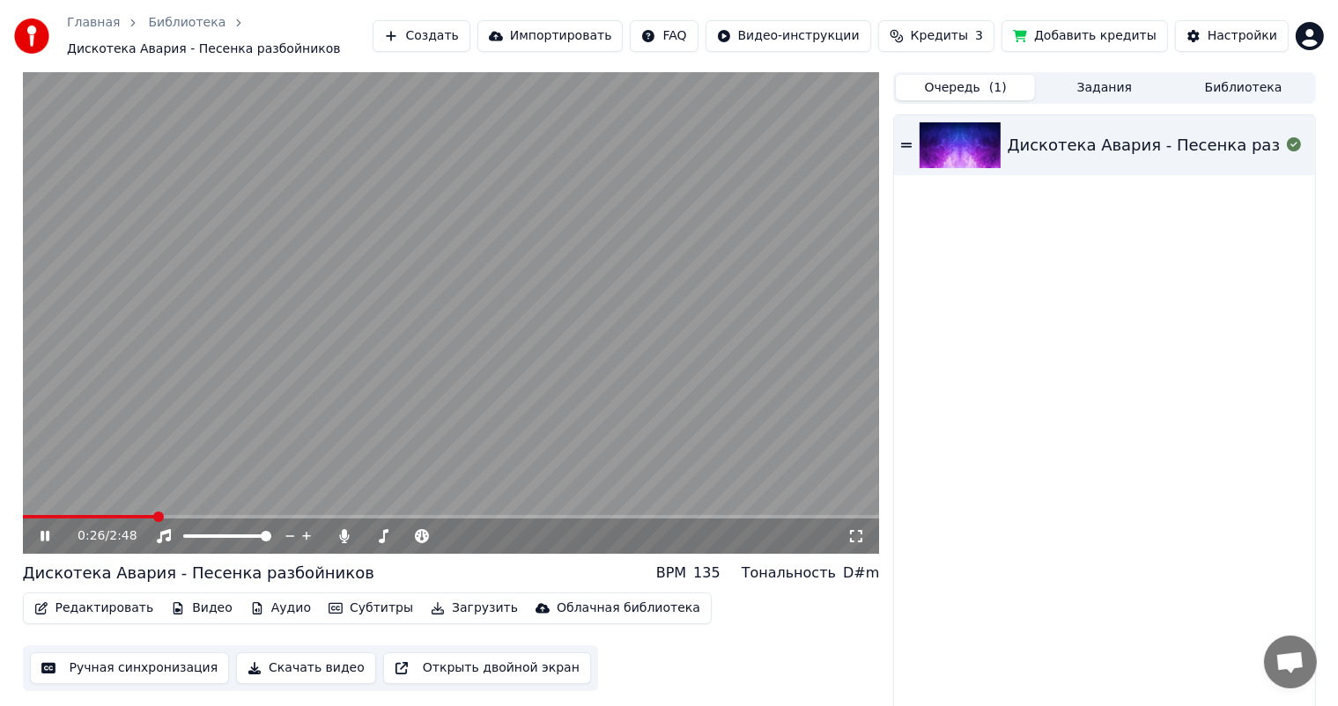
click at [153, 514] on span at bounding box center [158, 517] width 11 height 11
click at [86, 17] on link "Главная" at bounding box center [93, 23] width 53 height 18
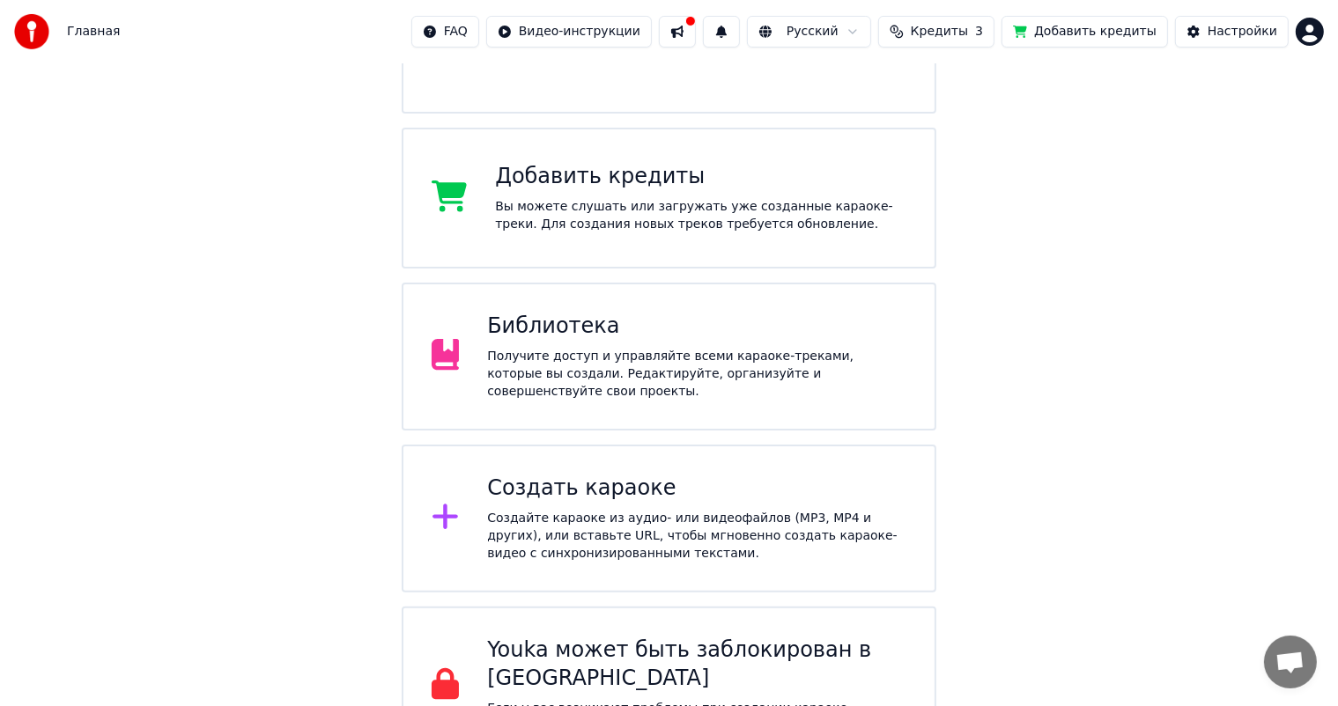
scroll to position [286, 0]
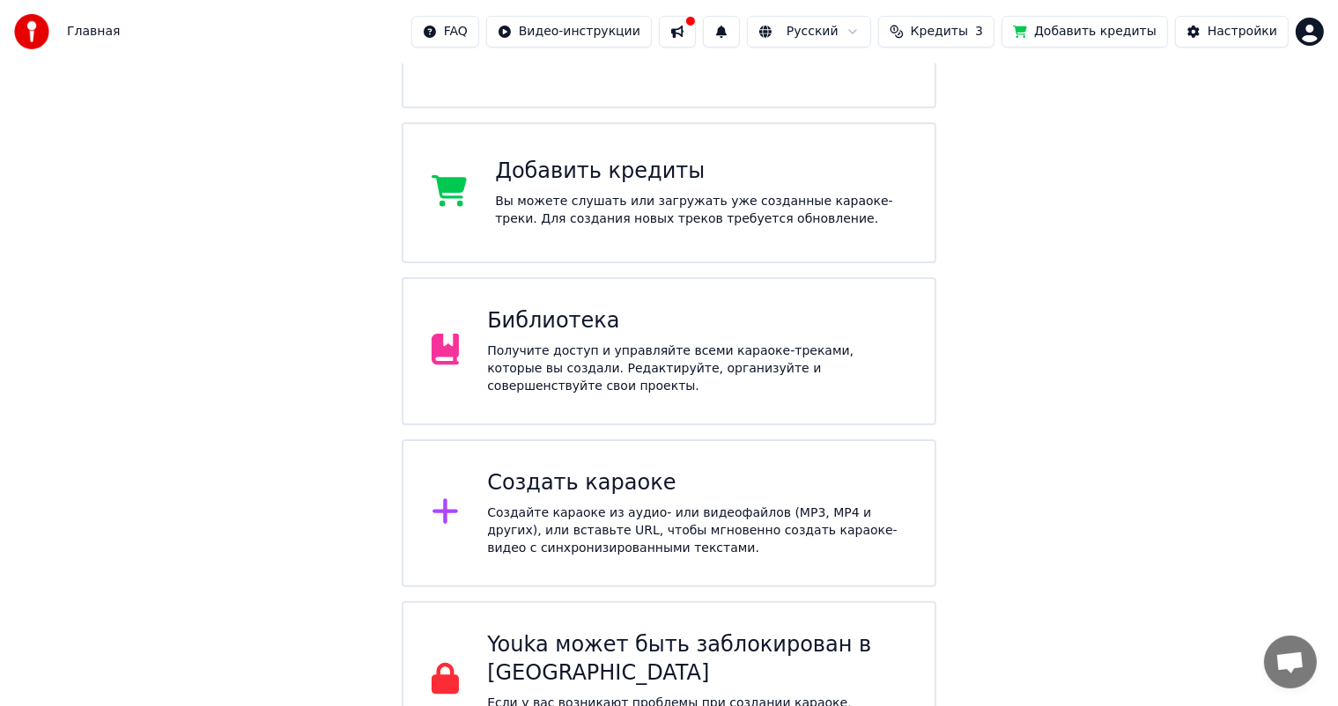
click at [548, 505] on div "Создайте караоке из аудио- или видеофайлов (MP3, MP4 и других), или вставьте UR…" at bounding box center [696, 531] width 419 height 53
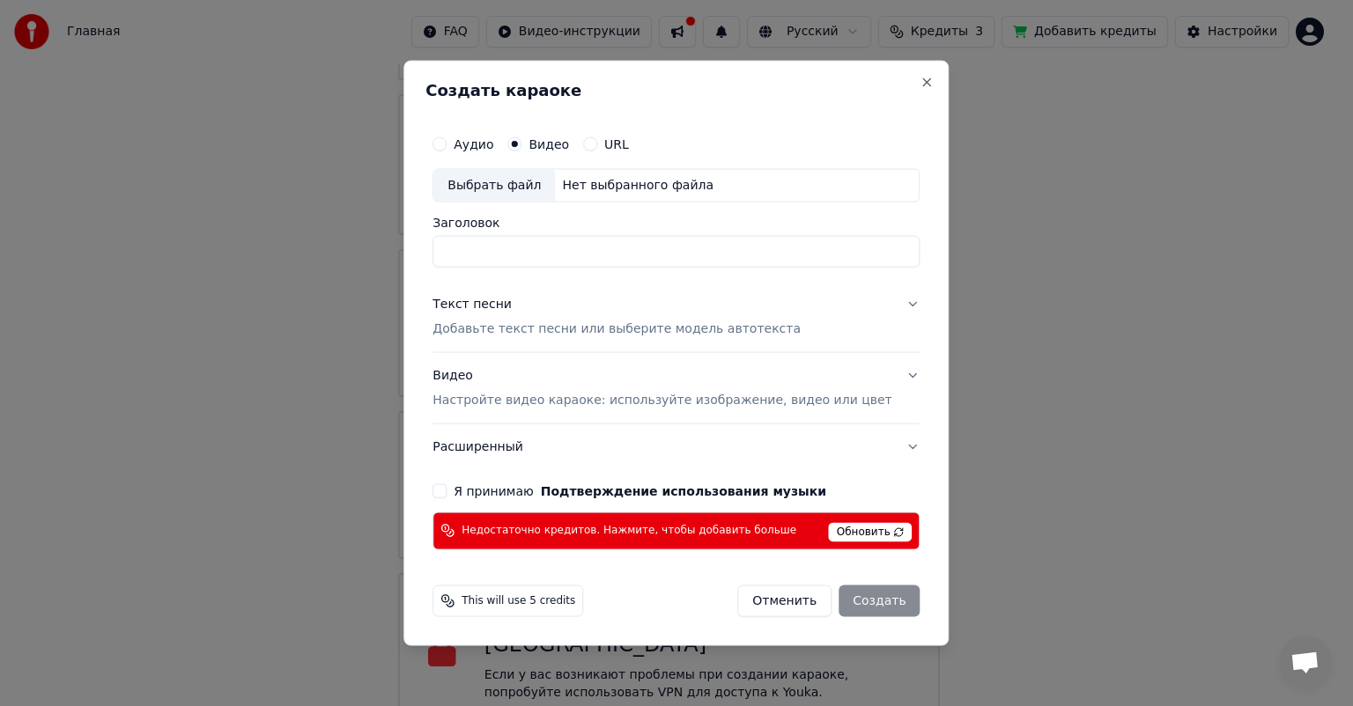
click at [874, 534] on span "Обновить" at bounding box center [871, 531] width 84 height 19
drag, startPoint x: 1011, startPoint y: 62, endPoint x: 1012, endPoint y: 73, distance: 11.5
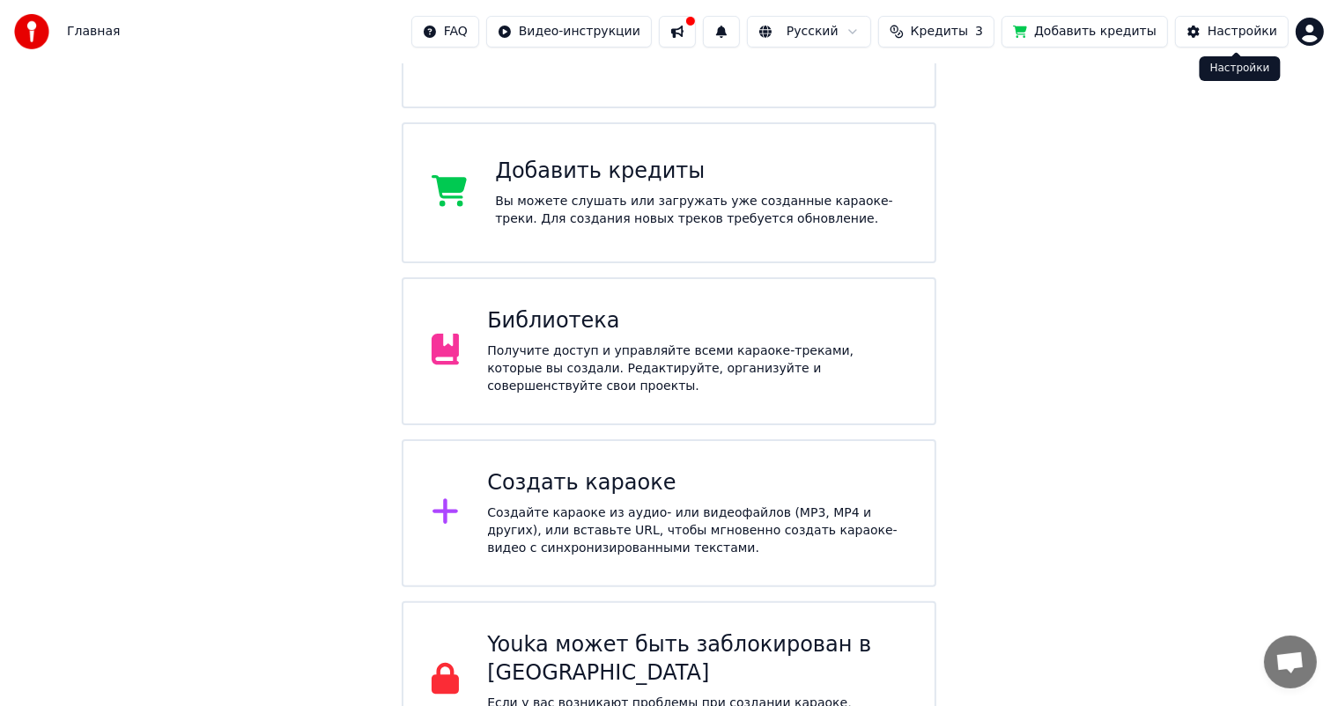
click at [1246, 33] on div "Настройки" at bounding box center [1242, 32] width 70 height 18
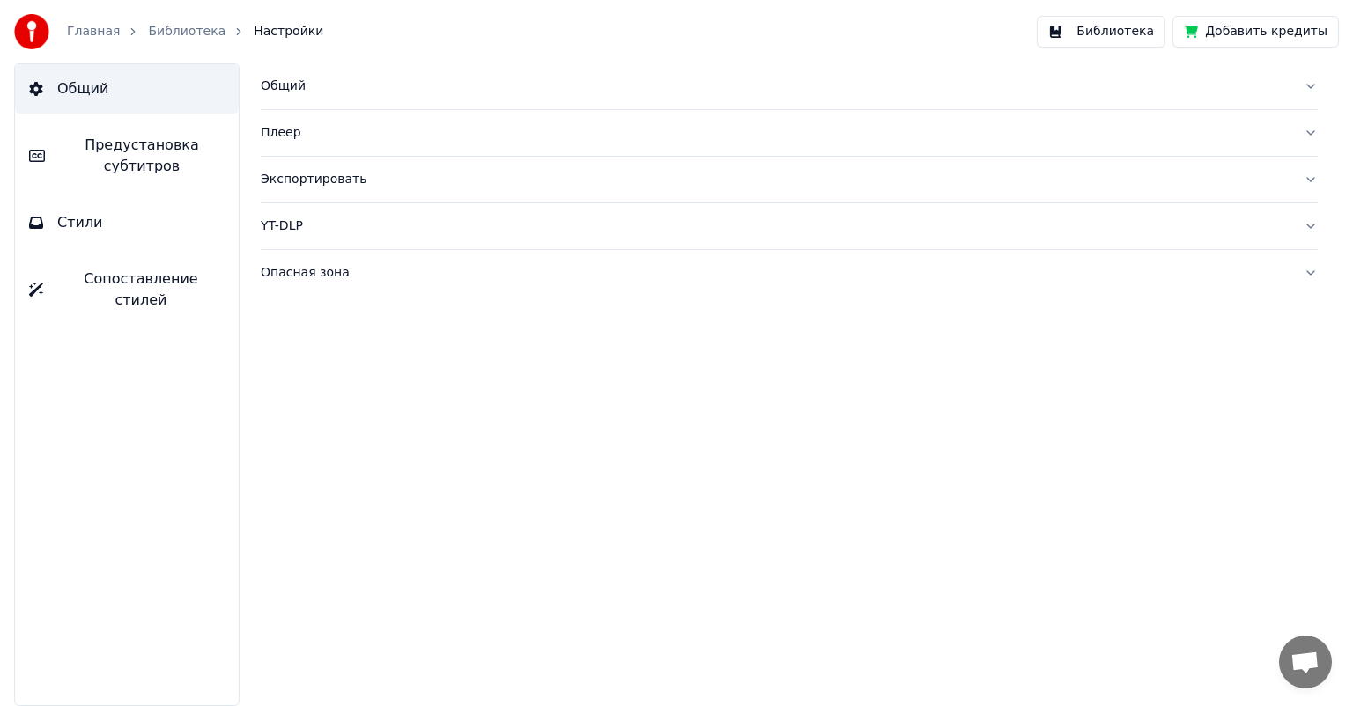
click at [99, 36] on link "Главная" at bounding box center [93, 32] width 53 height 18
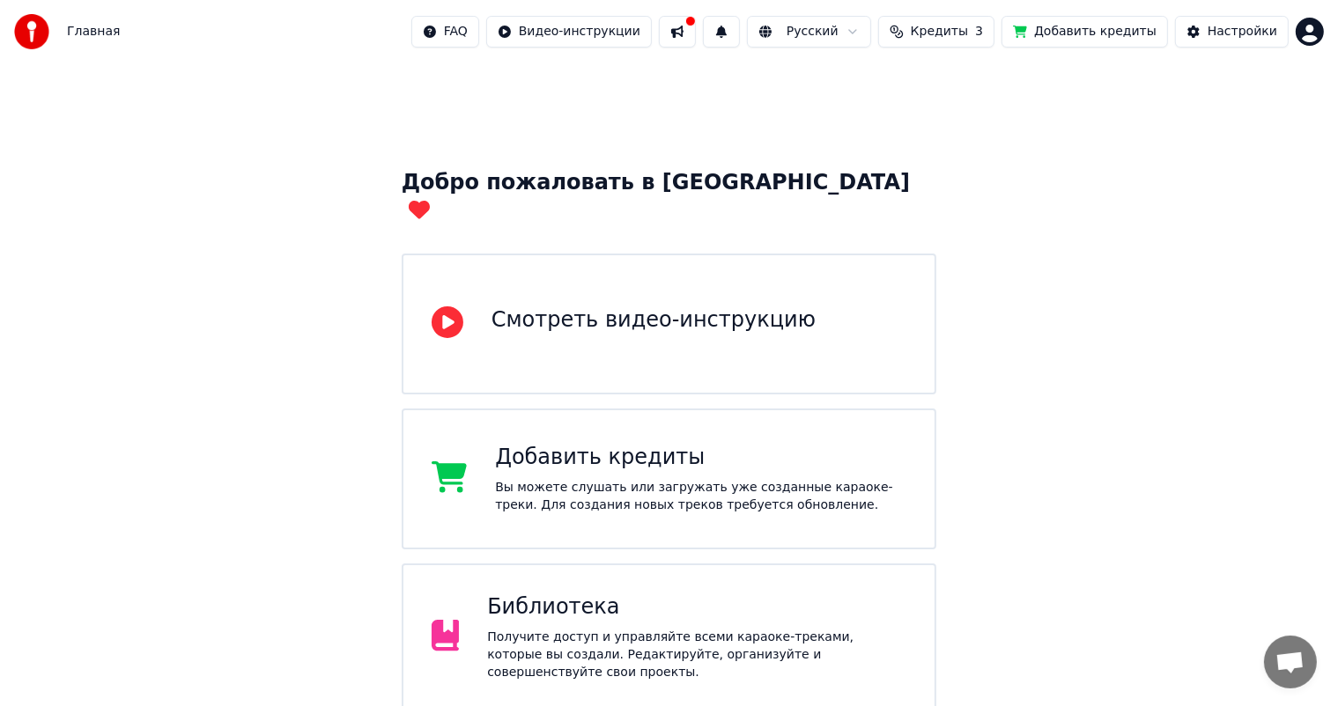
click at [87, 37] on span "Главная" at bounding box center [93, 32] width 53 height 18
click at [1240, 22] on button "Настройки" at bounding box center [1232, 32] width 114 height 32
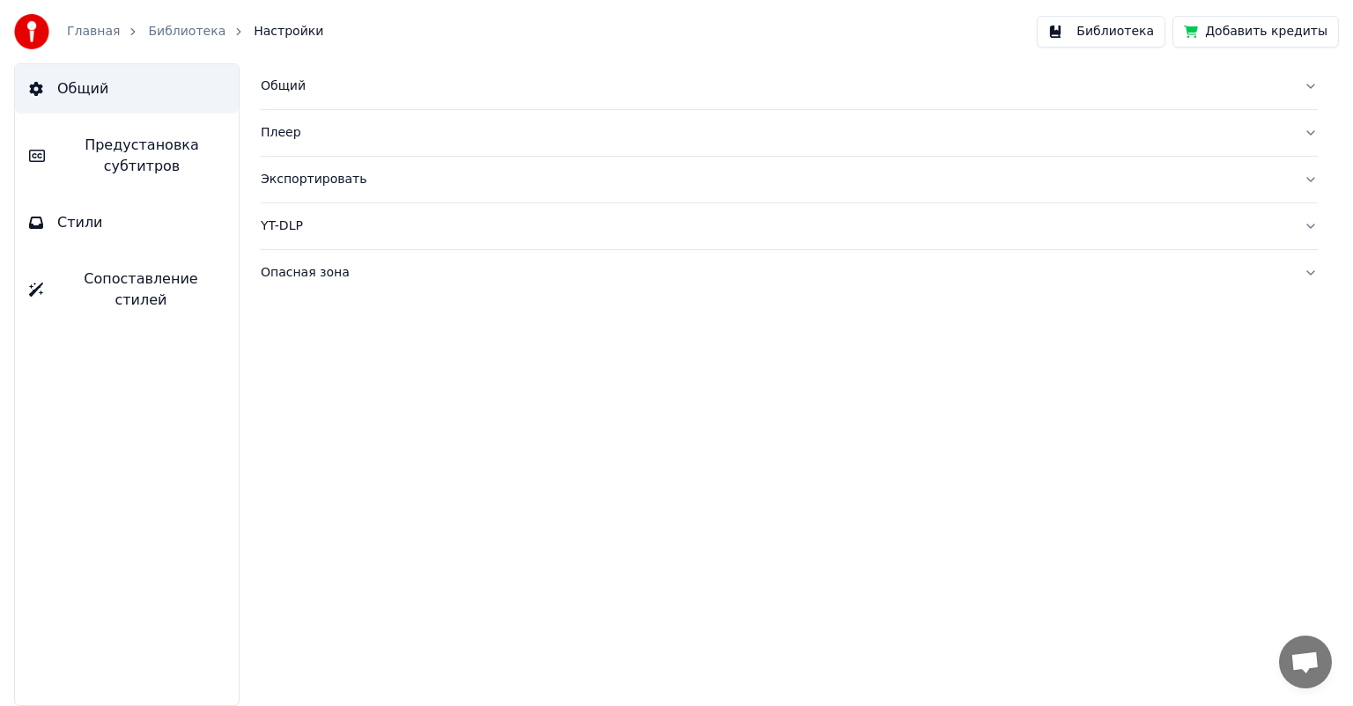
click at [1127, 24] on button "Библиотека" at bounding box center [1100, 32] width 129 height 32
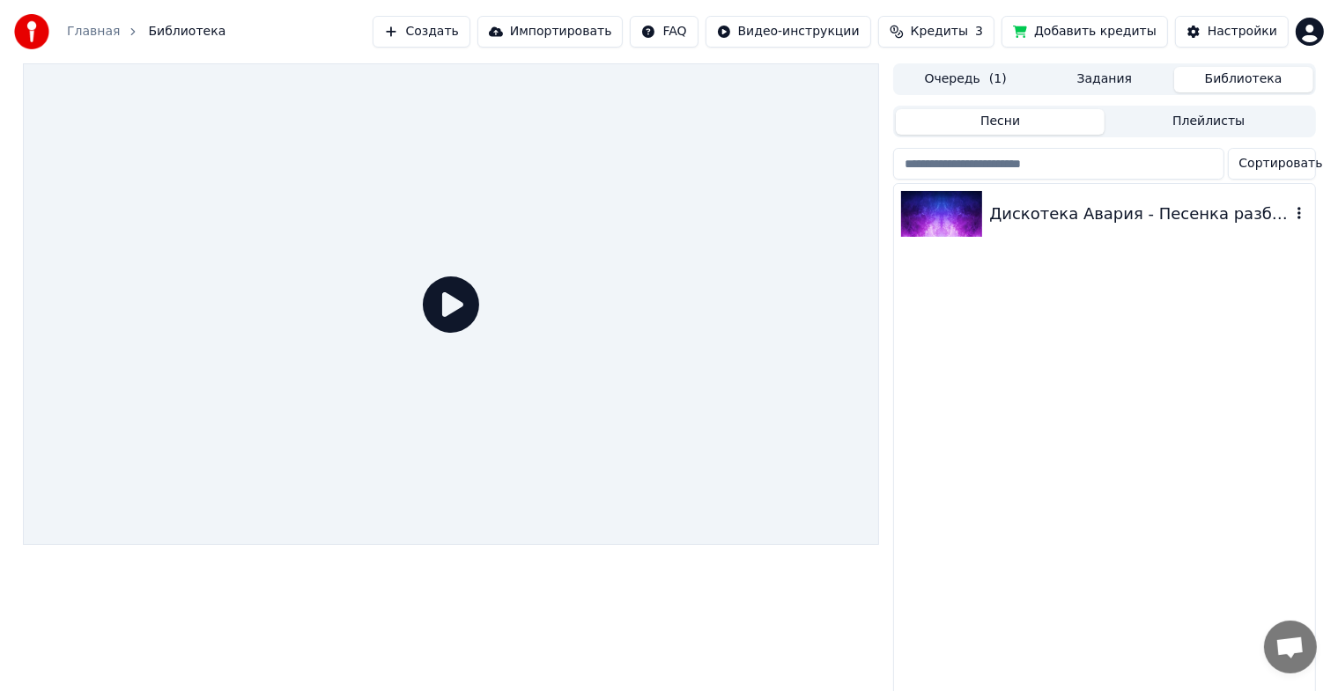
click at [1167, 217] on div "Дискотека Авария - Песенка разбойников" at bounding box center [1139, 214] width 300 height 25
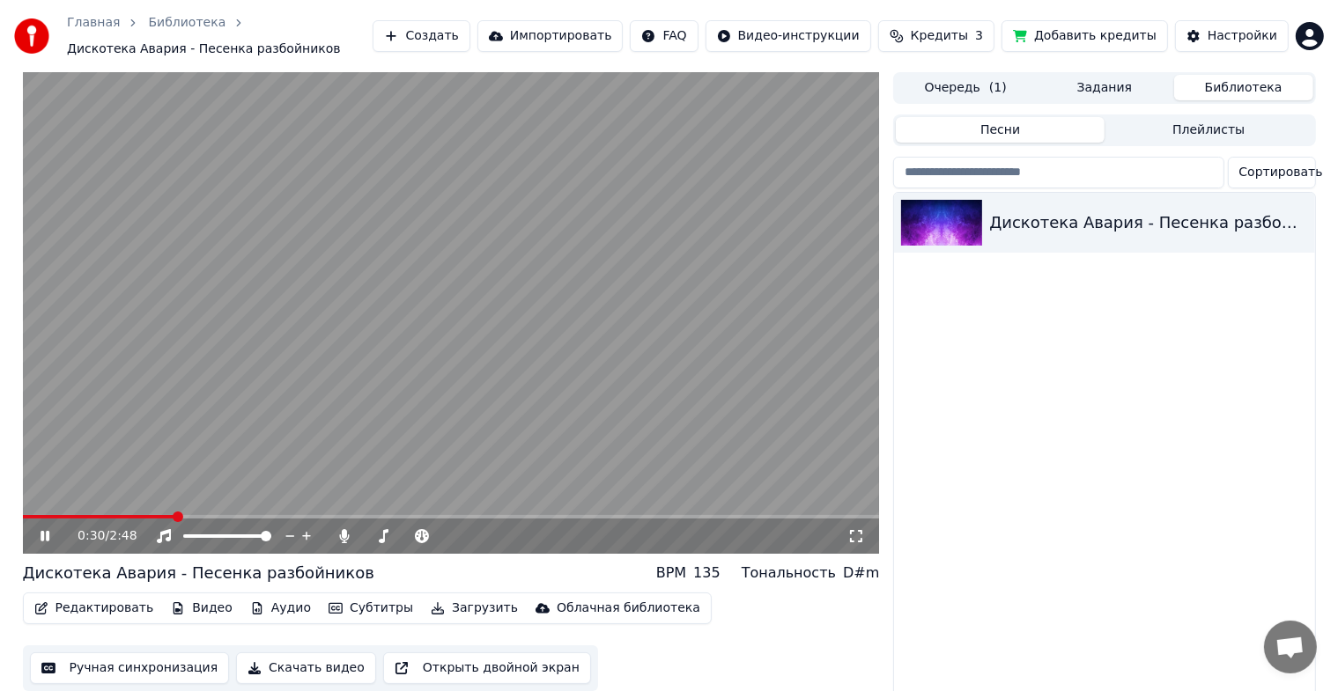
click at [174, 512] on span at bounding box center [178, 517] width 11 height 11
click at [343, 527] on div "0:33 / 2:48" at bounding box center [451, 536] width 857 height 35
click at [347, 534] on icon at bounding box center [344, 536] width 18 height 14
click at [944, 89] on button "Очередь ( 1 )" at bounding box center [965, 88] width 139 height 26
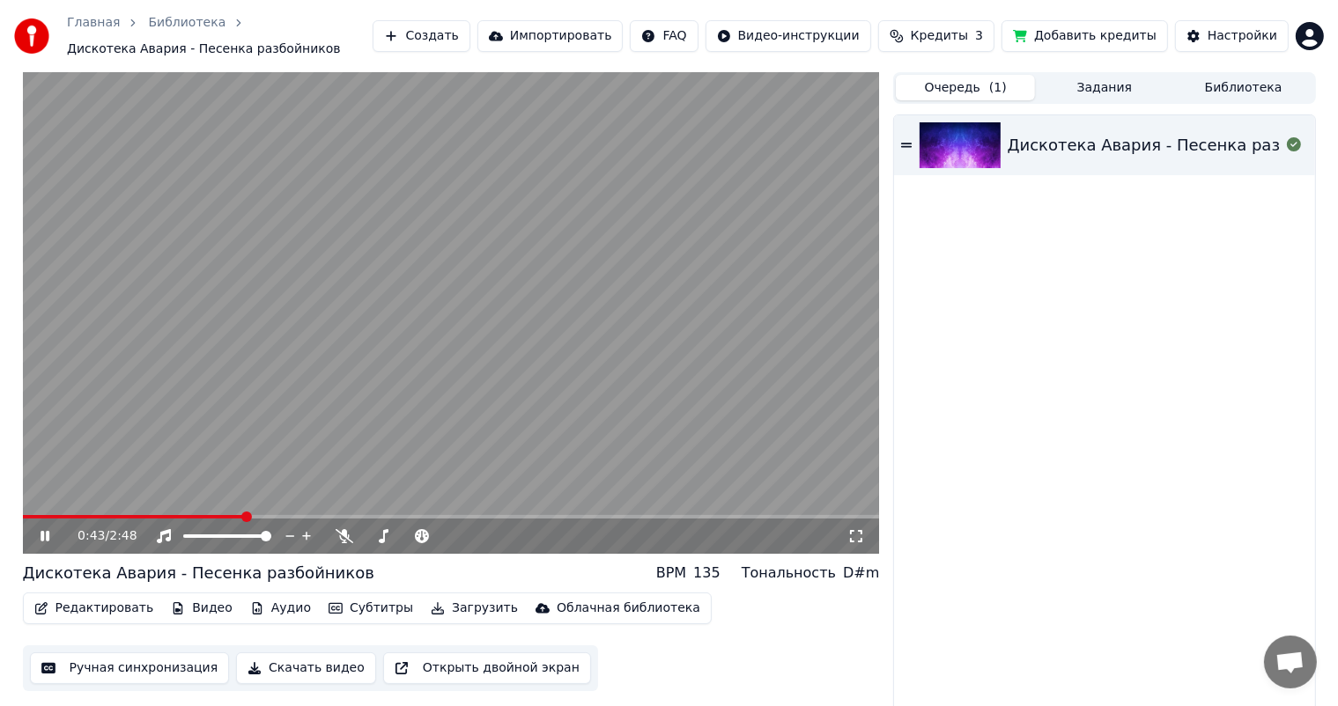
click at [1055, 129] on div "Дискотека Авария - Песенка разбойников" at bounding box center [1104, 145] width 420 height 60
click at [135, 515] on span at bounding box center [138, 517] width 11 height 11
click at [213, 507] on video at bounding box center [451, 313] width 857 height 482
click at [41, 618] on button "Редактировать" at bounding box center [94, 608] width 134 height 25
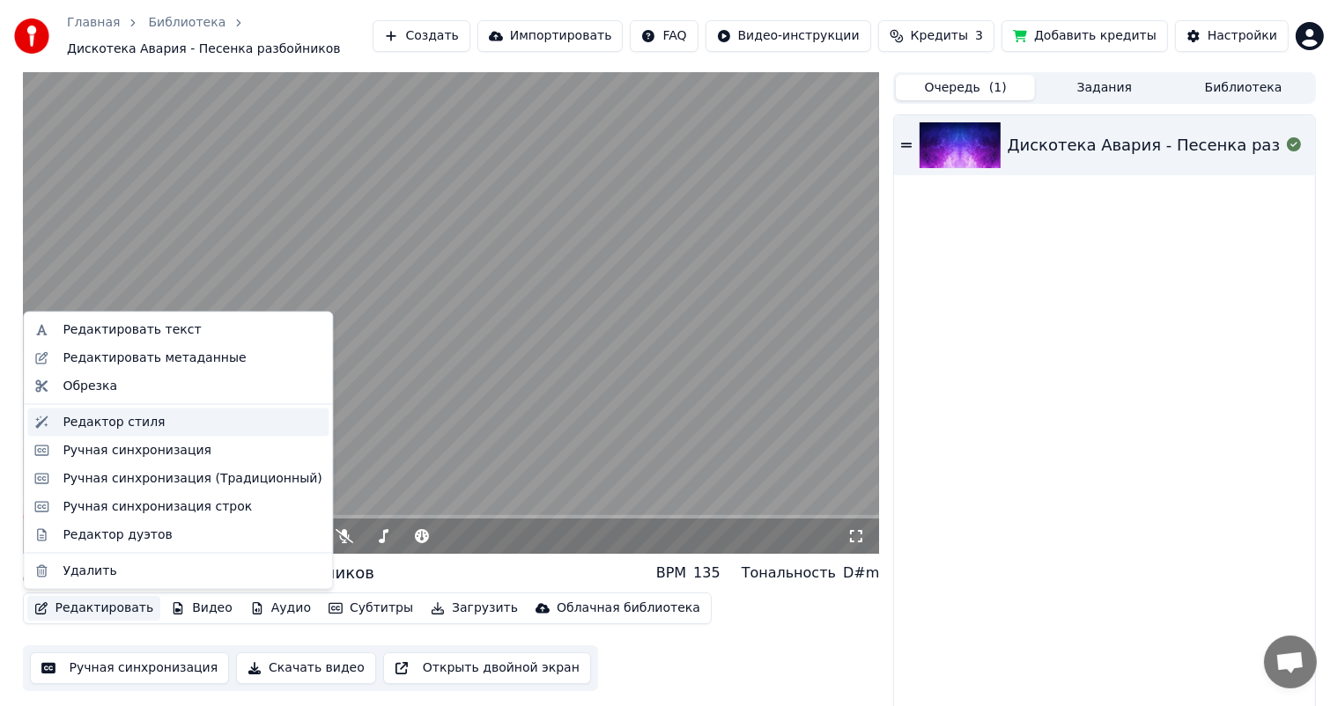
click at [90, 425] on div "Редактор стиля" at bounding box center [114, 423] width 102 height 18
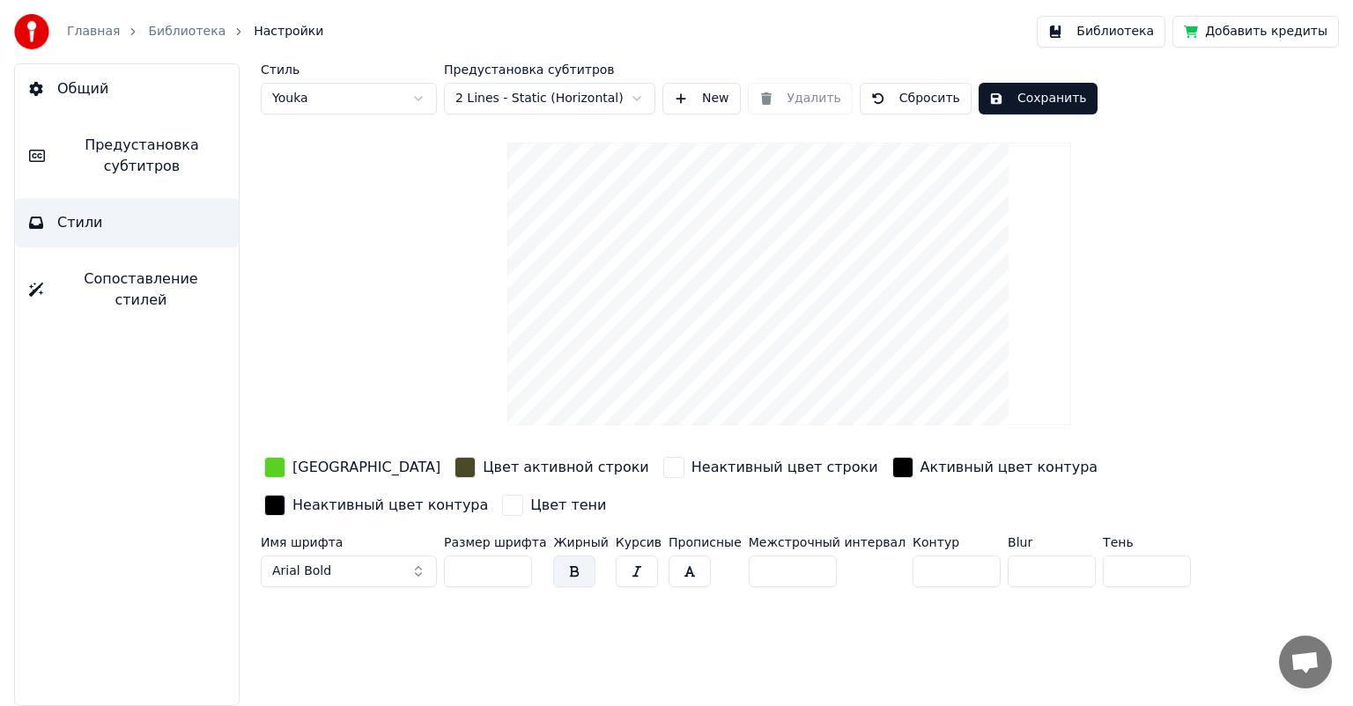
drag, startPoint x: 400, startPoint y: 467, endPoint x: 406, endPoint y: 483, distance: 17.0
click at [454, 468] on div "button" at bounding box center [464, 467] width 21 height 21
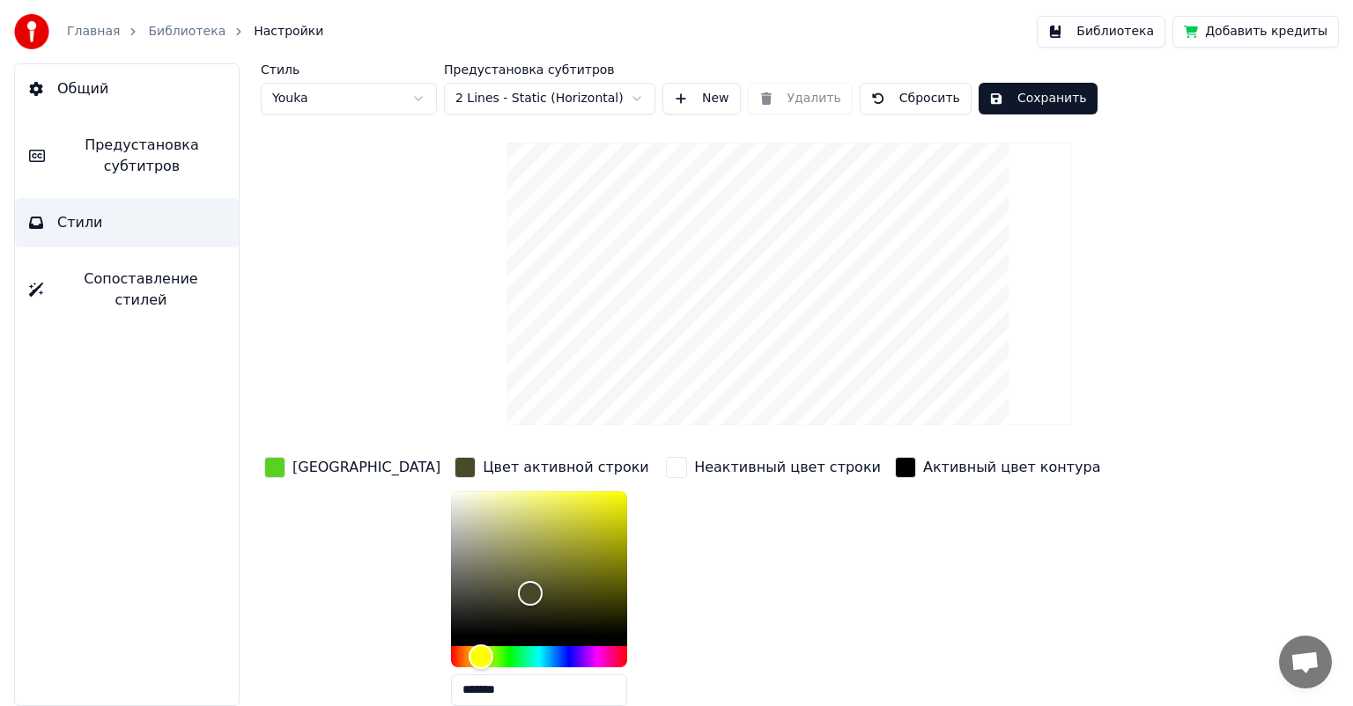
click at [270, 467] on div "button" at bounding box center [274, 467] width 21 height 21
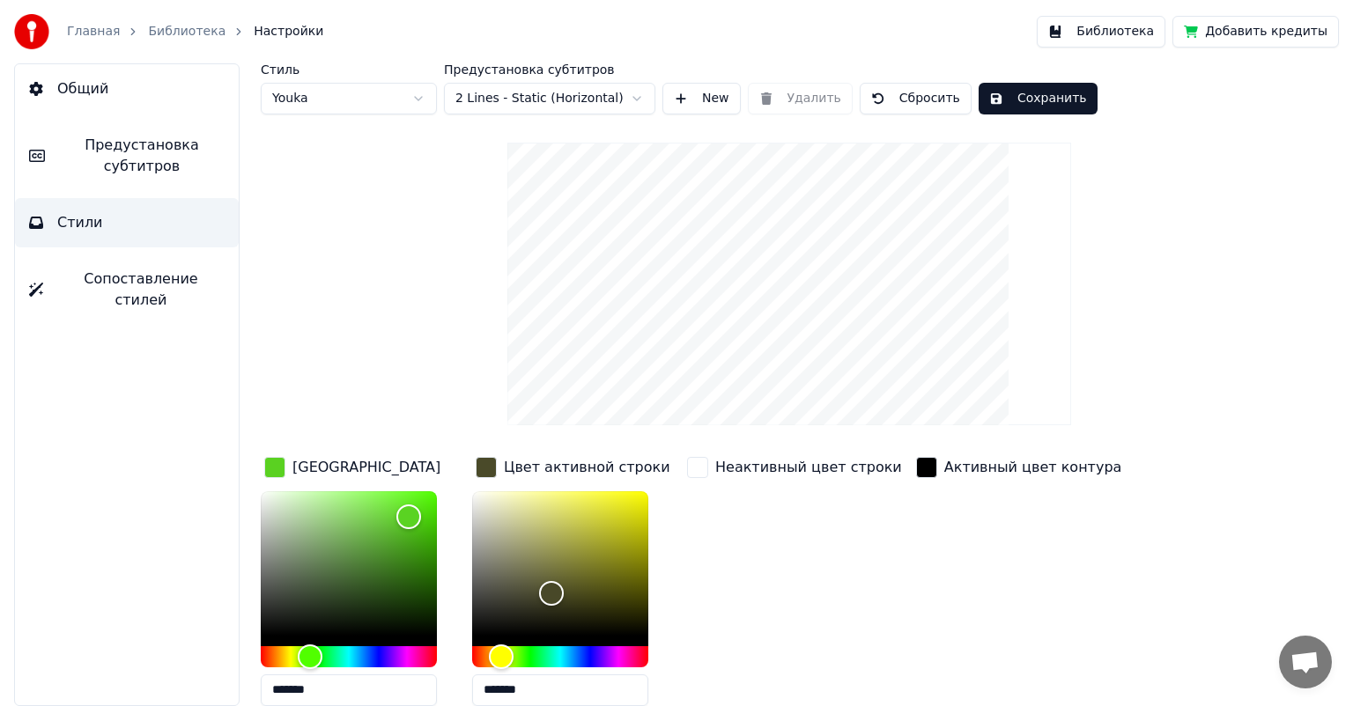
click at [732, 474] on div "Неактивный цвет строки" at bounding box center [808, 467] width 187 height 21
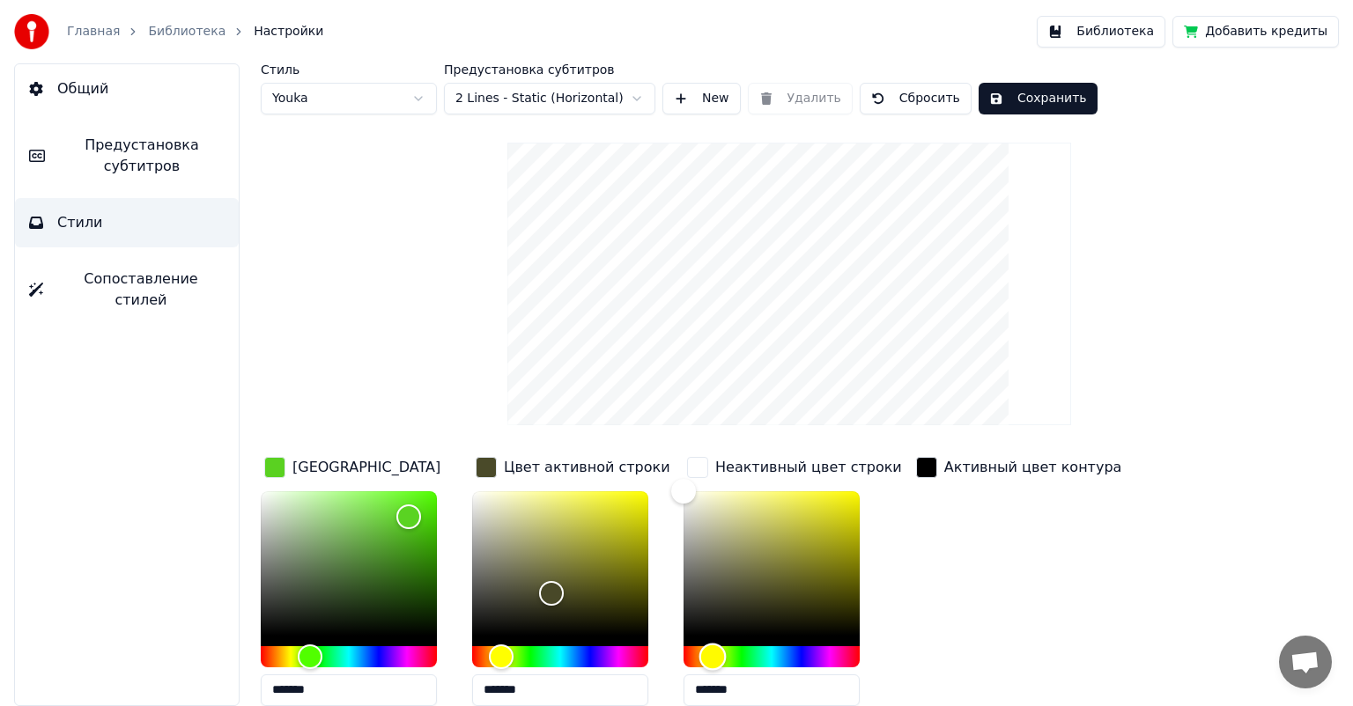
drag, startPoint x: 676, startPoint y: 652, endPoint x: 712, endPoint y: 657, distance: 36.5
click at [712, 657] on div "Hue" at bounding box center [712, 656] width 27 height 27
click at [1014, 94] on button "Сохранить" at bounding box center [1037, 99] width 119 height 32
click at [1141, 28] on button "Библиотека" at bounding box center [1100, 32] width 129 height 32
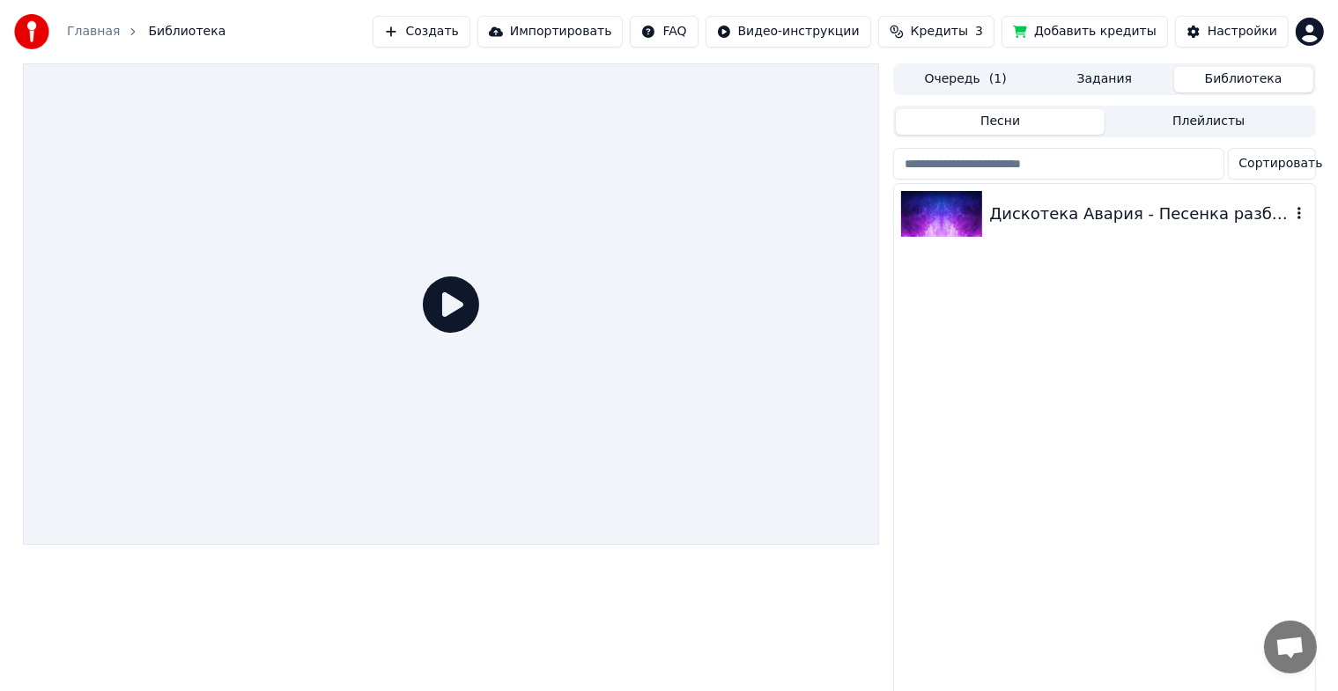
drag, startPoint x: 1018, startPoint y: 210, endPoint x: 919, endPoint y: 365, distance: 183.7
click at [1018, 210] on div "Дискотека Авария - Песенка разбойников" at bounding box center [1139, 214] width 300 height 25
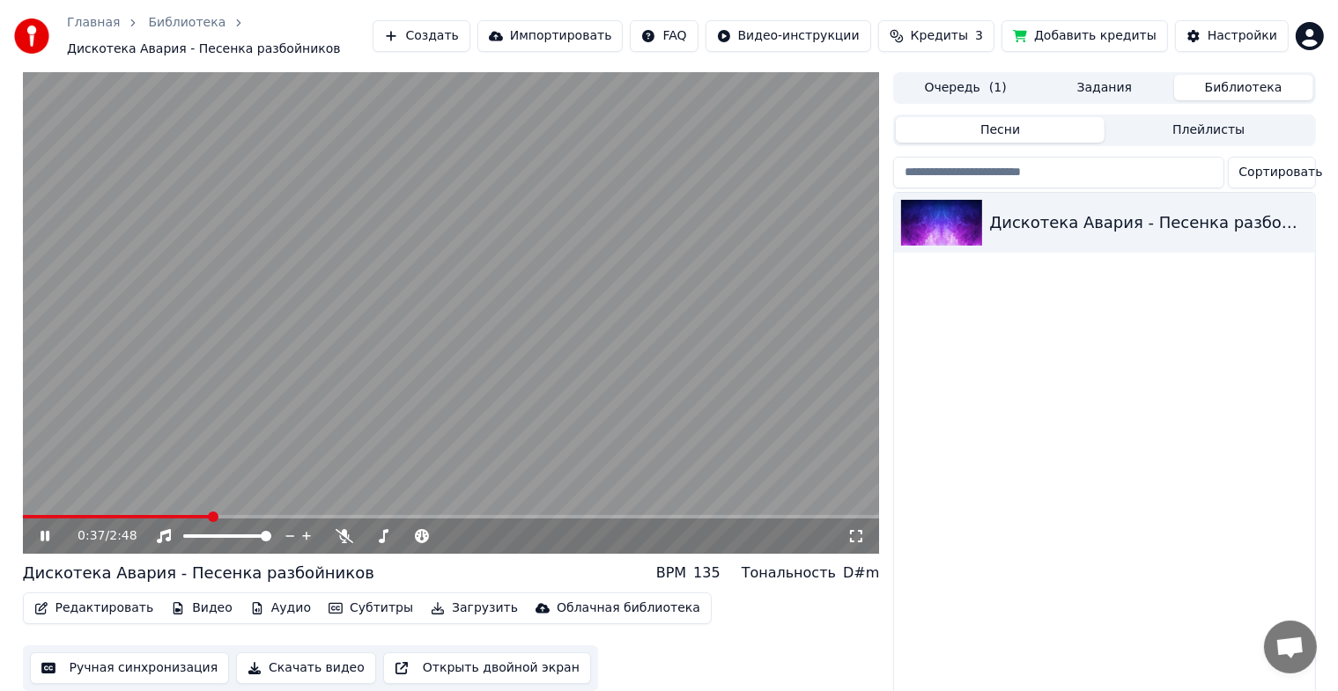
click at [211, 512] on span at bounding box center [213, 517] width 11 height 11
click at [306, 676] on button "Скачать видео" at bounding box center [306, 668] width 140 height 32
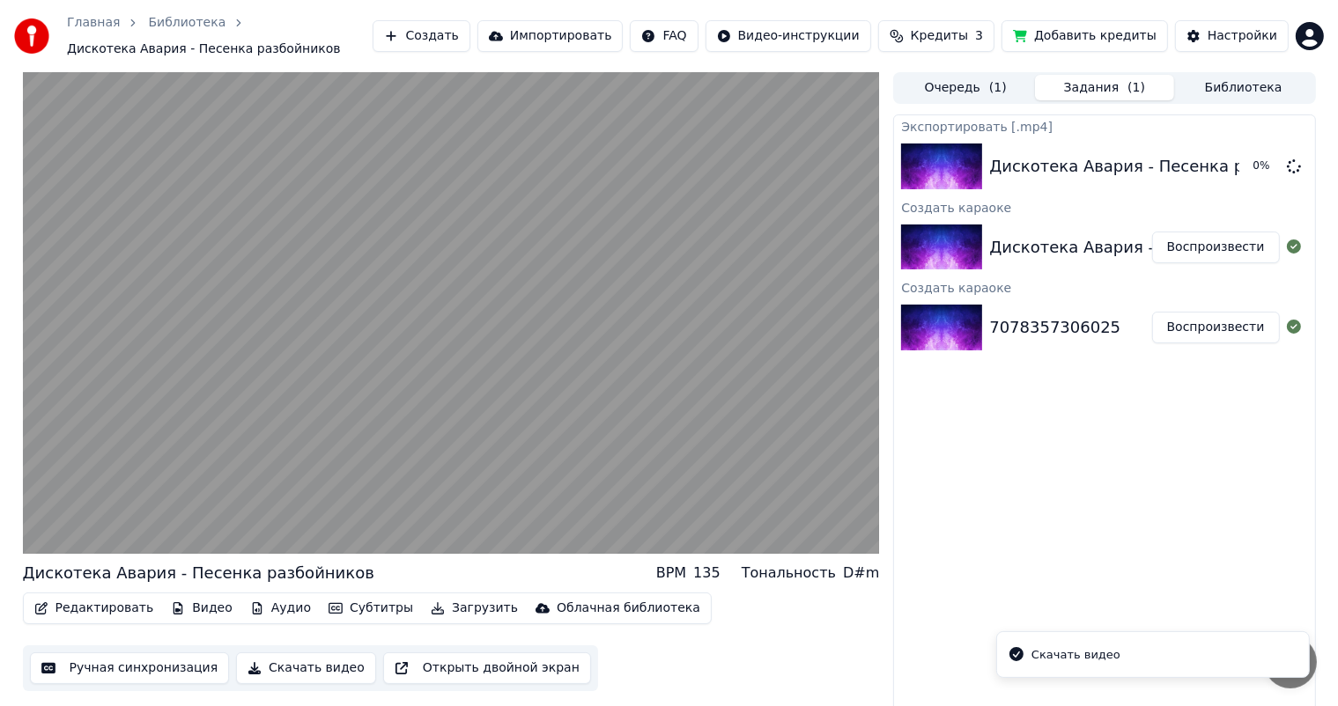
click at [1072, 652] on div "Скачать видео" at bounding box center [1075, 655] width 89 height 18
click at [1233, 575] on div "Экспортировать [.mp4] Дискотека Авария - Песенка разбойников 0 % Создать караок…" at bounding box center [1104, 414] width 422 height 601
click at [280, 666] on button "Скачать видео" at bounding box center [306, 668] width 140 height 32
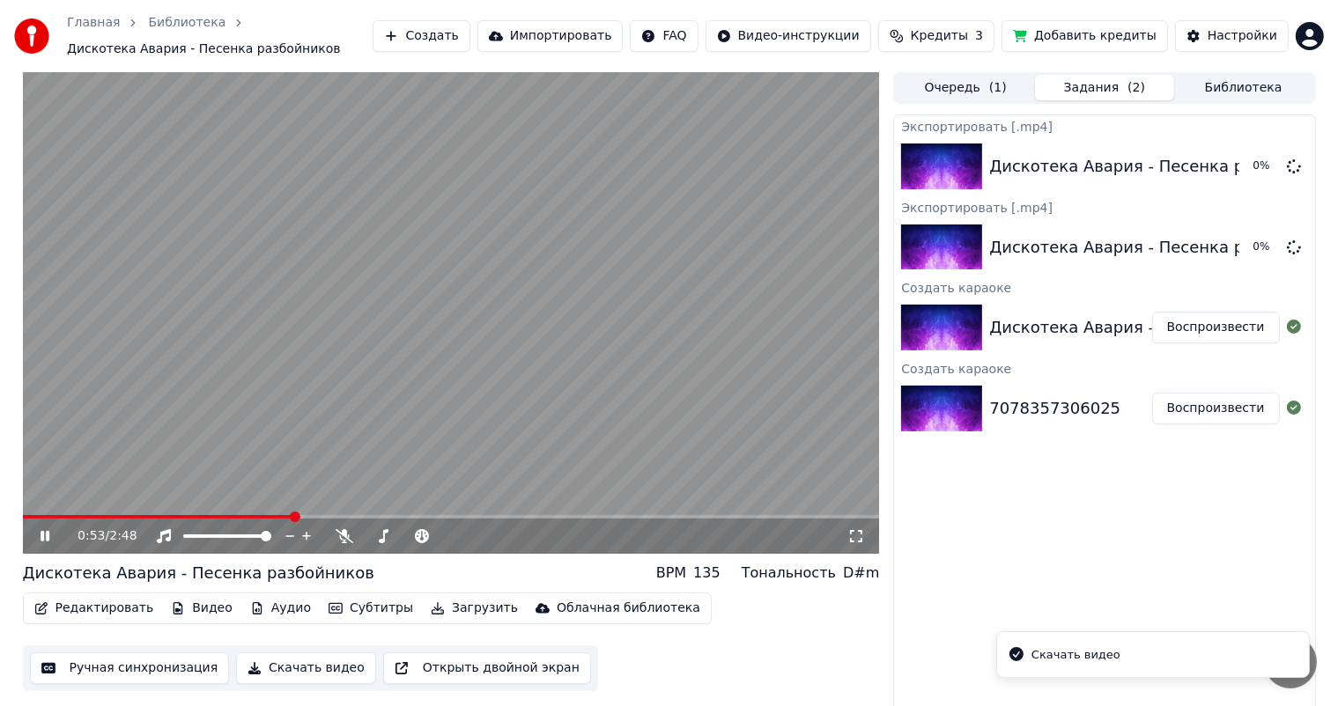
click at [442, 605] on button "Загрузить" at bounding box center [474, 608] width 101 height 25
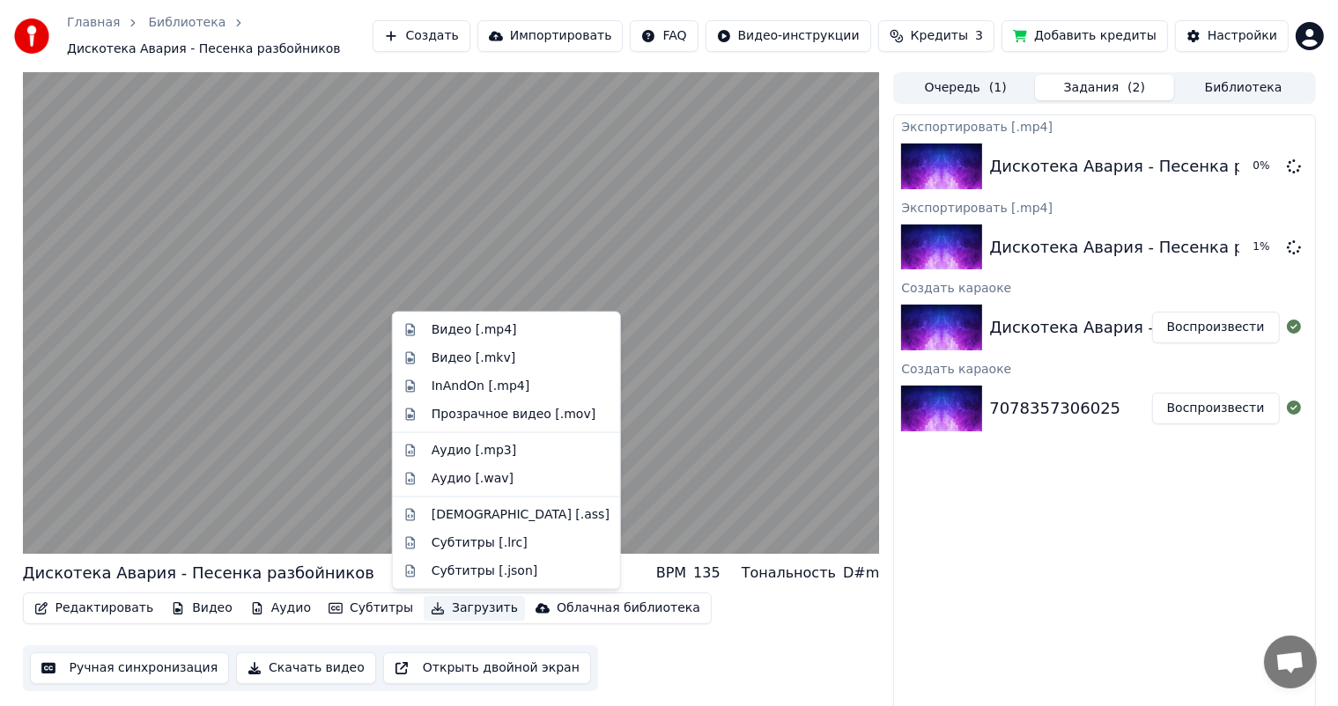
click at [554, 645] on div "Редактировать Видео Аудио Субтитры Загрузить Облачная библиотека Ручная синхрон…" at bounding box center [451, 642] width 857 height 99
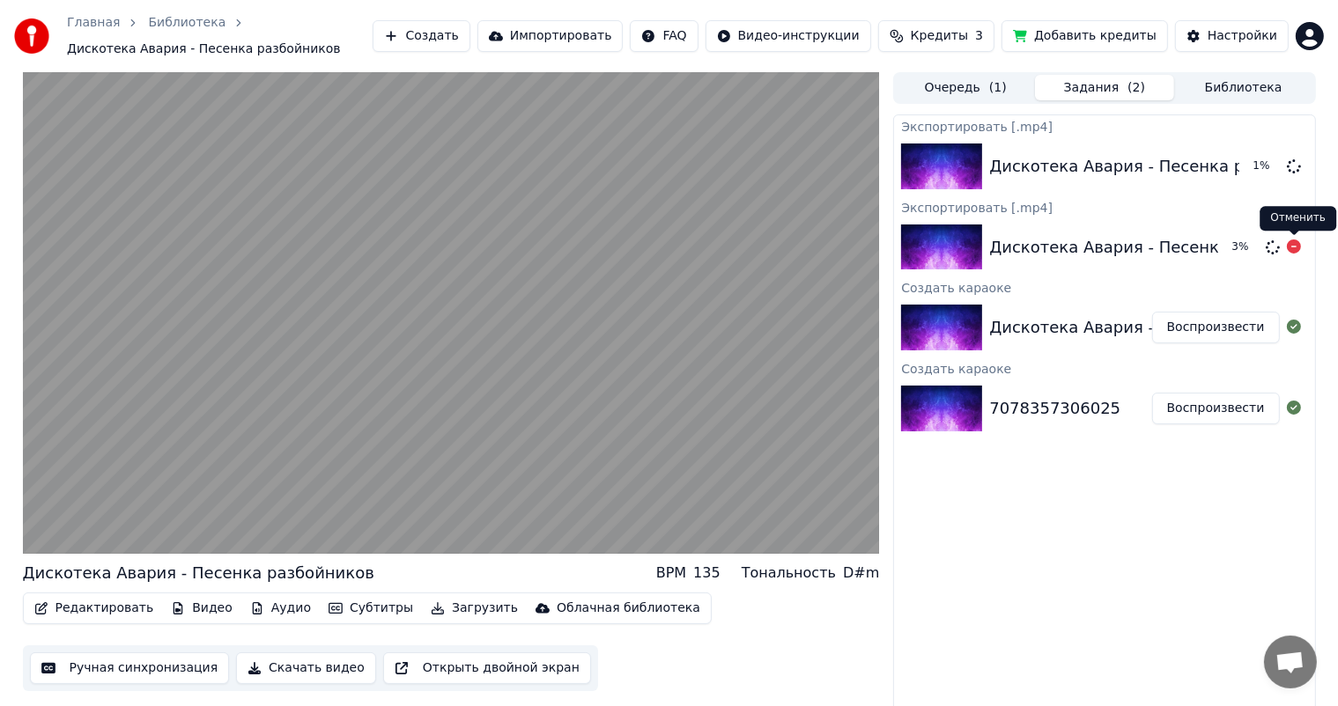
click at [1283, 219] on div "Отменить Отменить" at bounding box center [1297, 218] width 77 height 25
click at [1293, 249] on icon at bounding box center [1293, 247] width 14 height 14
click at [1292, 246] on icon at bounding box center [1293, 247] width 14 height 14
click at [1287, 247] on icon at bounding box center [1293, 247] width 14 height 14
click at [1291, 247] on icon at bounding box center [1293, 247] width 14 height 14
